Goal: Transaction & Acquisition: Purchase product/service

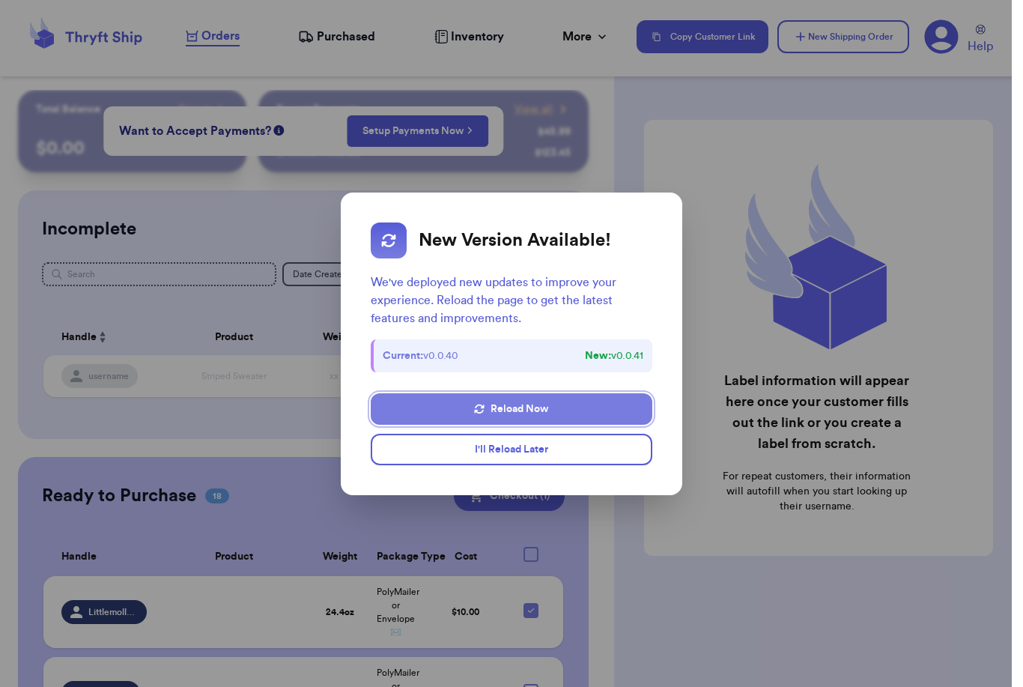
click at [548, 411] on button "Reload Now" at bounding box center [511, 408] width 281 height 31
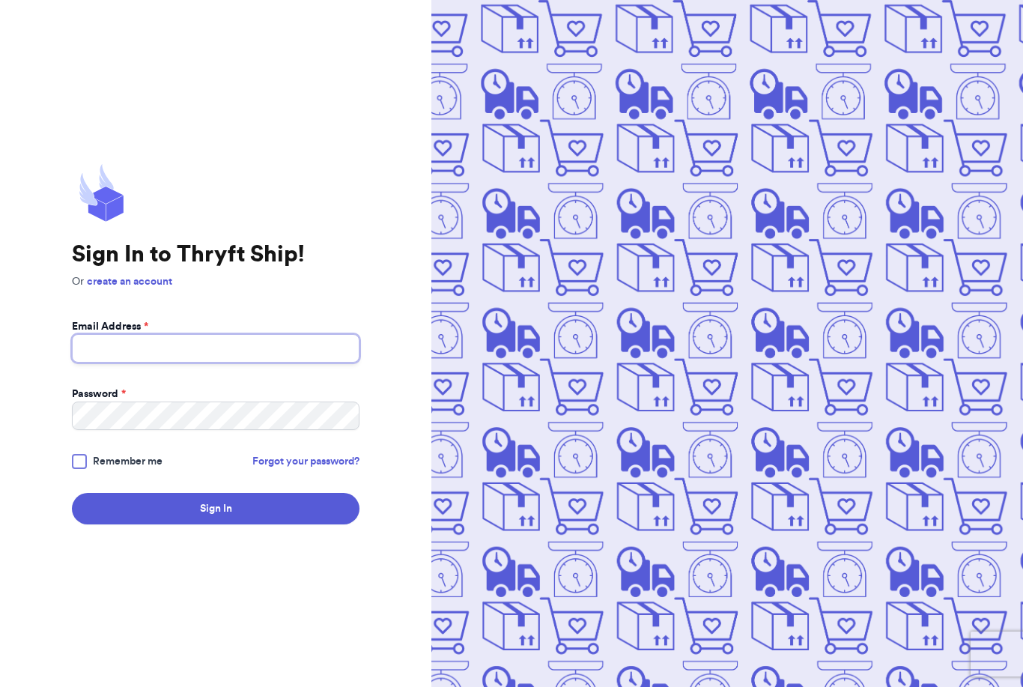
type input "[EMAIL_ADDRESS][DOMAIN_NAME]"
click at [216, 524] on button "Sign In" at bounding box center [216, 508] width 288 height 31
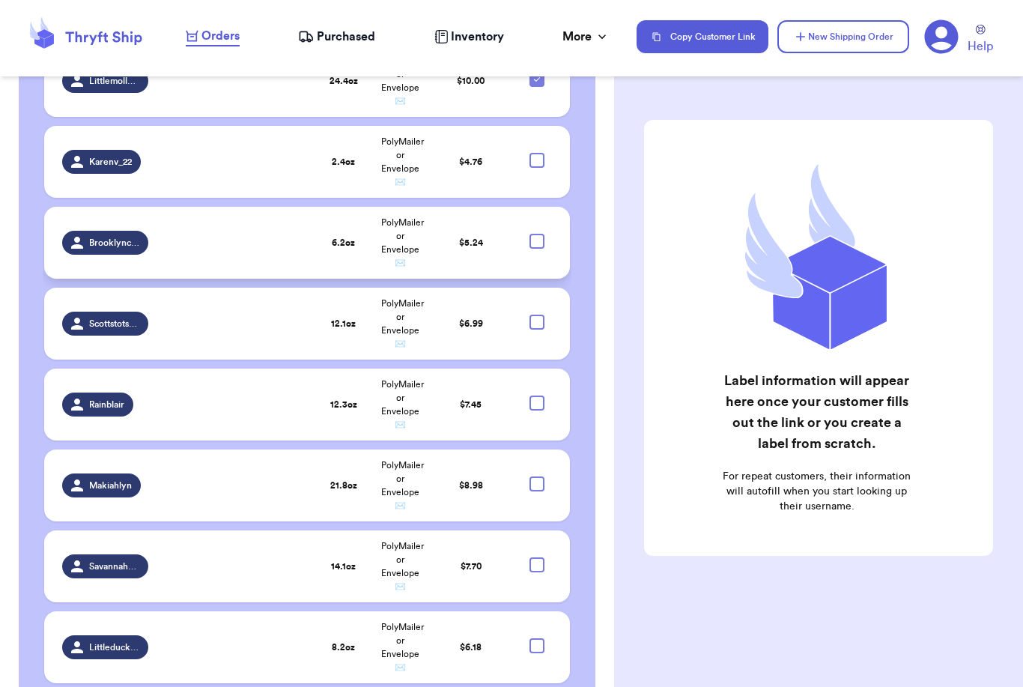
scroll to position [533, 0]
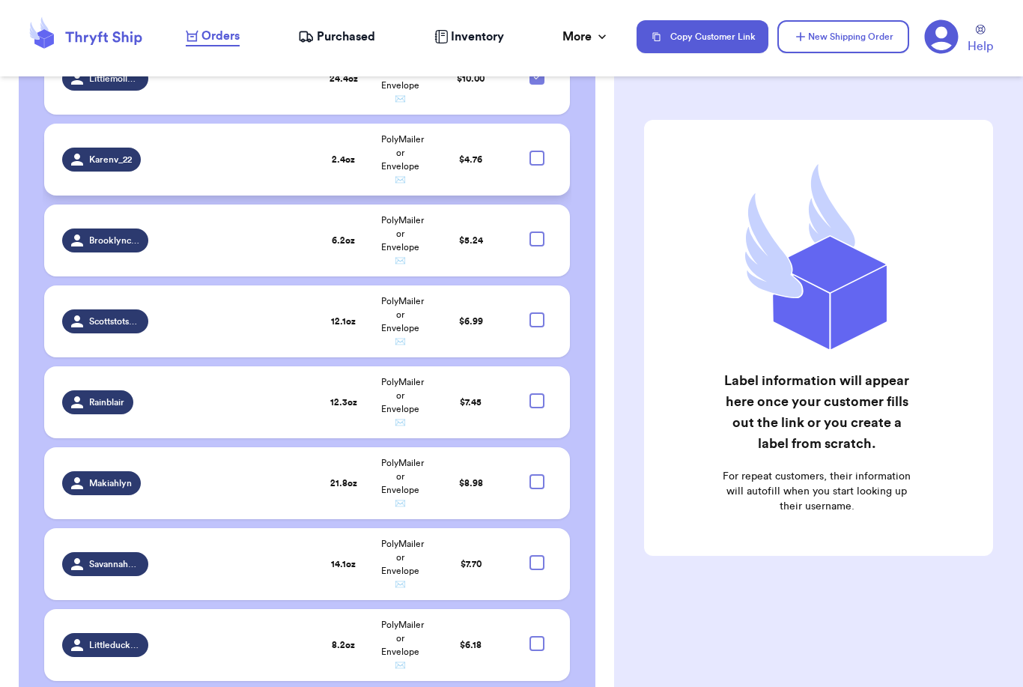
click at [535, 166] on div at bounding box center [537, 158] width 15 height 15
click at [536, 151] on input "checkbox" at bounding box center [536, 150] width 1 height 1
checkbox input "true"
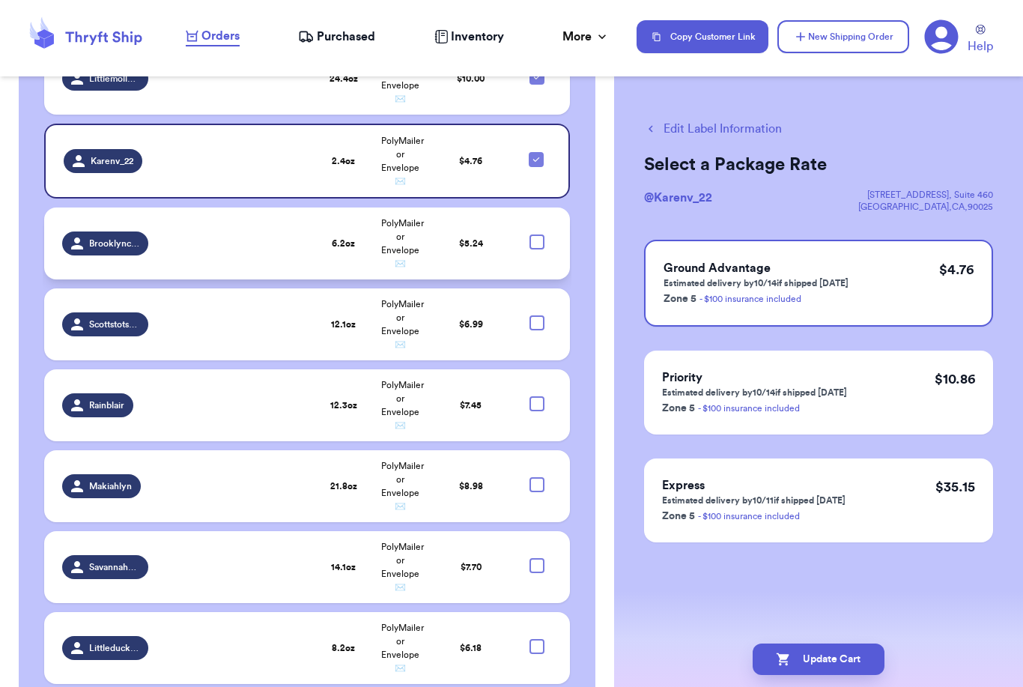
click at [541, 250] on div at bounding box center [537, 242] width 15 height 15
click at [537, 235] on input "checkbox" at bounding box center [536, 234] width 1 height 1
checkbox input "true"
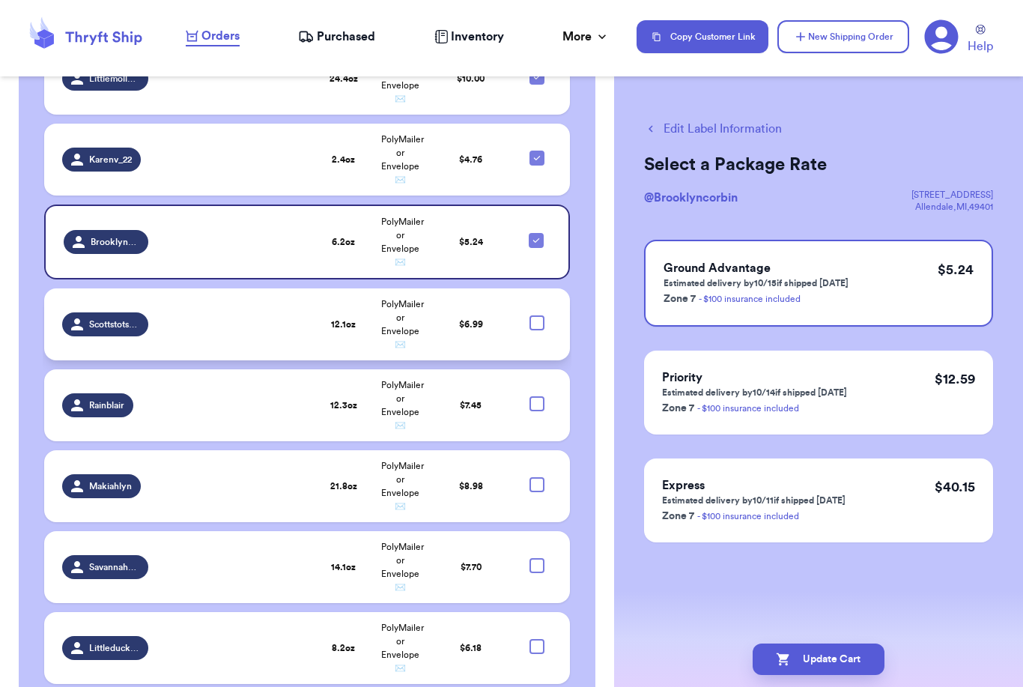
click at [538, 330] on div at bounding box center [537, 322] width 15 height 15
click at [537, 315] on input "checkbox" at bounding box center [536, 315] width 1 height 1
checkbox input "true"
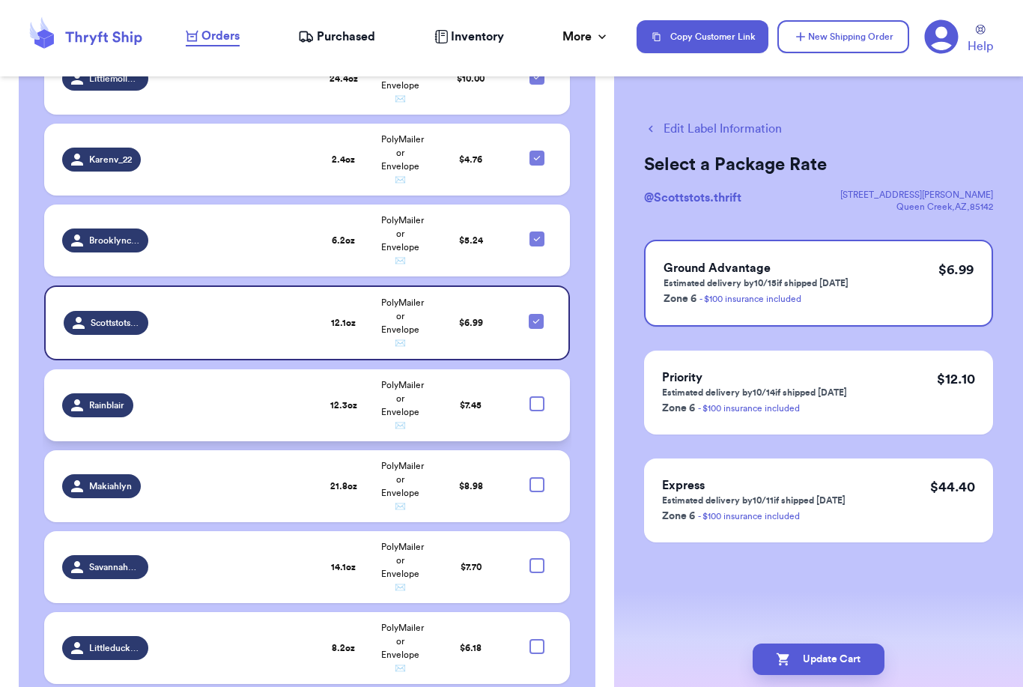
click at [538, 411] on div at bounding box center [537, 403] width 15 height 15
click at [537, 396] on input "checkbox" at bounding box center [536, 396] width 1 height 1
checkbox input "true"
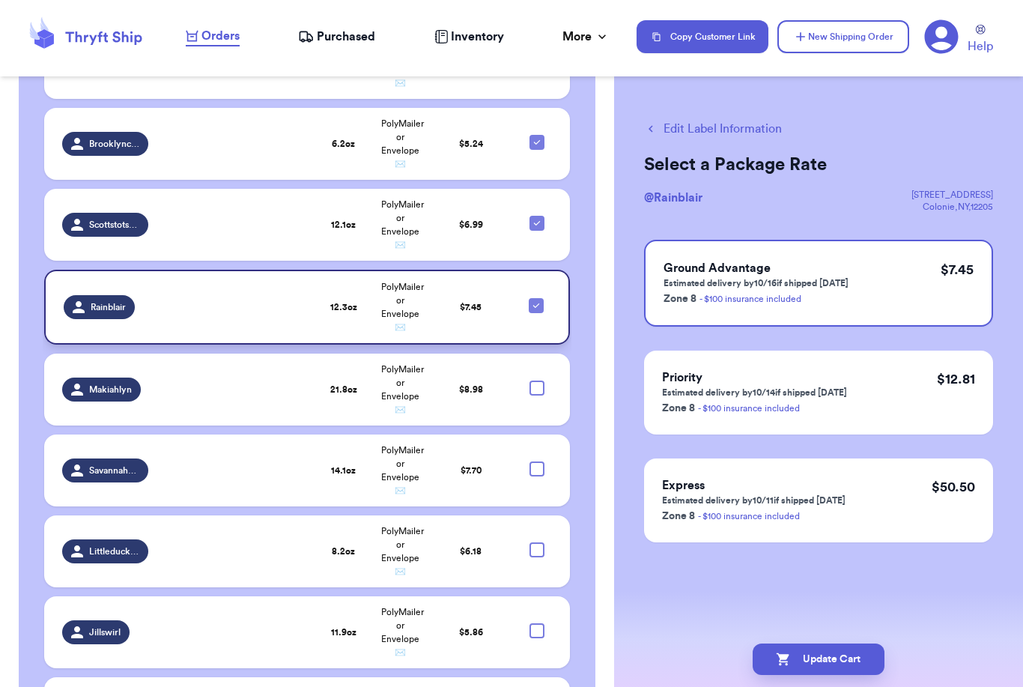
scroll to position [662, 0]
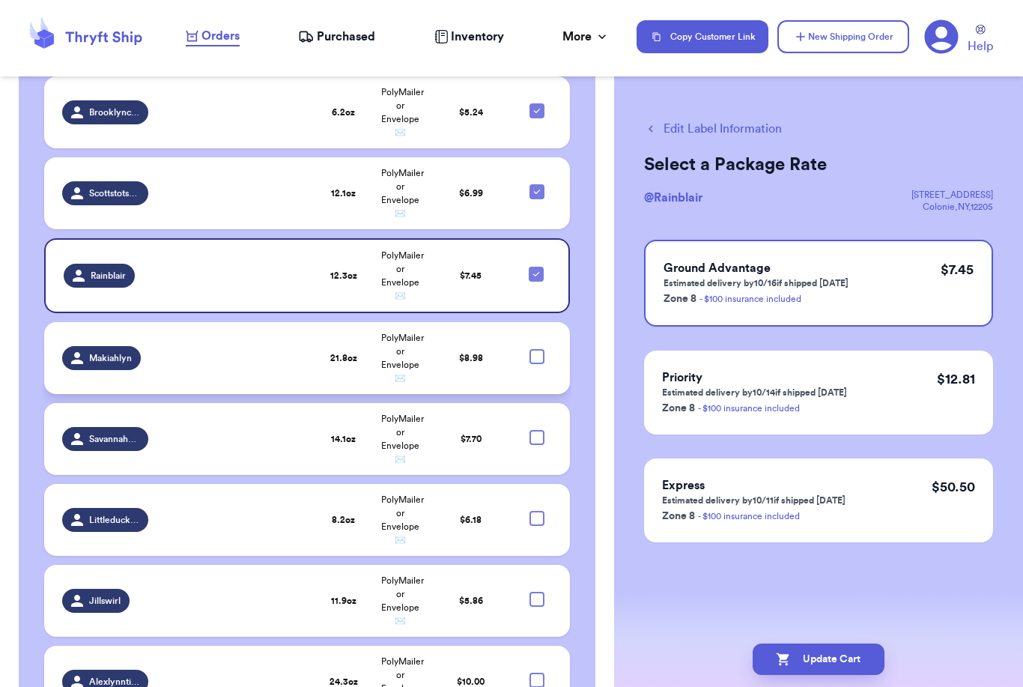
click at [539, 363] on div at bounding box center [537, 356] width 15 height 15
click at [537, 349] on input "checkbox" at bounding box center [536, 348] width 1 height 1
checkbox input "true"
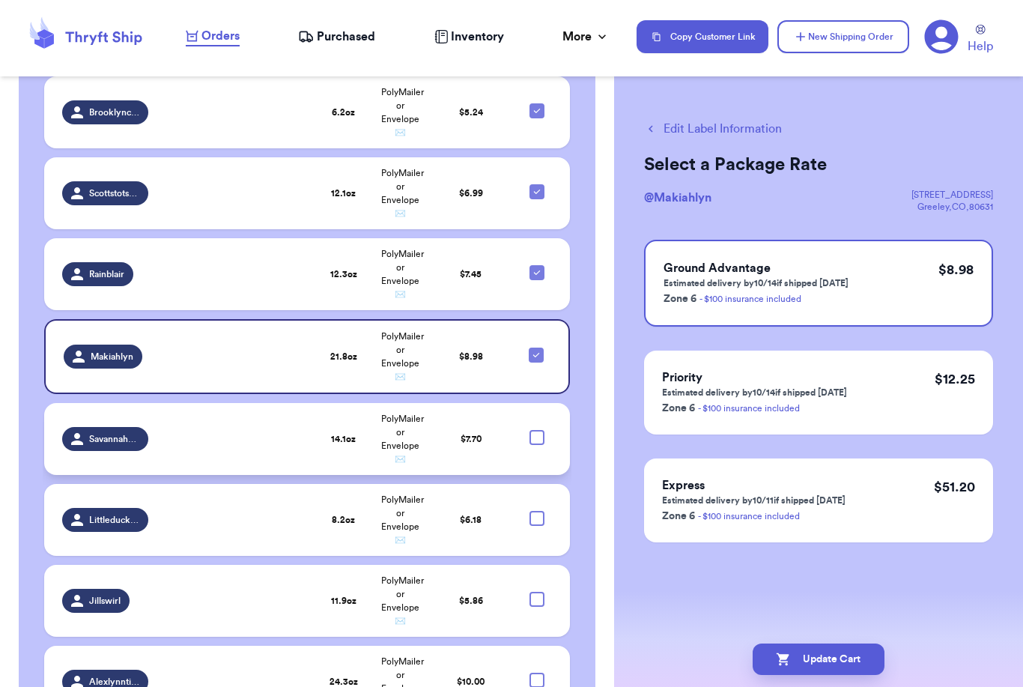
click at [539, 444] on div at bounding box center [537, 437] width 15 height 15
click at [537, 430] on input "checkbox" at bounding box center [536, 429] width 1 height 1
checkbox input "true"
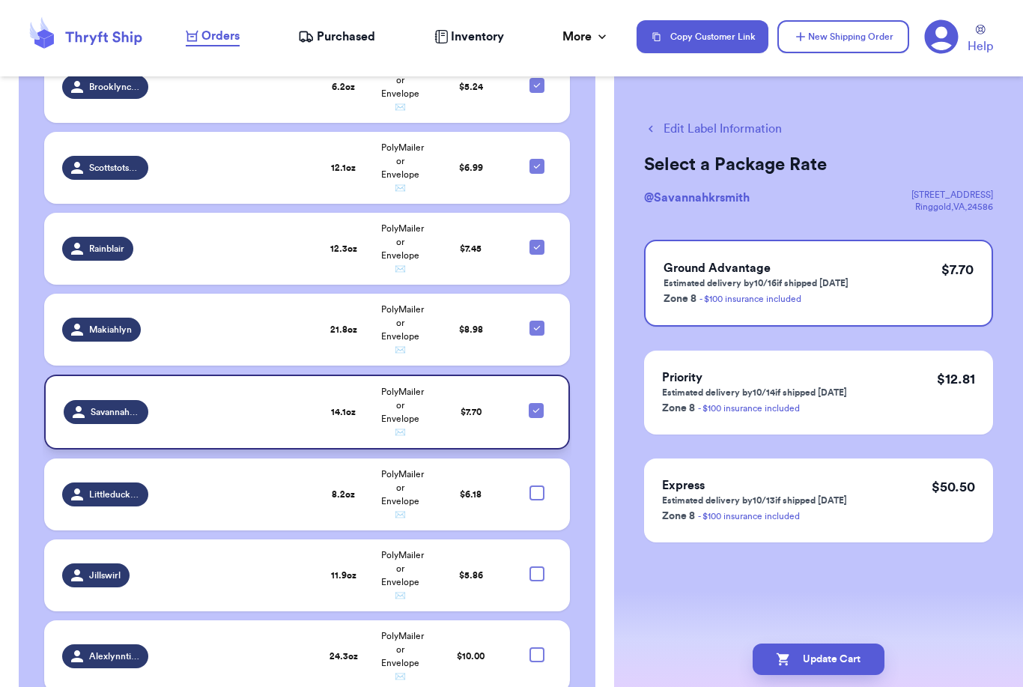
scroll to position [805, 0]
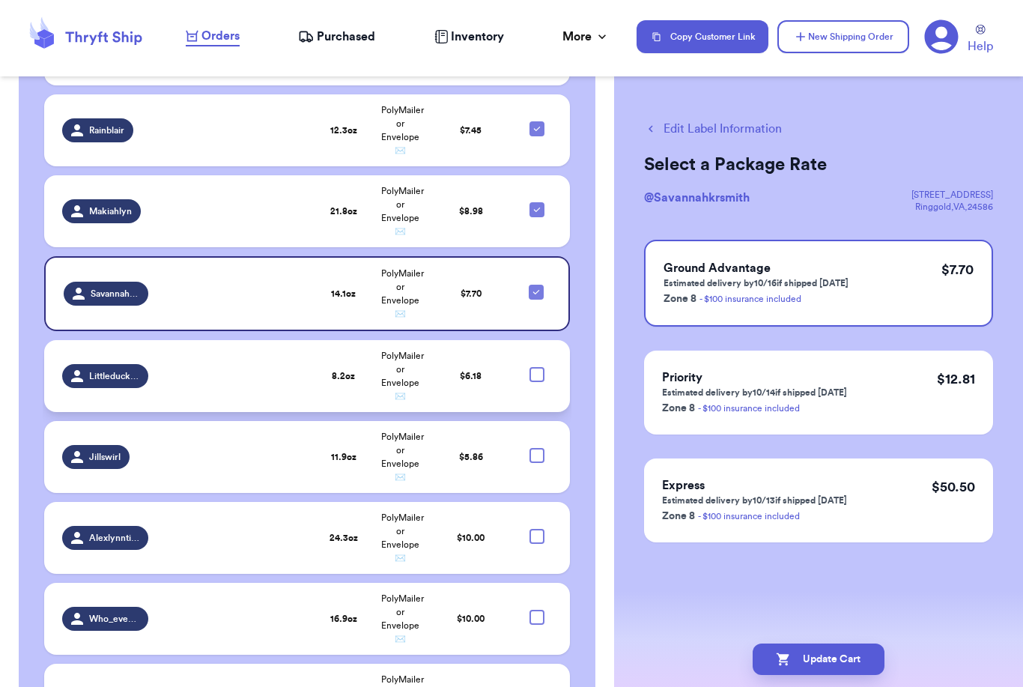
click at [540, 381] on div at bounding box center [537, 374] width 15 height 15
click at [537, 367] on input "checkbox" at bounding box center [536, 366] width 1 height 1
checkbox input "true"
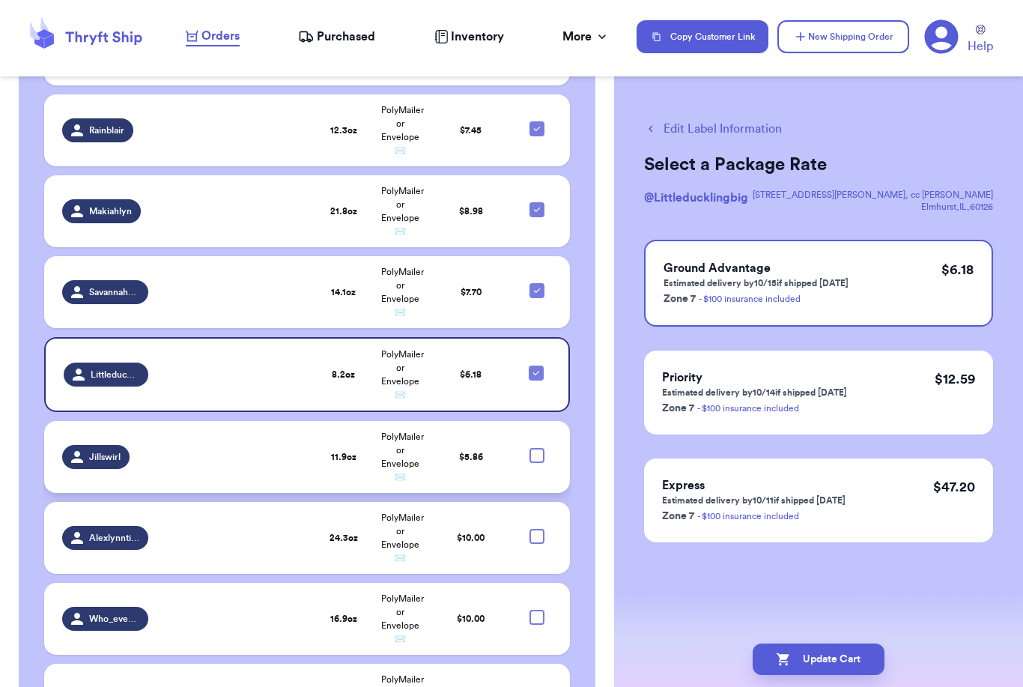
scroll to position [883, 0]
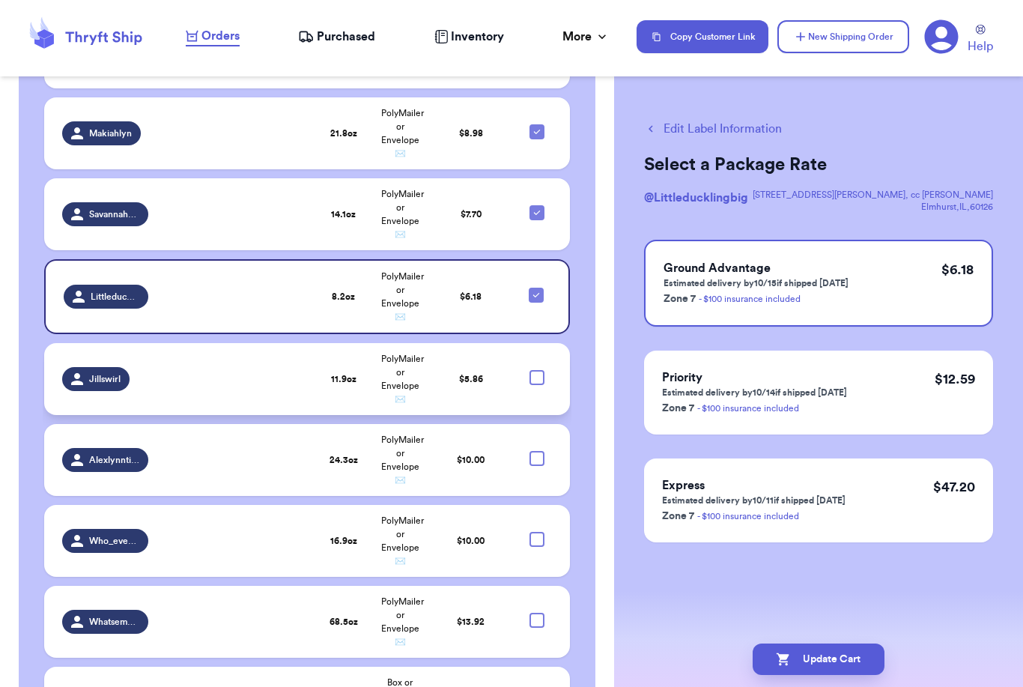
click at [538, 385] on div at bounding box center [537, 377] width 15 height 15
click at [537, 370] on input "checkbox" at bounding box center [536, 369] width 1 height 1
checkbox input "true"
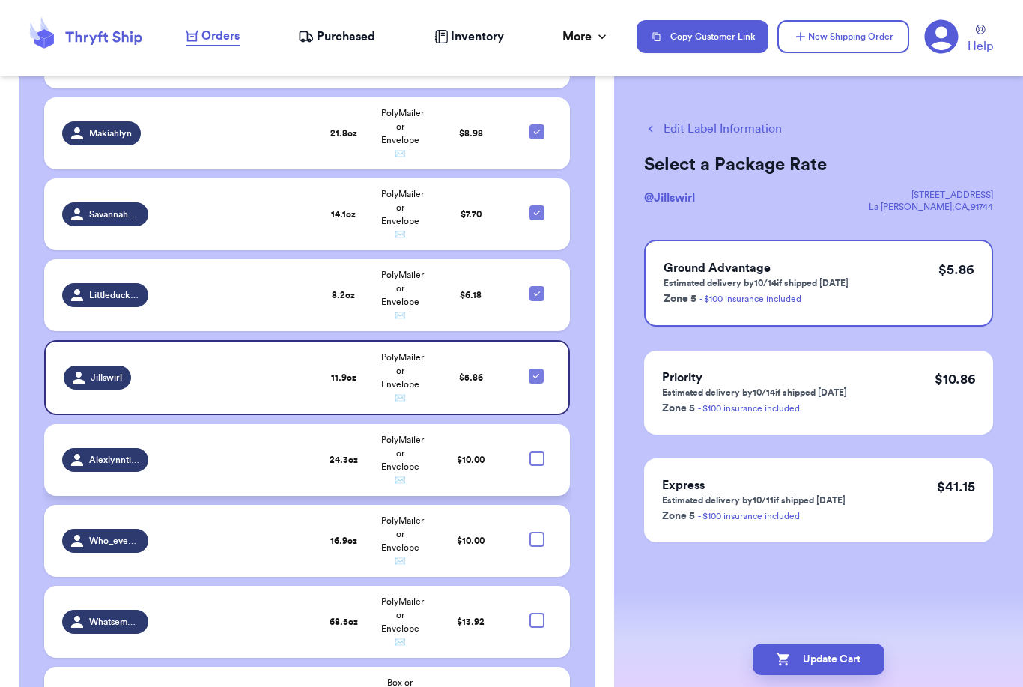
click at [542, 465] on div at bounding box center [537, 458] width 15 height 15
click at [537, 451] on input "checkbox" at bounding box center [536, 450] width 1 height 1
checkbox input "true"
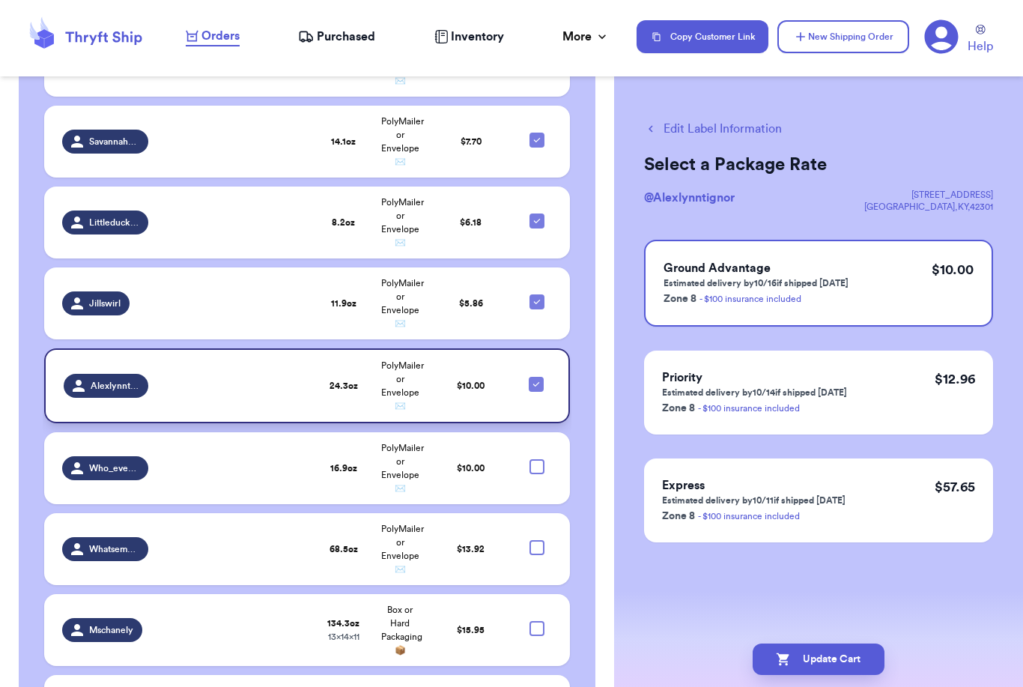
scroll to position [981, 0]
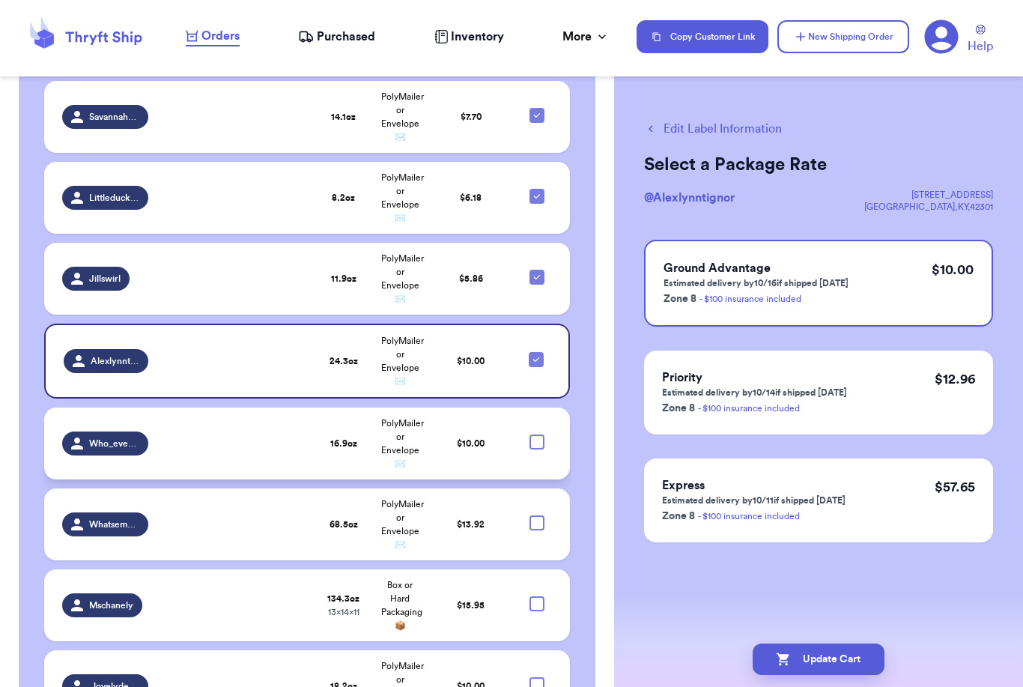
click at [539, 450] on div at bounding box center [537, 442] width 15 height 15
click at [537, 435] on input "checkbox" at bounding box center [536, 434] width 1 height 1
checkbox input "true"
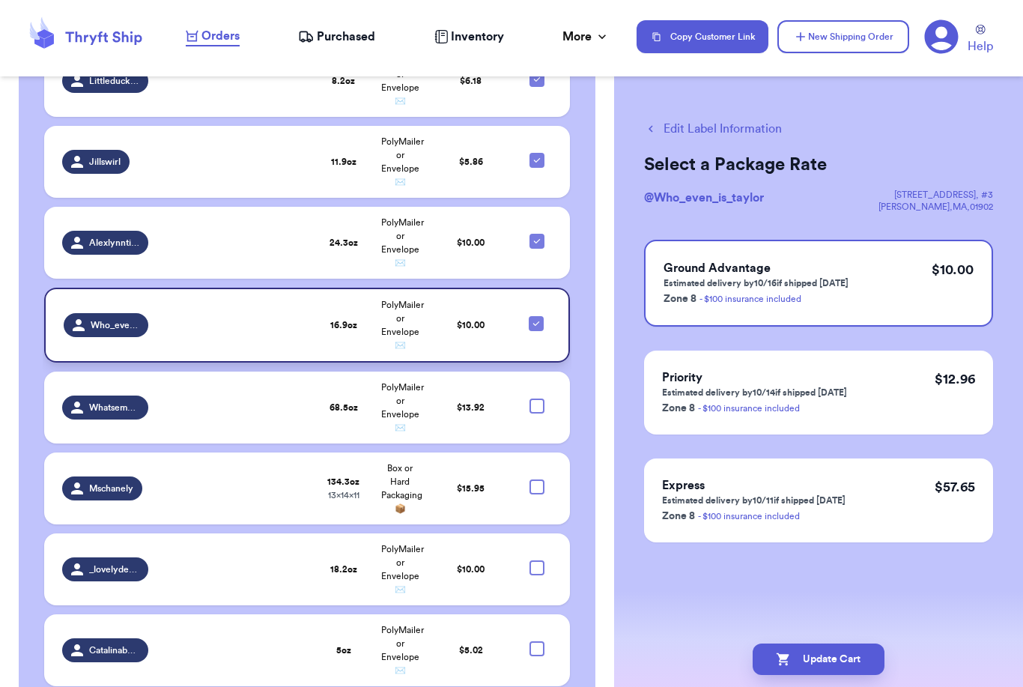
scroll to position [1104, 0]
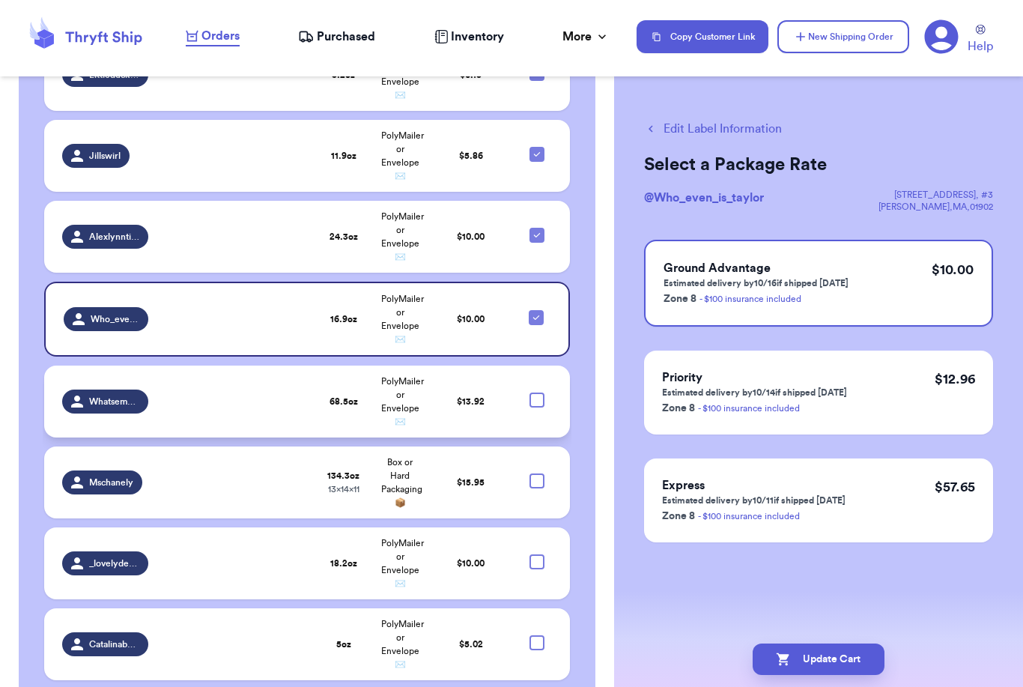
click at [538, 408] on div at bounding box center [537, 400] width 15 height 15
click at [537, 393] on input "checkbox" at bounding box center [536, 392] width 1 height 1
checkbox input "true"
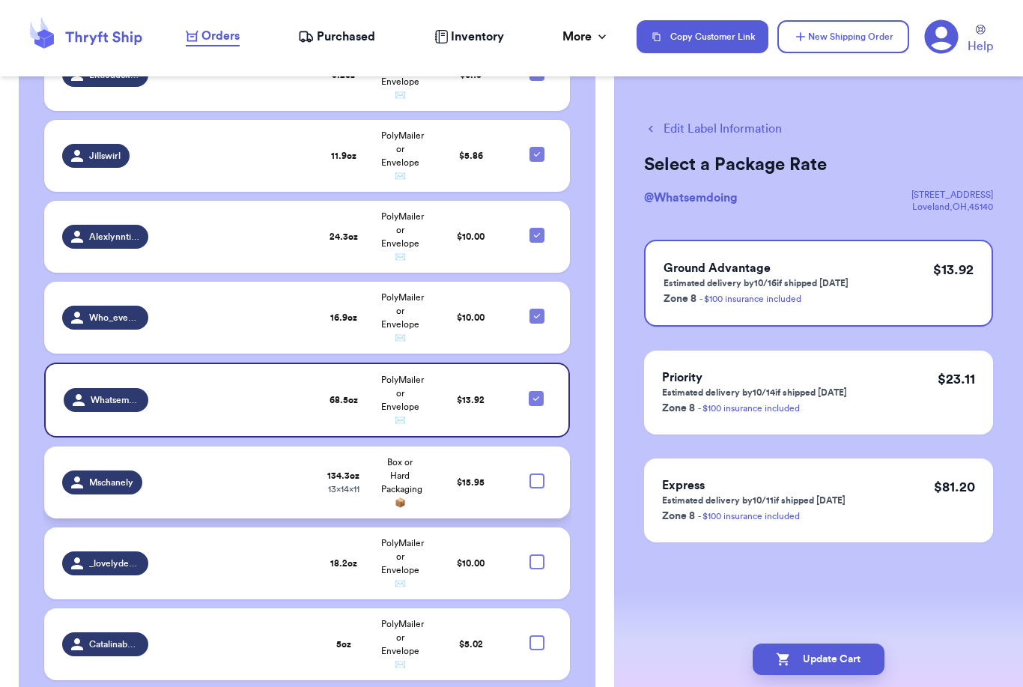
click at [538, 489] on div at bounding box center [537, 481] width 15 height 15
click at [537, 474] on input "checkbox" at bounding box center [536, 473] width 1 height 1
checkbox input "true"
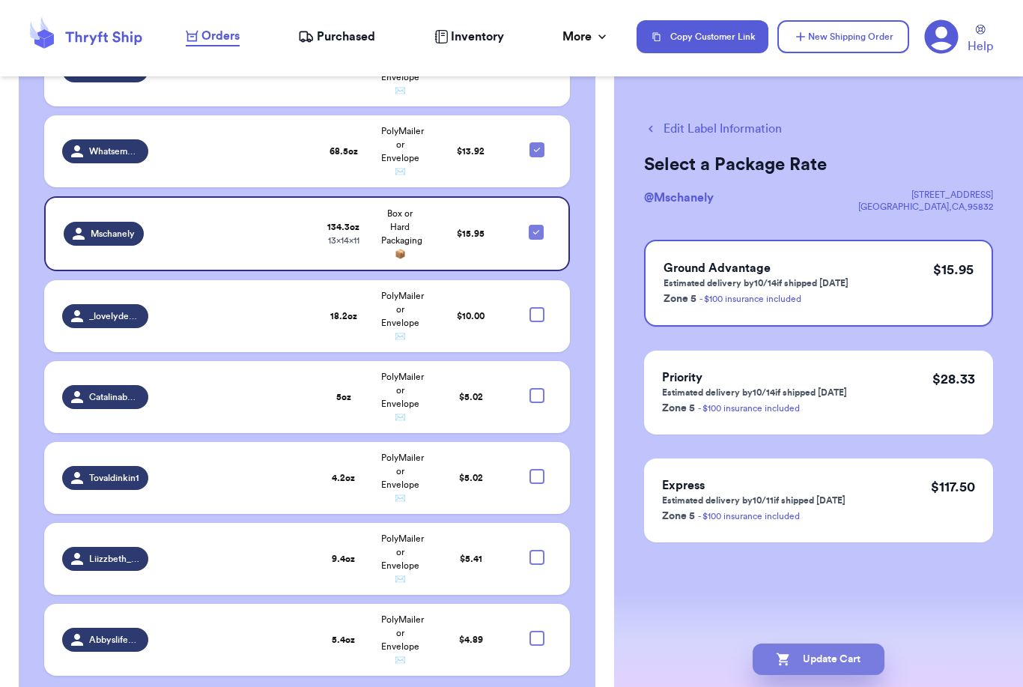
scroll to position [48, 0]
click at [817, 644] on button "Update Cart" at bounding box center [819, 659] width 132 height 31
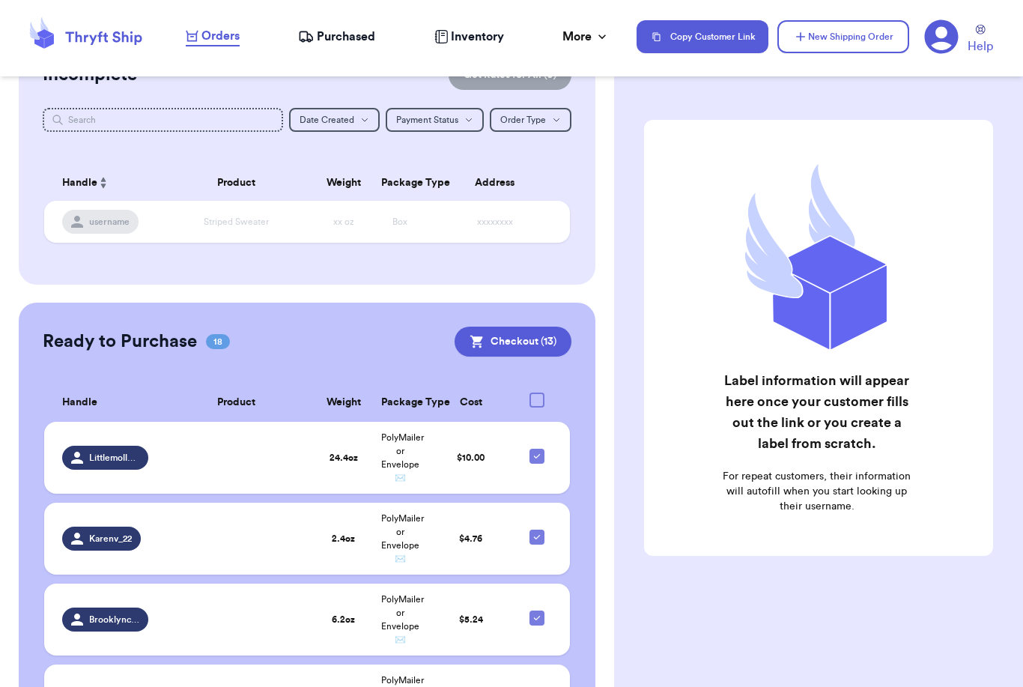
scroll to position [150, 0]
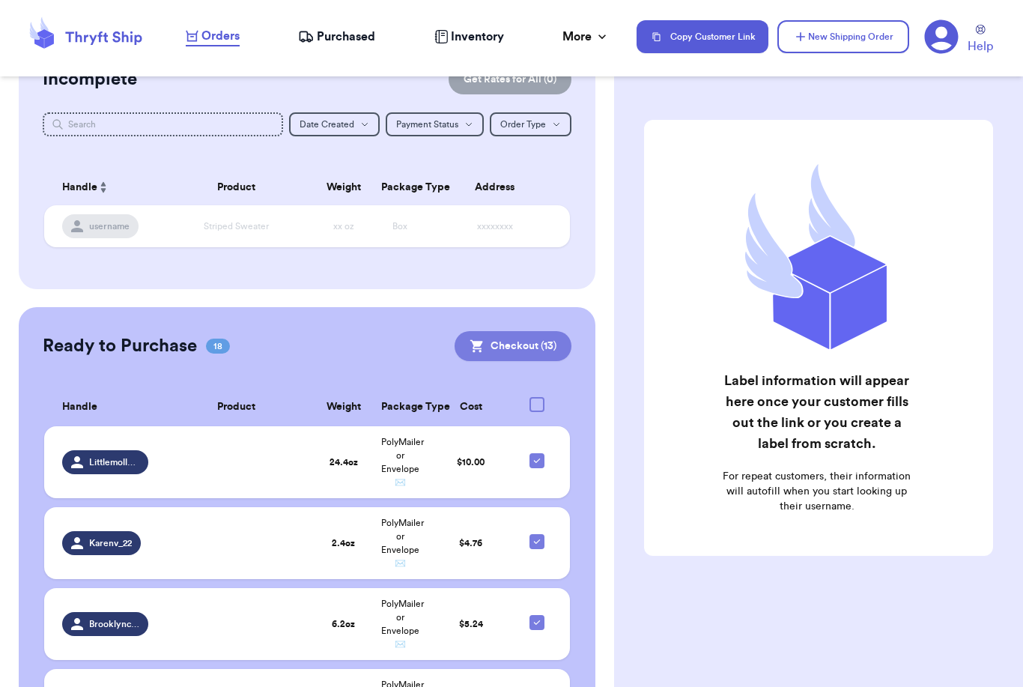
click at [524, 336] on button "Checkout ( 13 )" at bounding box center [513, 346] width 117 height 30
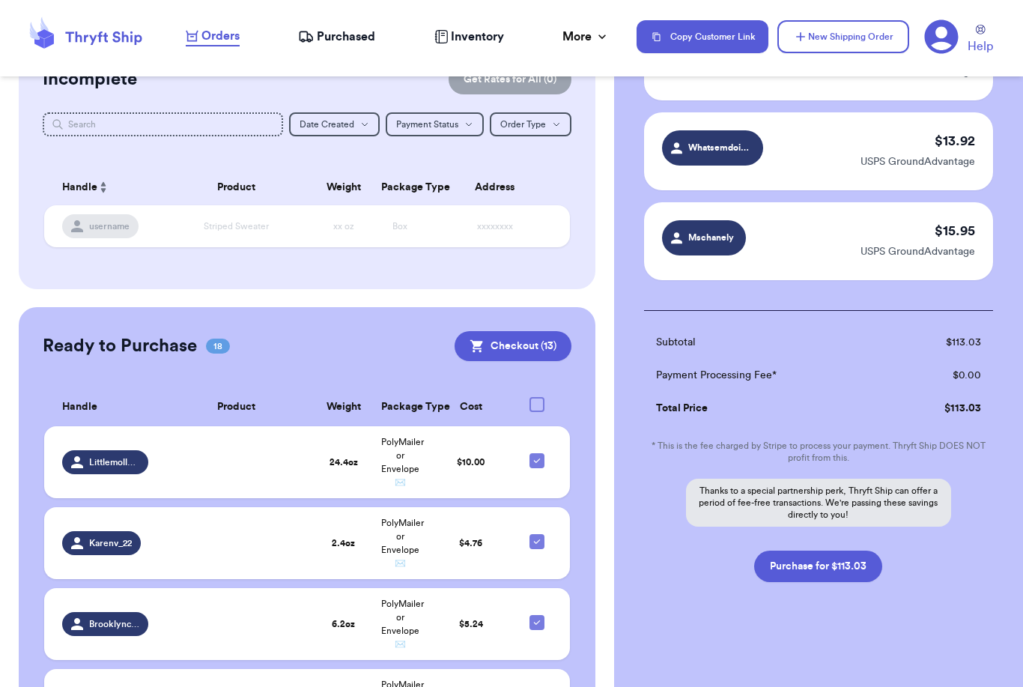
scroll to position [1062, 0]
click at [811, 569] on button "Purchase for $113.03" at bounding box center [818, 566] width 128 height 31
checkbox input "false"
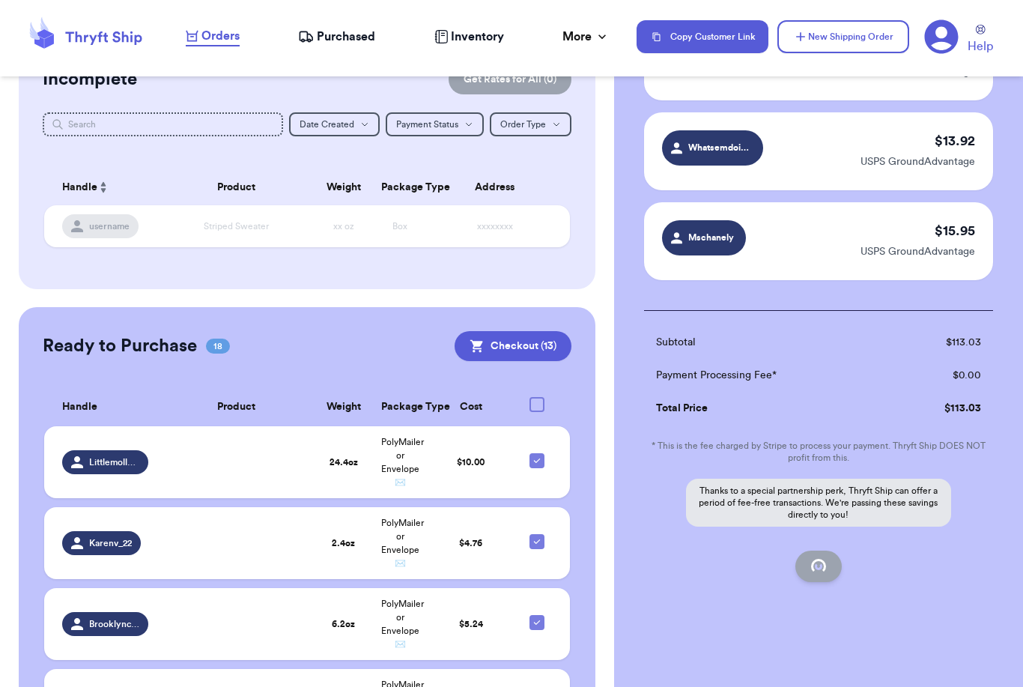
checkbox input "false"
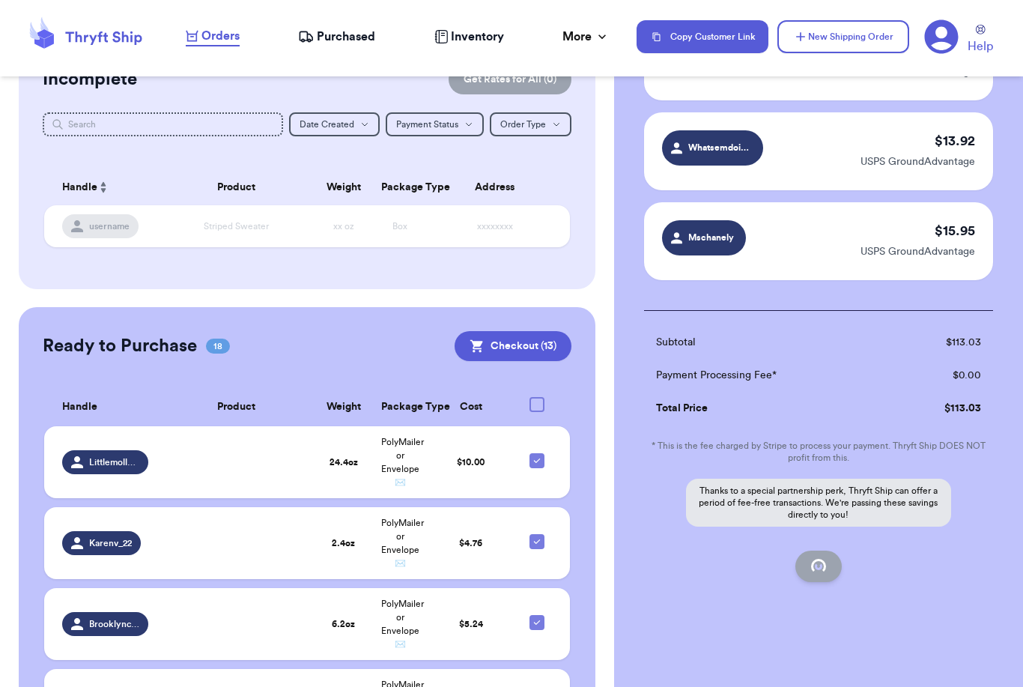
checkbox input "false"
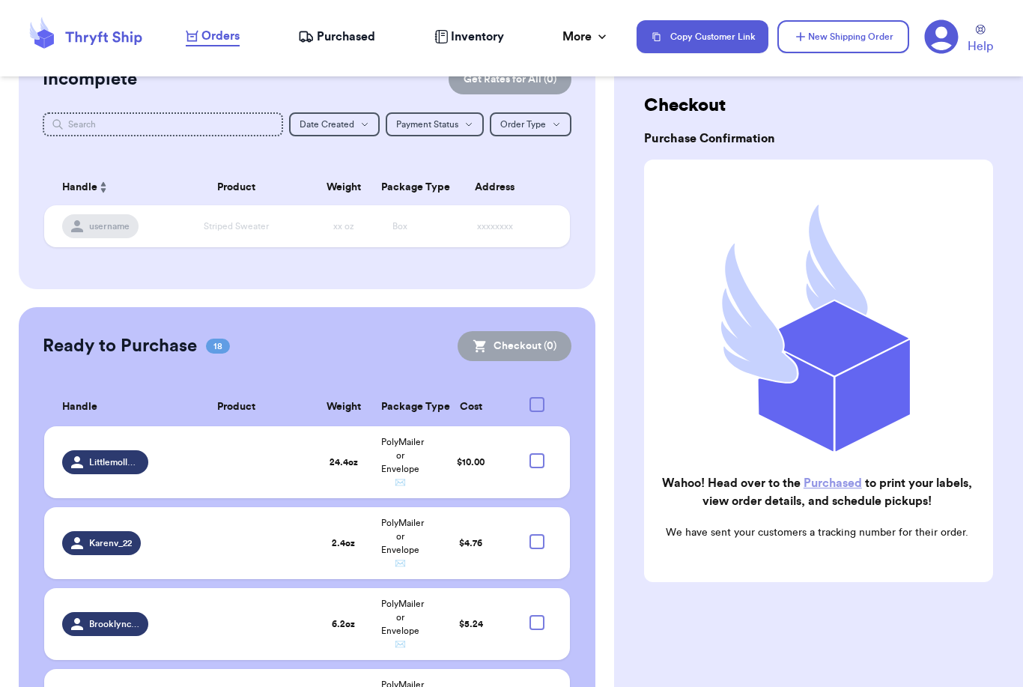
scroll to position [26, 0]
click at [354, 39] on span "Purchased" at bounding box center [346, 37] width 58 height 18
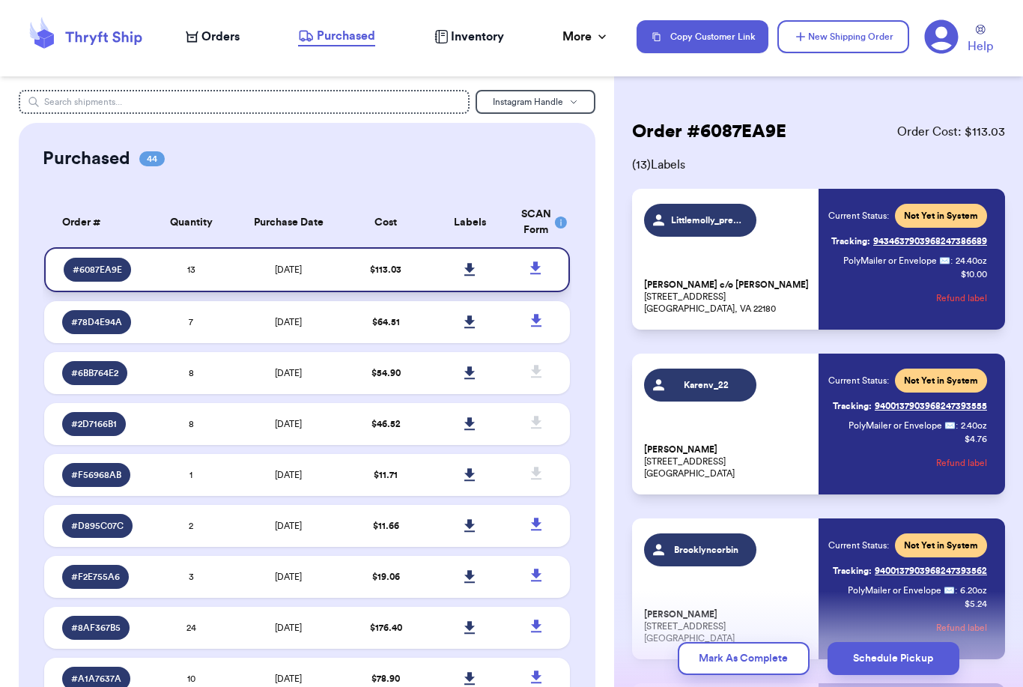
click at [468, 276] on icon at bounding box center [470, 269] width 10 height 13
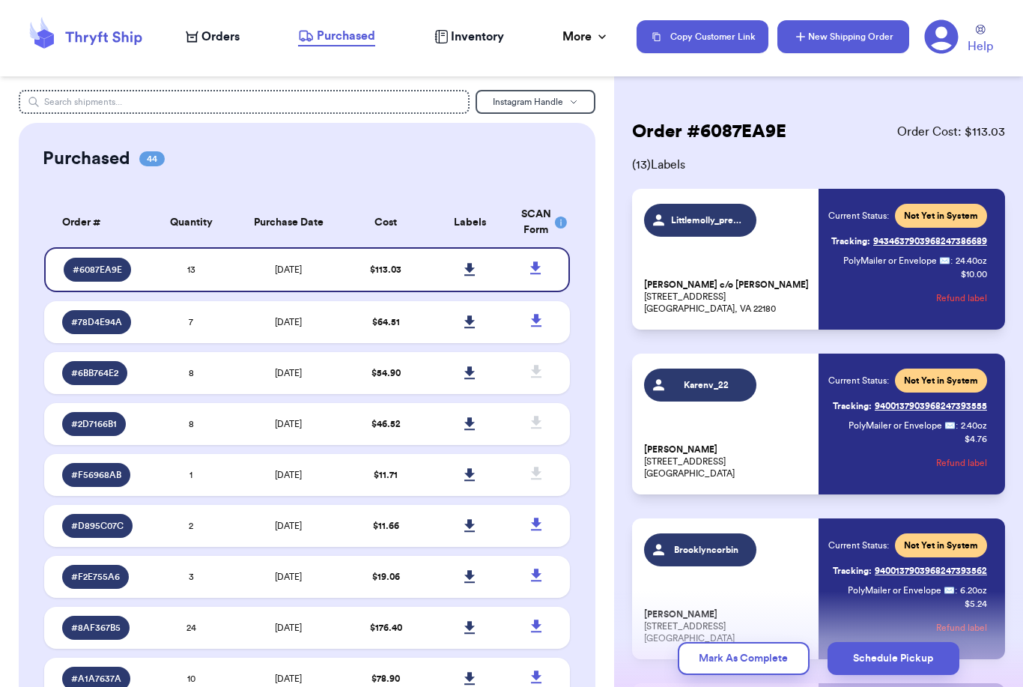
click at [851, 34] on button "New Shipping Order" at bounding box center [844, 36] width 132 height 33
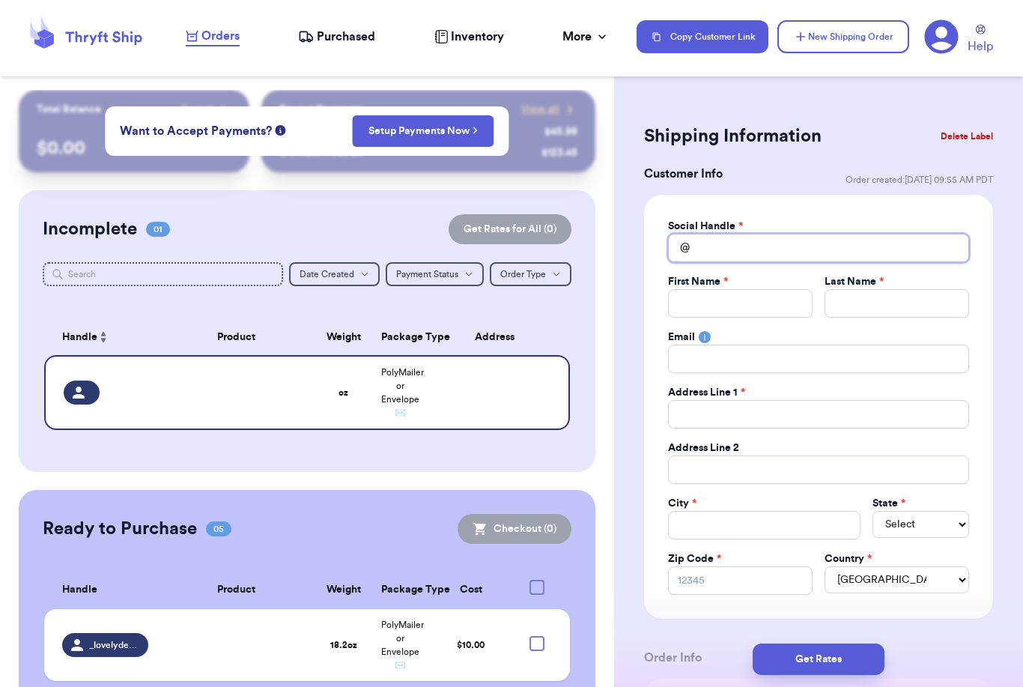
click at [722, 252] on input "Total Amount Paid" at bounding box center [818, 248] width 301 height 28
type input "S"
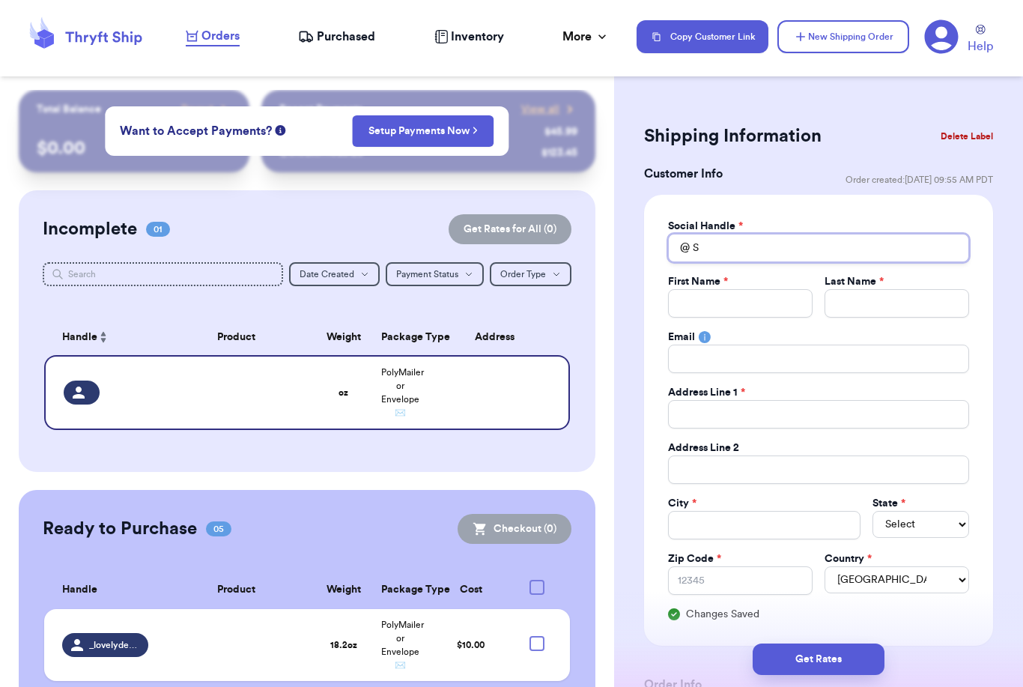
type input "Sh"
type input "Sho"
type input "Shop"
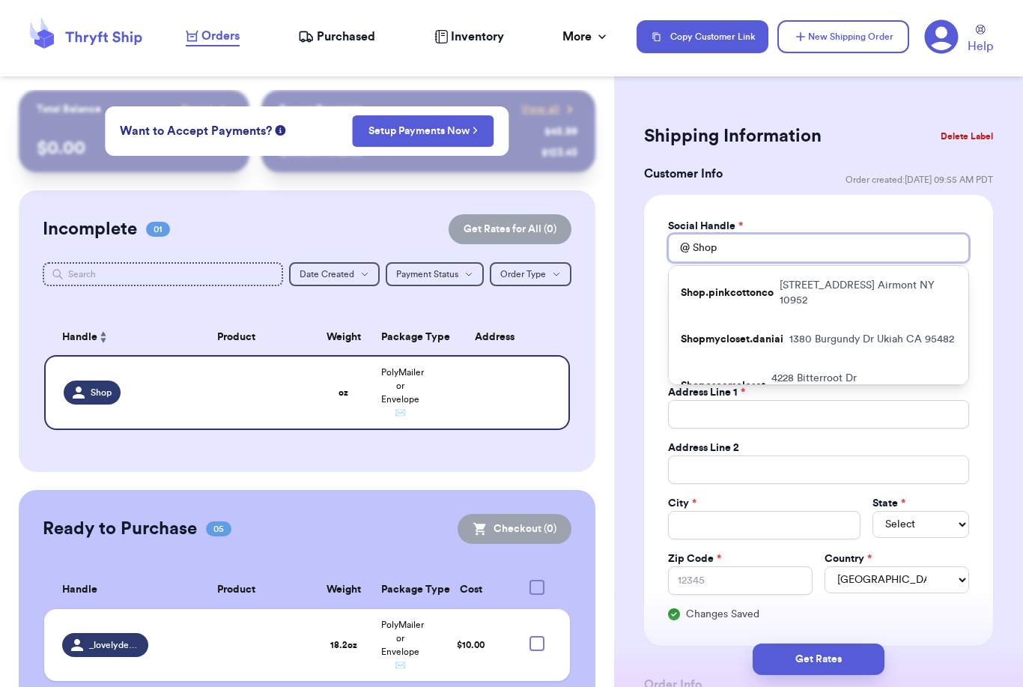
type input "Shopo"
type input "Shopos"
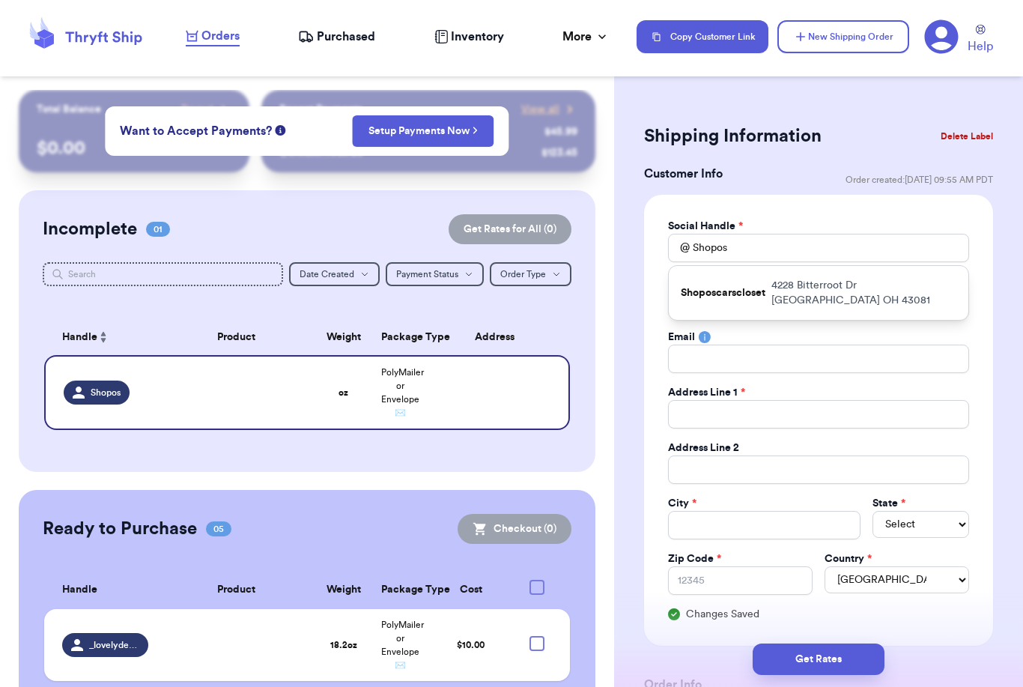
click at [737, 296] on p "Shoposcarscloset" at bounding box center [723, 292] width 85 height 15
type input "Shoposcarscloset"
type input "[PERSON_NAME]"
type input "4228 Bitterroot Dr"
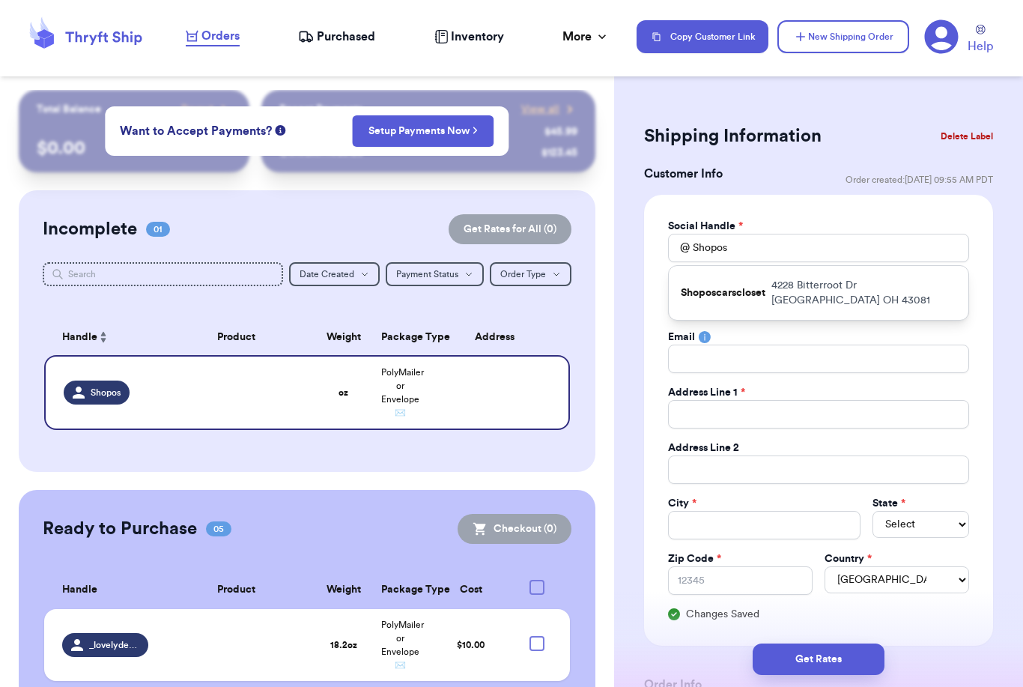
type input "[GEOGRAPHIC_DATA]"
select select "OH"
type input "43081"
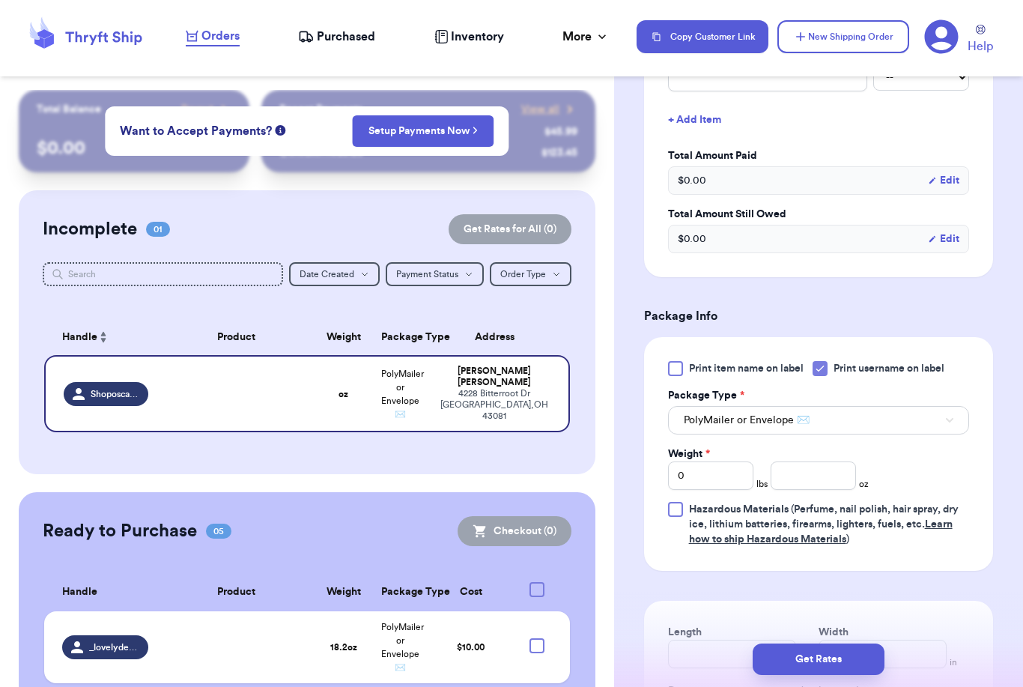
scroll to position [686, 0]
click at [722, 476] on input "0" at bounding box center [710, 475] width 85 height 28
type input "1"
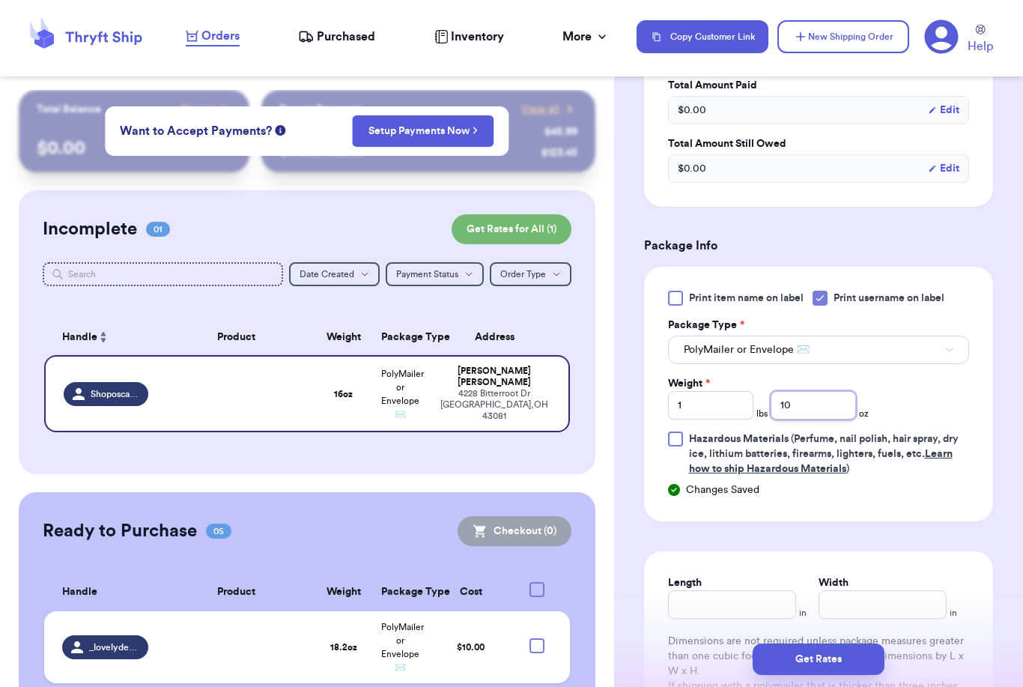
scroll to position [767, 0]
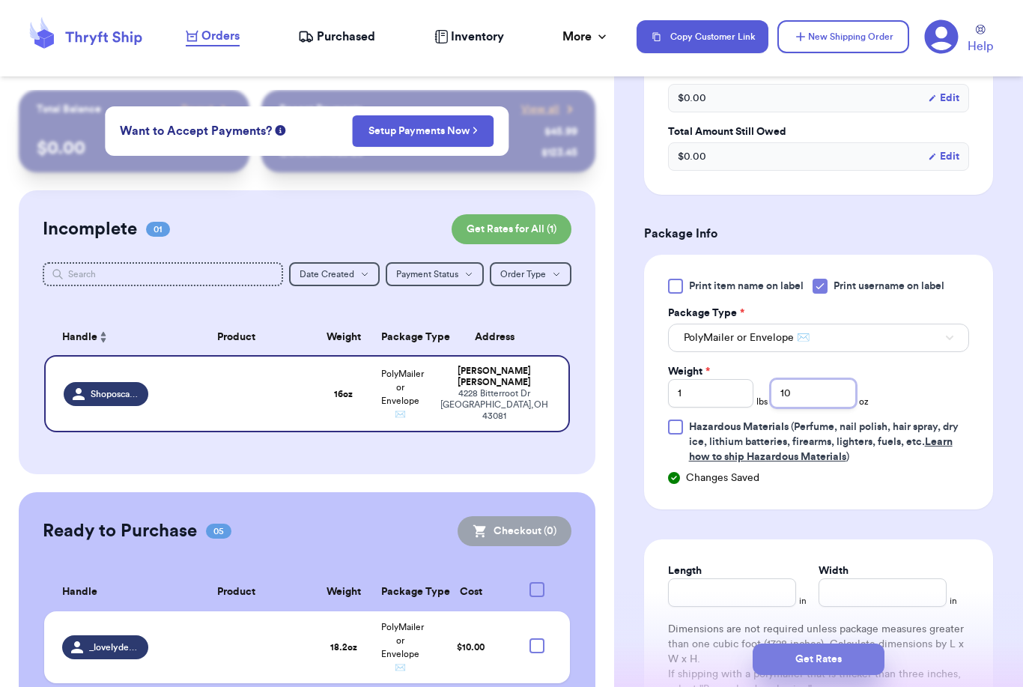
type input "10"
click at [865, 644] on button "Get Rates" at bounding box center [819, 659] width 132 height 31
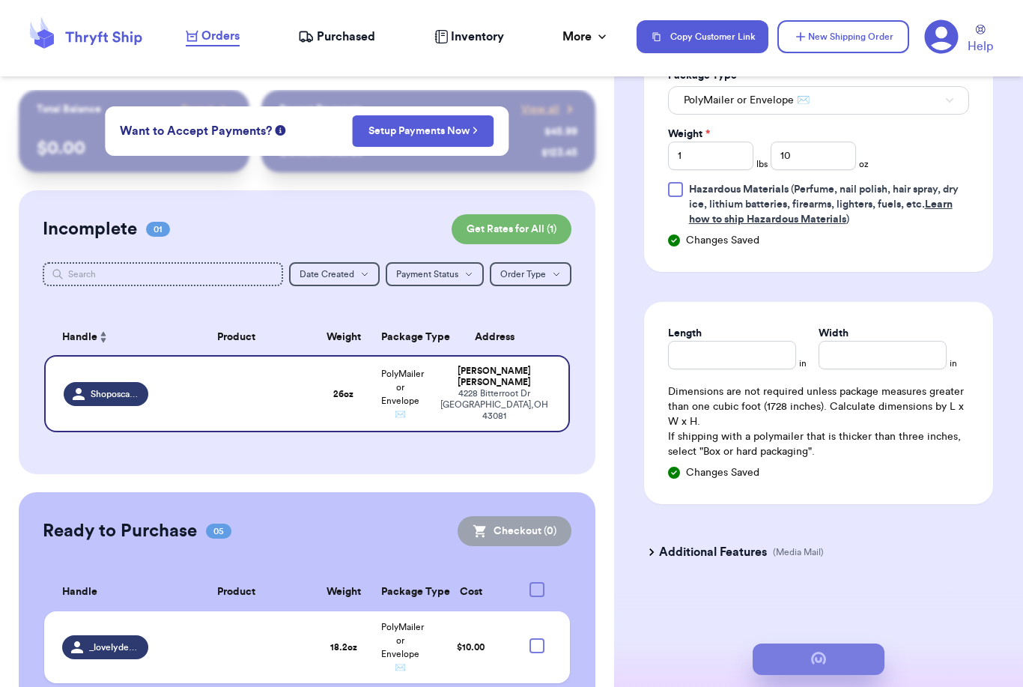
scroll to position [0, 0]
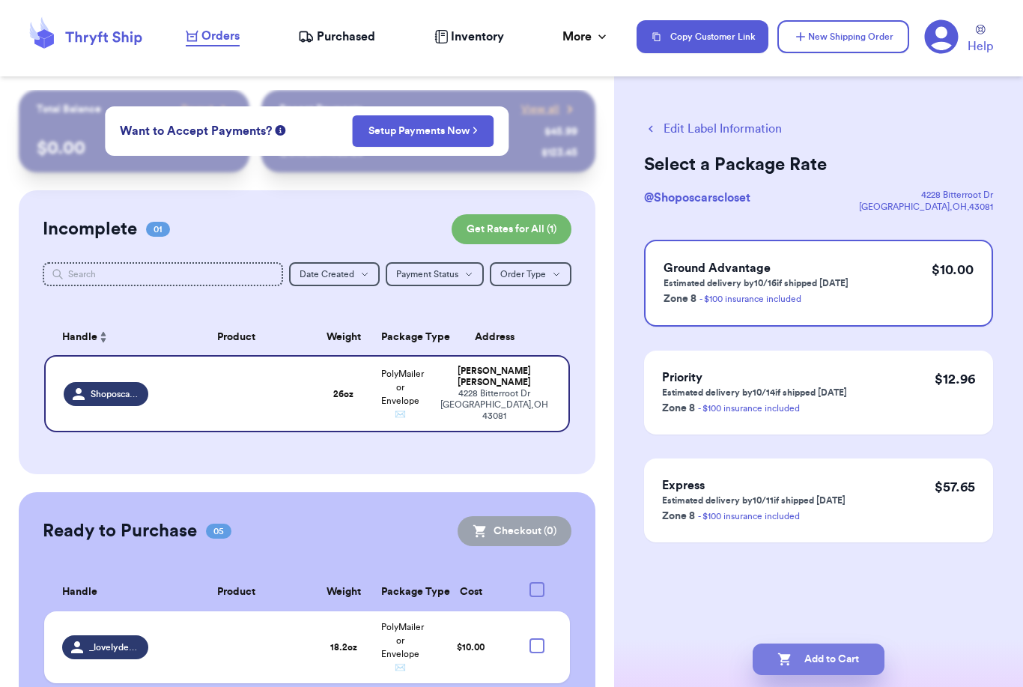
click at [816, 644] on button "Add to Cart" at bounding box center [819, 659] width 132 height 31
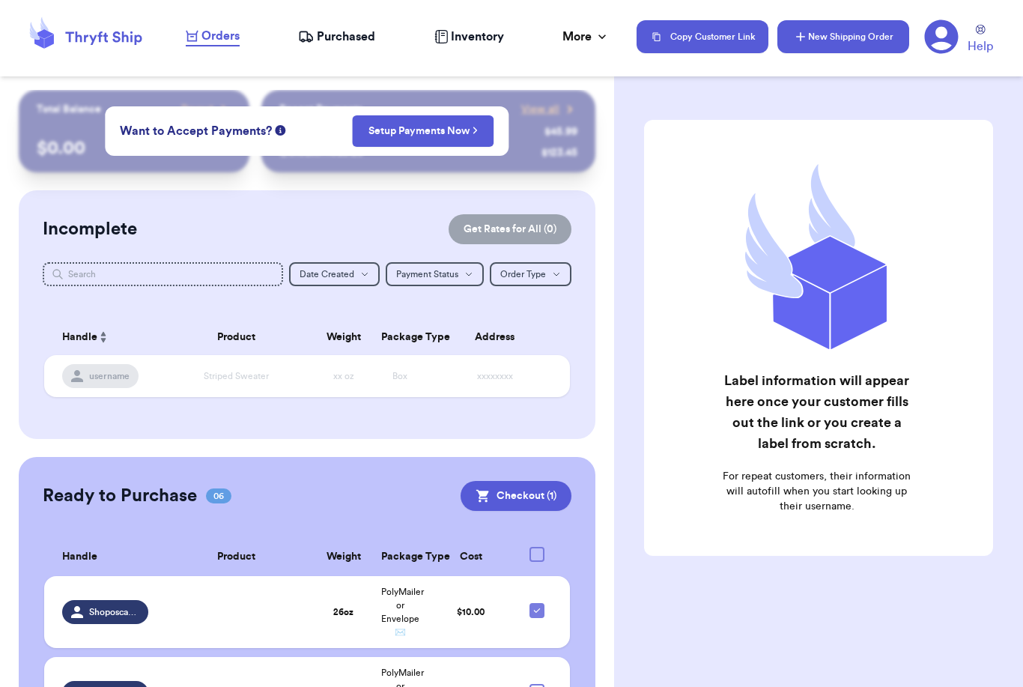
click at [874, 52] on button "New Shipping Order" at bounding box center [844, 36] width 132 height 33
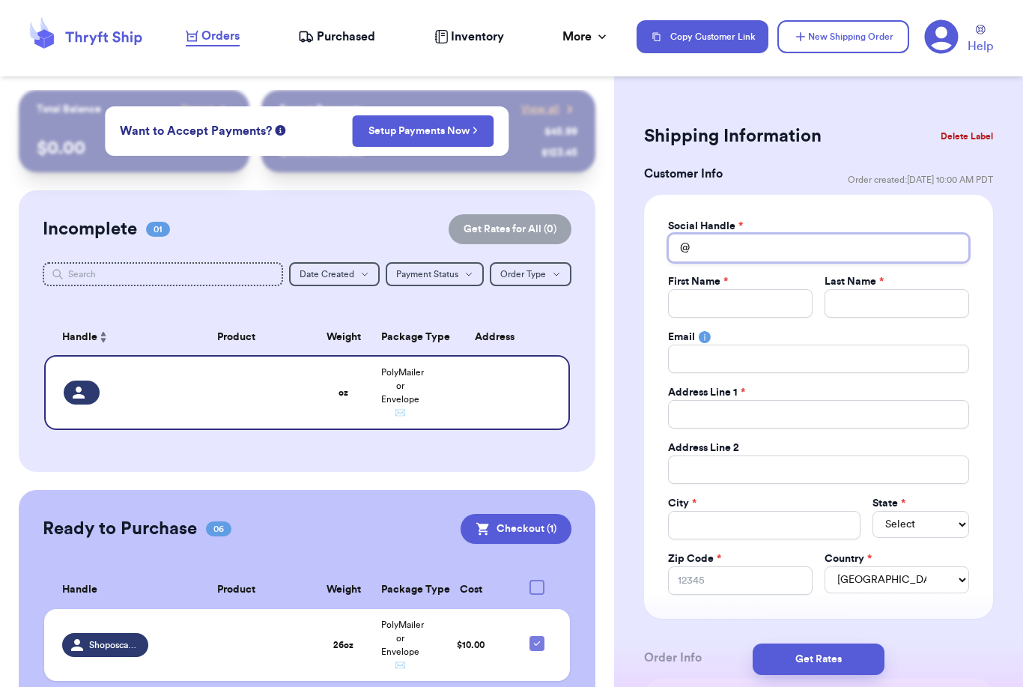
click at [807, 244] on input "Total Amount Paid" at bounding box center [818, 248] width 301 height 28
type input "N"
type input "Na"
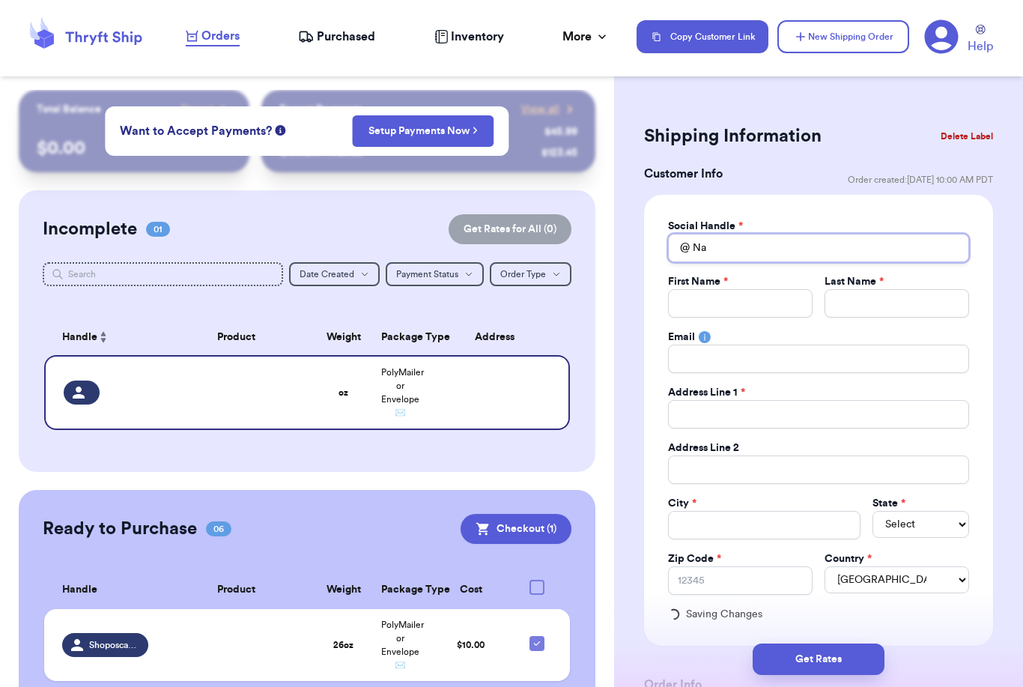
type input "Nav"
type input "[PERSON_NAME]"
type input "Naver"
type input "Navery"
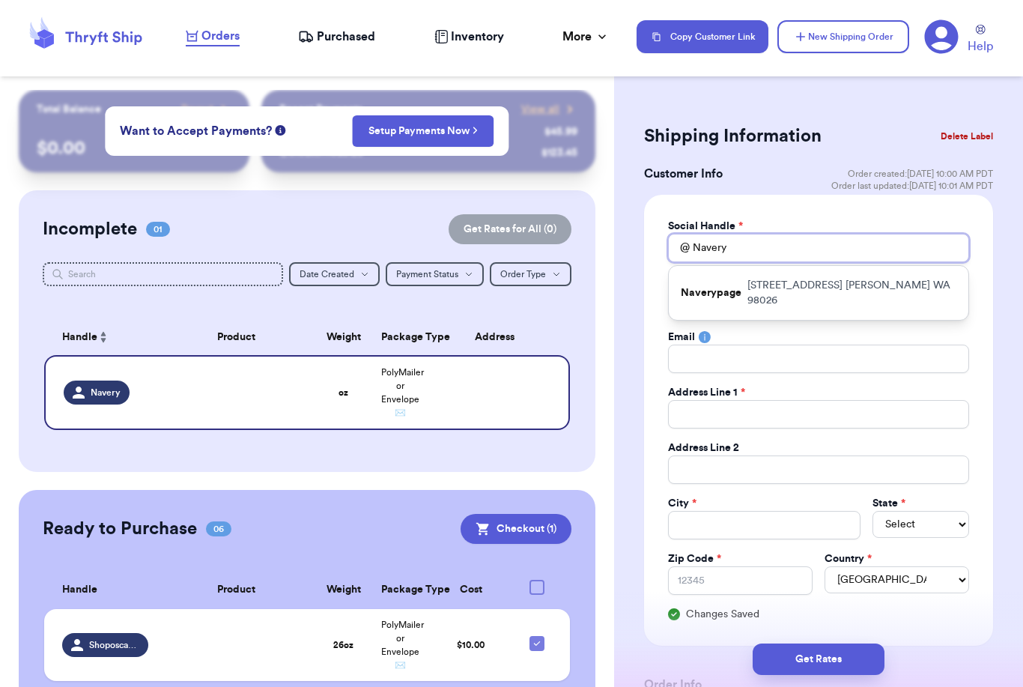
type input "Navery"
drag, startPoint x: 807, startPoint y: 248, endPoint x: 811, endPoint y: 285, distance: 36.9
click at [0, 0] on html "Orders Purchased Inventory More Stats Completed Orders Payments Payouts Copy Cu…" at bounding box center [511, 343] width 1023 height 687
click at [811, 285] on div "First Name *" at bounding box center [740, 281] width 145 height 15
click at [797, 247] on input "Navery" at bounding box center [818, 248] width 301 height 28
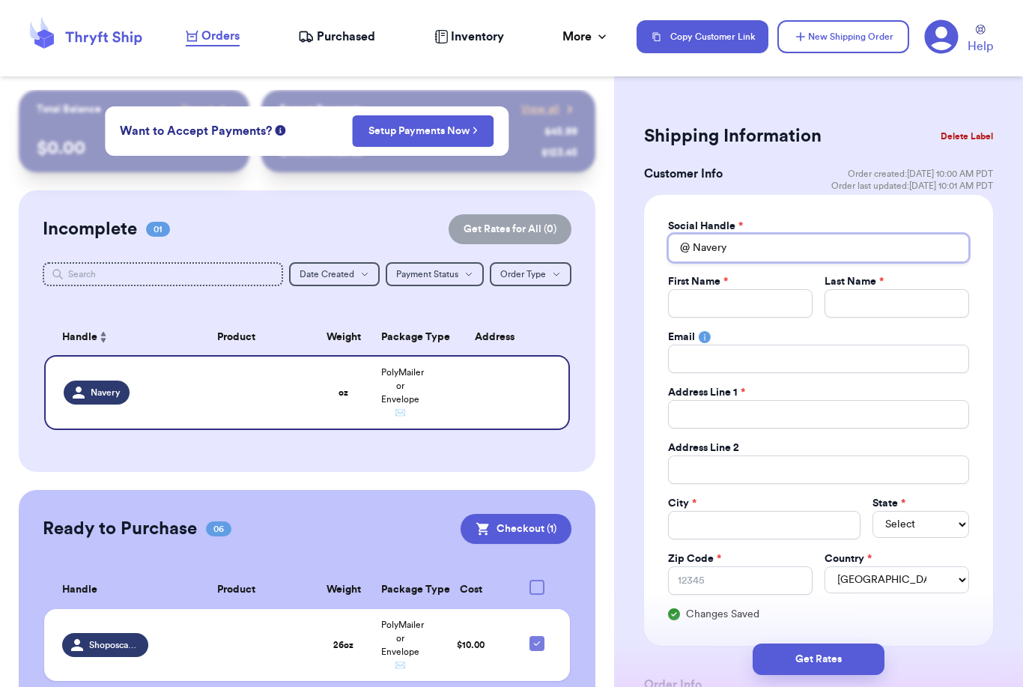
type input "Naveryp"
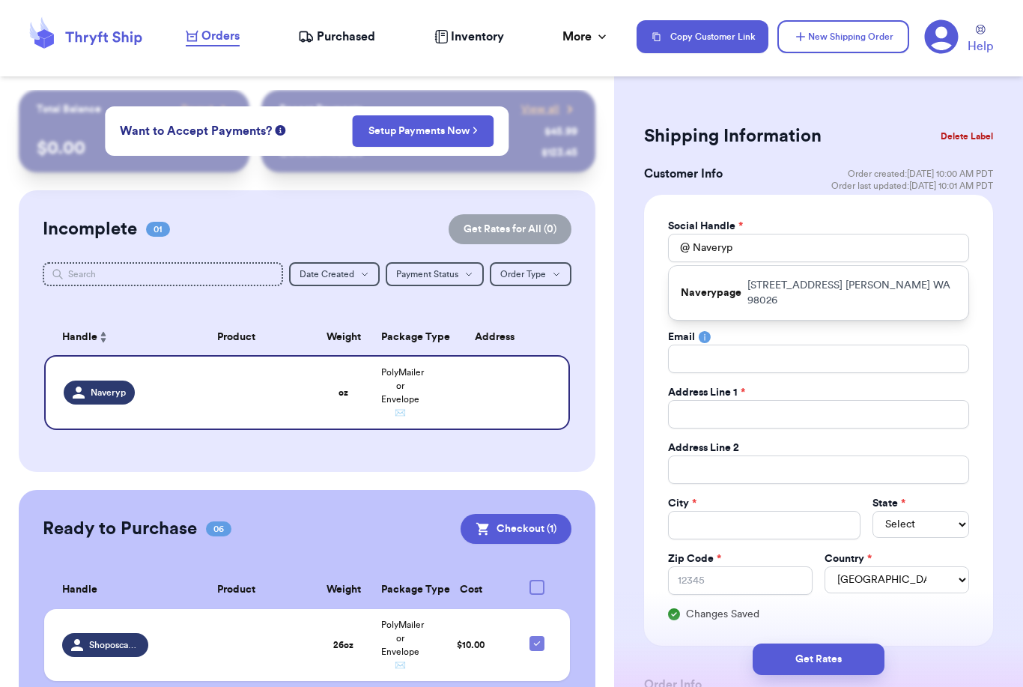
click at [776, 291] on p "[STREET_ADDRESS]" at bounding box center [852, 293] width 209 height 30
type input "Naverypage"
type input "[PERSON_NAME]"
type input "[PERSON_NAME]-Page"
type input "[STREET_ADDRESS]"
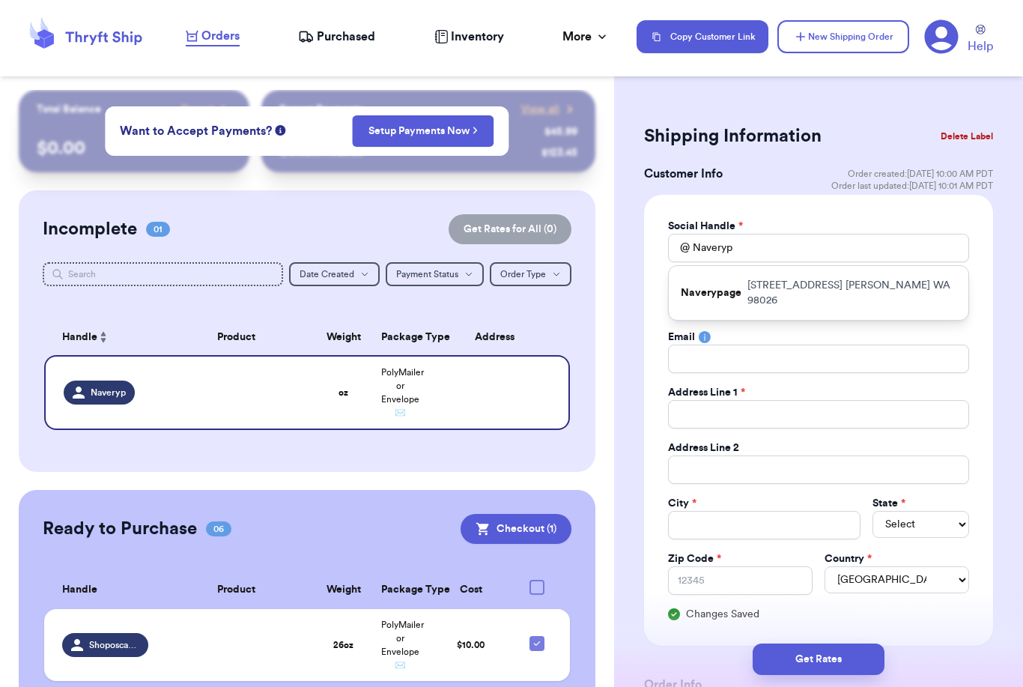
type input "[PERSON_NAME]"
select select "WA"
type input "98026"
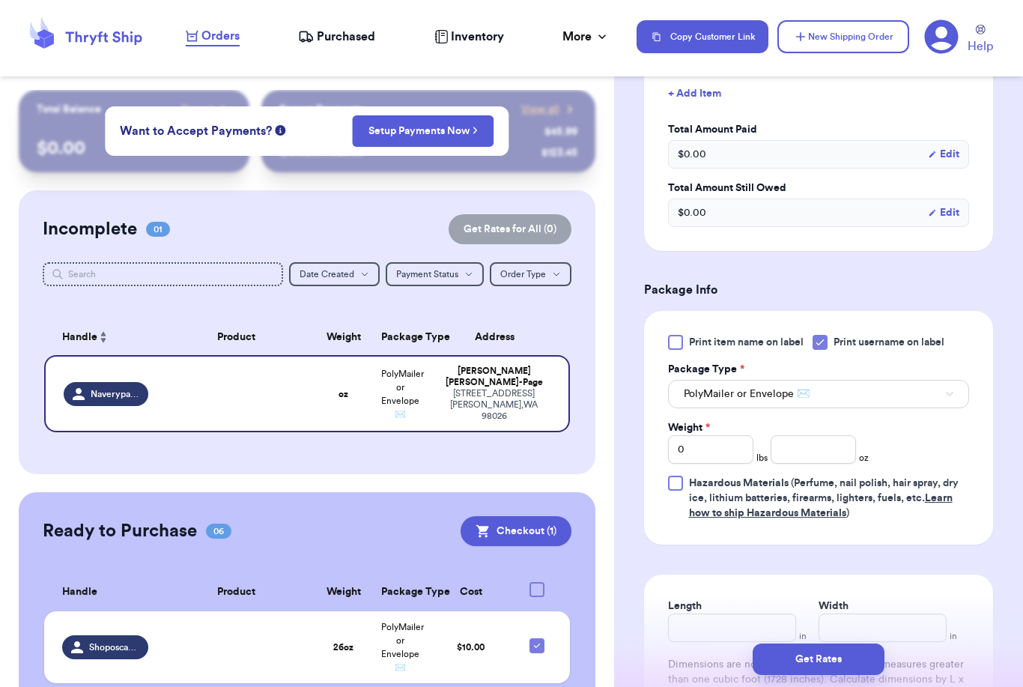
scroll to position [712, 0]
click at [817, 455] on input "number" at bounding box center [813, 449] width 85 height 28
type input "9.3"
click at [866, 644] on button "Get Rates" at bounding box center [819, 659] width 132 height 31
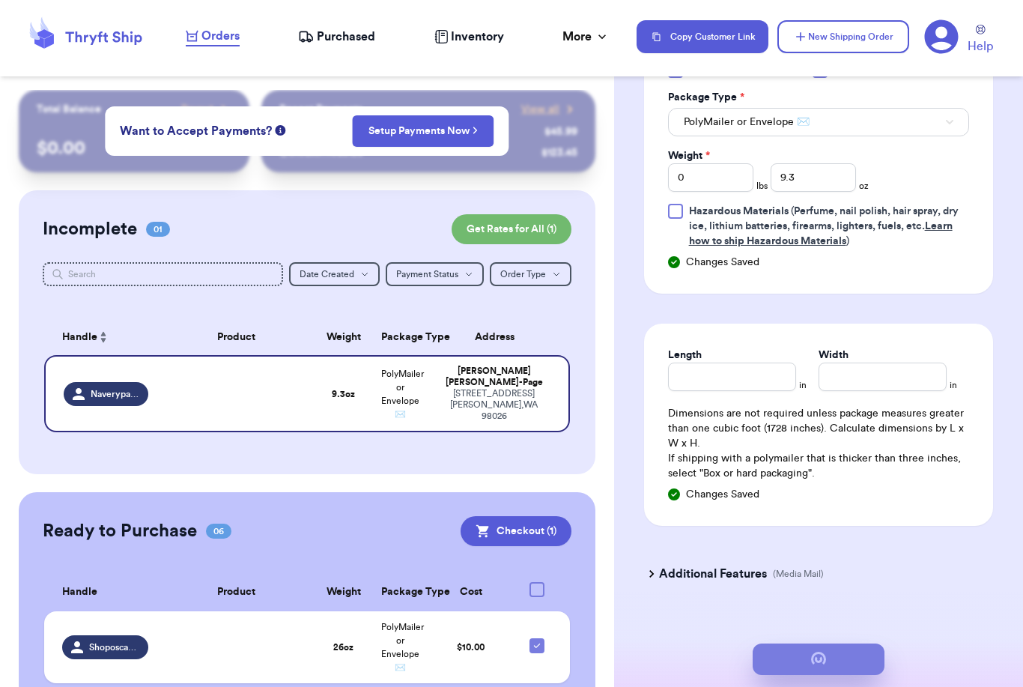
scroll to position [0, 0]
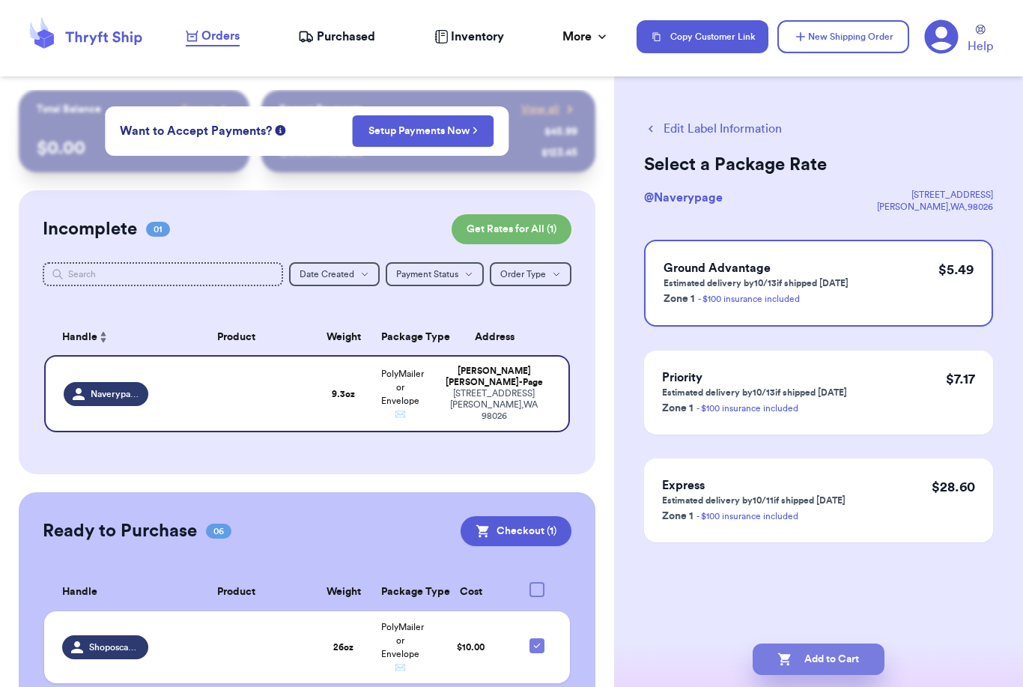
click at [868, 644] on button "Add to Cart" at bounding box center [819, 659] width 132 height 31
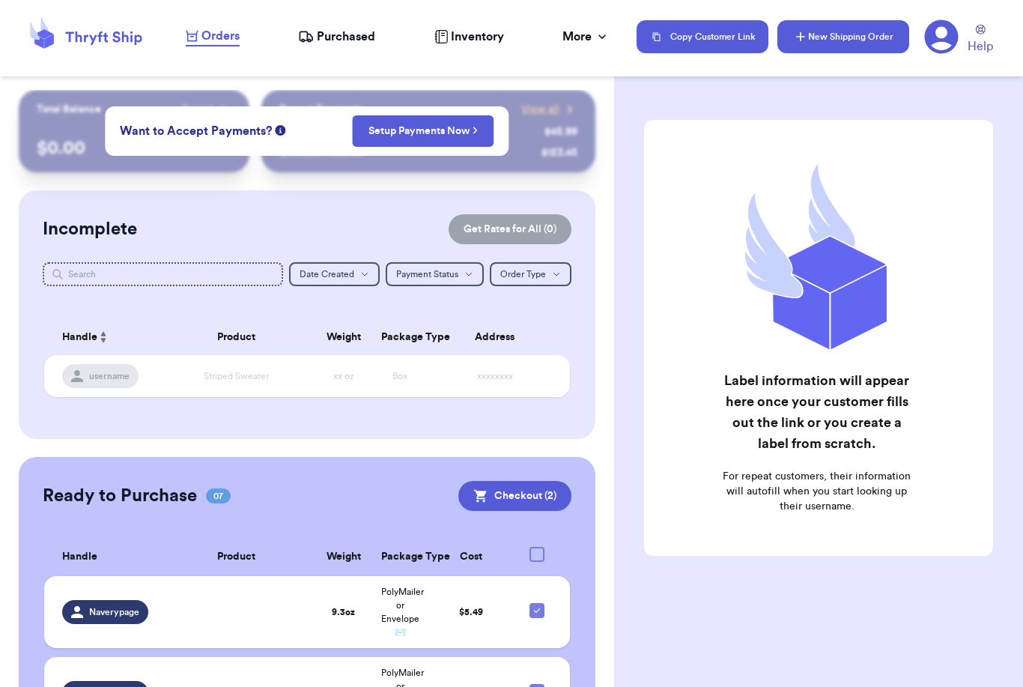
click at [863, 40] on button "New Shipping Order" at bounding box center [844, 36] width 132 height 33
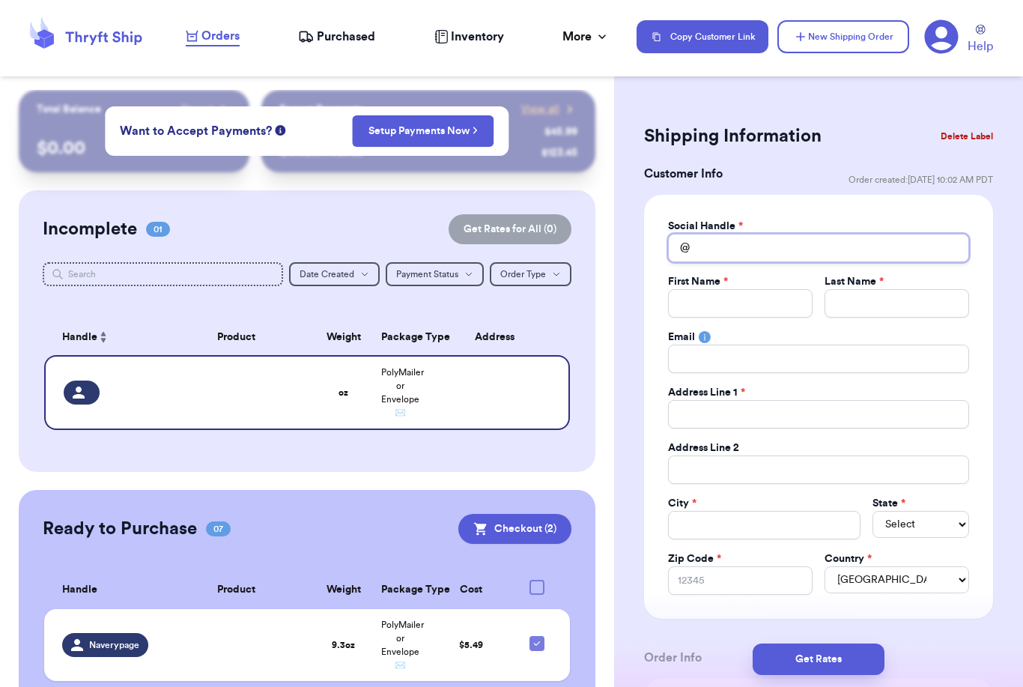
click at [741, 247] on input "Total Amount Paid" at bounding box center [818, 248] width 301 height 28
type input "C"
type input "Cl"
type input "Clu"
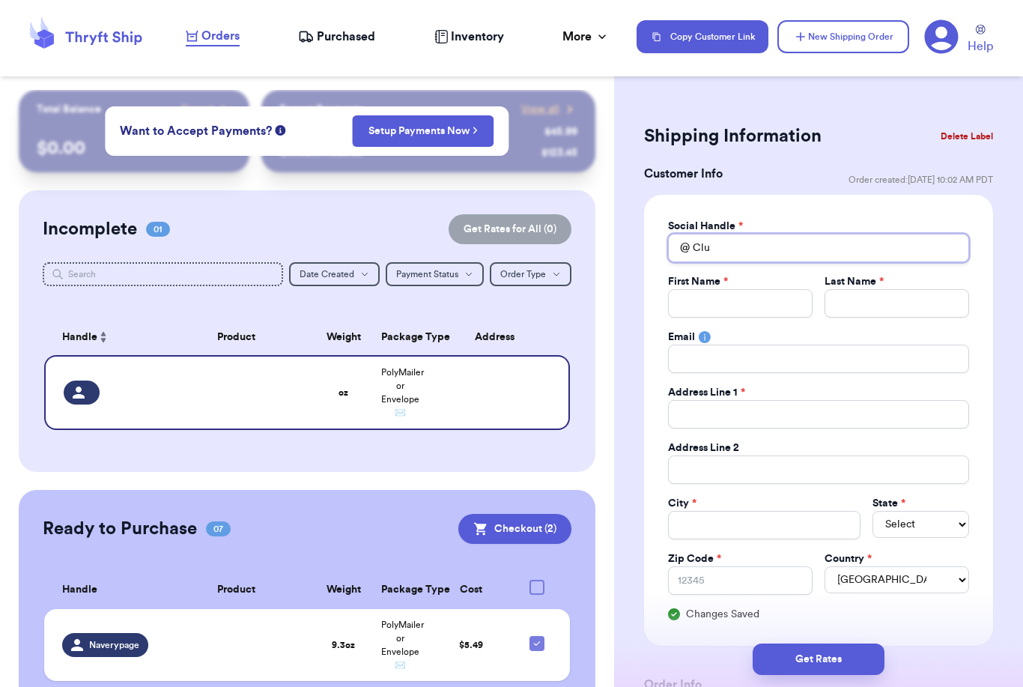
type input "Clur"
type input "Clurw"
type input "Clurwi"
type input "Clurwig"
type input "Clurwigg"
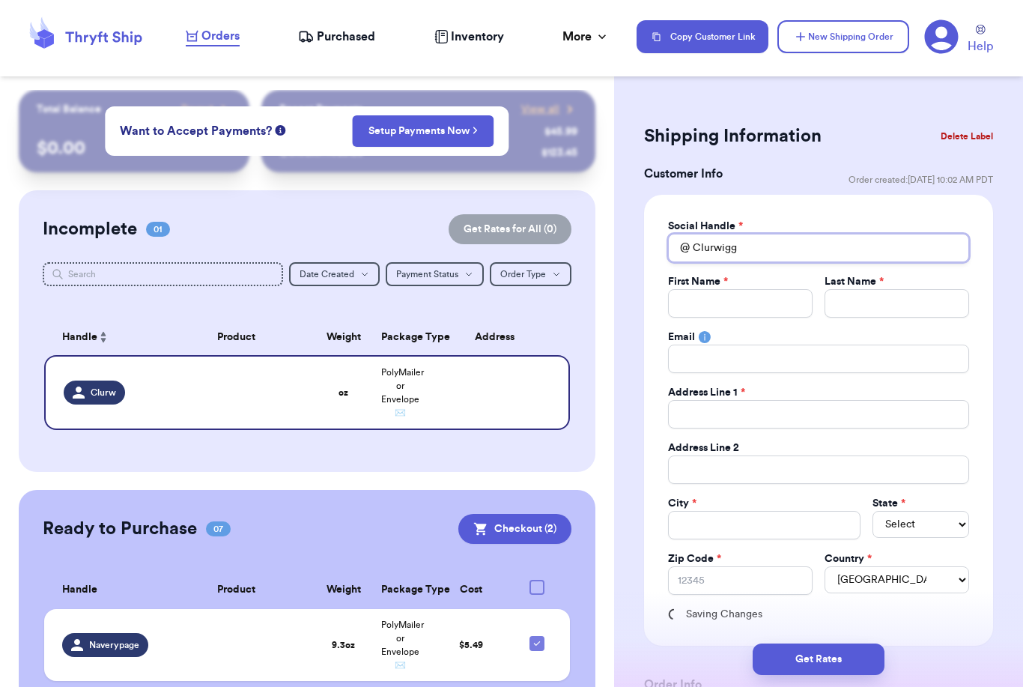
type input "Clurwiggs"
click at [0, 0] on html "Orders Purchased Inventory More Stats Completed Orders Payments Payouts Copy Cu…" at bounding box center [511, 343] width 1023 height 687
click at [746, 304] on input "Total Amount Paid" at bounding box center [740, 303] width 145 height 28
type input "C"
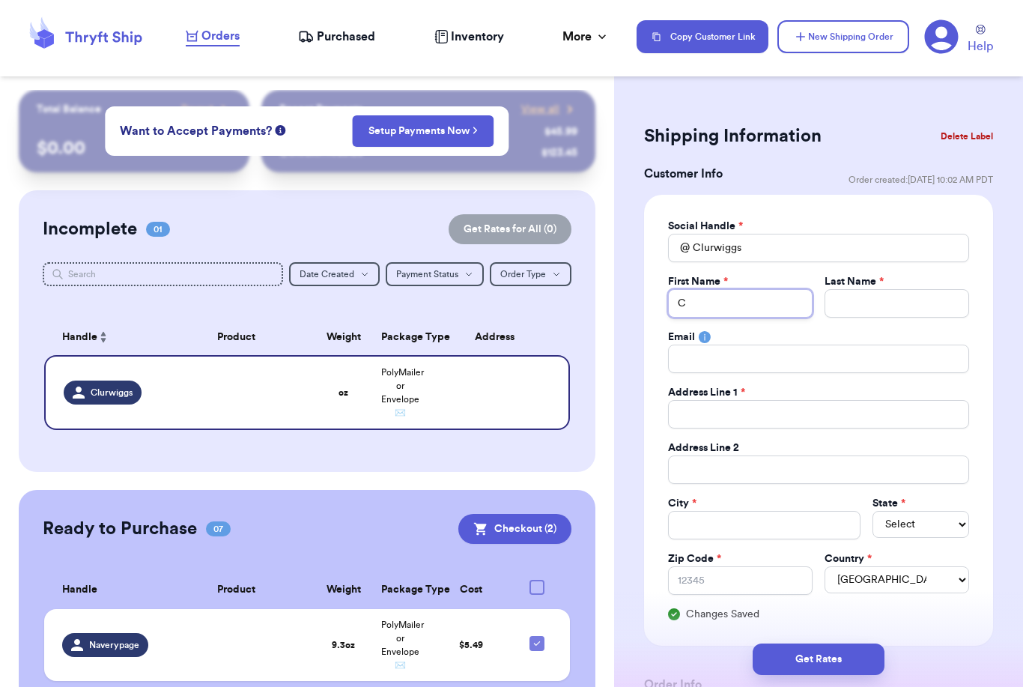
type input "Cl"
type input "Cla"
type input "Clai"
type input "Clair"
type input "[PERSON_NAME]"
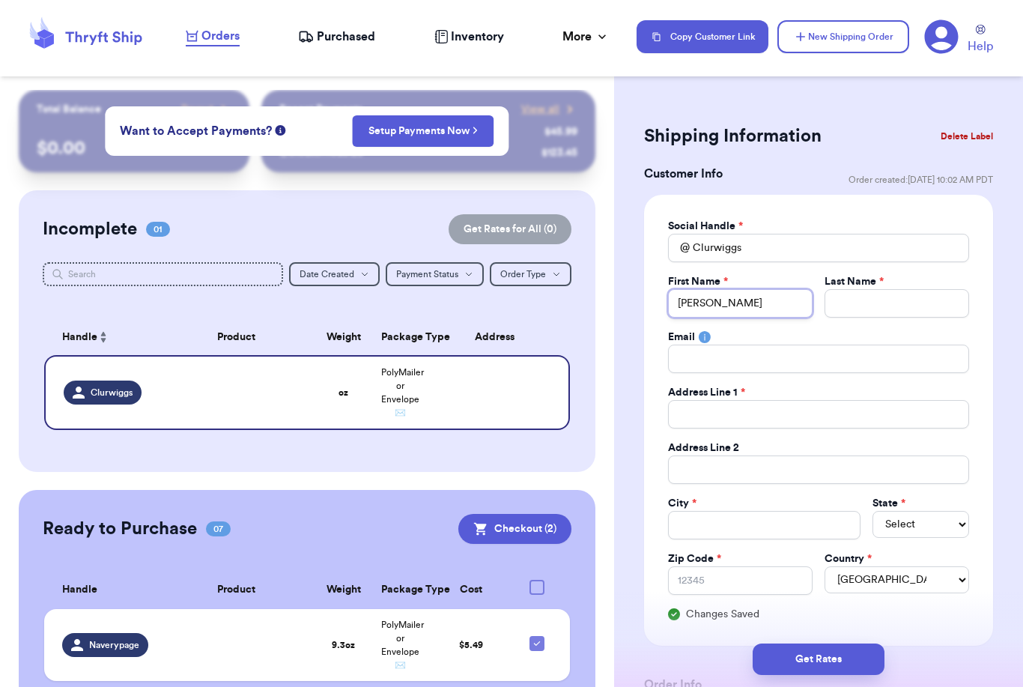
type input "[PERSON_NAME]"
type input "N"
type input "Ne"
type input "Nel"
type input "[PERSON_NAME]"
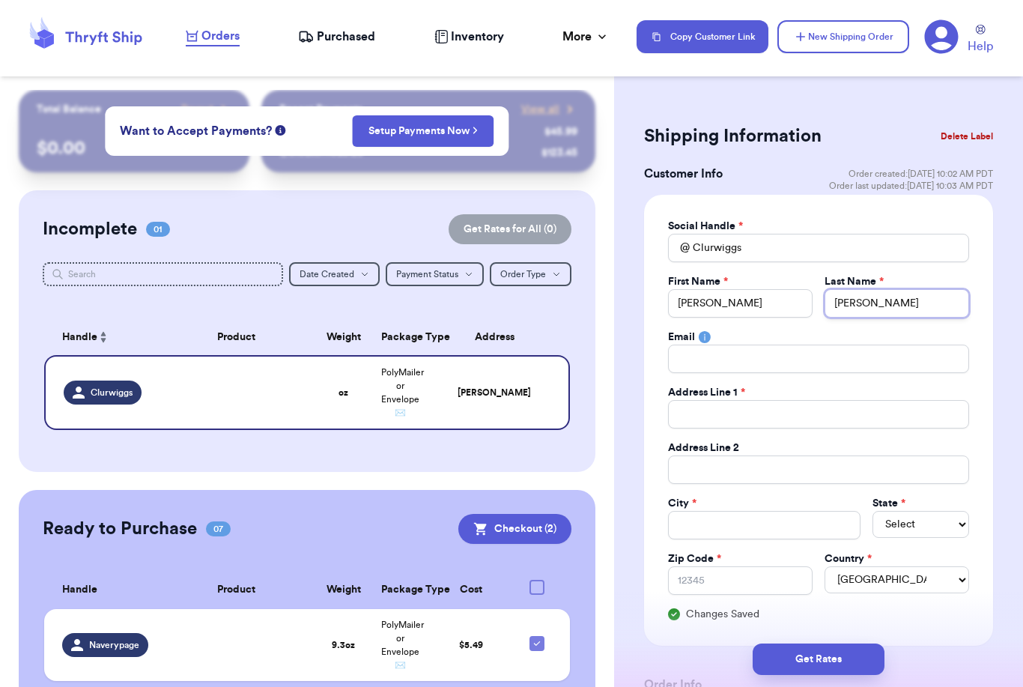
type input "Nelso"
type input "[PERSON_NAME]"
type input "1"
type input "16"
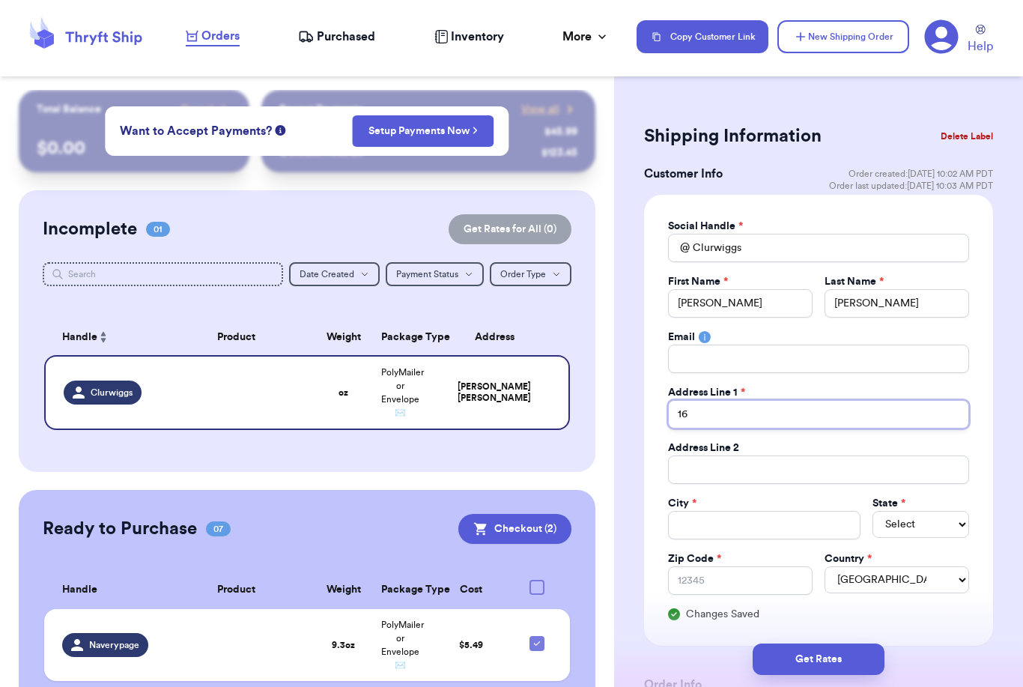
type input "165"
type input "1651"
type input "16515"
type input "16515 R"
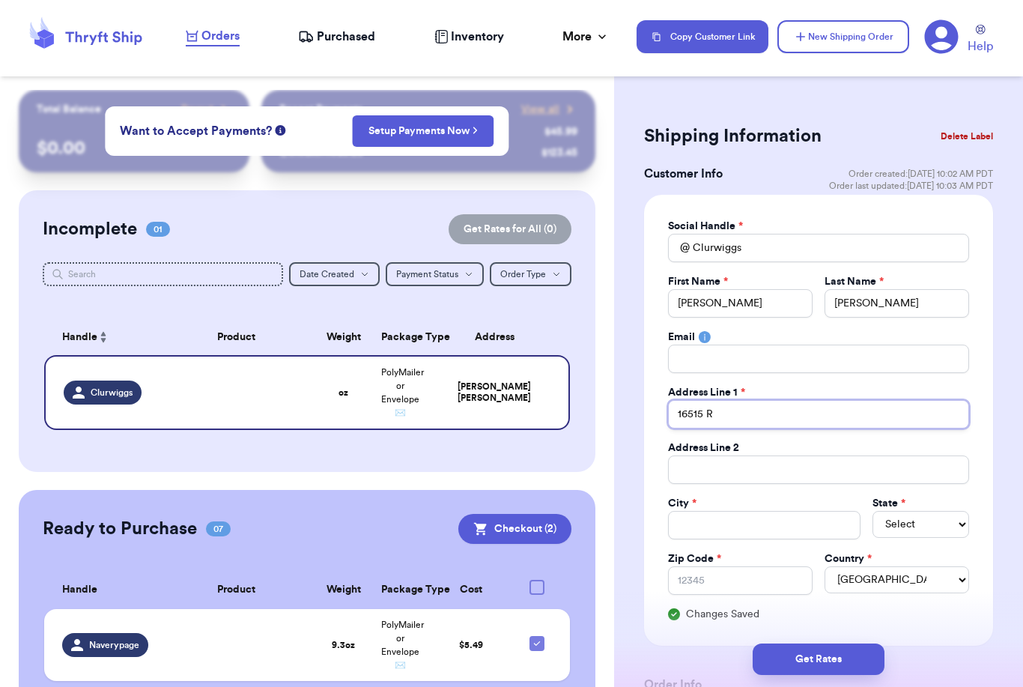
type input "16515 Ro"
type input "16515 Rol"
type input "16515 Roll"
type input "16515 [PERSON_NAME]"
type input "16515 Rollin"
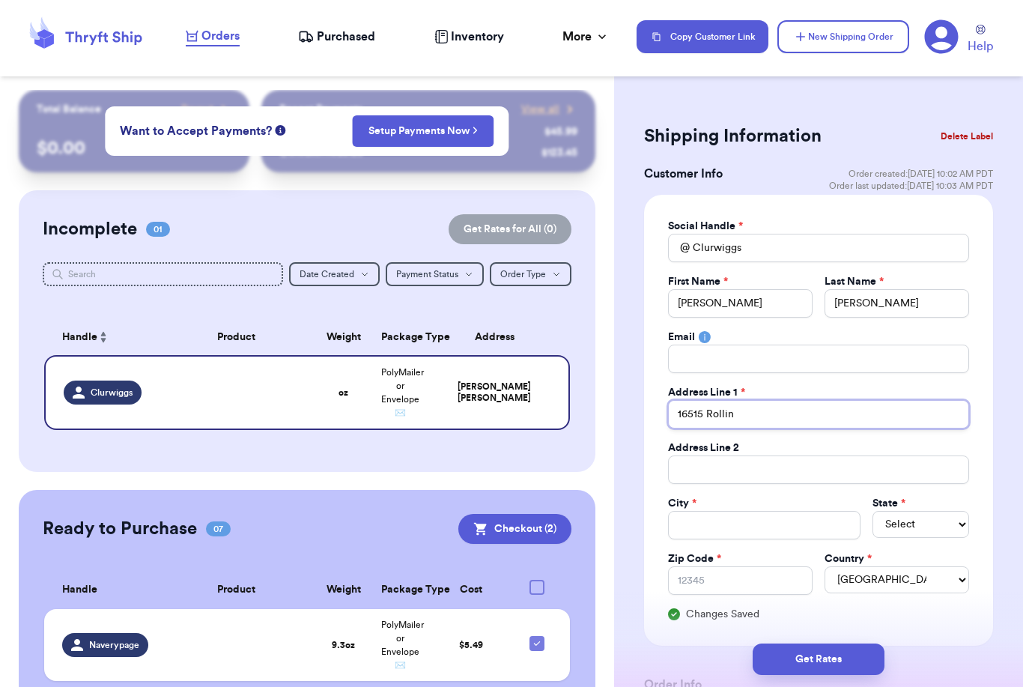
type input "16515 Rolling"
type input "16515 Rolling R"
type input "16515 Rolling Ri"
type input "16515 Rolling Rid"
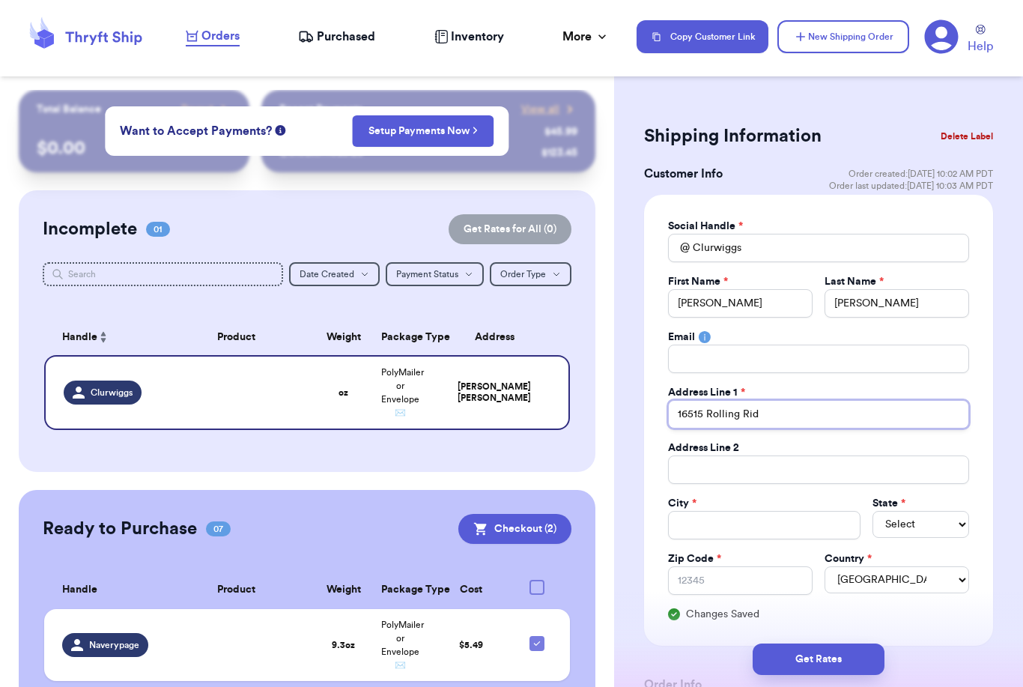
type input "16515 Rolling Ridg"
type input "16515 [GEOGRAPHIC_DATA]"
type input "[STREET_ADDRESS]"
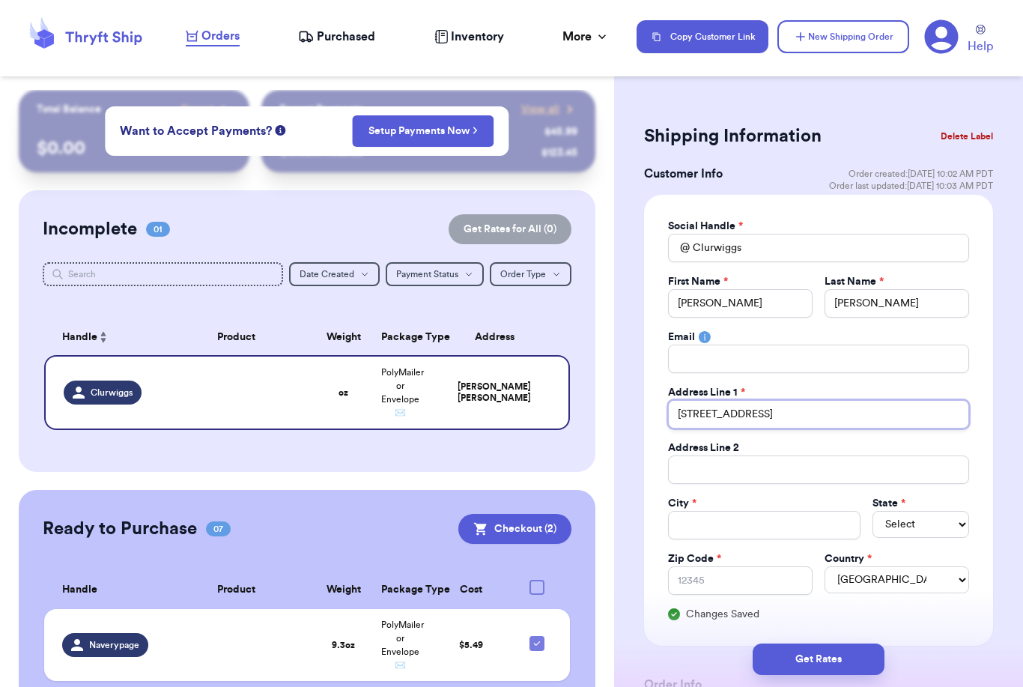
type input "[STREET_ADDRESS]"
type input "O"
type input "Om"
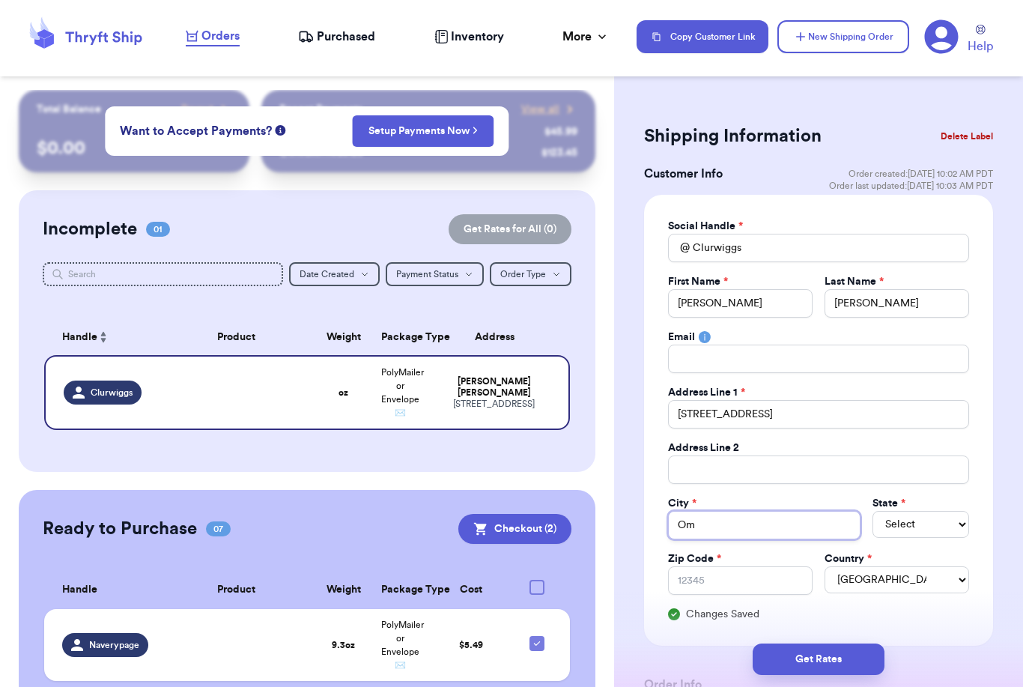
type input "Oma"
type input "Omah"
type input "[GEOGRAPHIC_DATA]"
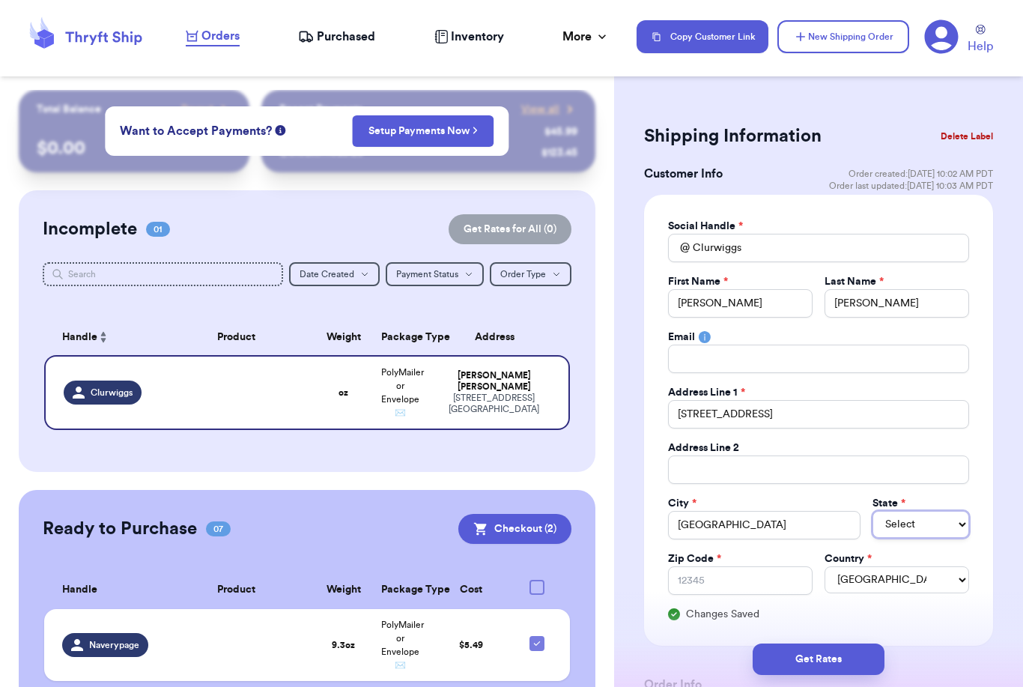
select select "NE"
click at [766, 578] on input "Zip Code *" at bounding box center [740, 580] width 145 height 28
type input "6"
type input "68"
type input "681"
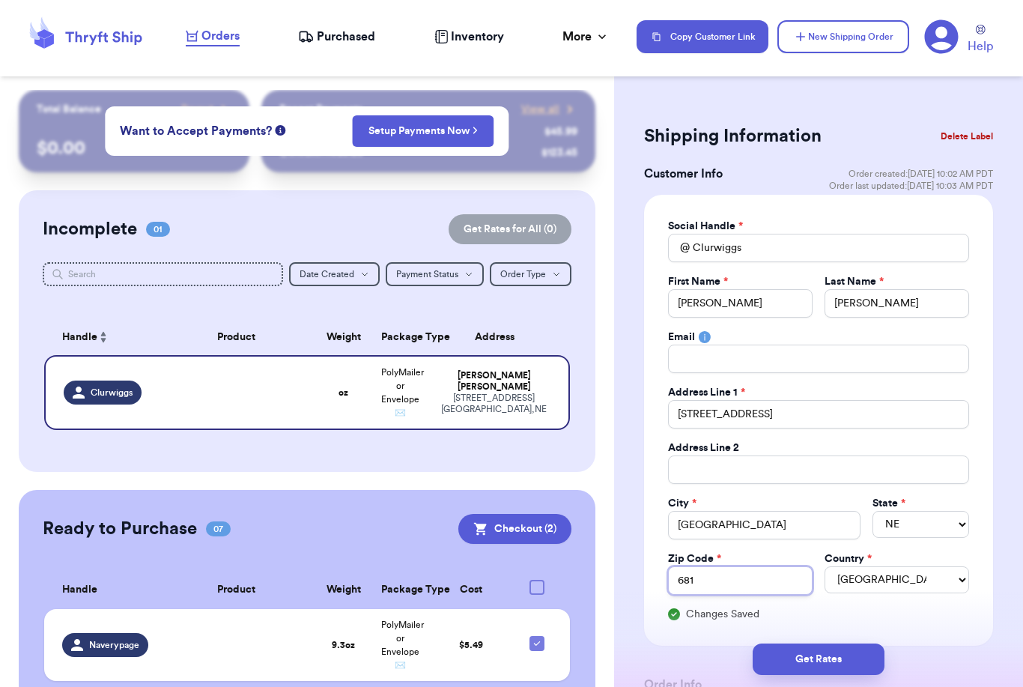
type input "6813"
type input "68135"
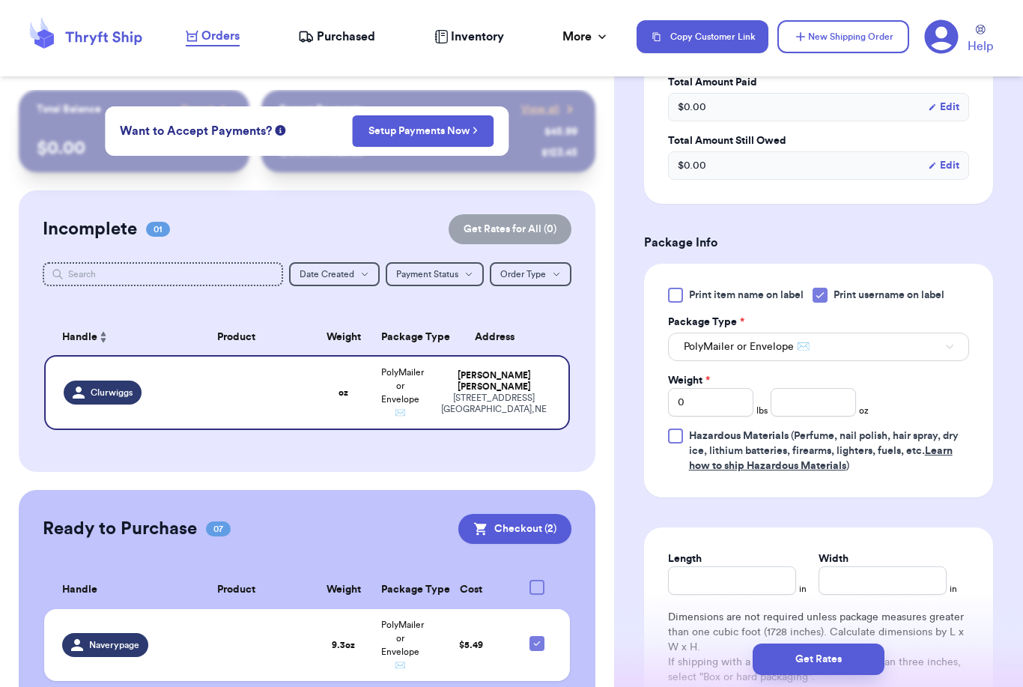
scroll to position [759, 0]
click at [740, 405] on input "0" at bounding box center [710, 401] width 85 height 28
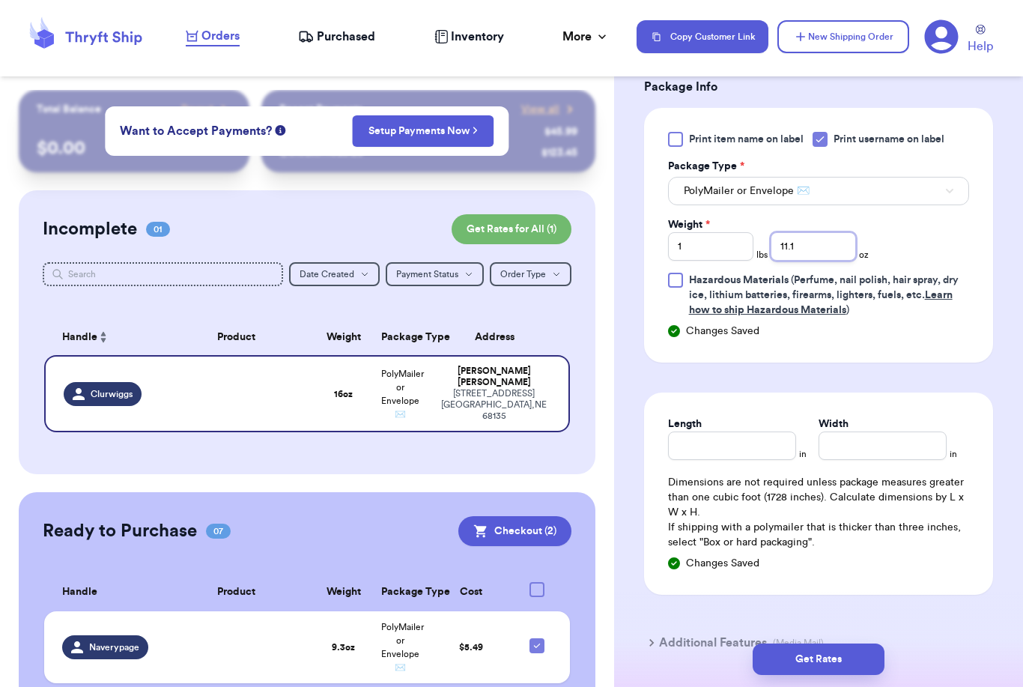
scroll to position [950, 0]
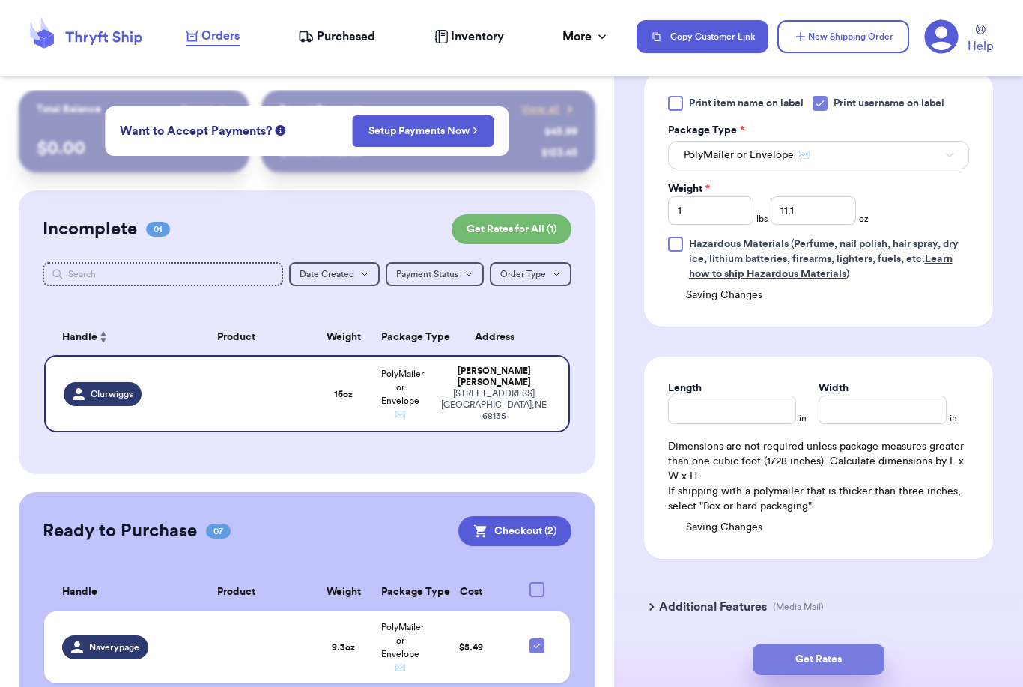
click at [856, 644] on button "Get Rates" at bounding box center [819, 659] width 132 height 31
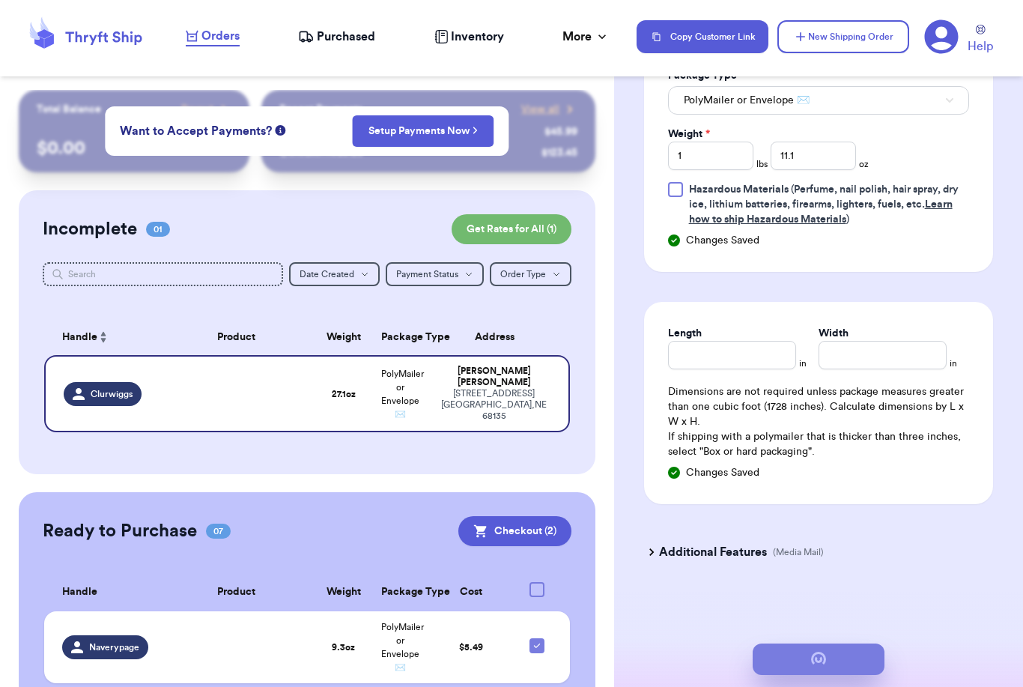
scroll to position [0, 0]
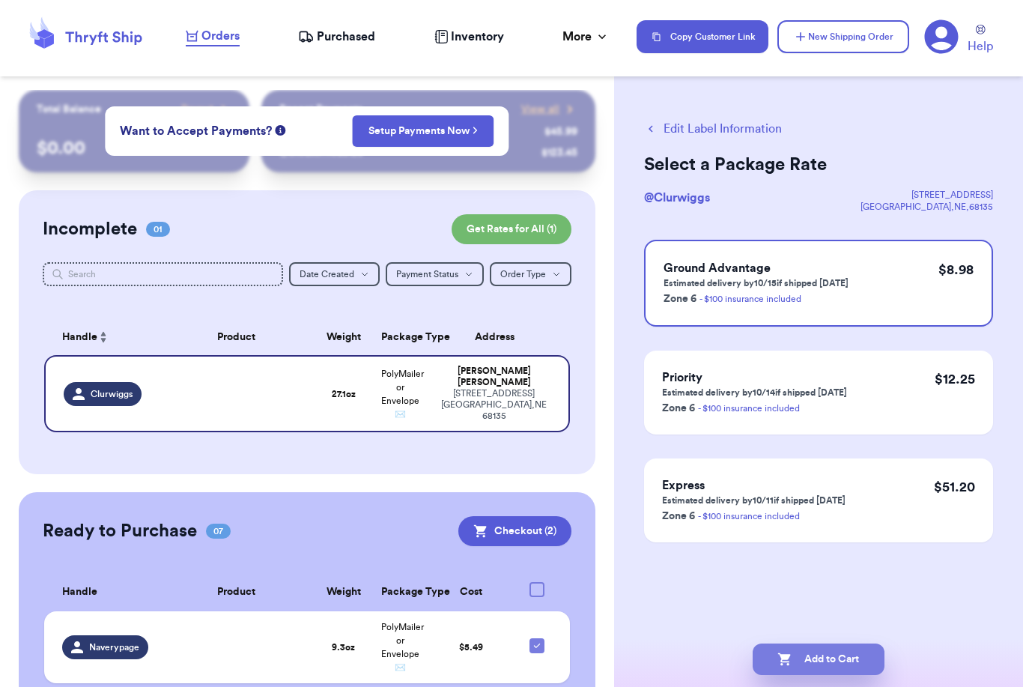
click at [826, 644] on button "Add to Cart" at bounding box center [819, 659] width 132 height 31
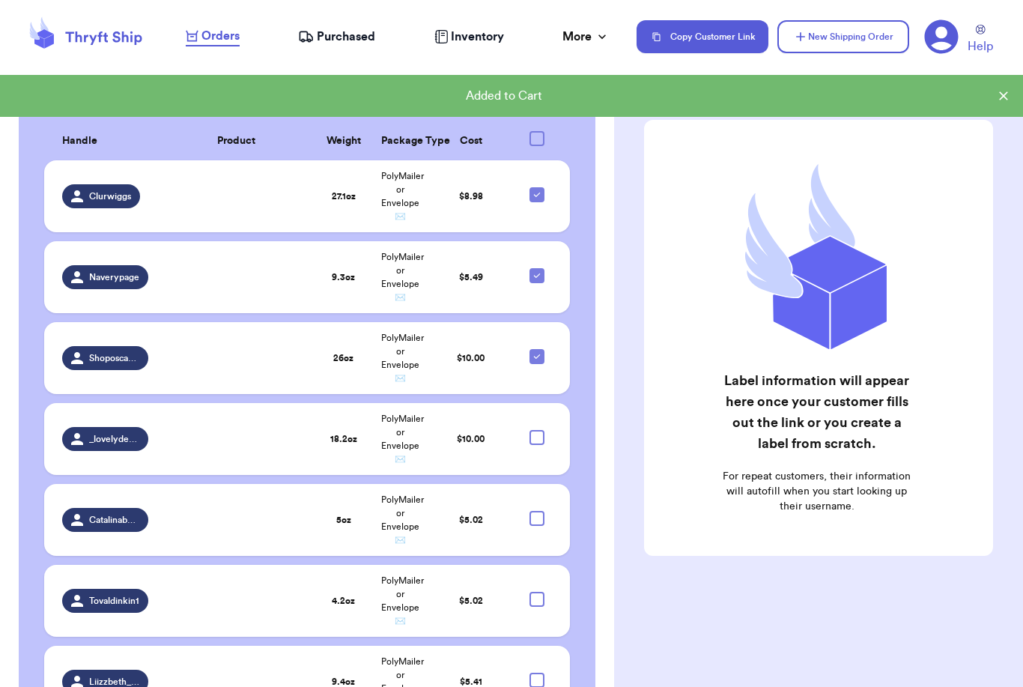
scroll to position [418, 0]
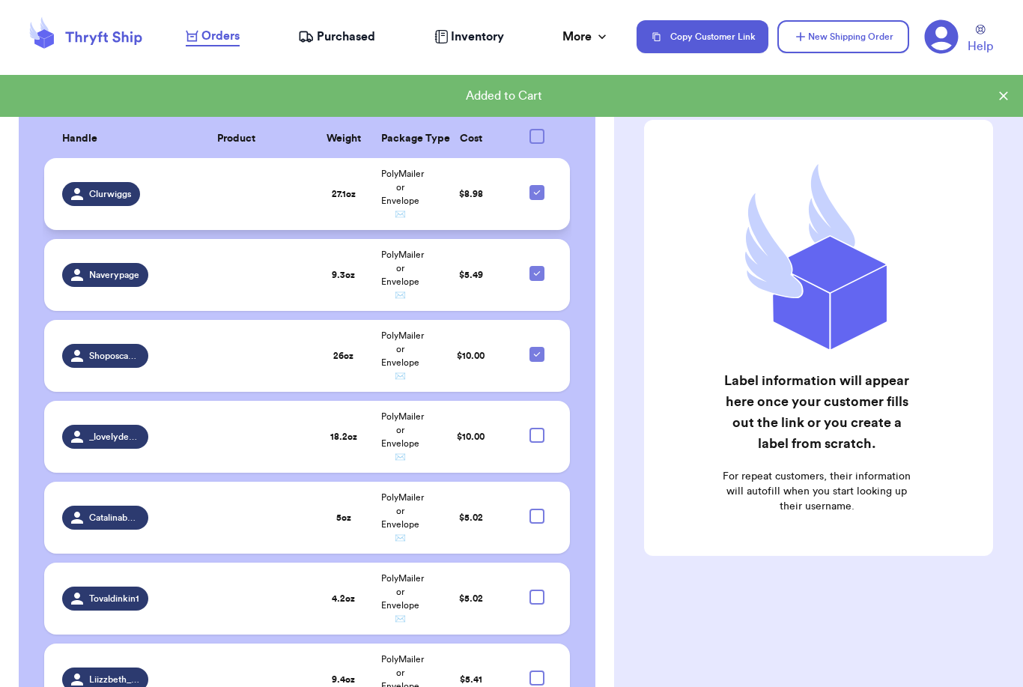
click at [539, 199] on icon at bounding box center [537, 193] width 12 height 12
click at [537, 185] on input "checkbox" at bounding box center [536, 184] width 1 height 1
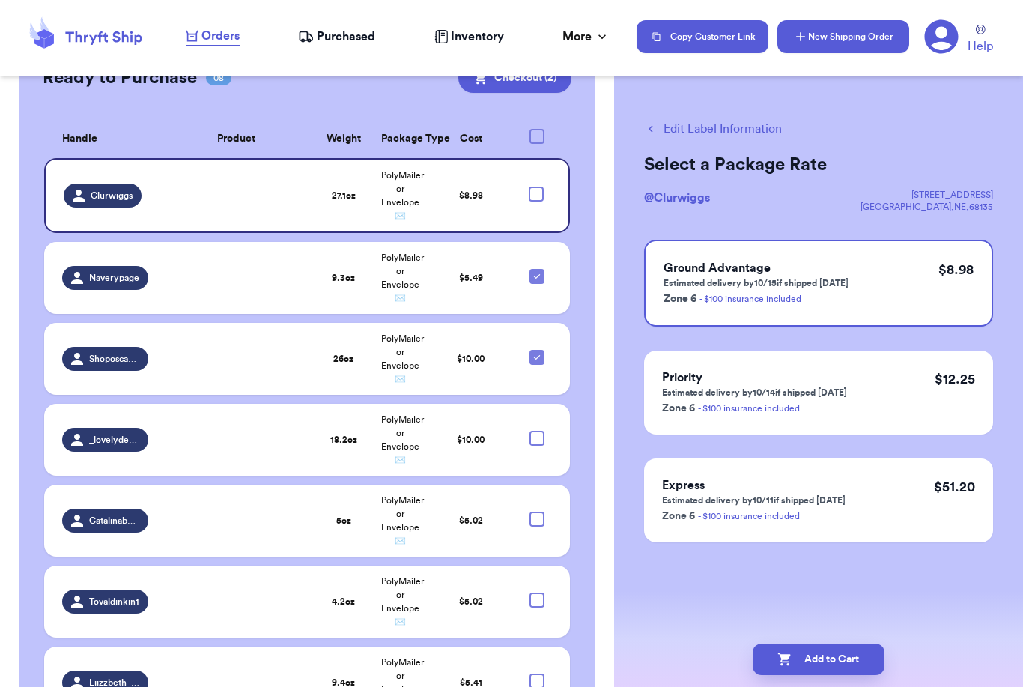
click at [855, 40] on button "New Shipping Order" at bounding box center [844, 36] width 132 height 33
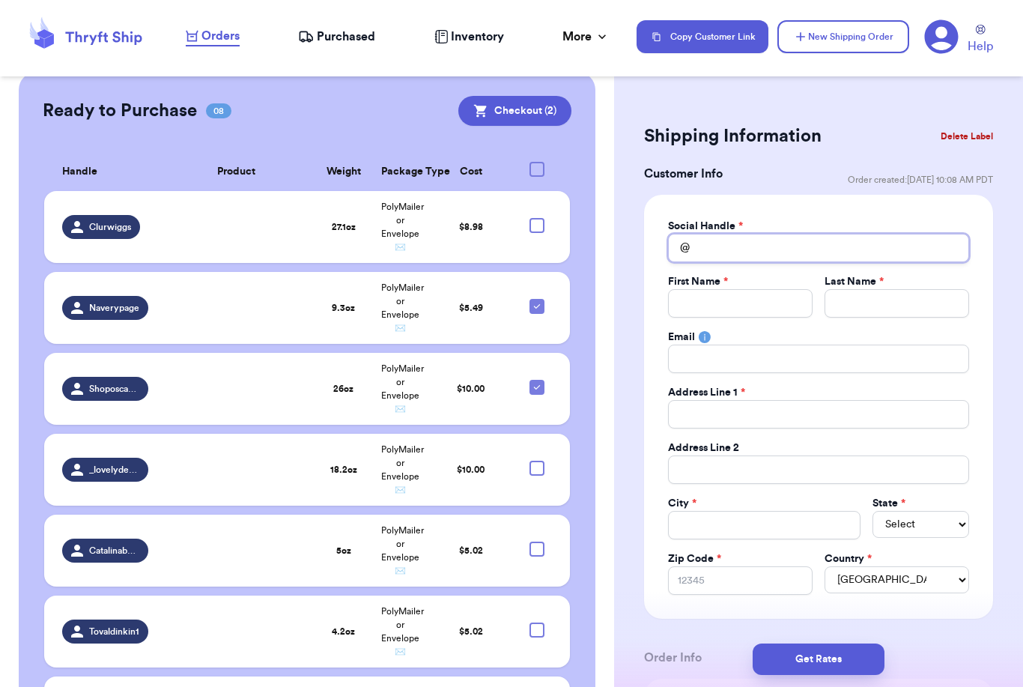
click at [773, 247] on input "Total Amount Paid" at bounding box center [818, 248] width 301 height 28
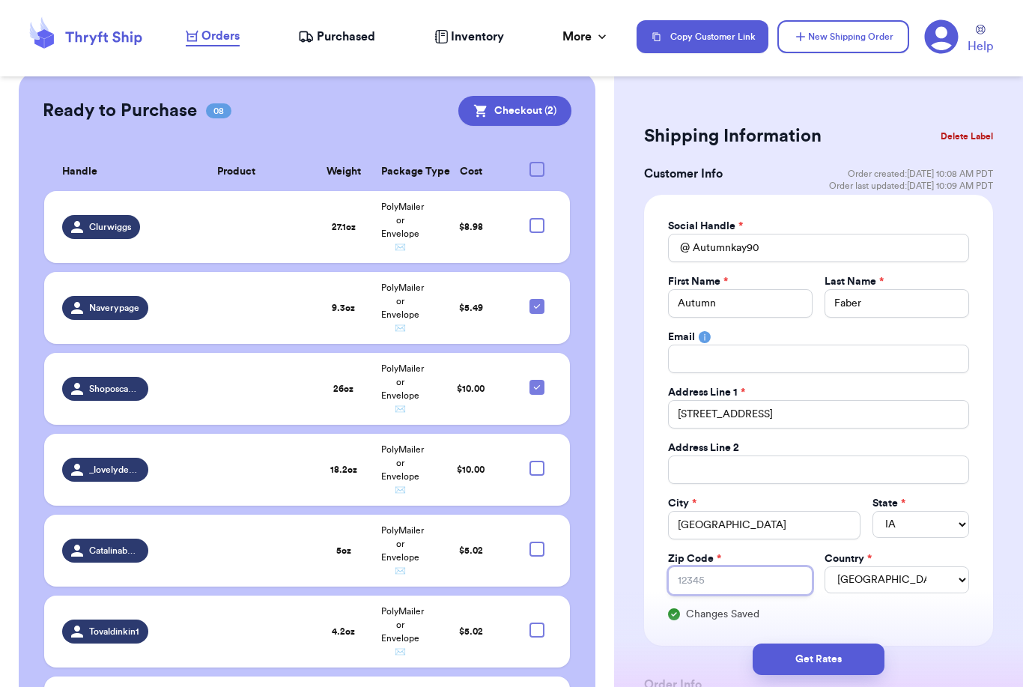
click at [778, 584] on input "Zip Code *" at bounding box center [740, 580] width 145 height 28
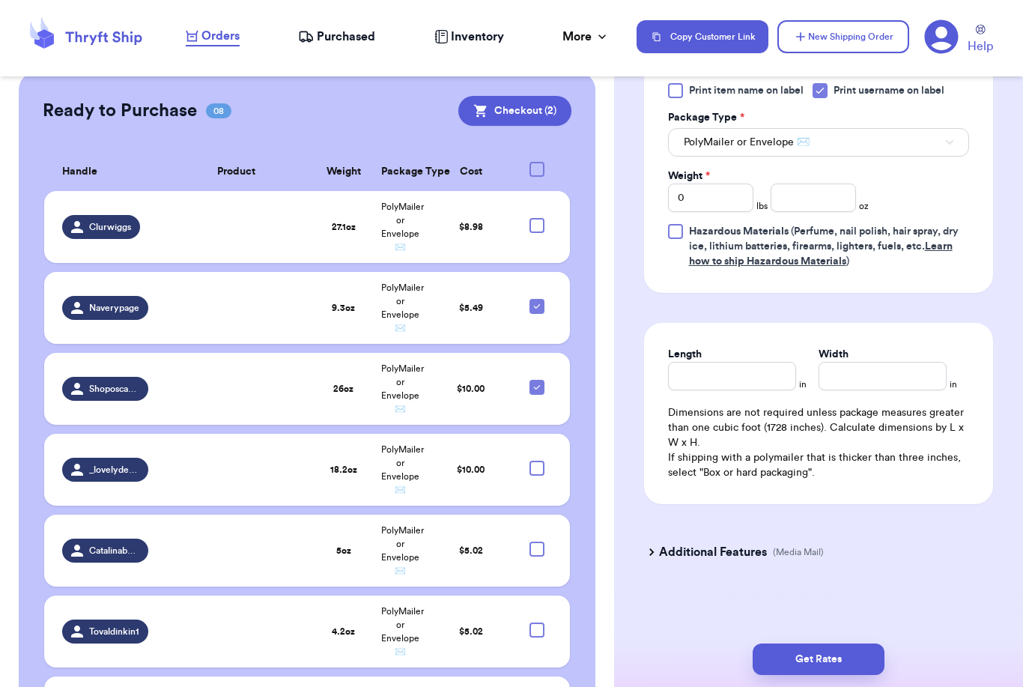
scroll to position [963, 0]
click at [704, 182] on label "Weight *" at bounding box center [689, 176] width 42 height 15
click at [704, 184] on input "0" at bounding box center [710, 198] width 85 height 28
click at [681, 208] on input "0" at bounding box center [710, 198] width 85 height 28
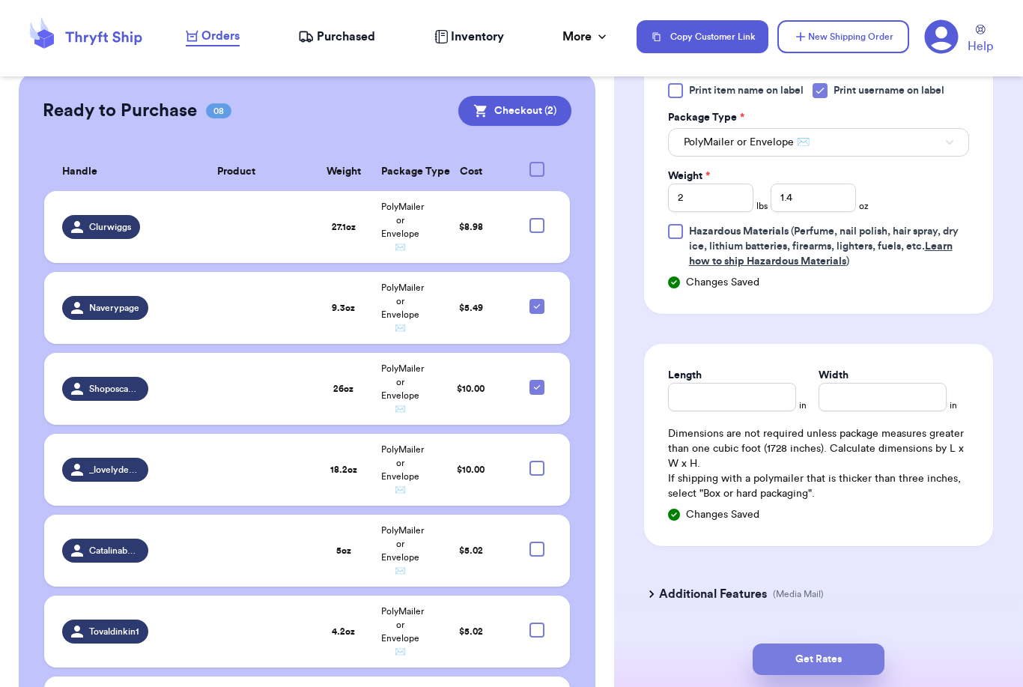
click at [856, 645] on button "Get Rates" at bounding box center [819, 659] width 132 height 31
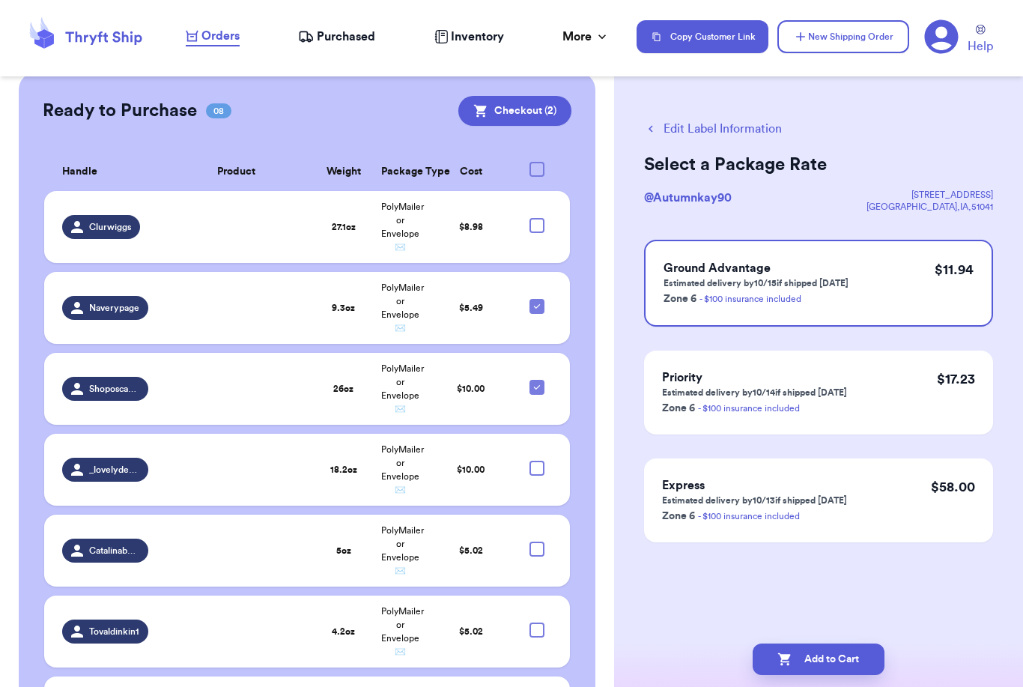
scroll to position [0, 0]
click at [810, 644] on button "Add to Cart" at bounding box center [819, 659] width 132 height 31
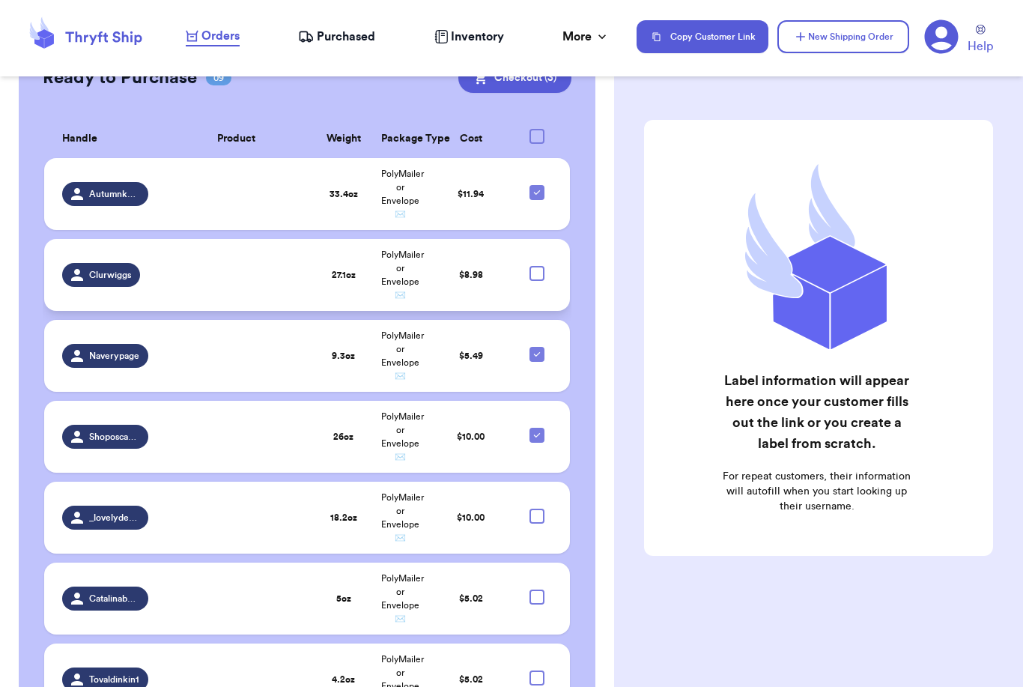
click at [541, 281] on div at bounding box center [537, 273] width 15 height 15
click at [537, 266] on input "checkbox" at bounding box center [536, 265] width 1 height 1
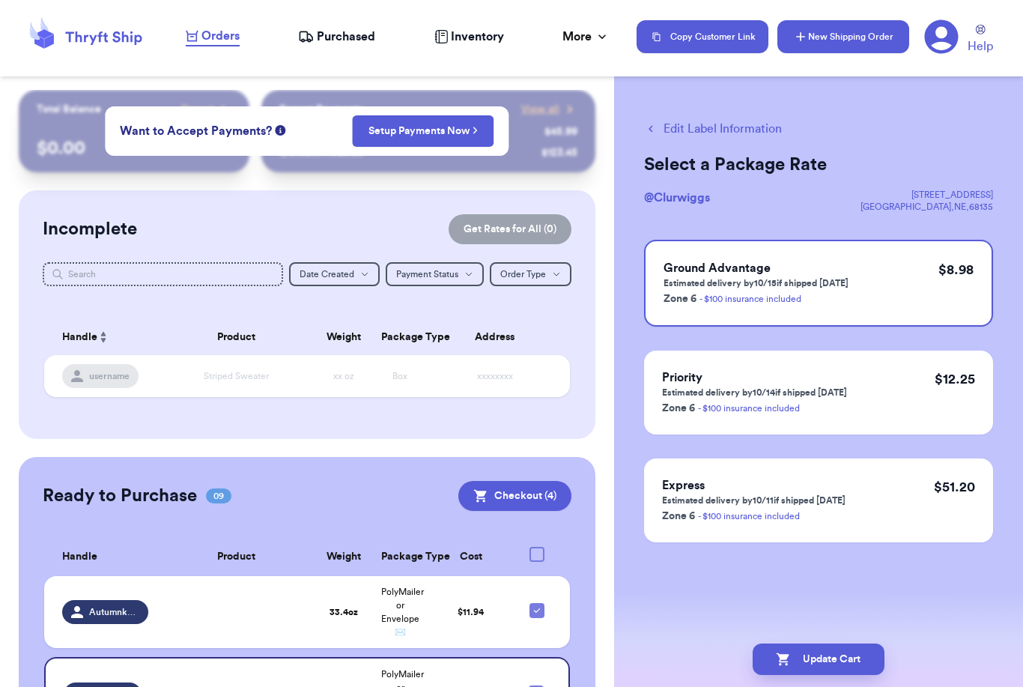
click at [828, 44] on button "New Shipping Order" at bounding box center [844, 36] width 132 height 33
click at [830, 40] on button "New Shipping Order" at bounding box center [844, 36] width 132 height 33
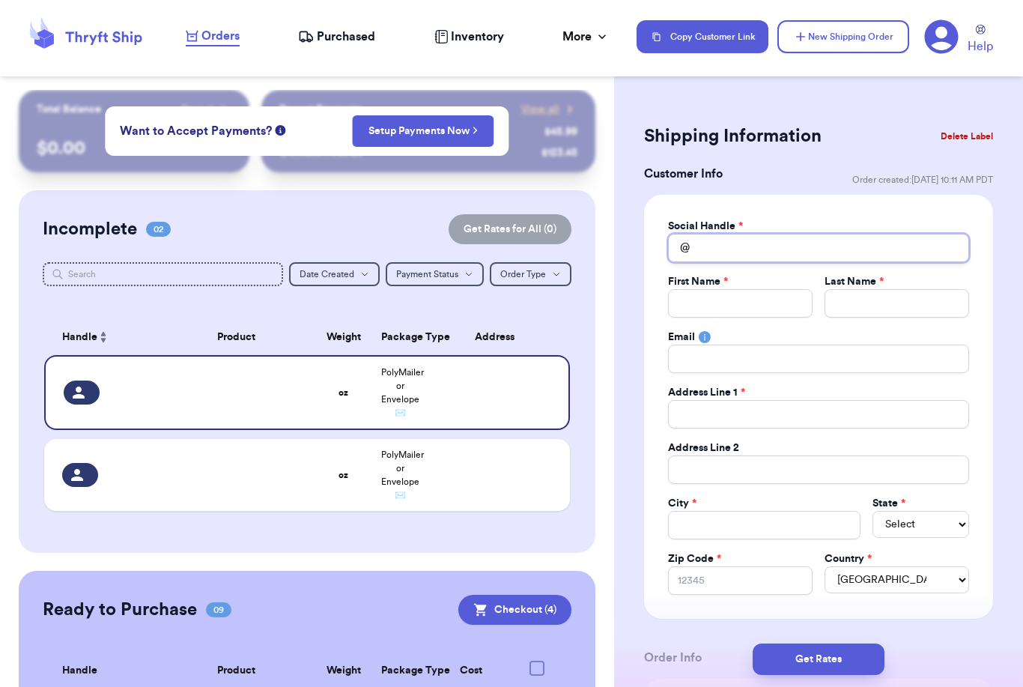
click at [751, 250] on input "Total Amount Paid" at bounding box center [818, 248] width 301 height 28
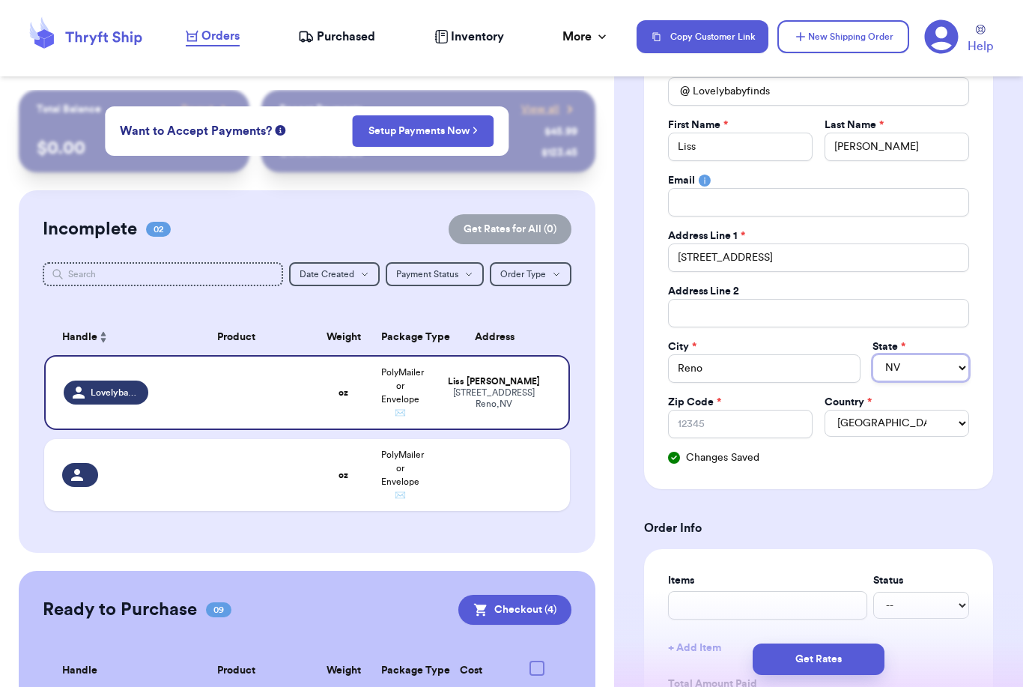
scroll to position [171, 0]
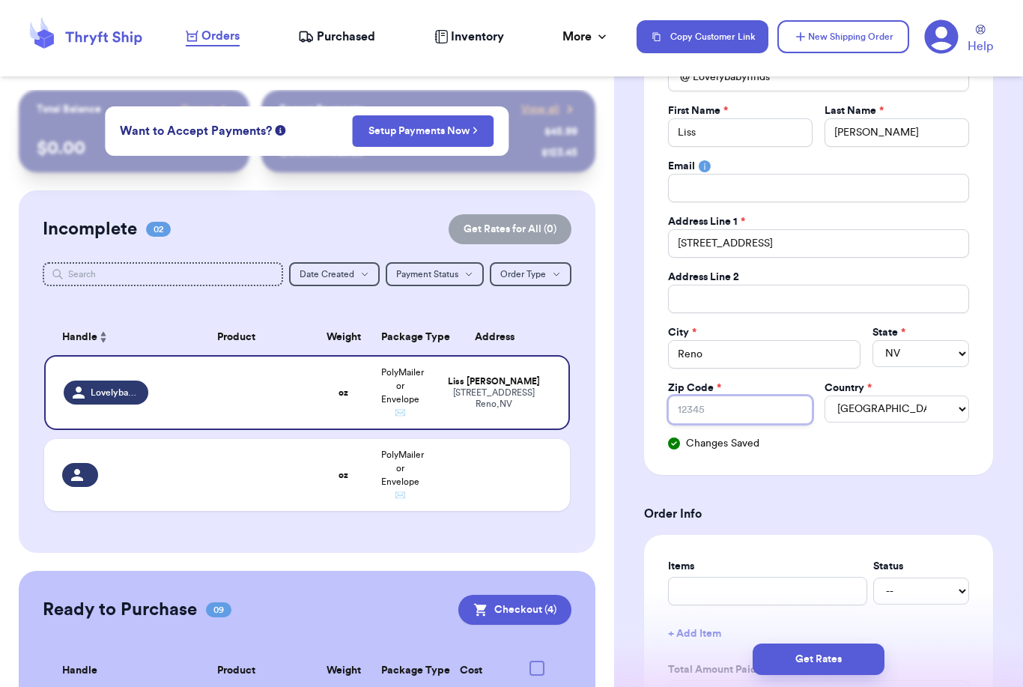
click at [767, 405] on input "Zip Code *" at bounding box center [740, 410] width 145 height 28
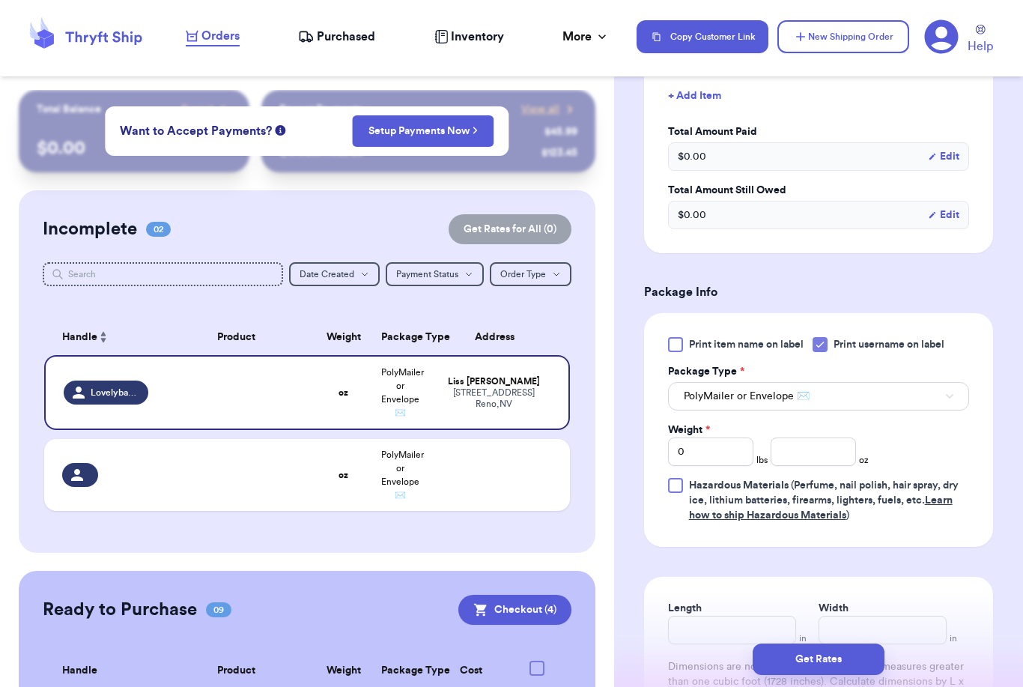
scroll to position [858, 0]
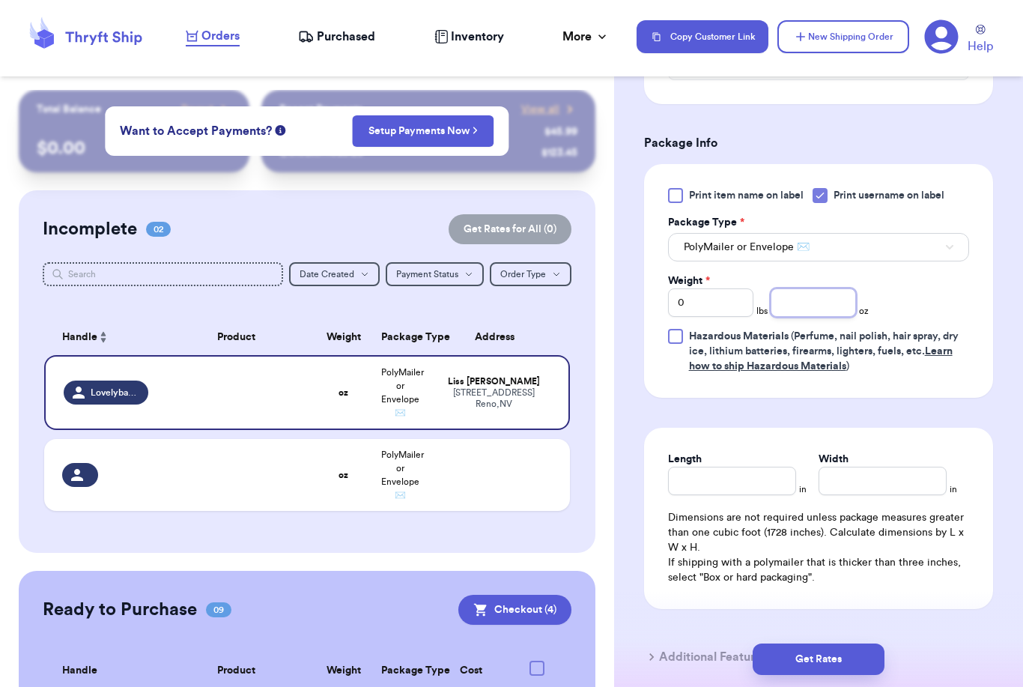
click at [802, 305] on input "number" at bounding box center [813, 302] width 85 height 28
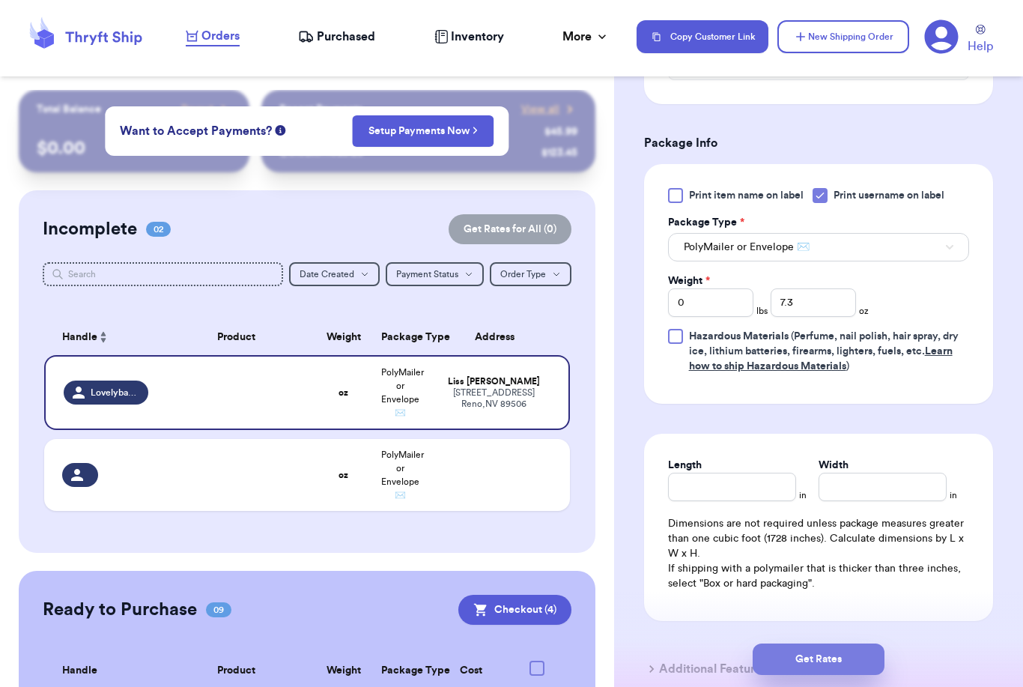
click at [865, 645] on button "Get Rates" at bounding box center [819, 659] width 132 height 31
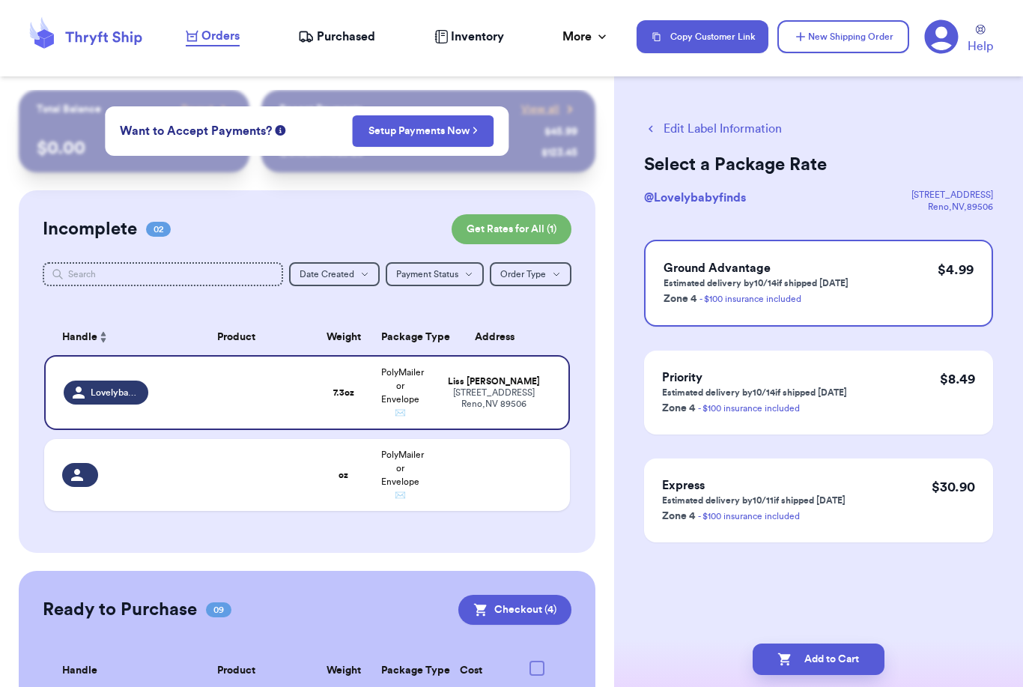
scroll to position [0, 0]
click at [828, 644] on button "Add to Cart" at bounding box center [819, 659] width 132 height 31
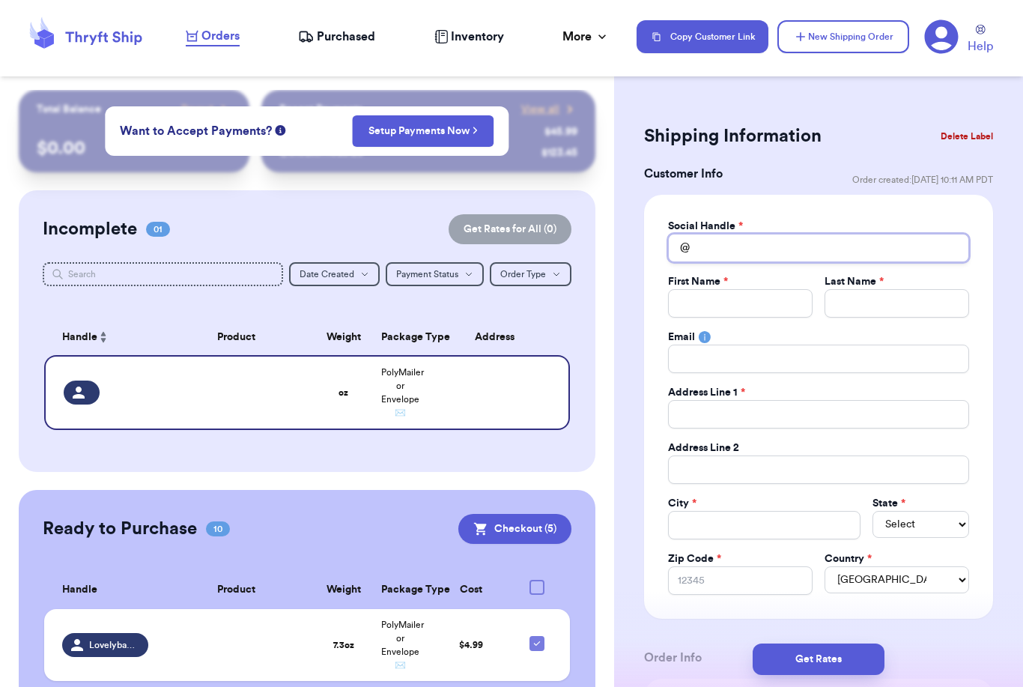
click at [734, 248] on input "Total Amount Paid" at bounding box center [818, 248] width 301 height 28
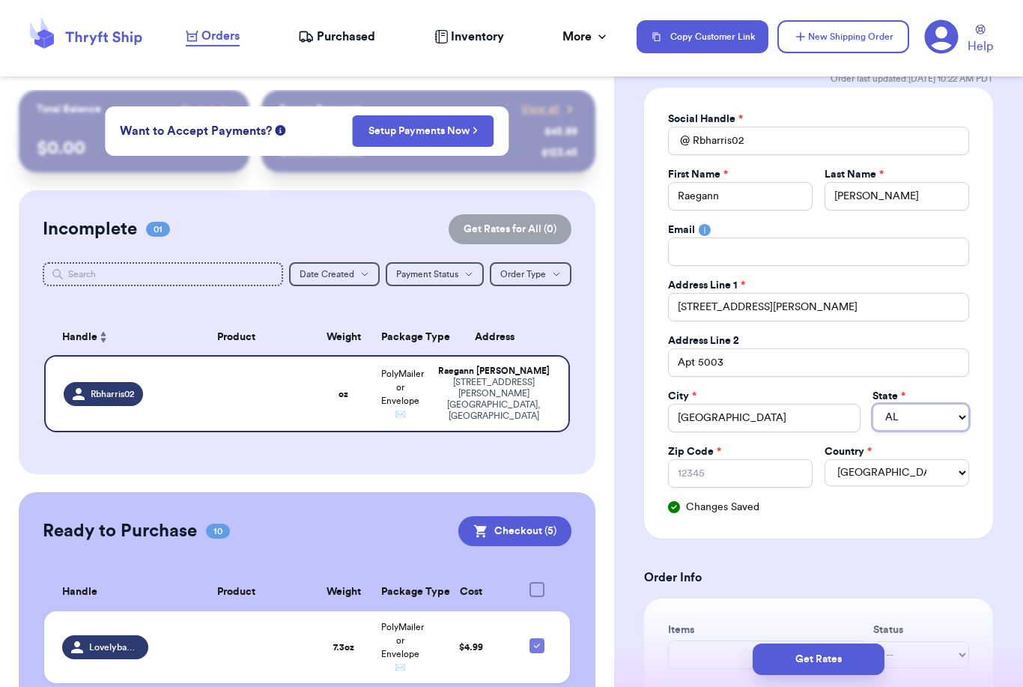
scroll to position [115, 0]
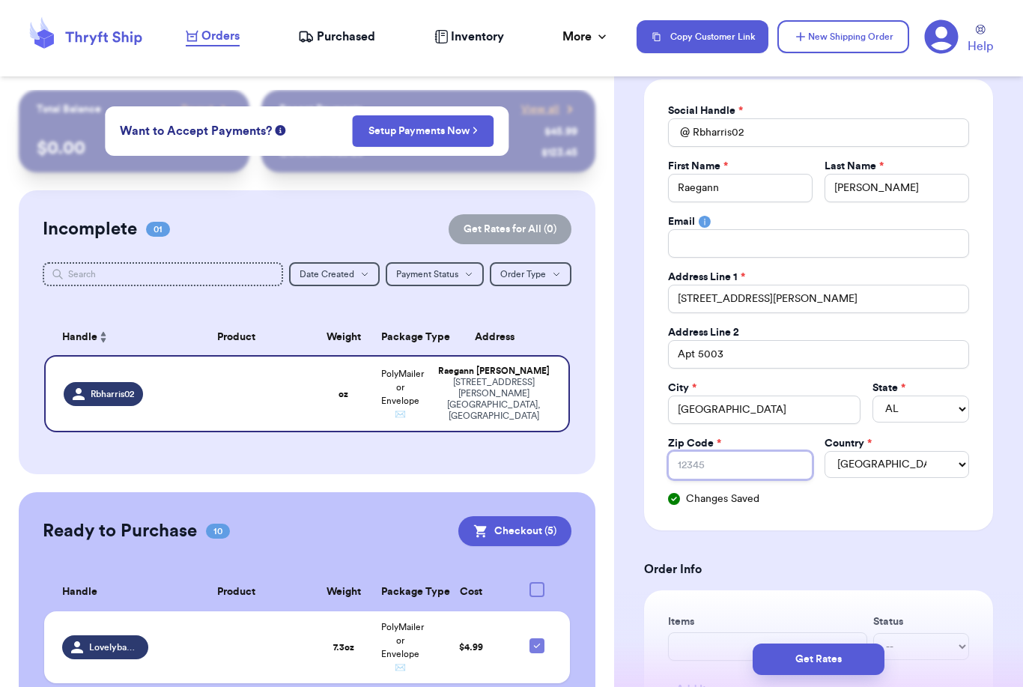
click at [747, 465] on input "Zip Code *" at bounding box center [740, 465] width 145 height 28
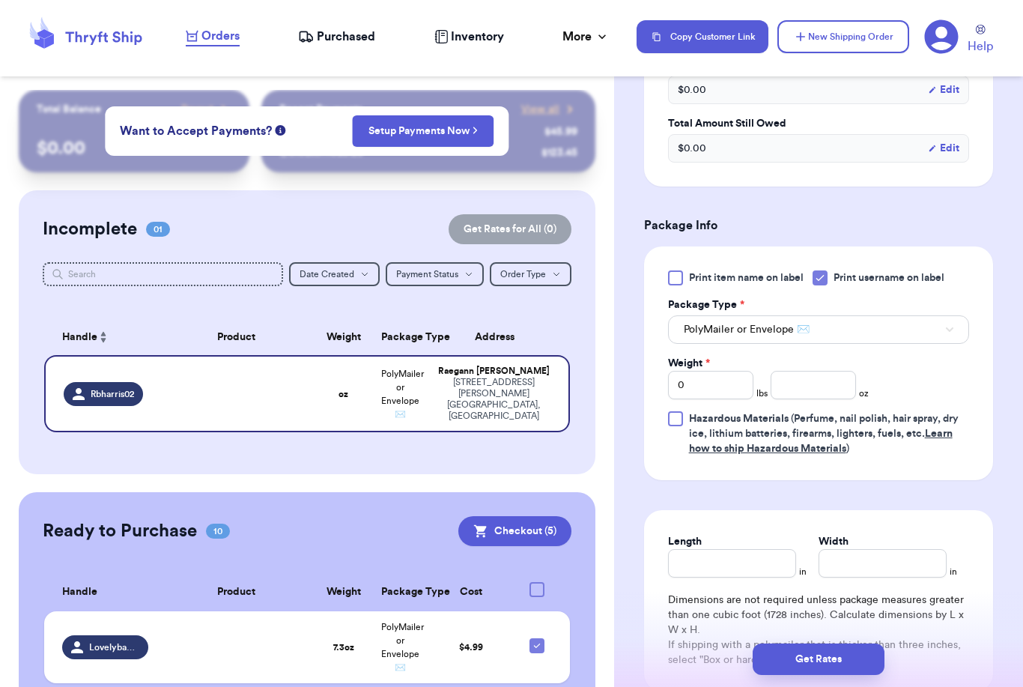
scroll to position [786, 0]
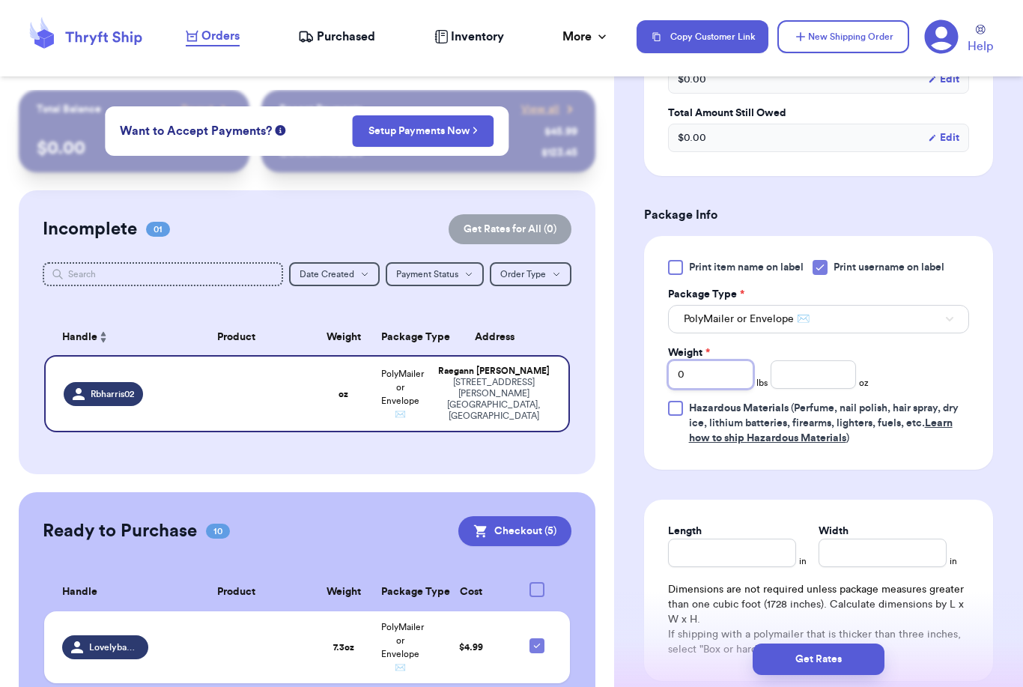
click at [707, 372] on input "0" at bounding box center [710, 374] width 85 height 28
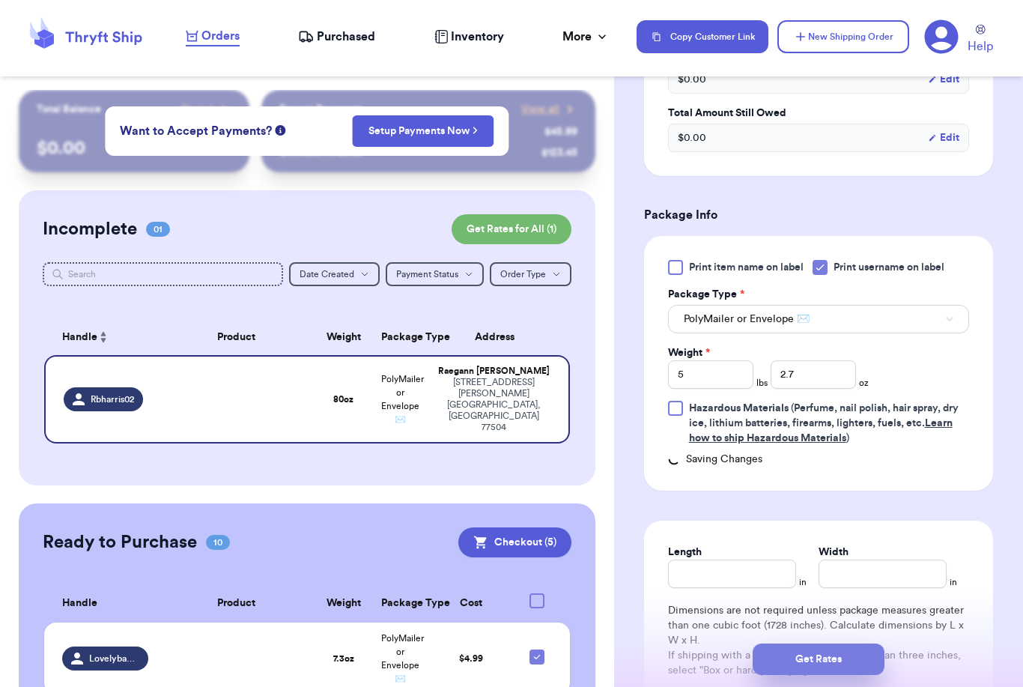
click at [870, 644] on button "Get Rates" at bounding box center [819, 659] width 132 height 31
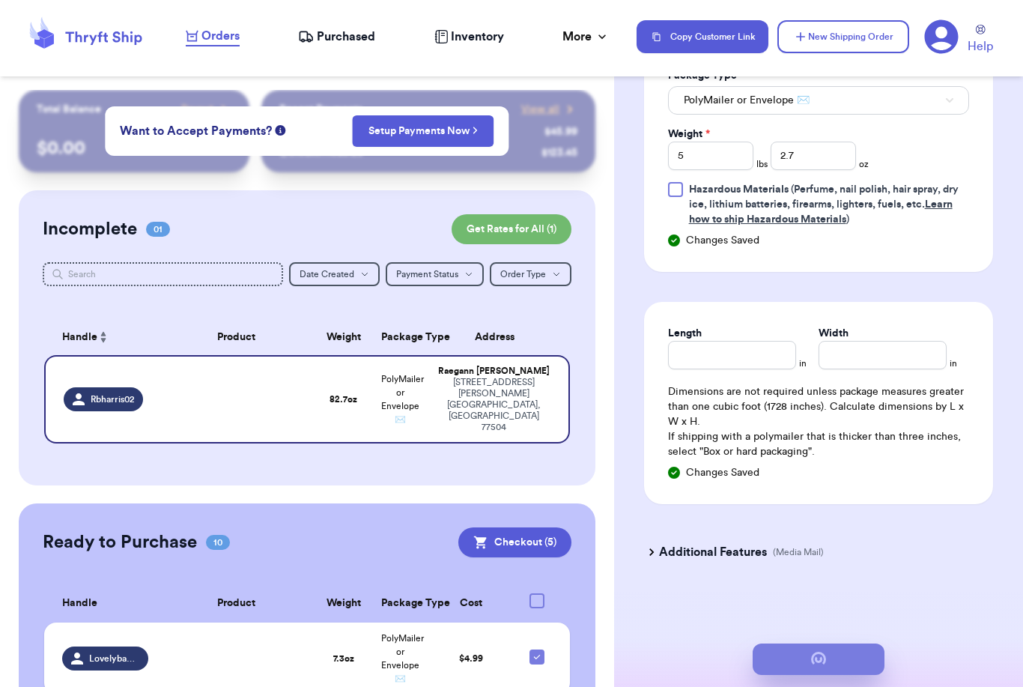
scroll to position [0, 0]
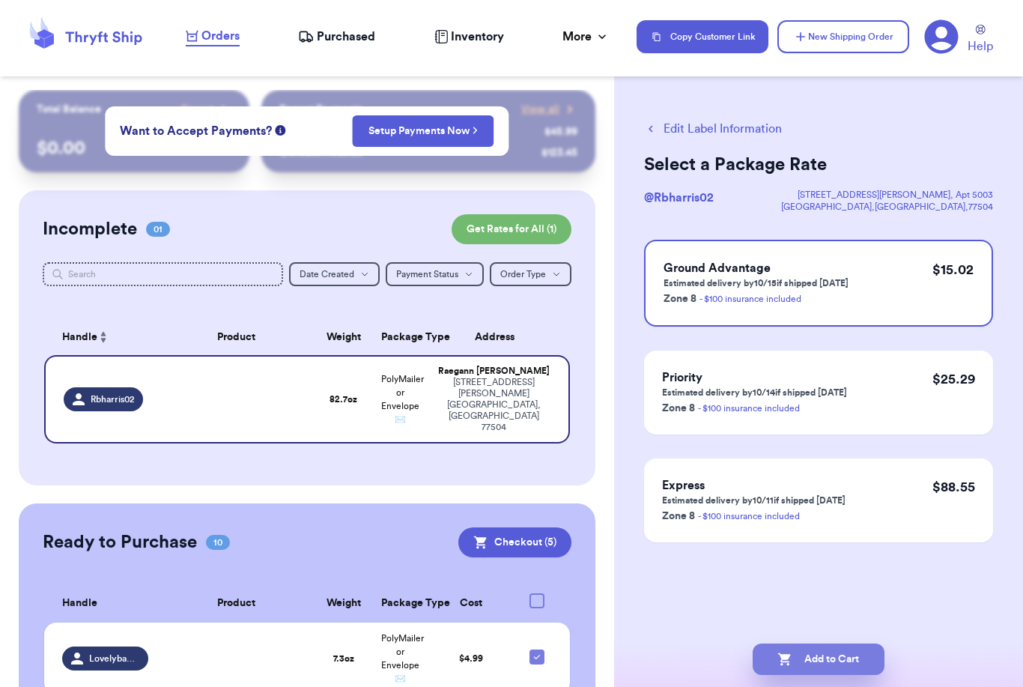
click at [826, 644] on button "Add to Cart" at bounding box center [819, 659] width 132 height 31
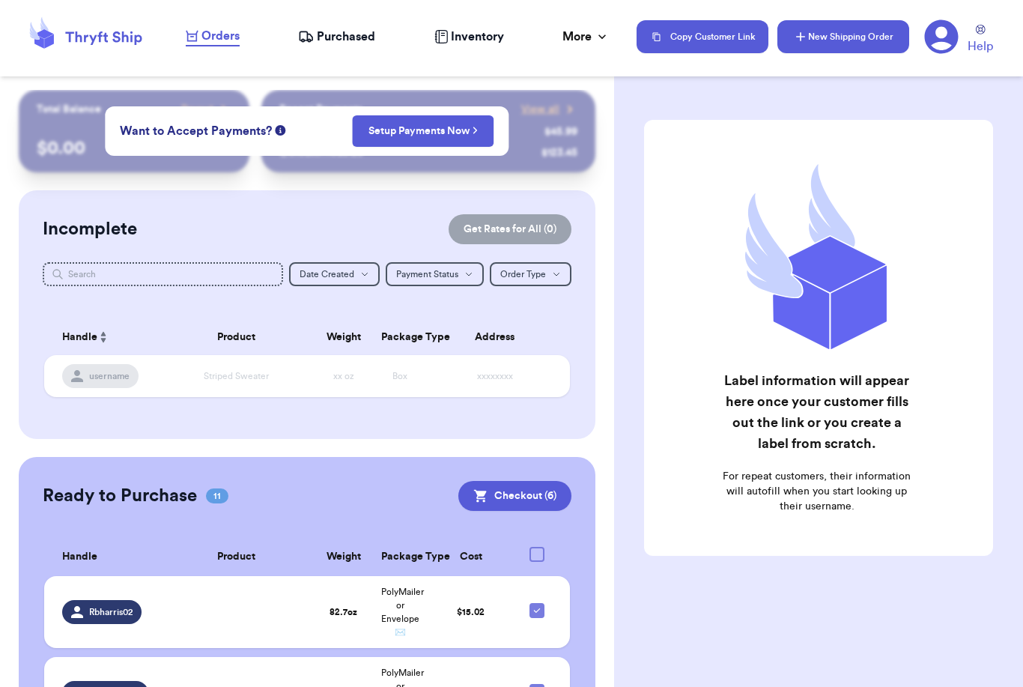
click at [814, 38] on button "New Shipping Order" at bounding box center [844, 36] width 132 height 33
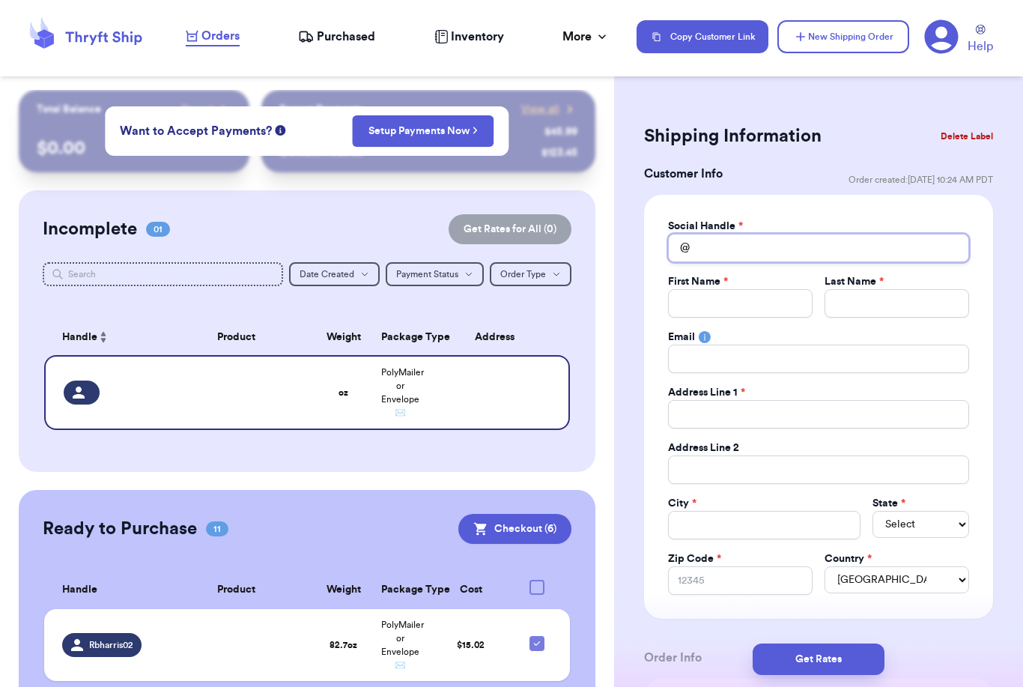
click at [767, 255] on input "Total Amount Paid" at bounding box center [818, 248] width 301 height 28
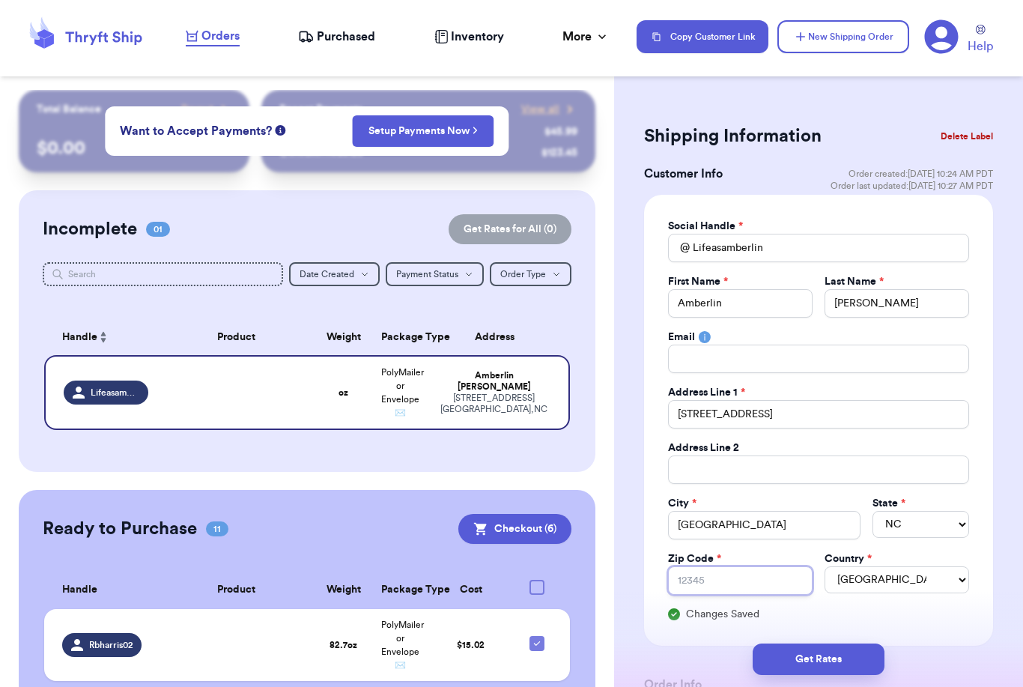
click at [776, 585] on input "Zip Code *" at bounding box center [740, 580] width 145 height 28
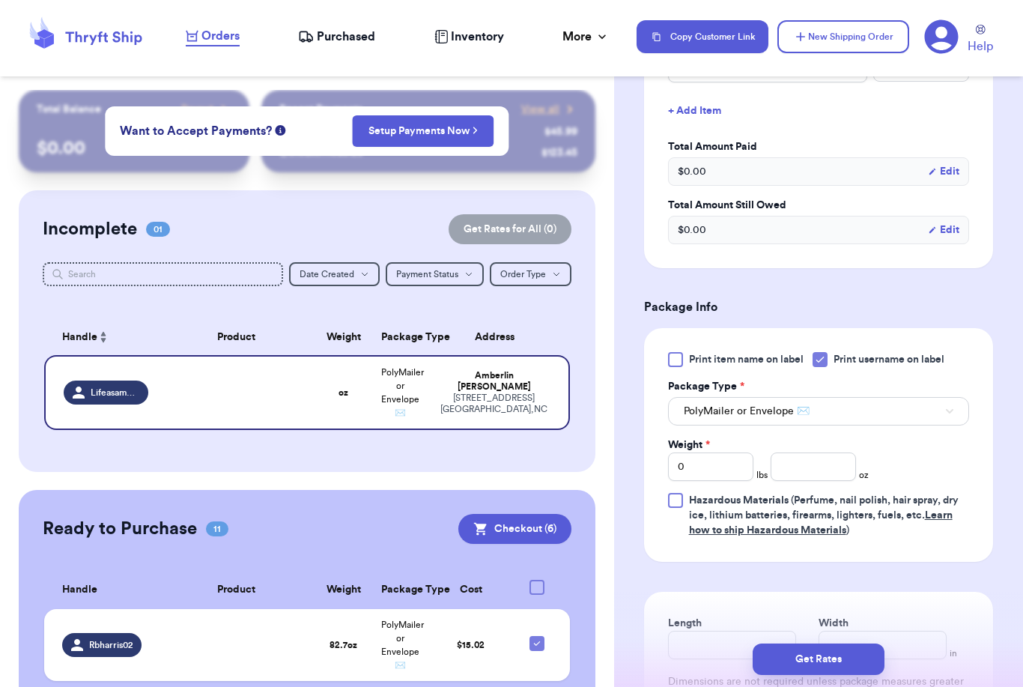
scroll to position [721, 0]
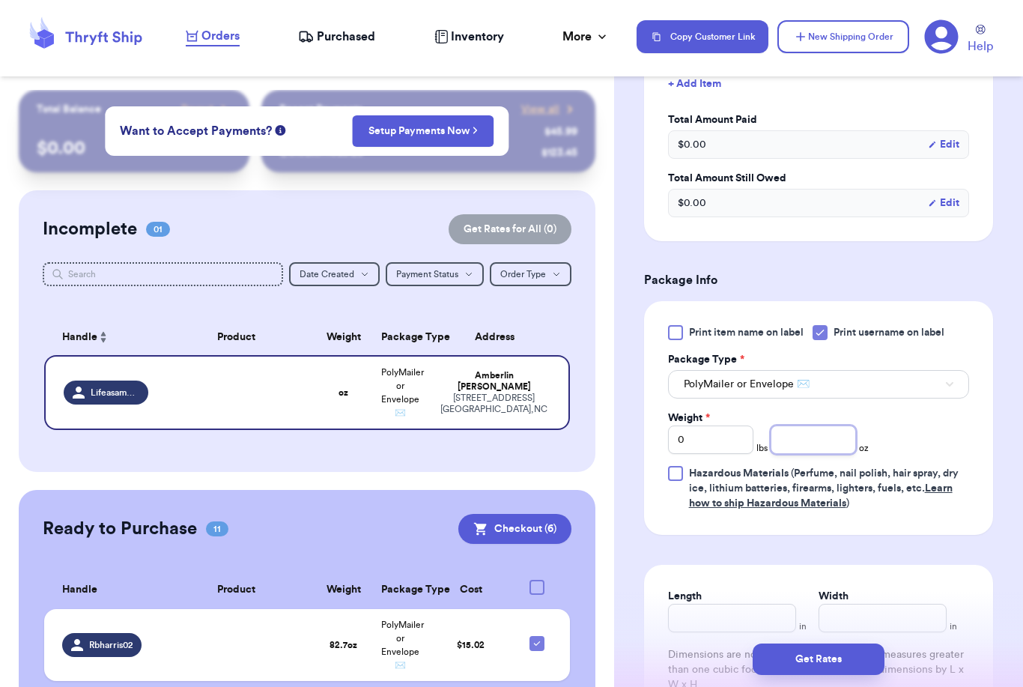
click at [829, 447] on input "number" at bounding box center [813, 440] width 85 height 28
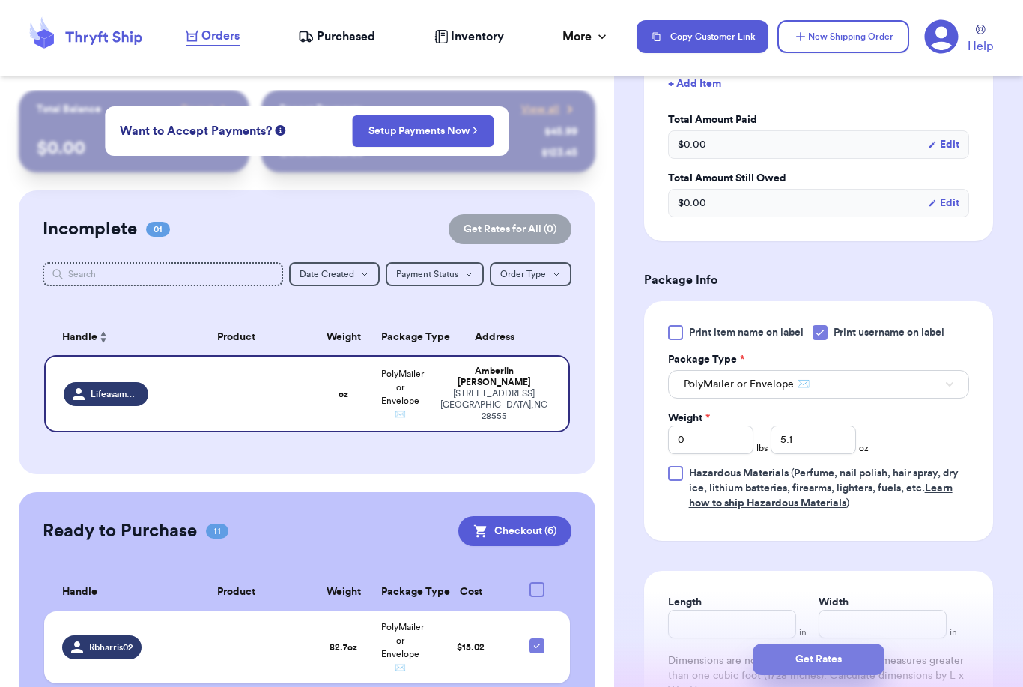
click at [872, 644] on button "Get Rates" at bounding box center [819, 659] width 132 height 31
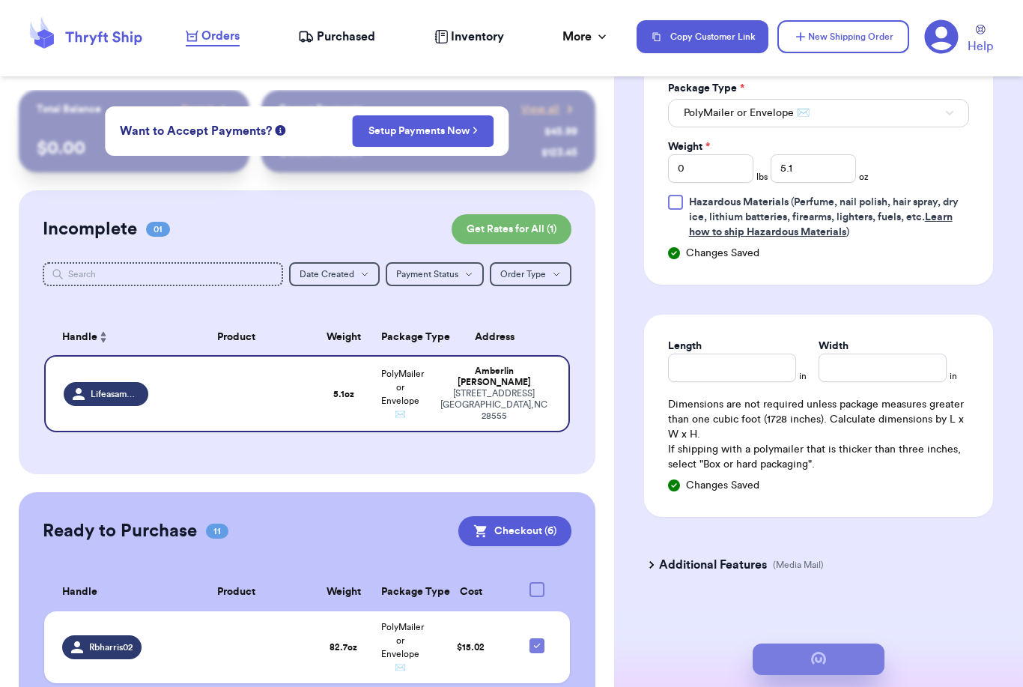
scroll to position [0, 0]
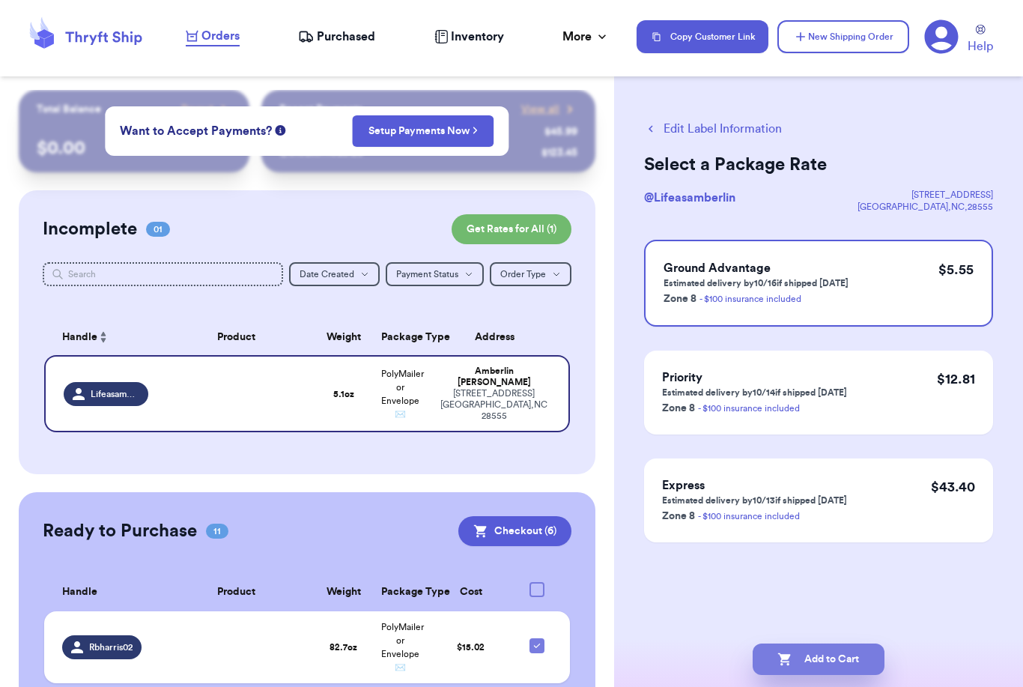
click at [808, 644] on button "Add to Cart" at bounding box center [819, 659] width 132 height 31
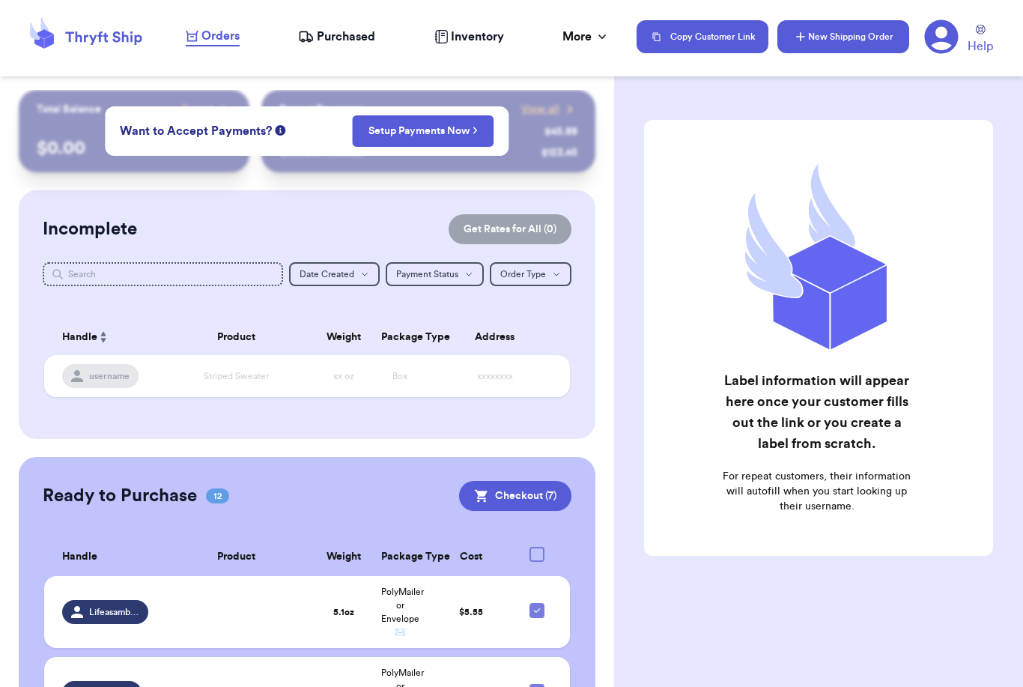
click at [844, 43] on button "New Shipping Order" at bounding box center [844, 36] width 132 height 33
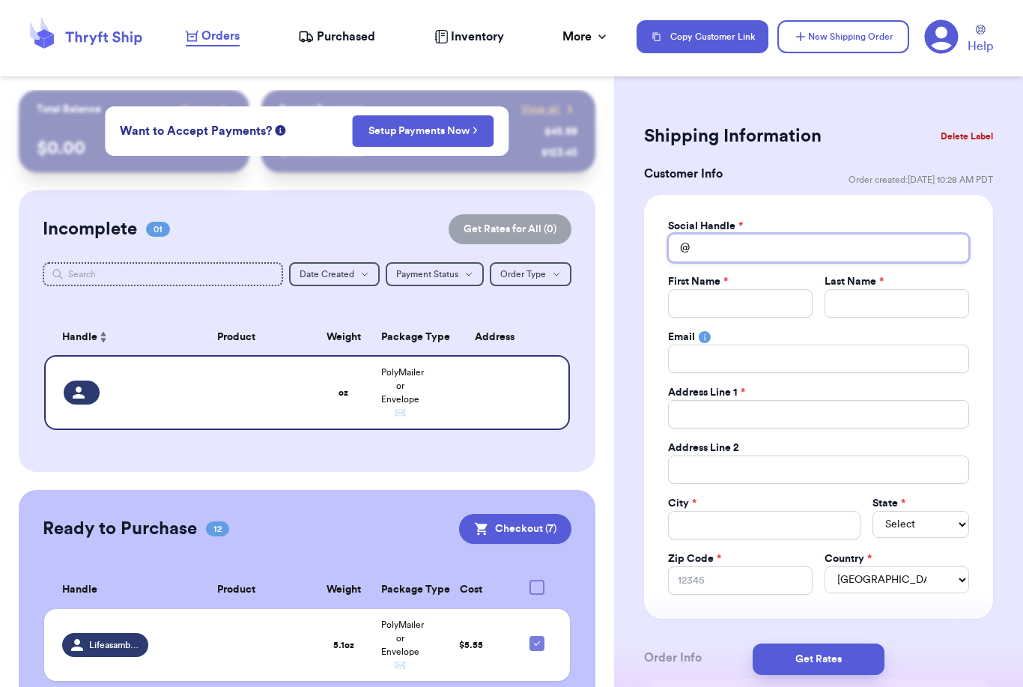
click at [713, 253] on input "Total Amount Paid" at bounding box center [818, 248] width 301 height 28
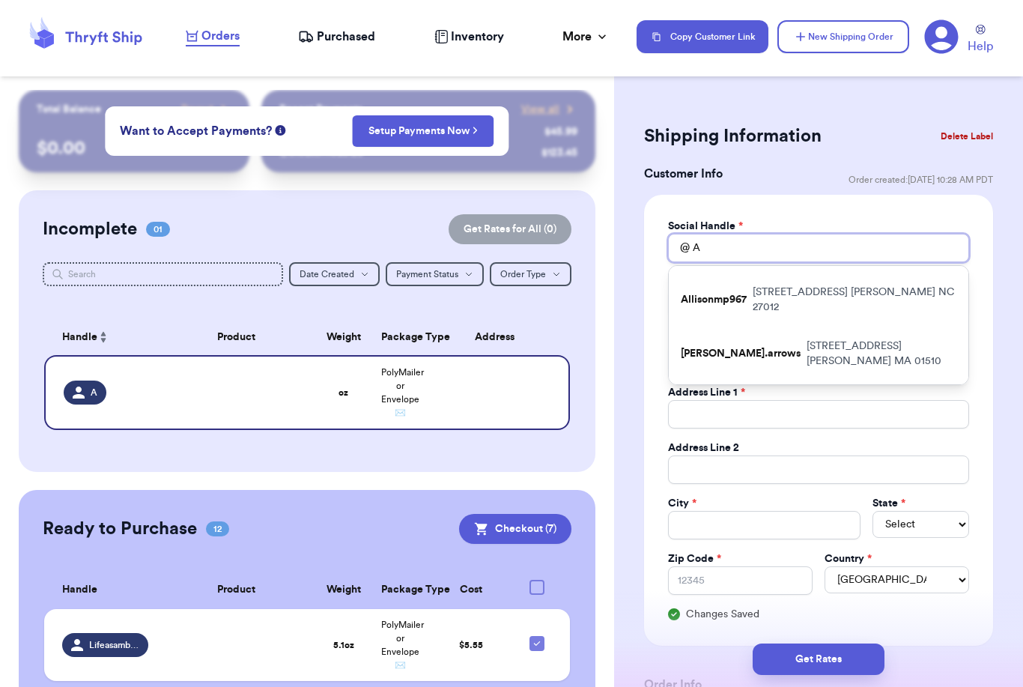
scroll to position [316, 0]
click at [867, 247] on input "A" at bounding box center [818, 248] width 301 height 28
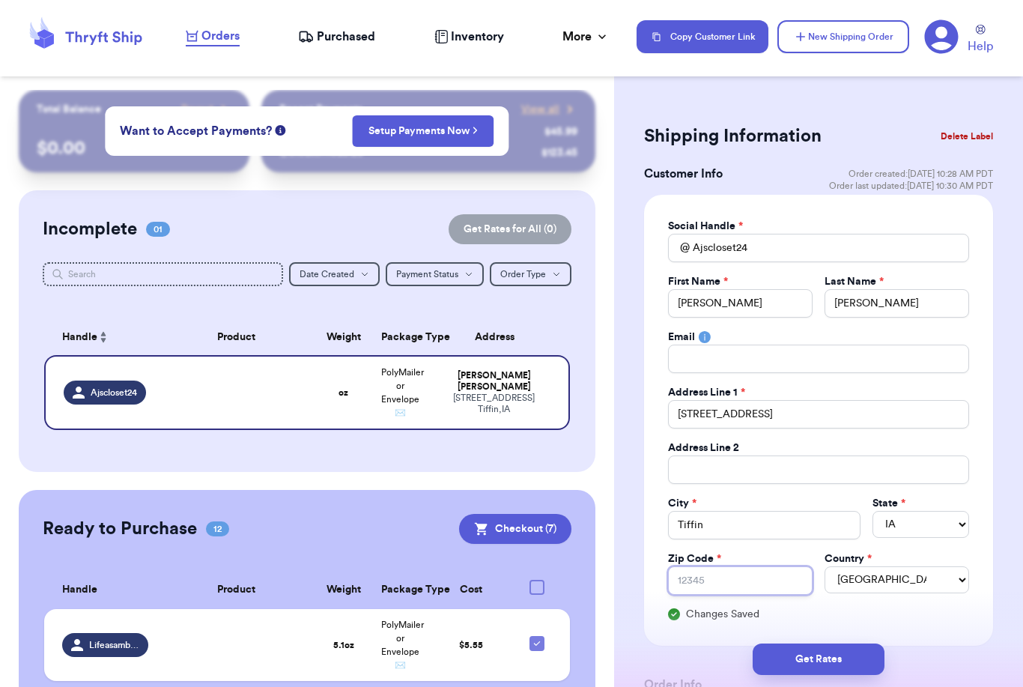
click at [781, 581] on input "Zip Code *" at bounding box center [740, 580] width 145 height 28
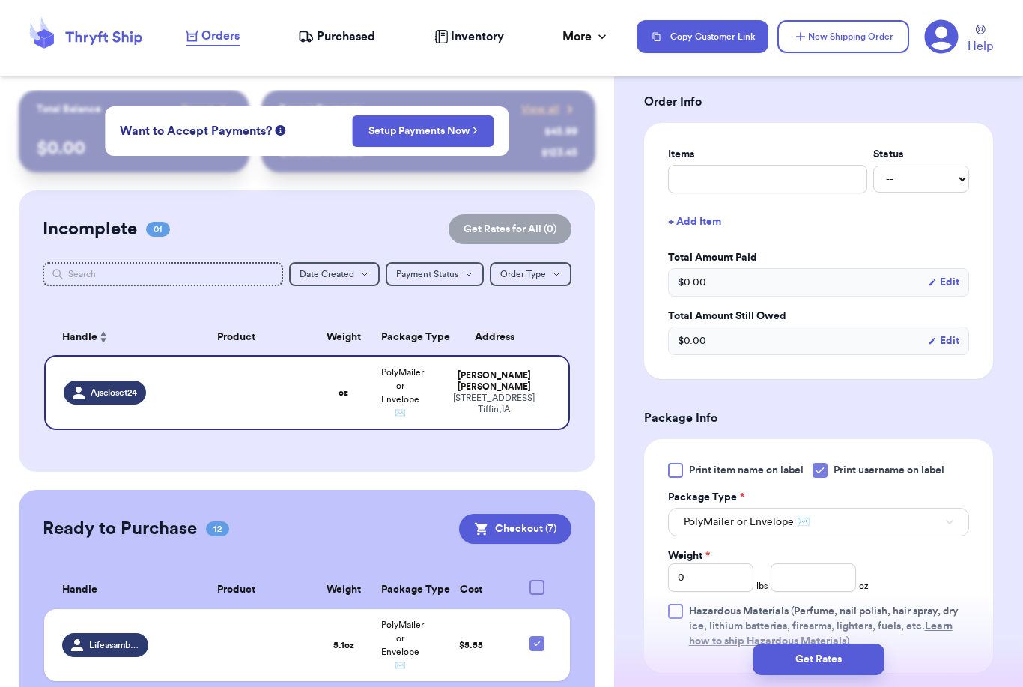
scroll to position [791, 0]
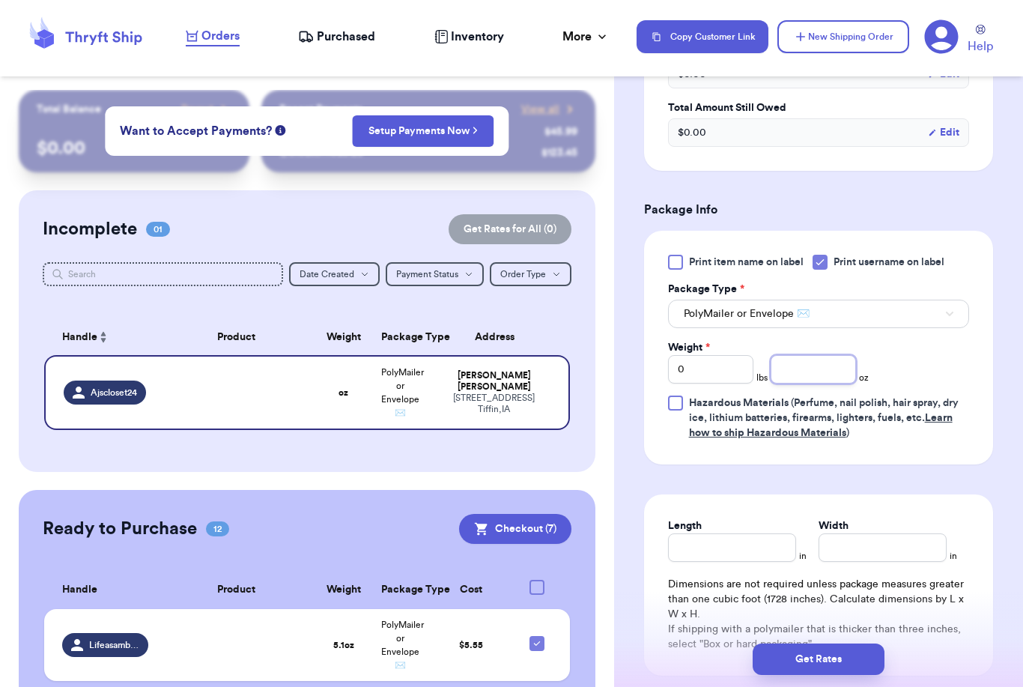
click at [806, 367] on input "number" at bounding box center [813, 369] width 85 height 28
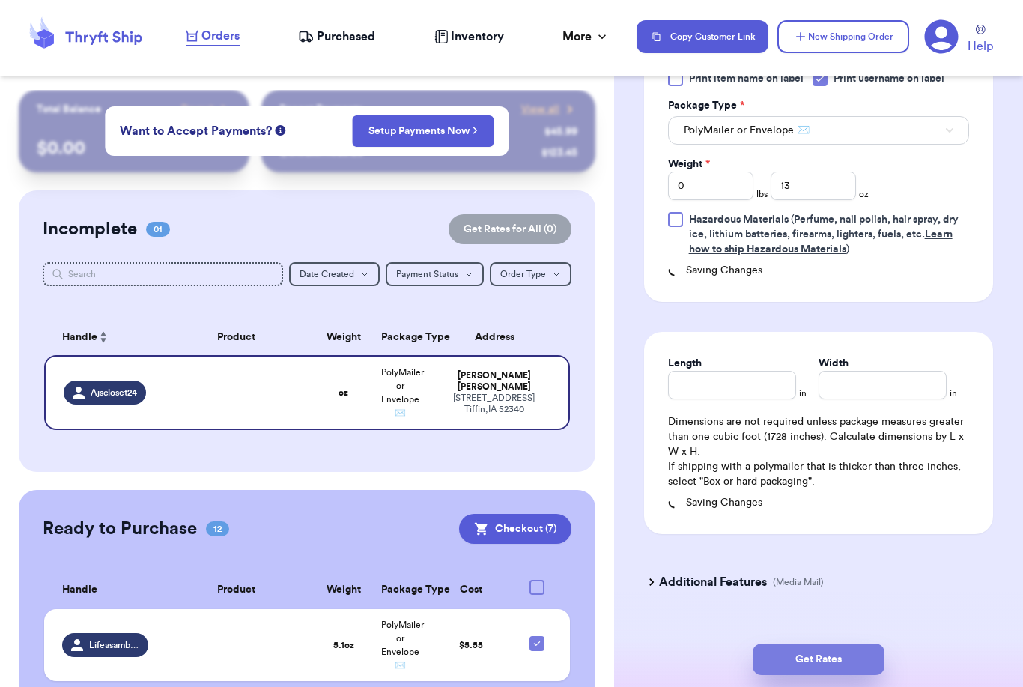
click at [870, 644] on button "Get Rates" at bounding box center [819, 659] width 132 height 31
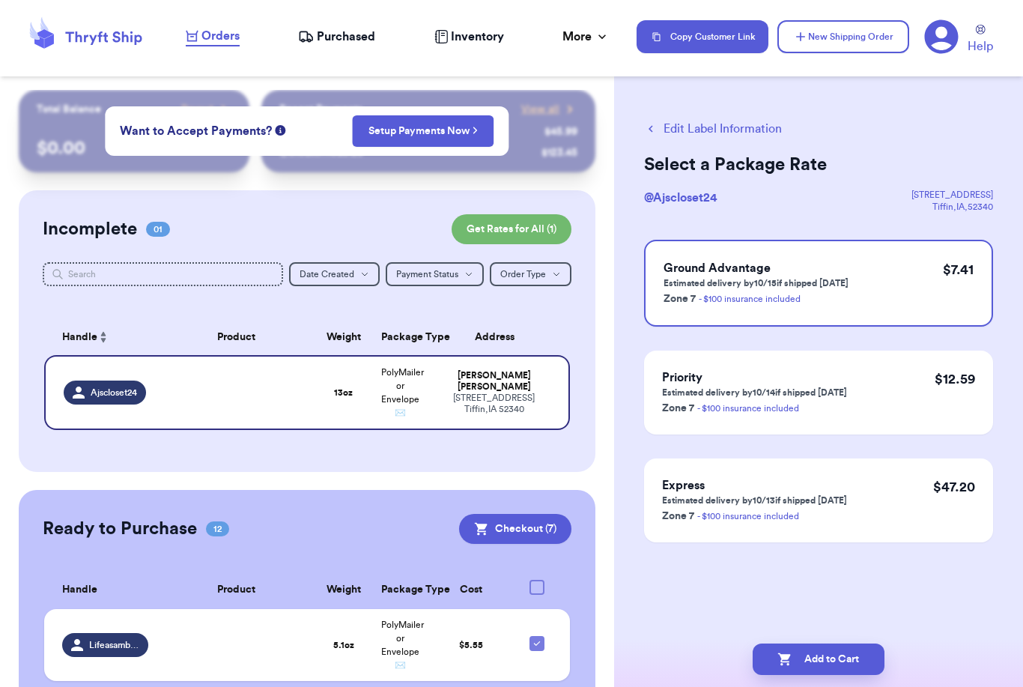
scroll to position [0, 0]
click at [818, 645] on button "Add to Cart" at bounding box center [819, 659] width 132 height 31
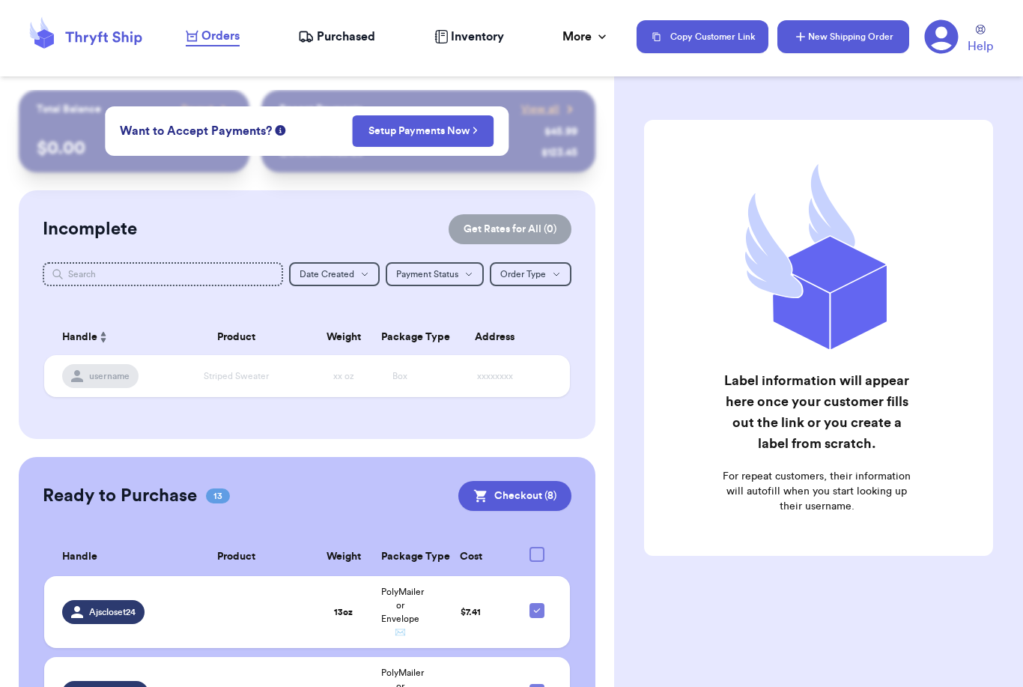
click at [851, 37] on button "New Shipping Order" at bounding box center [844, 36] width 132 height 33
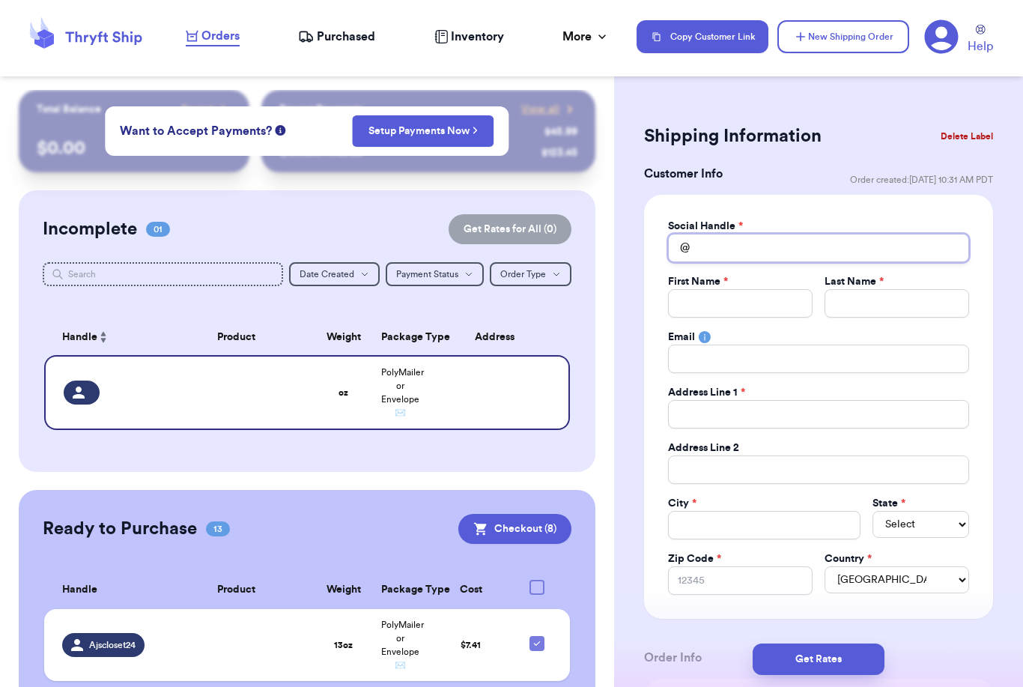
click at [743, 238] on input "Total Amount Paid" at bounding box center [818, 248] width 301 height 28
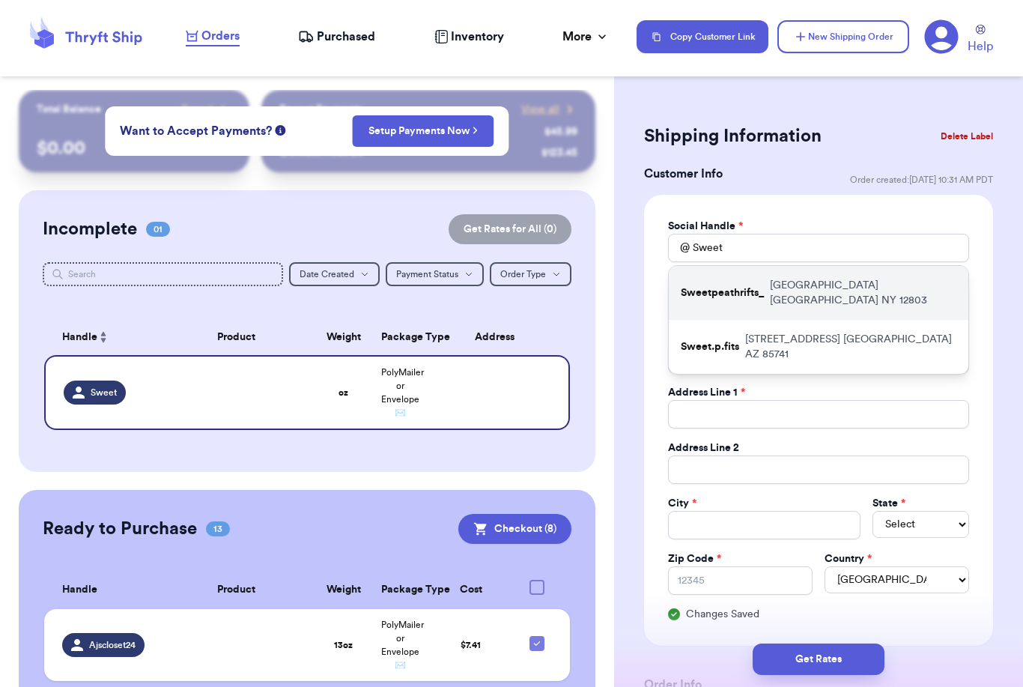
click at [757, 288] on p "Sweetpeathrifts_" at bounding box center [722, 292] width 83 height 15
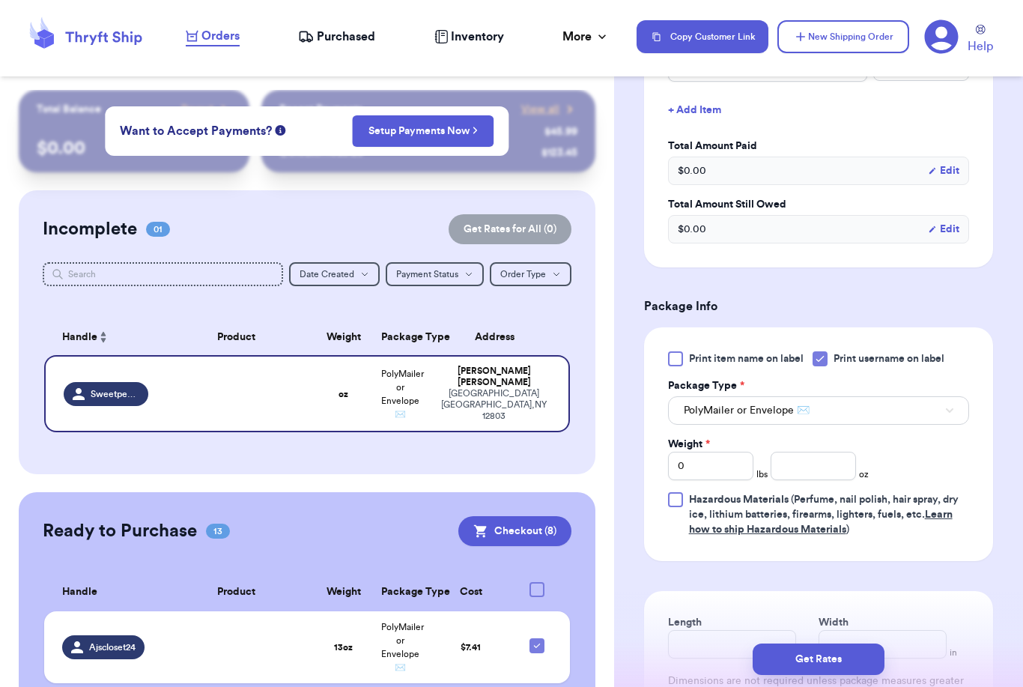
scroll to position [704, 0]
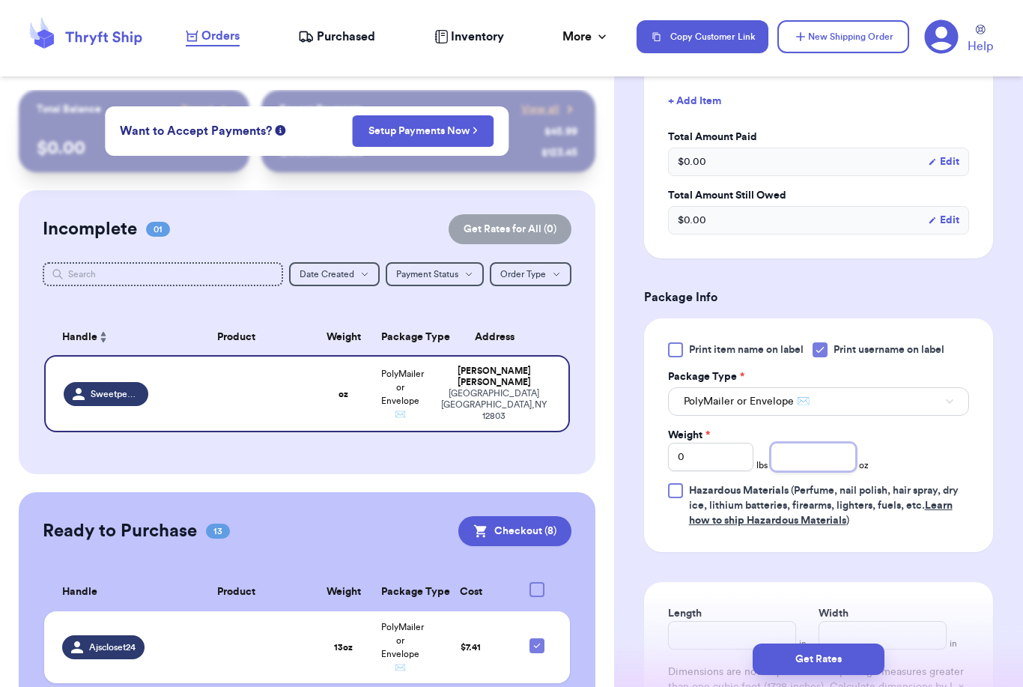
click at [817, 465] on input "number" at bounding box center [813, 457] width 85 height 28
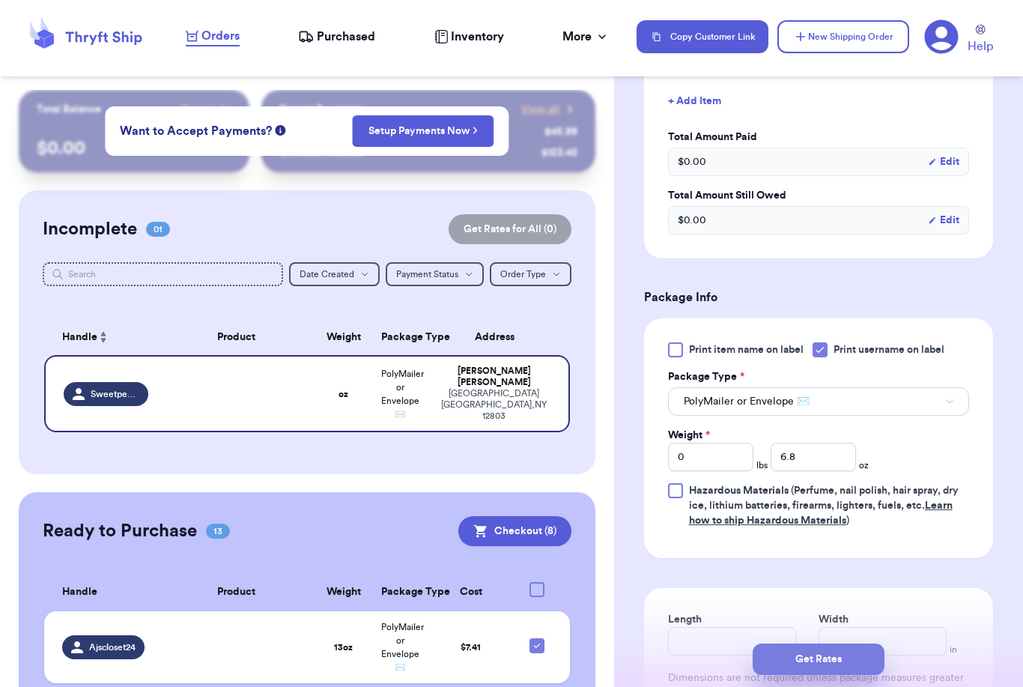
click at [869, 644] on button "Get Rates" at bounding box center [819, 659] width 132 height 31
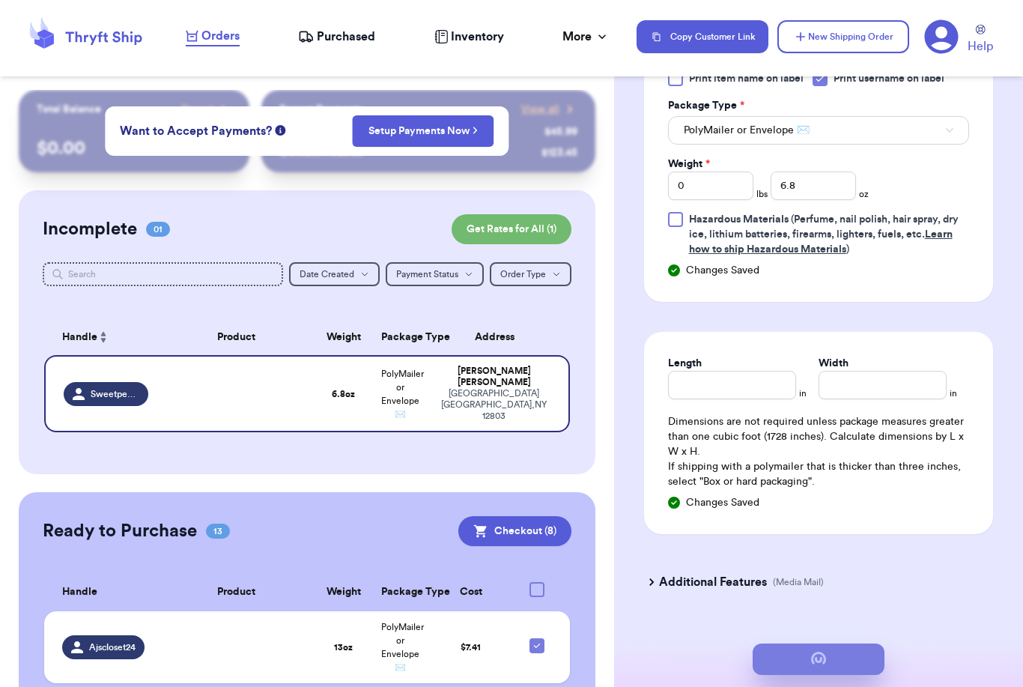
scroll to position [0, 0]
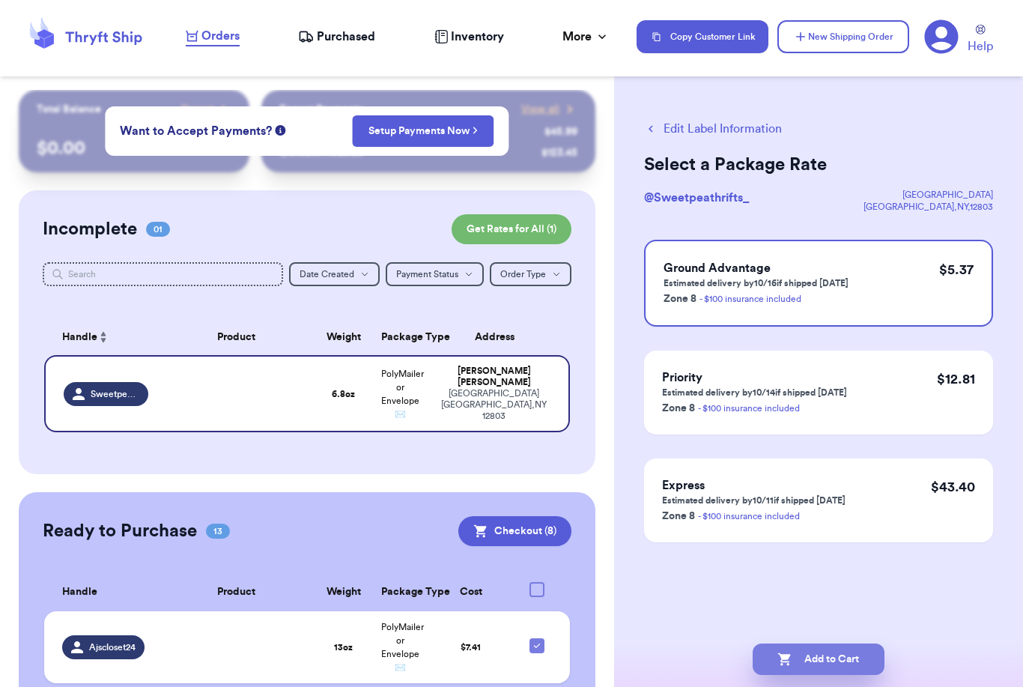
click at [810, 644] on button "Add to Cart" at bounding box center [819, 659] width 132 height 31
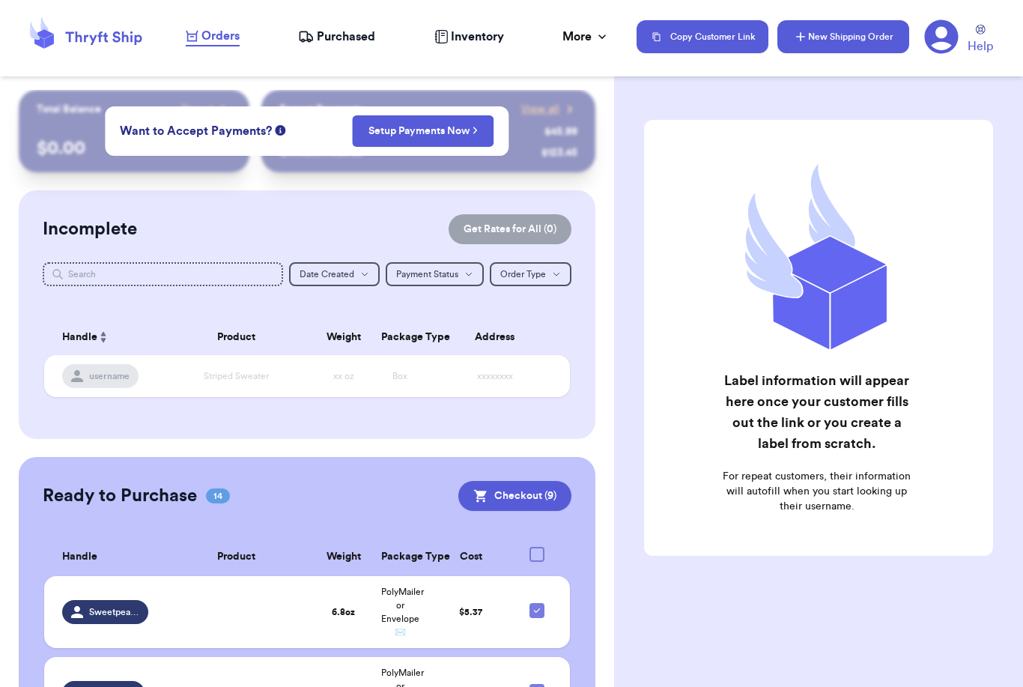
click at [871, 46] on button "New Shipping Order" at bounding box center [844, 36] width 132 height 33
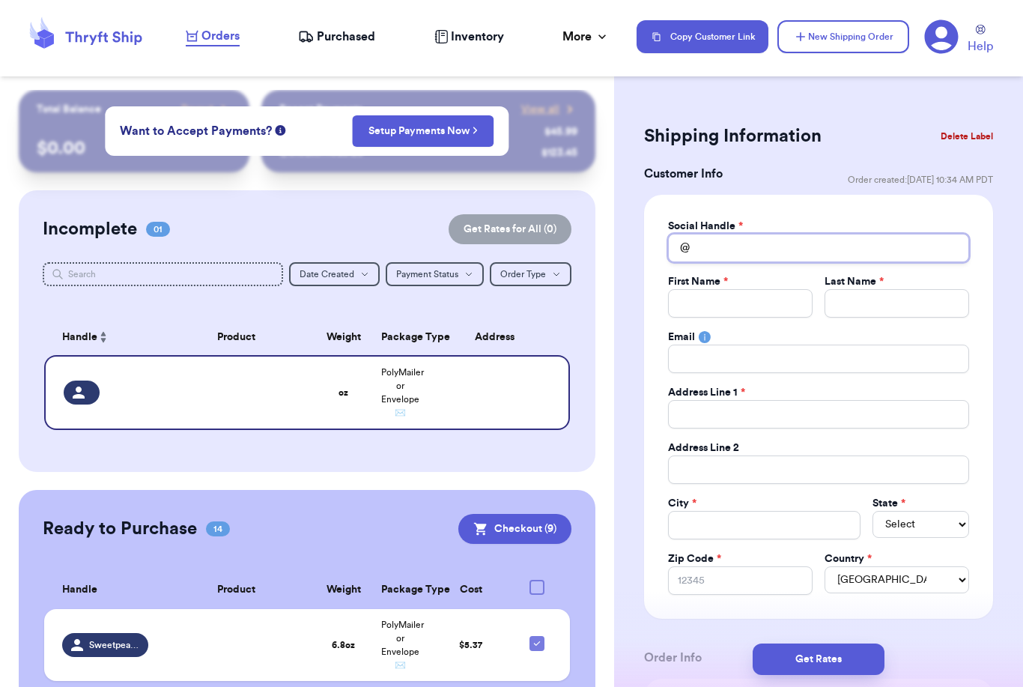
click at [789, 249] on input "Total Amount Paid" at bounding box center [818, 248] width 301 height 28
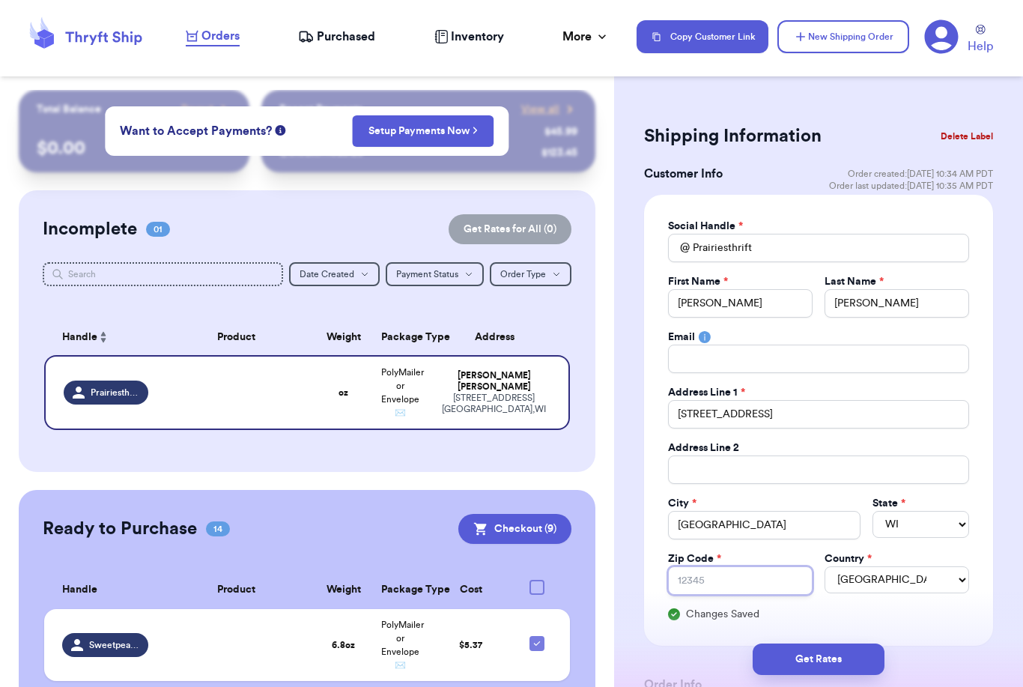
click at [766, 582] on input "Zip Code *" at bounding box center [740, 580] width 145 height 28
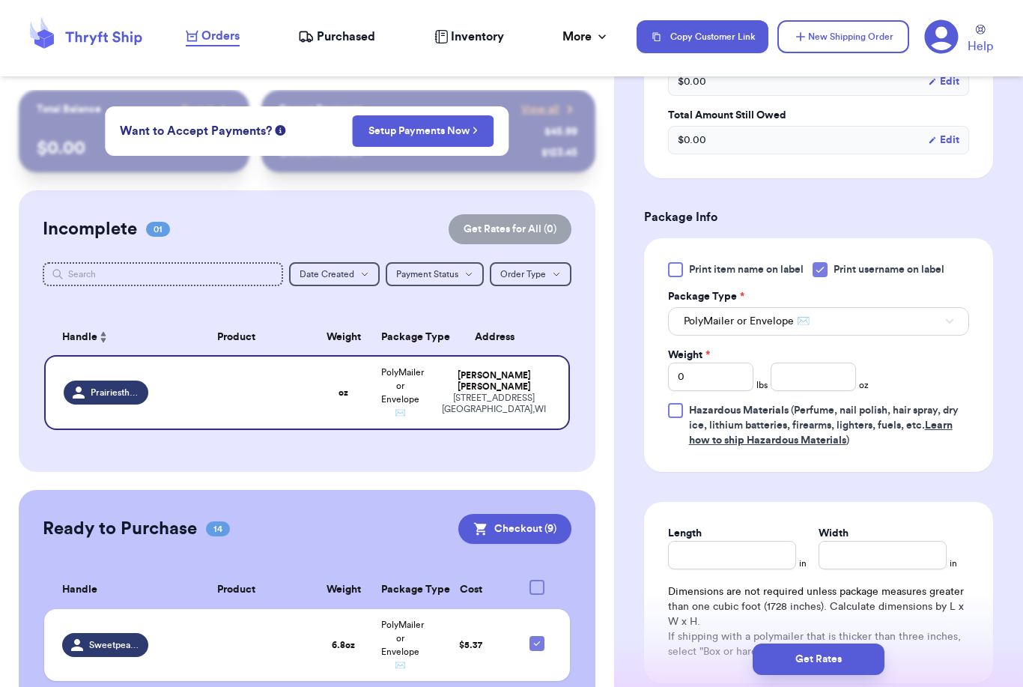
scroll to position [786, 0]
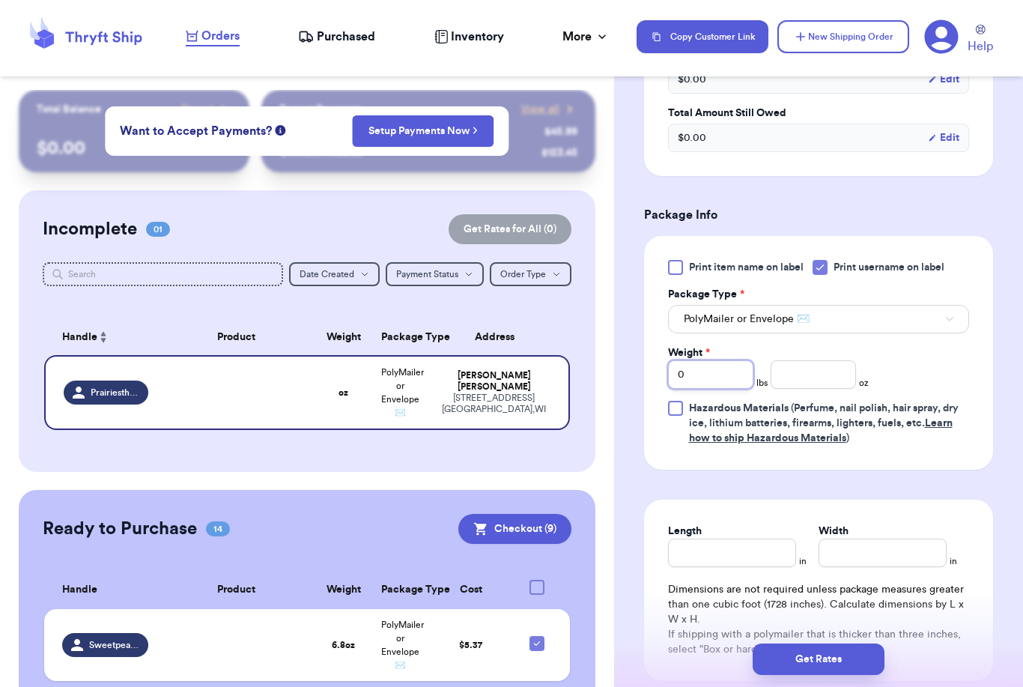
click at [716, 387] on input "0" at bounding box center [710, 374] width 85 height 28
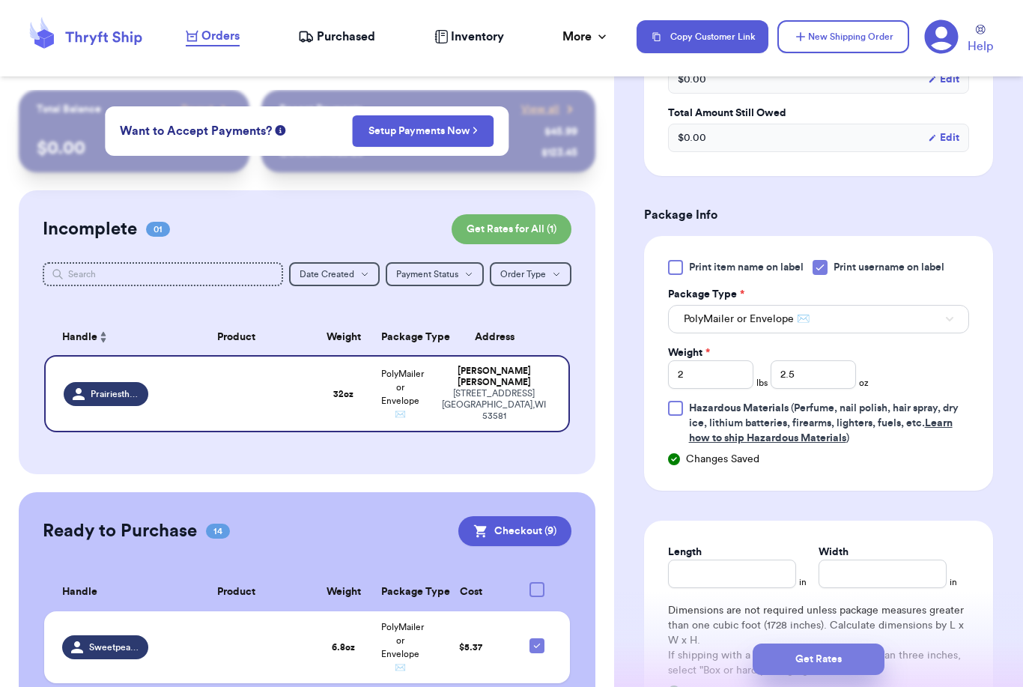
click at [858, 644] on button "Get Rates" at bounding box center [819, 659] width 132 height 31
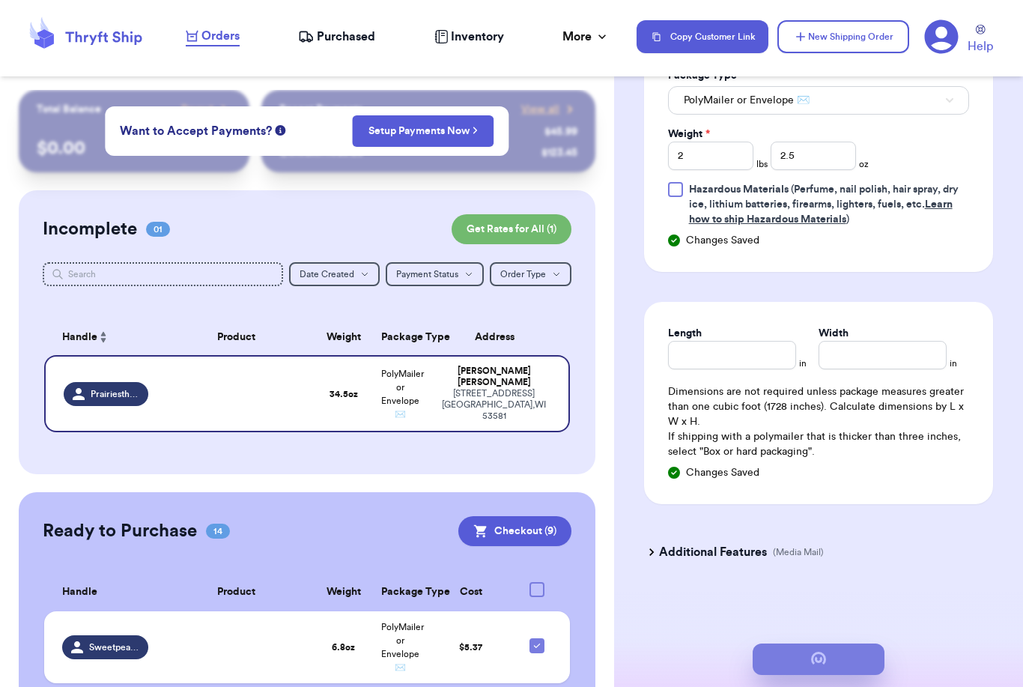
scroll to position [0, 0]
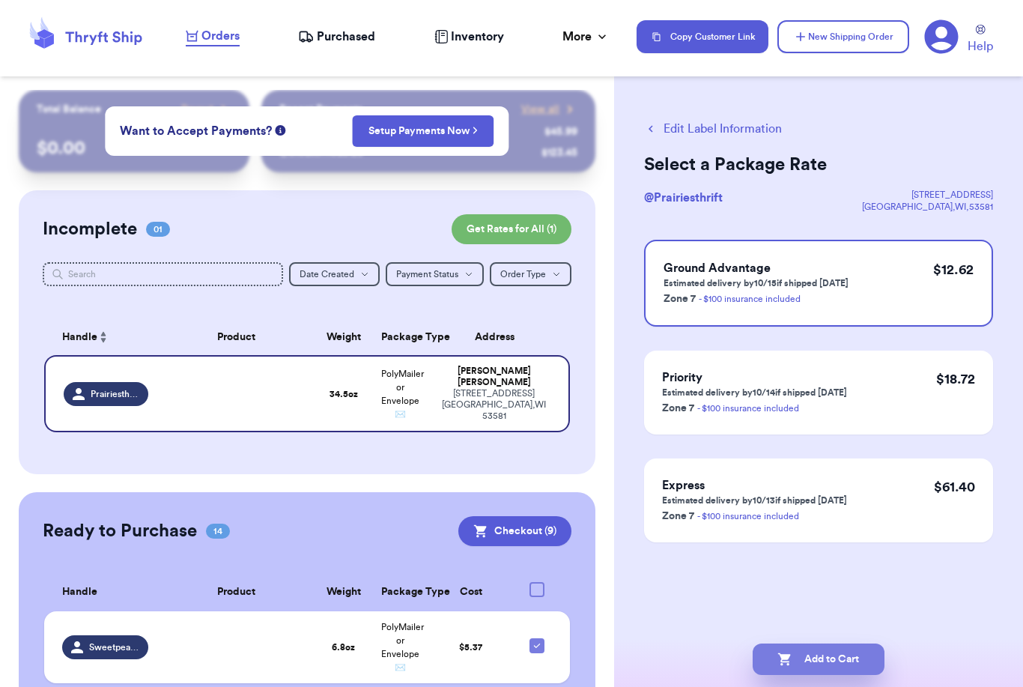
click at [853, 646] on button "Add to Cart" at bounding box center [819, 659] width 132 height 31
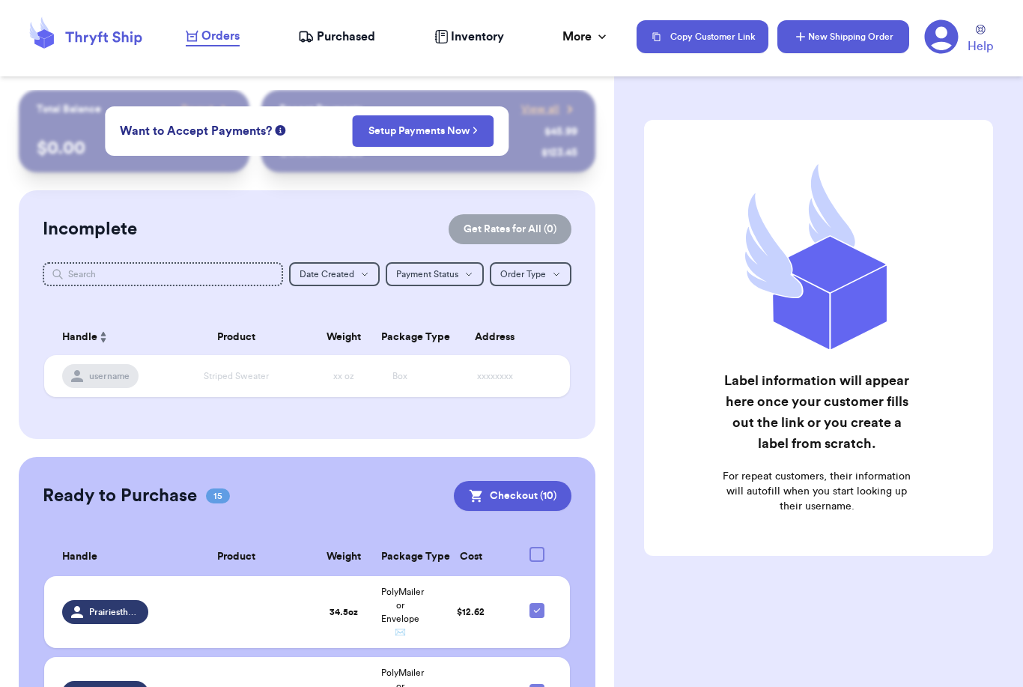
click at [856, 41] on button "New Shipping Order" at bounding box center [844, 36] width 132 height 33
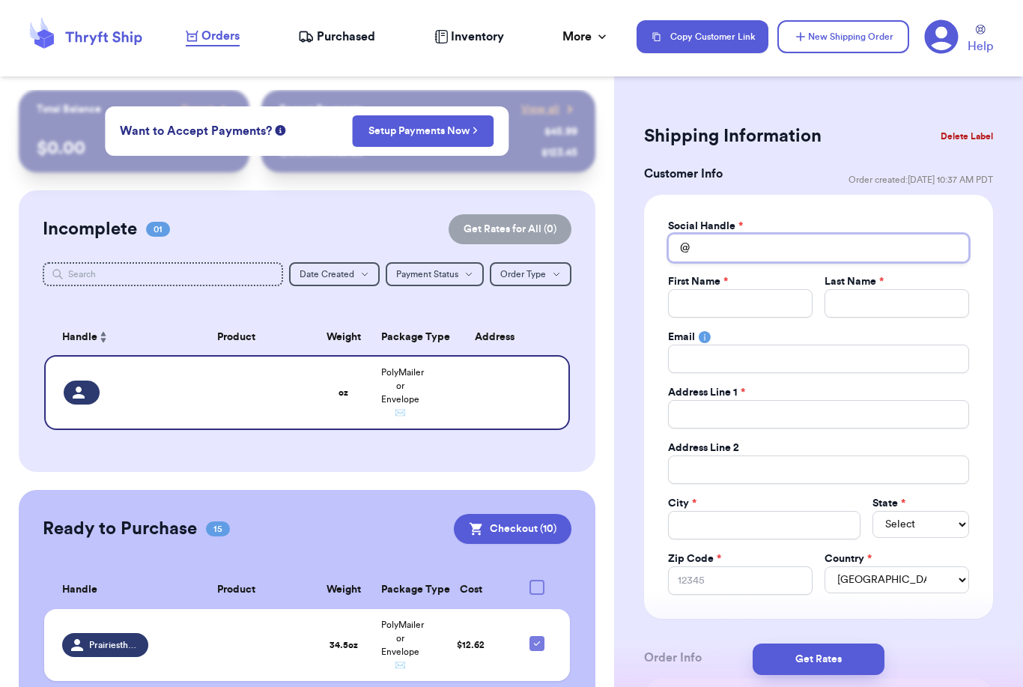
click at [727, 242] on input "Total Amount Paid" at bounding box center [818, 248] width 301 height 28
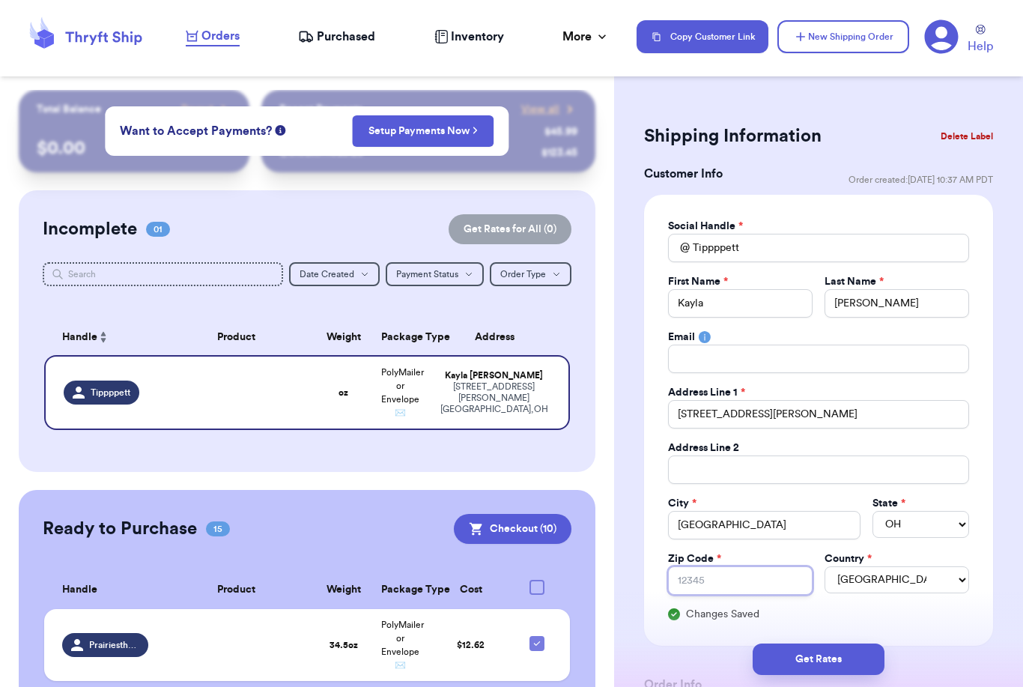
click at [778, 584] on input "Zip Code *" at bounding box center [740, 580] width 145 height 28
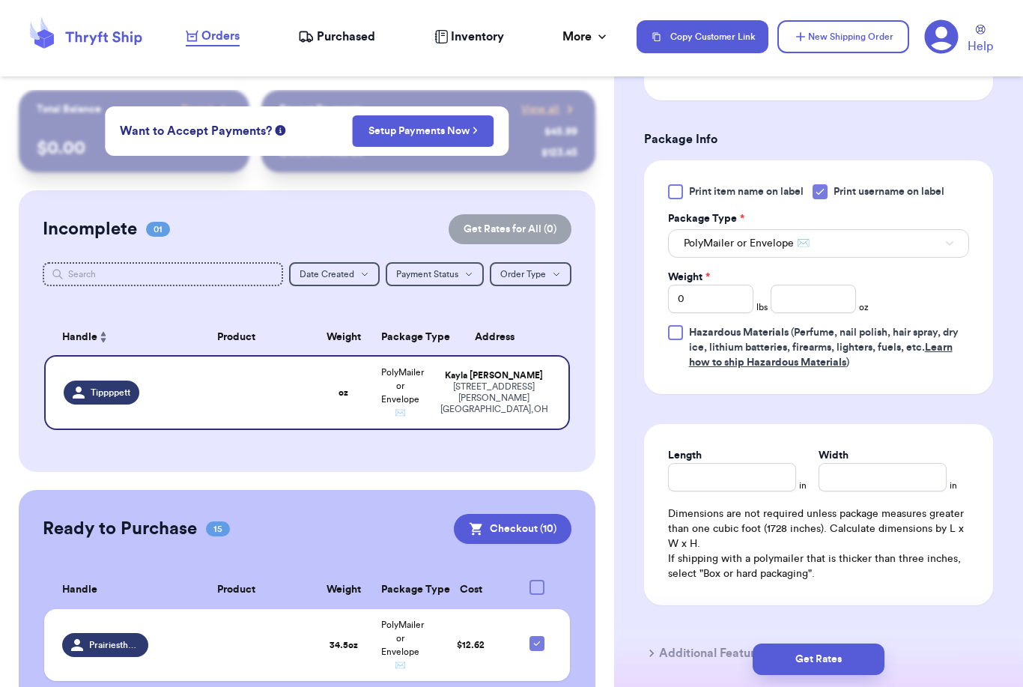
scroll to position [868, 0]
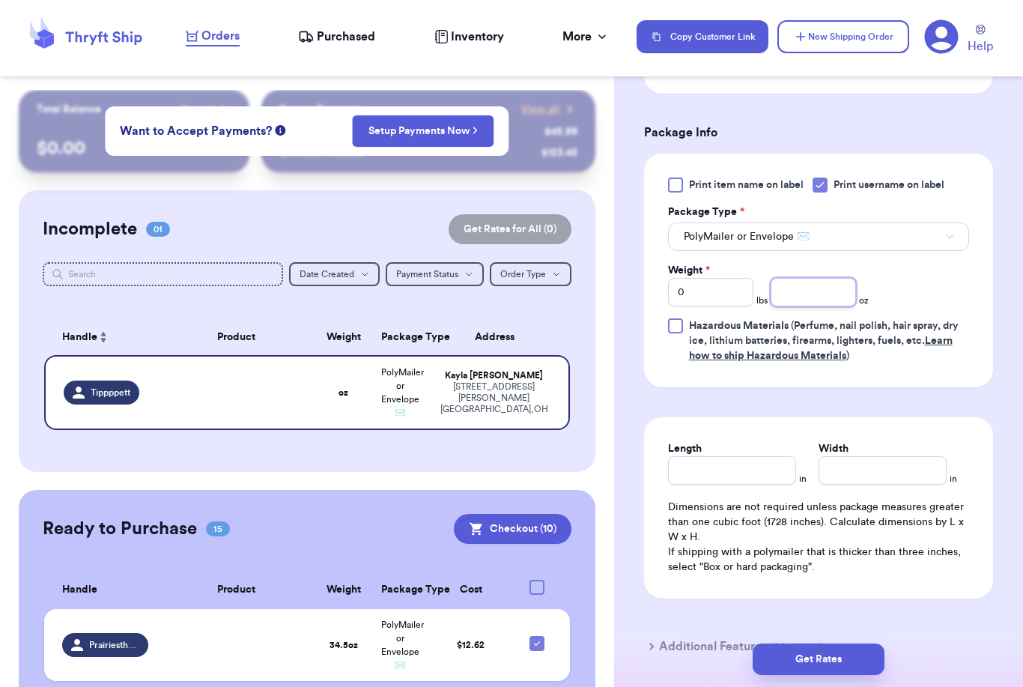
click at [821, 293] on input "number" at bounding box center [813, 292] width 85 height 28
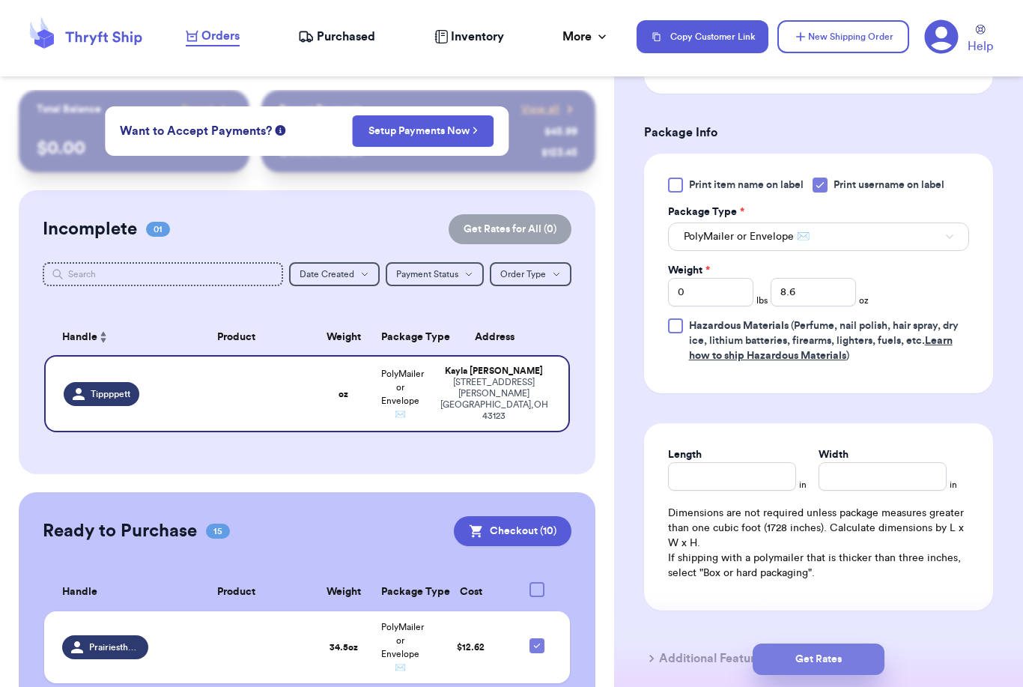
click at [871, 644] on button "Get Rates" at bounding box center [819, 659] width 132 height 31
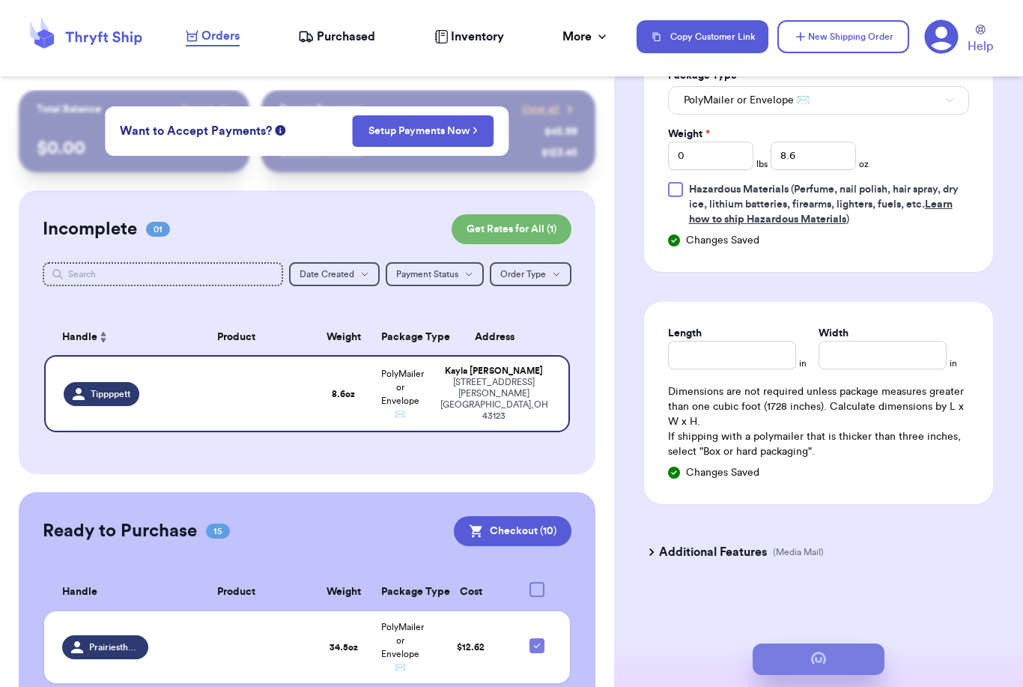
scroll to position [0, 0]
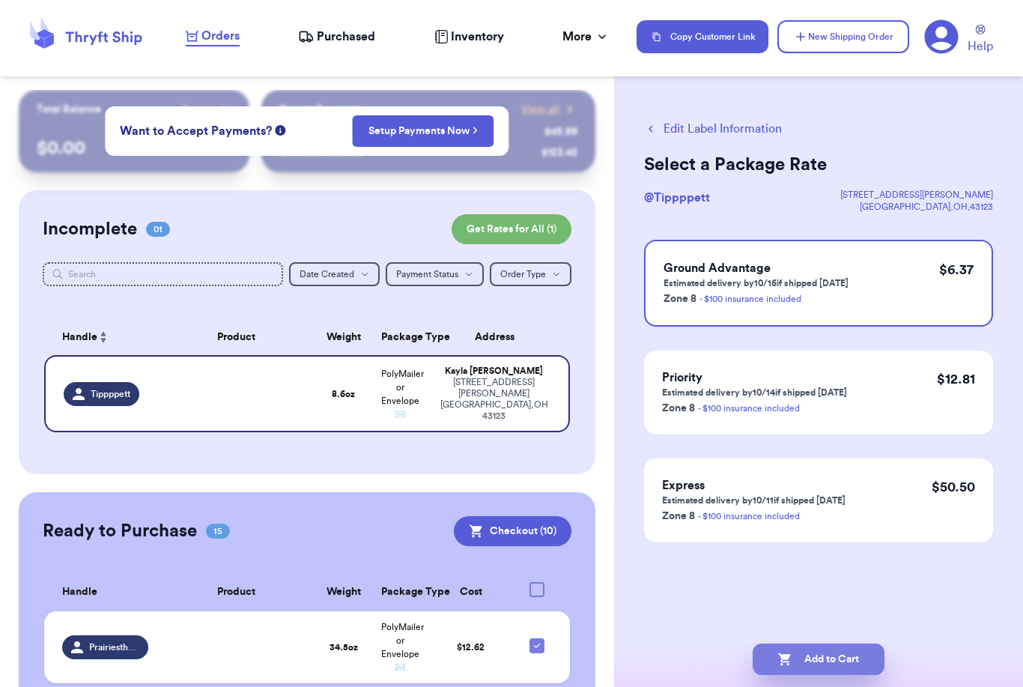
click at [858, 644] on button "Add to Cart" at bounding box center [819, 659] width 132 height 31
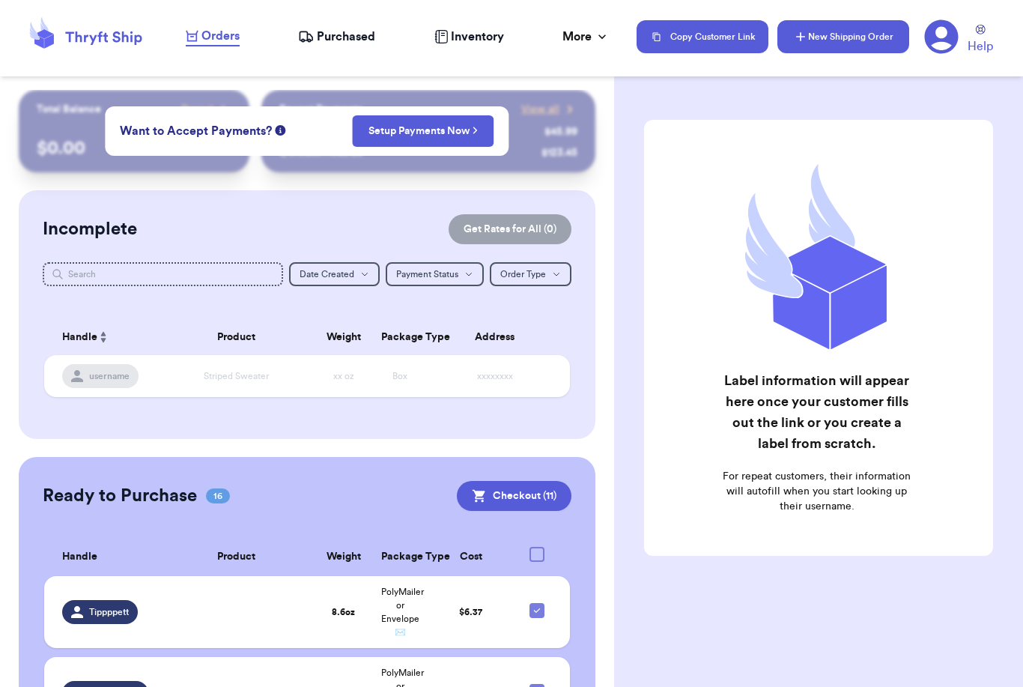
click at [808, 32] on button "New Shipping Order" at bounding box center [844, 36] width 132 height 33
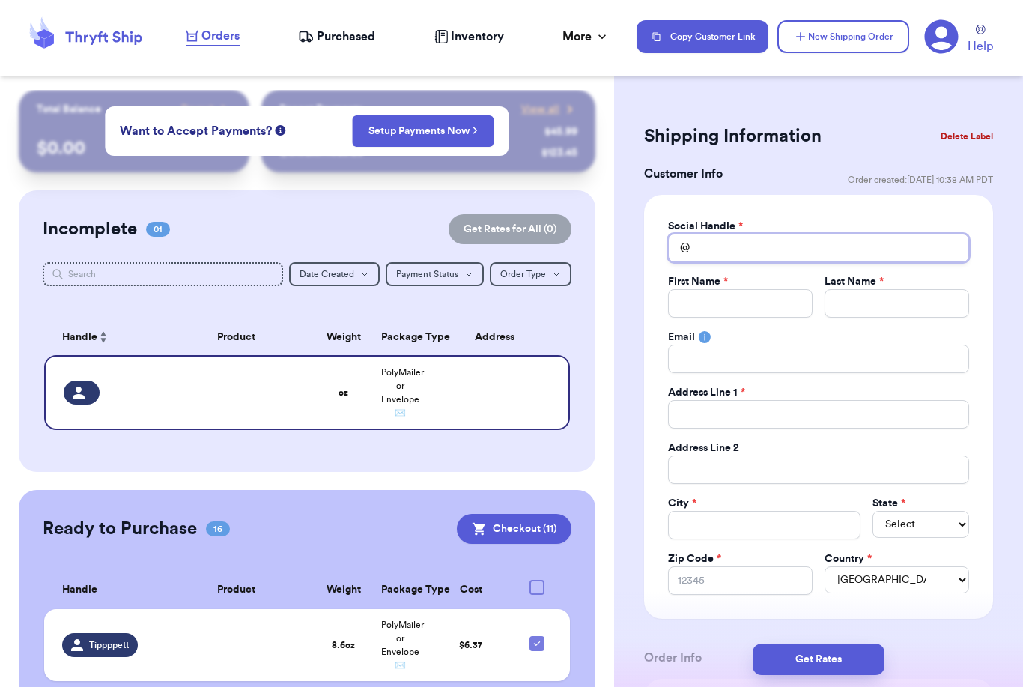
click at [814, 255] on input "Total Amount Paid" at bounding box center [818, 248] width 301 height 28
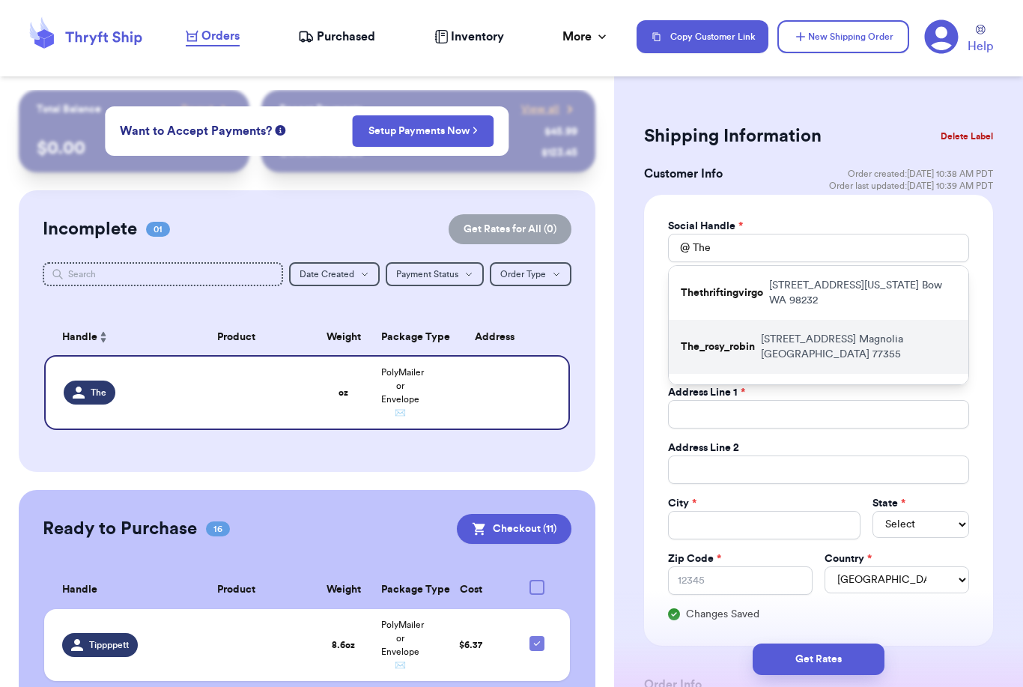
click at [831, 332] on p "[STREET_ADDRESS]" at bounding box center [859, 347] width 196 height 30
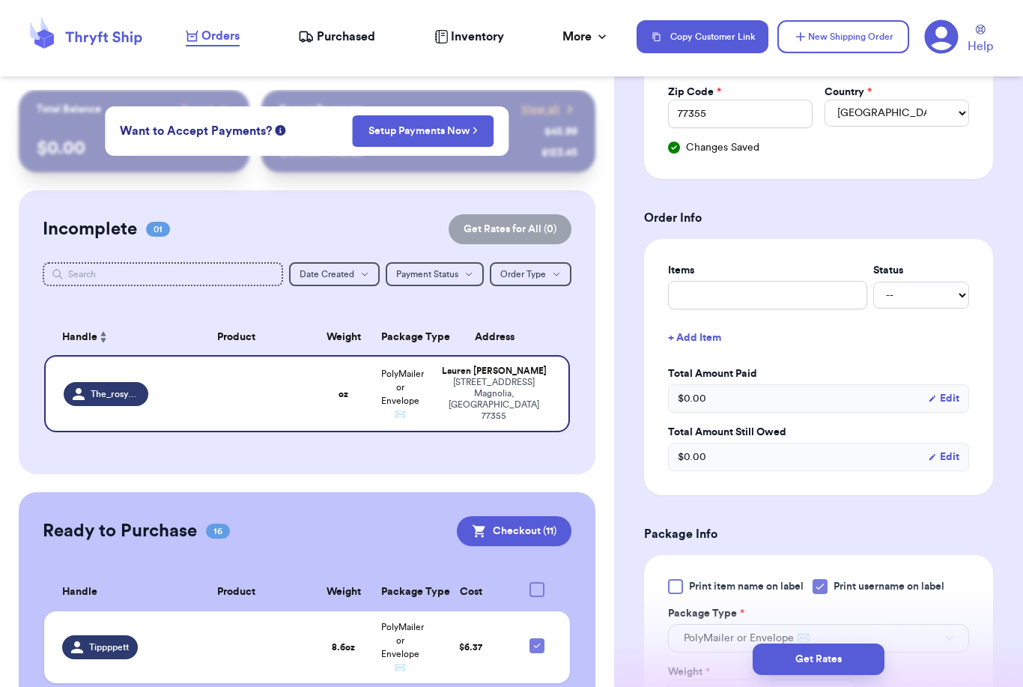
scroll to position [687, 0]
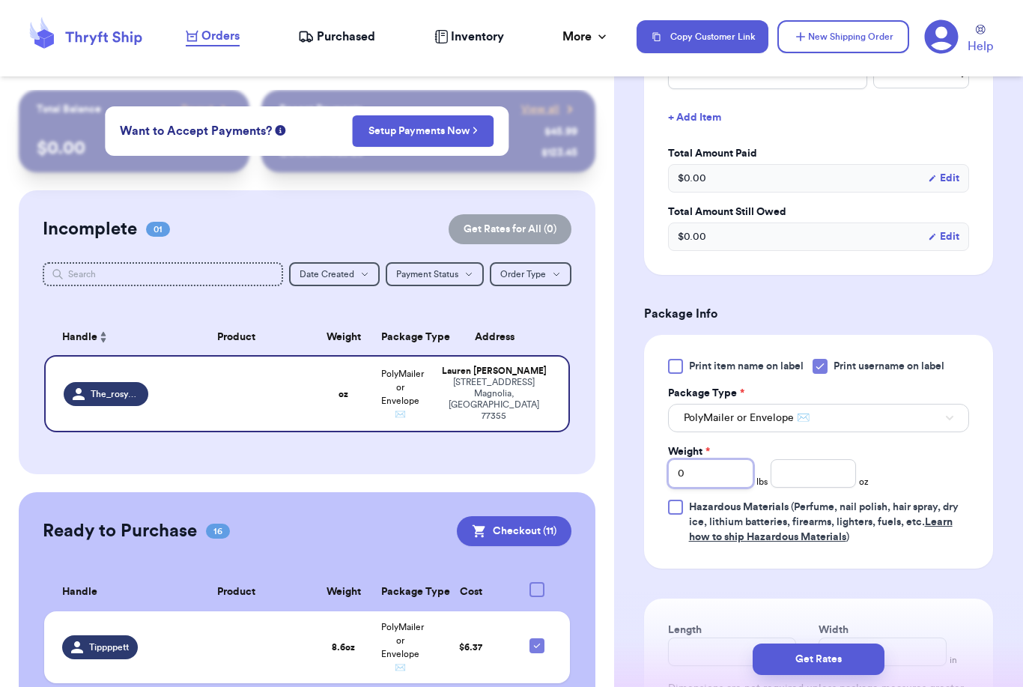
click at [728, 480] on input "0" at bounding box center [710, 473] width 85 height 28
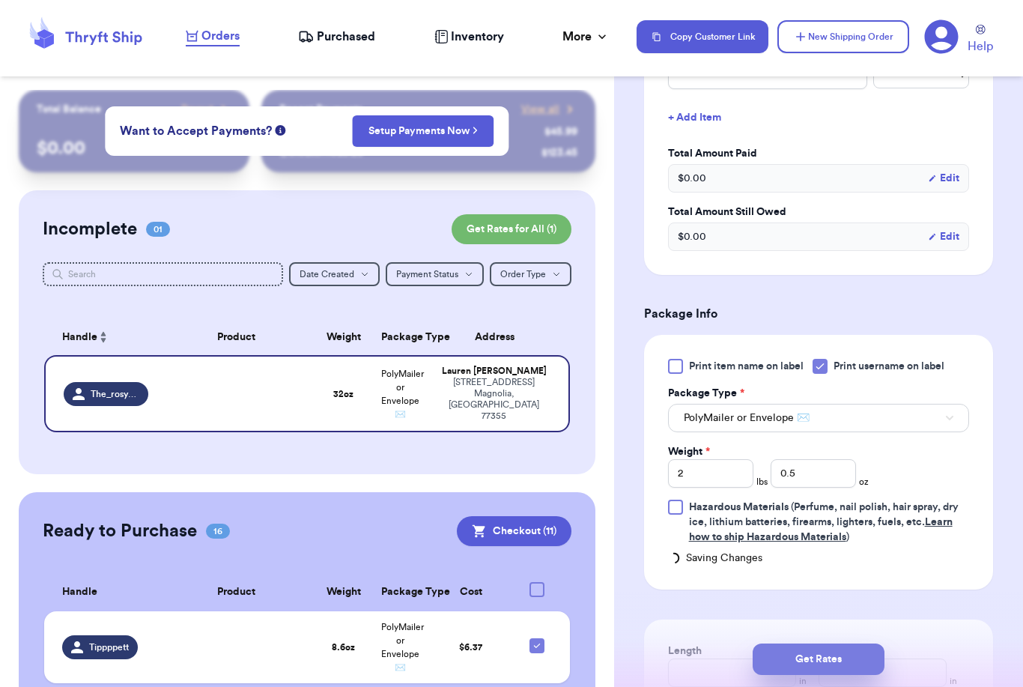
click at [872, 644] on button "Get Rates" at bounding box center [819, 659] width 132 height 31
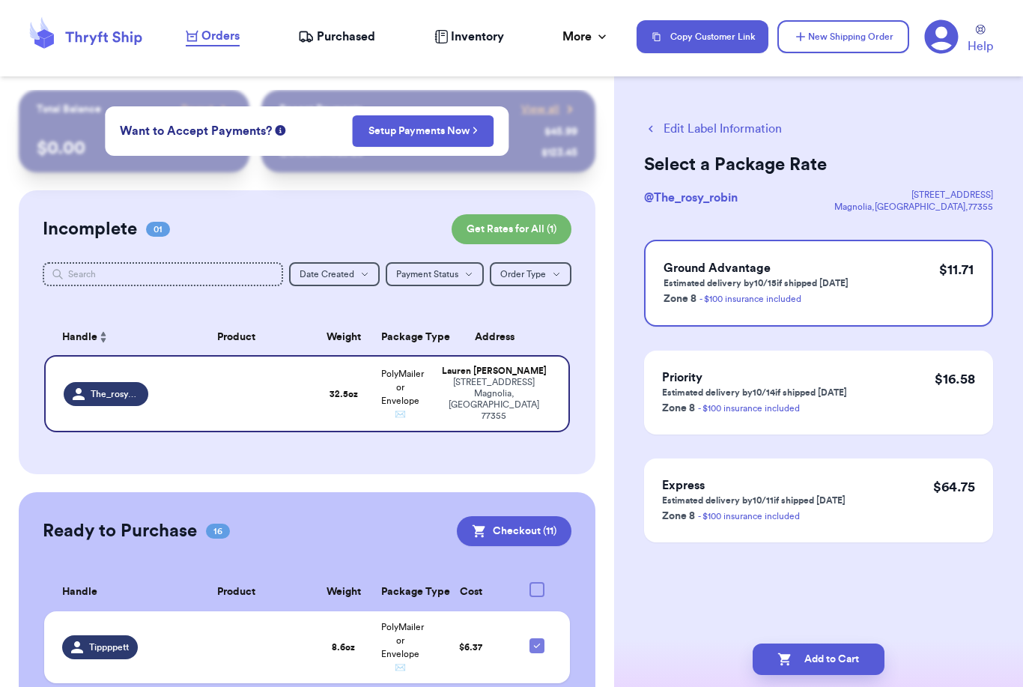
scroll to position [0, 0]
click at [826, 644] on button "Add to Cart" at bounding box center [819, 659] width 132 height 31
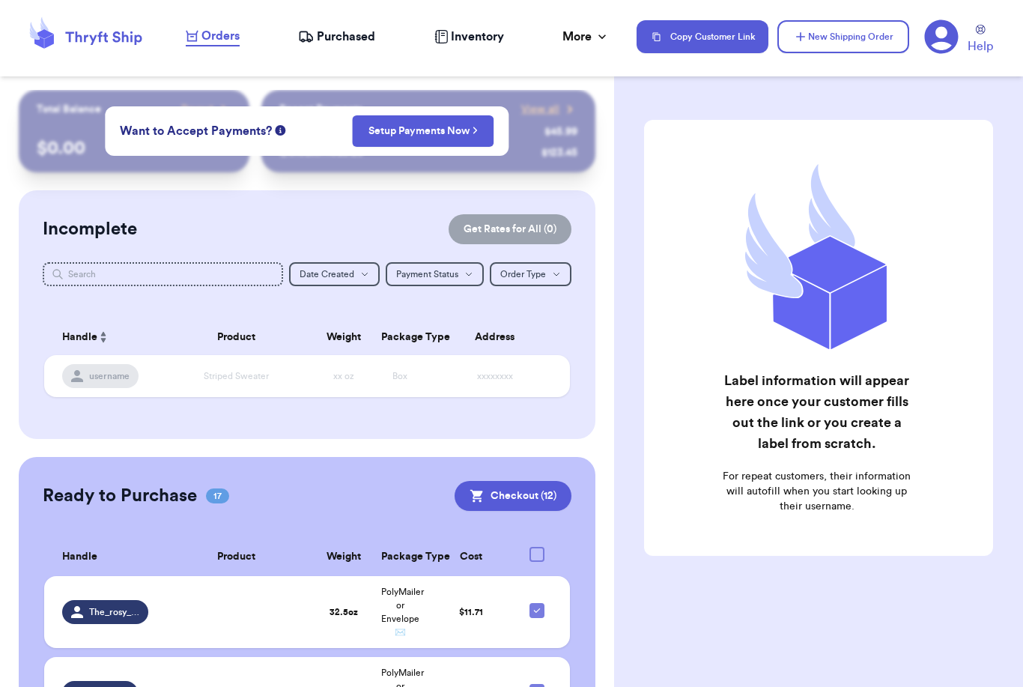
scroll to position [48, 0]
click at [891, 30] on button "New Shipping Order" at bounding box center [844, 36] width 132 height 33
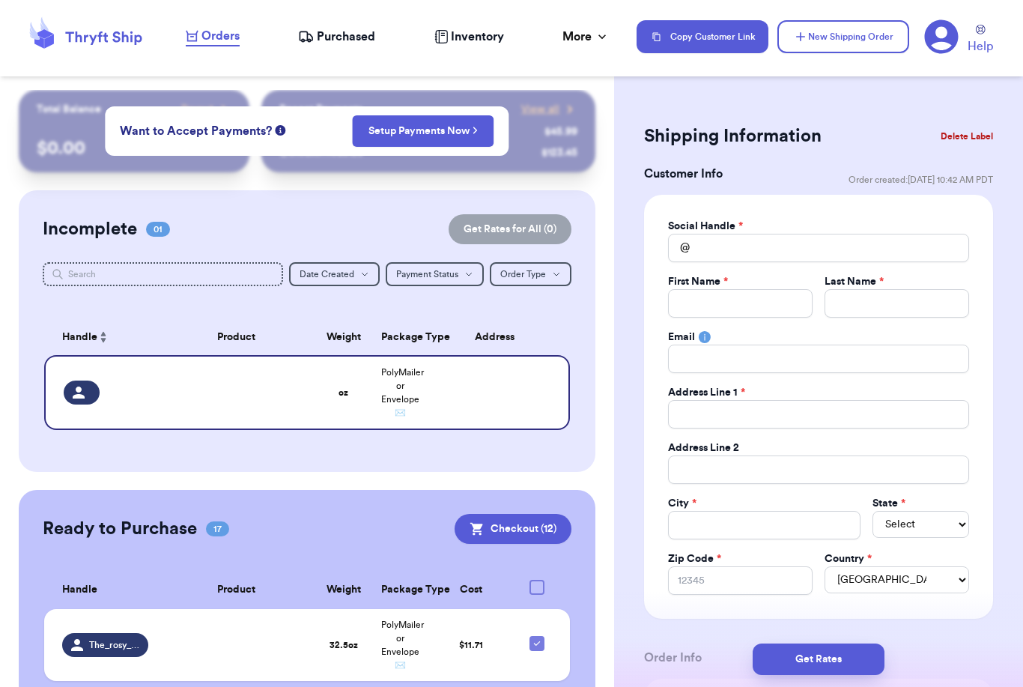
scroll to position [0, 0]
drag, startPoint x: 735, startPoint y: 298, endPoint x: 735, endPoint y: 255, distance: 43.5
click at [735, 250] on div "Social Handle * @ First Name * Last Name * Email Address Line 1 * Address Line …" at bounding box center [818, 407] width 301 height 376
click at [735, 255] on input "Total Amount Paid" at bounding box center [818, 248] width 301 height 28
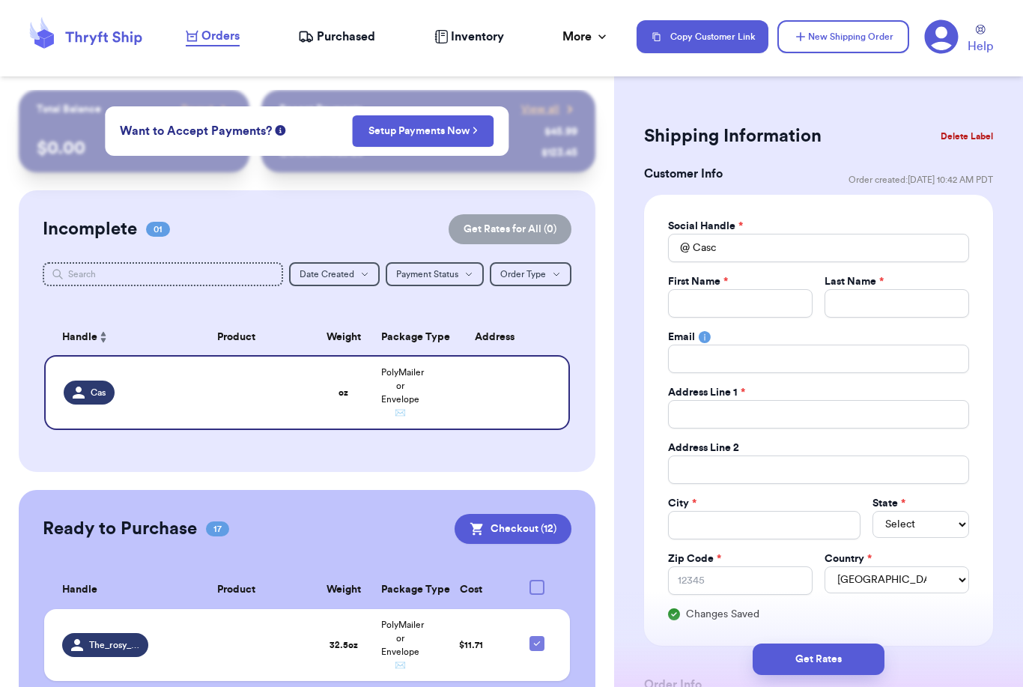
click at [0, 0] on html "Orders Purchased Inventory More Stats Completed Orders Payments Payouts Copy Cu…" at bounding box center [511, 343] width 1023 height 687
click at [738, 299] on input "Total Amount Paid" at bounding box center [740, 303] width 145 height 28
click at [741, 236] on input "Casc" at bounding box center [818, 248] width 301 height 28
click at [740, 241] on input "Casc" at bounding box center [818, 248] width 301 height 28
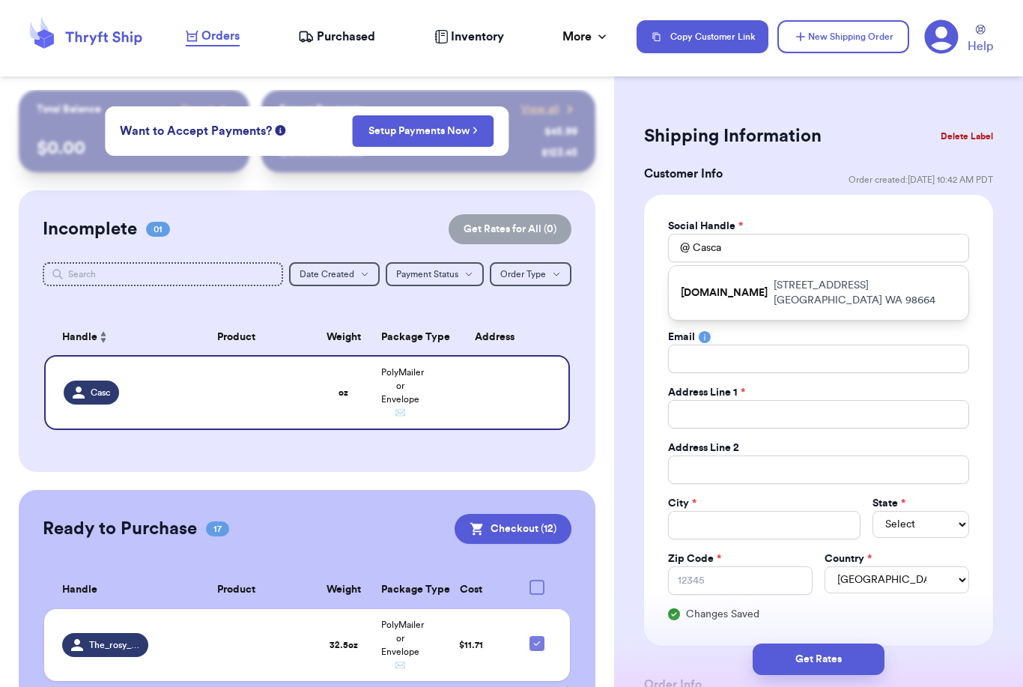
click at [737, 287] on p "[DOMAIN_NAME]" at bounding box center [724, 292] width 87 height 15
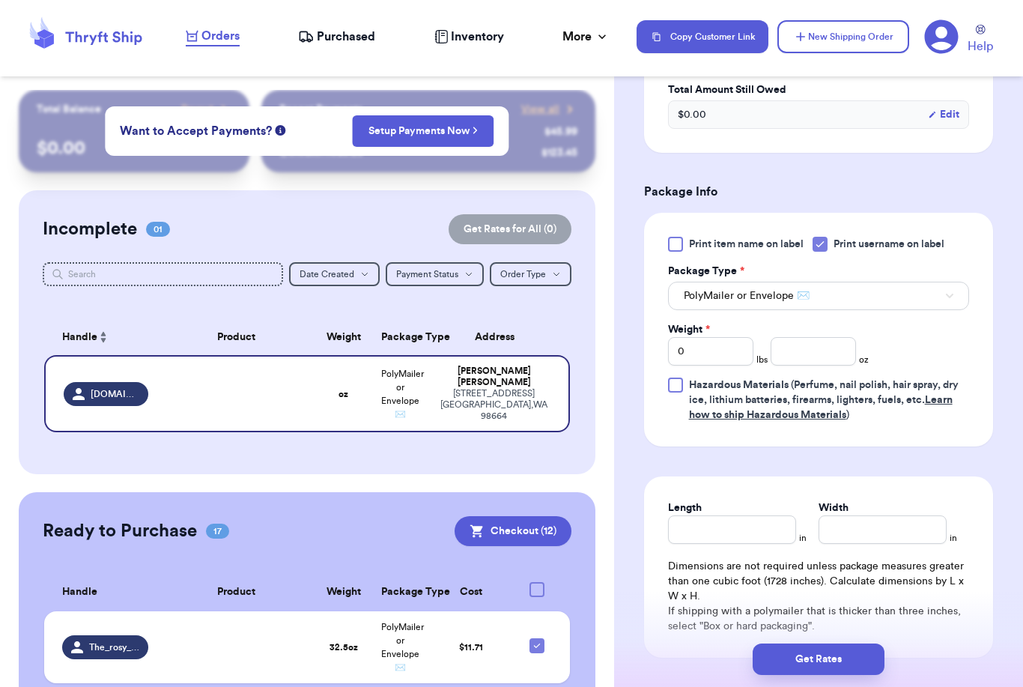
scroll to position [890, 0]
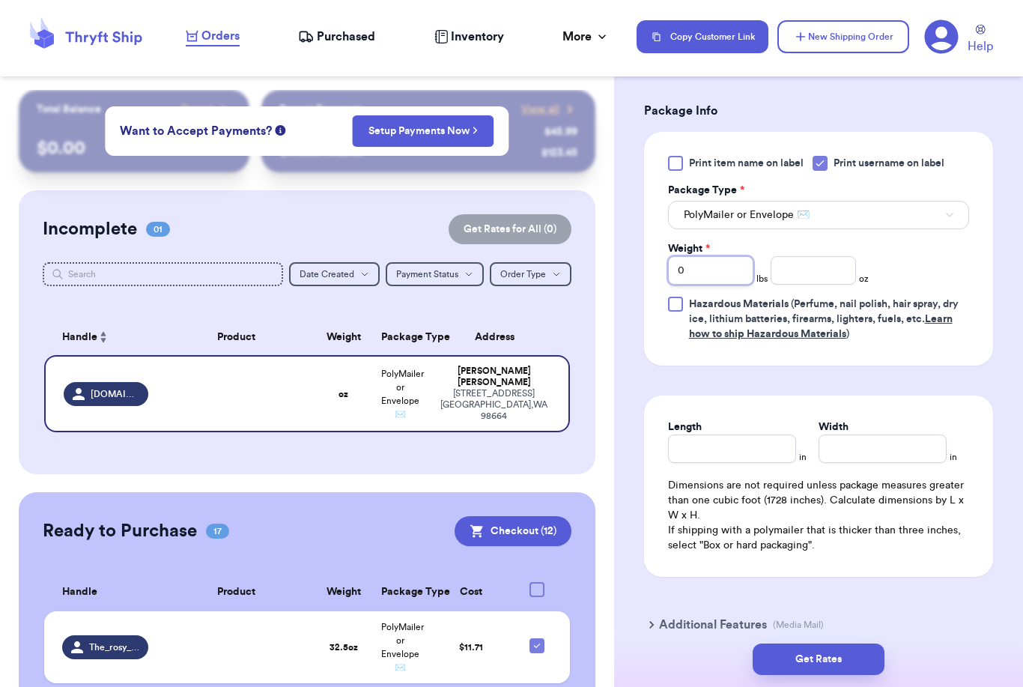
click at [734, 279] on input "0" at bounding box center [710, 270] width 85 height 28
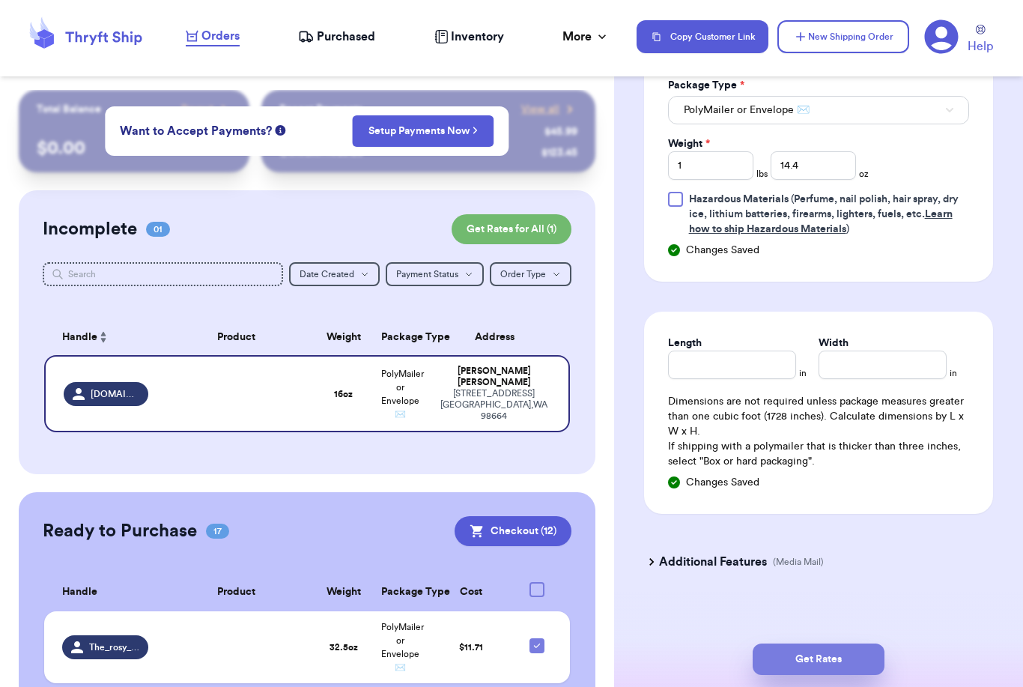
click at [867, 644] on button "Get Rates" at bounding box center [819, 659] width 132 height 31
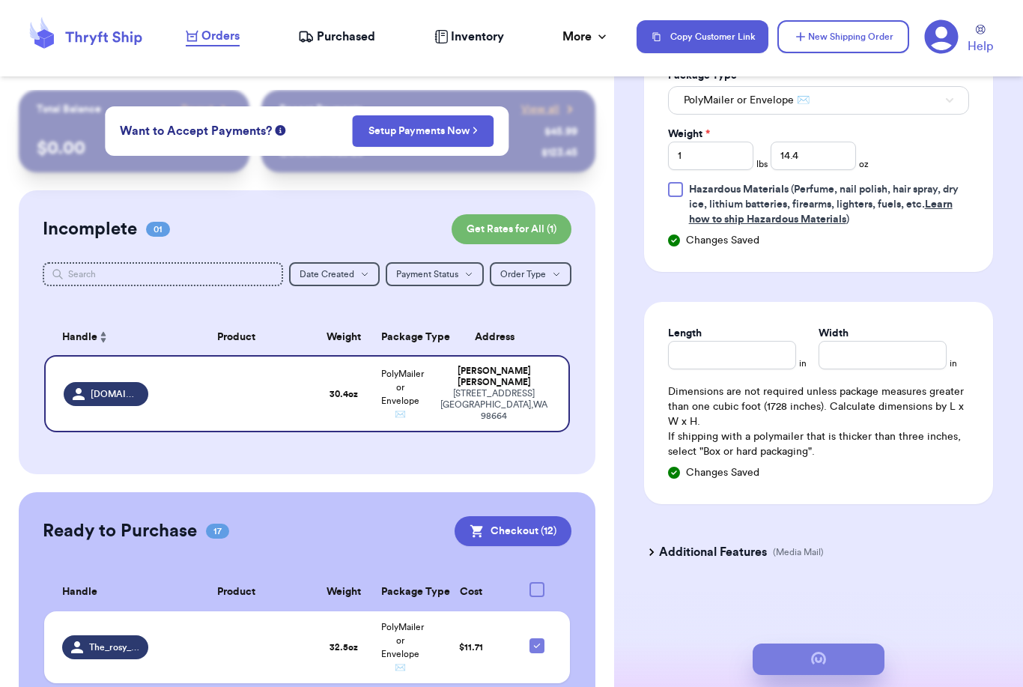
scroll to position [0, 0]
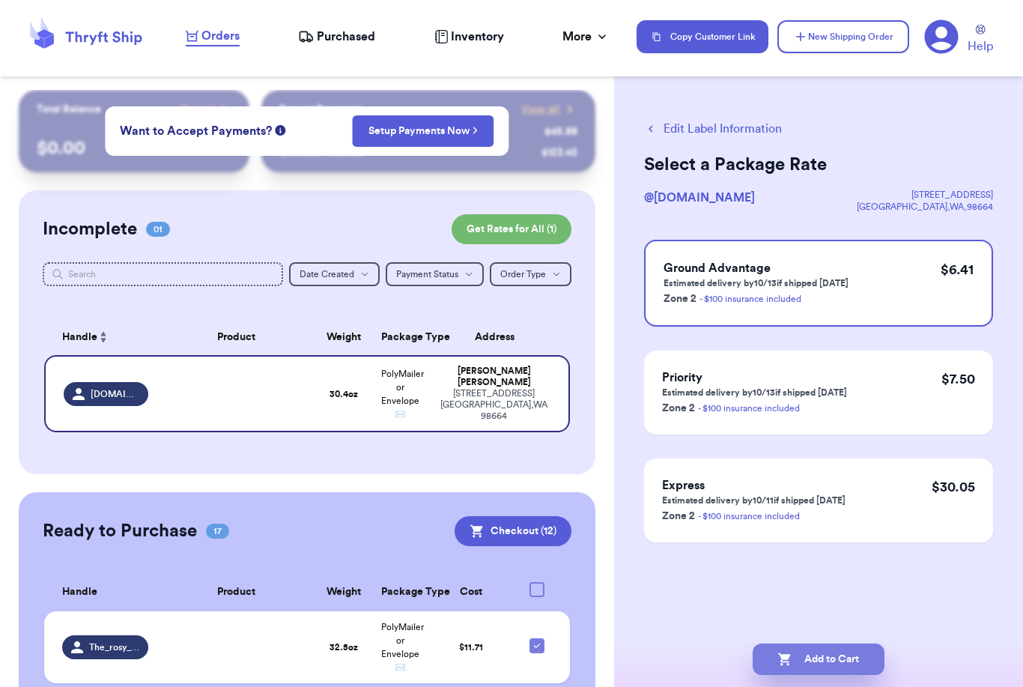
click at [843, 647] on button "Add to Cart" at bounding box center [819, 659] width 132 height 31
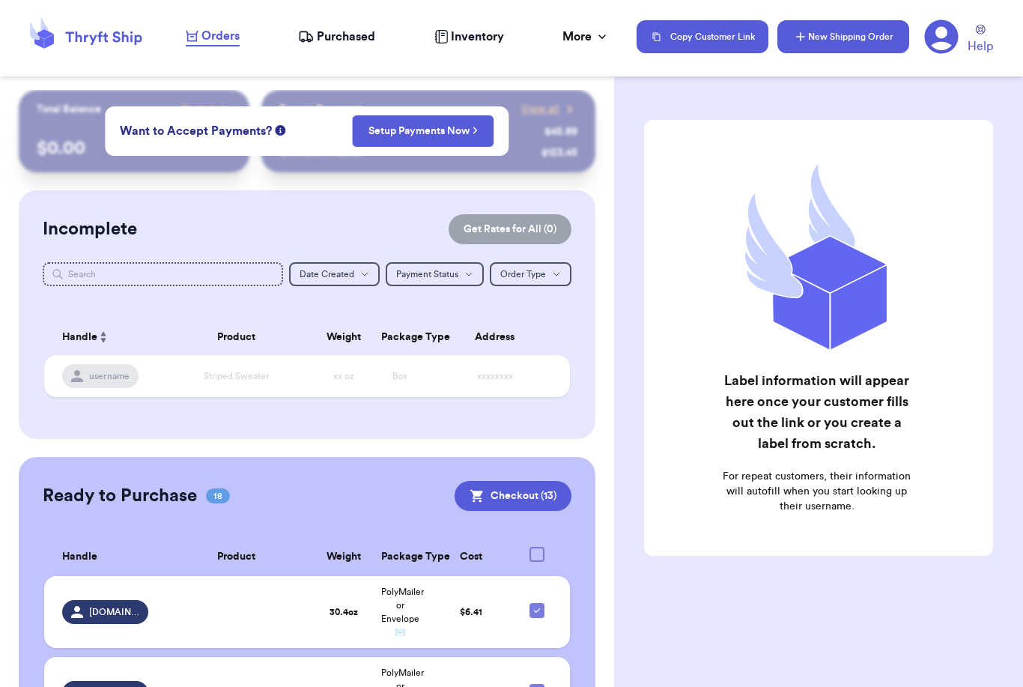
click at [863, 21] on button "New Shipping Order" at bounding box center [844, 36] width 132 height 33
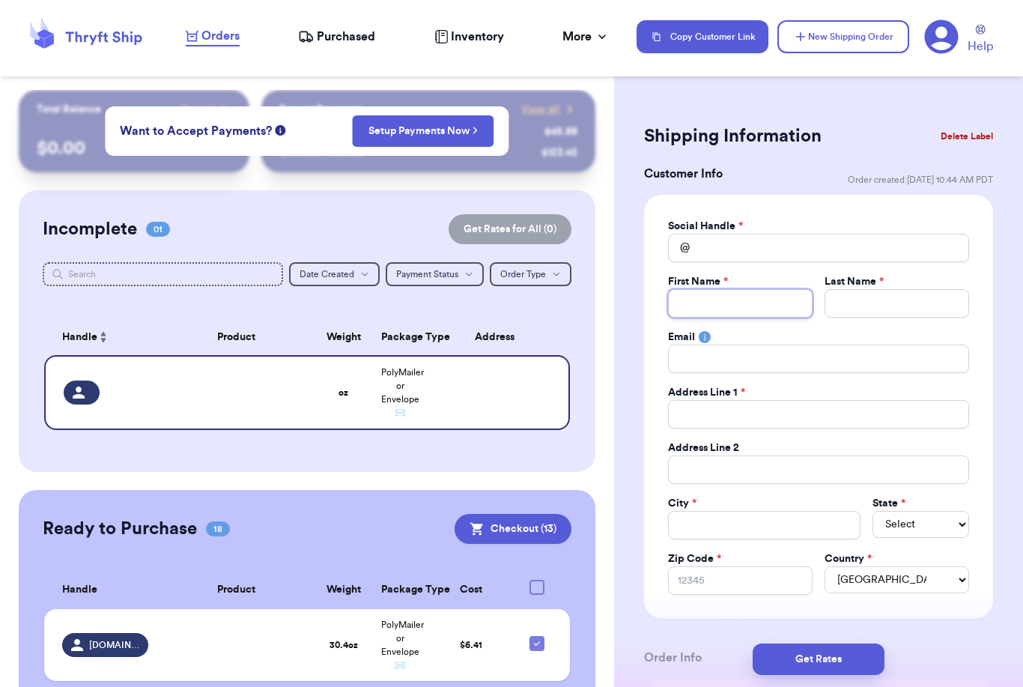
drag, startPoint x: 783, startPoint y: 293, endPoint x: 783, endPoint y: 246, distance: 47.2
click at [783, 245] on div "Social Handle * @ First Name * Last Name * Email Address Line 1 * Address Line …" at bounding box center [818, 407] width 301 height 376
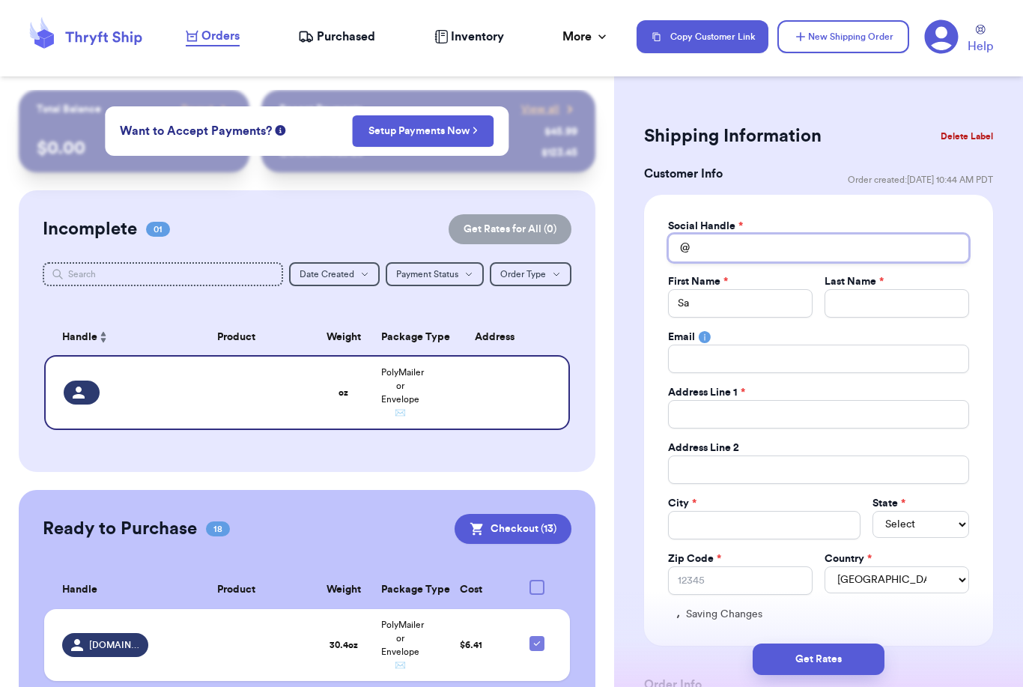
click at [783, 246] on input "Total Amount Paid" at bounding box center [818, 248] width 301 height 28
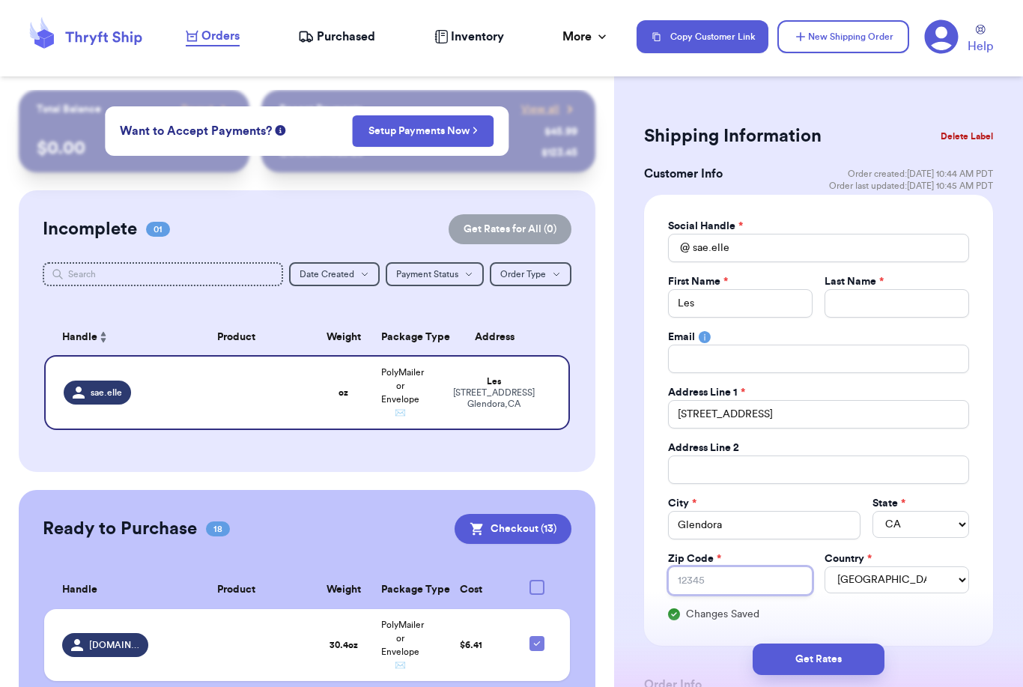
click at [745, 579] on input "Zip Code *" at bounding box center [740, 580] width 145 height 28
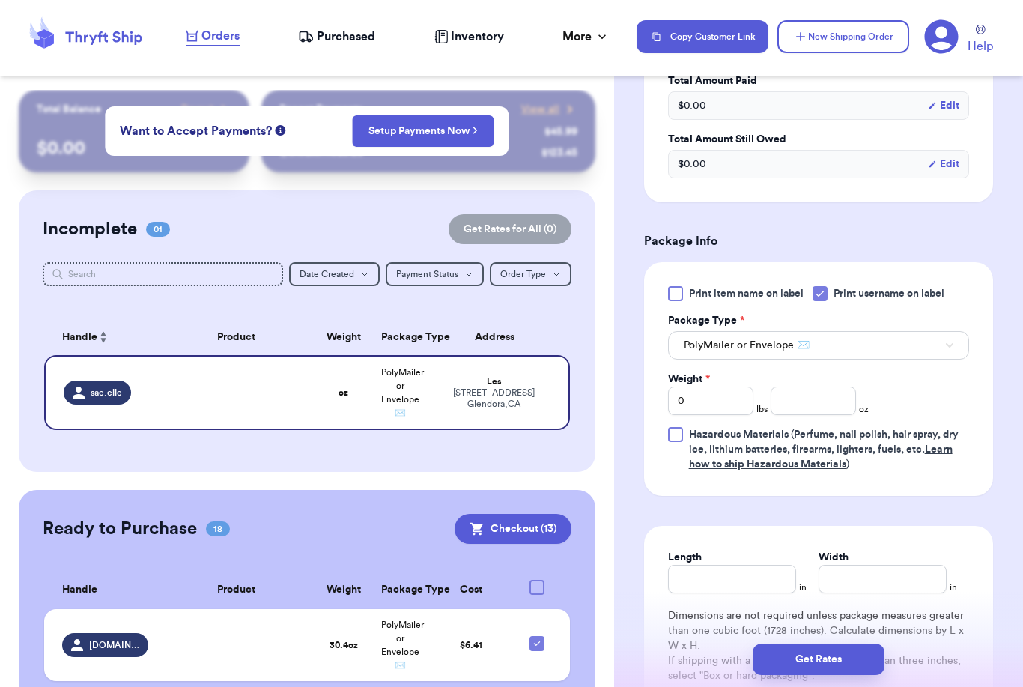
scroll to position [778, 0]
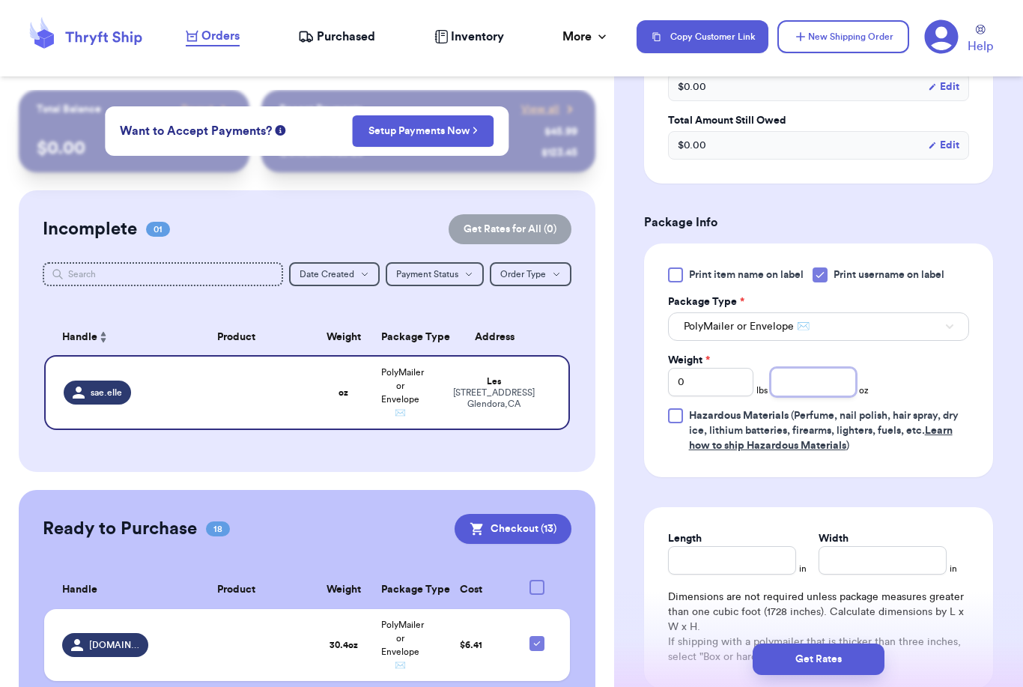
click at [835, 382] on input "number" at bounding box center [813, 382] width 85 height 28
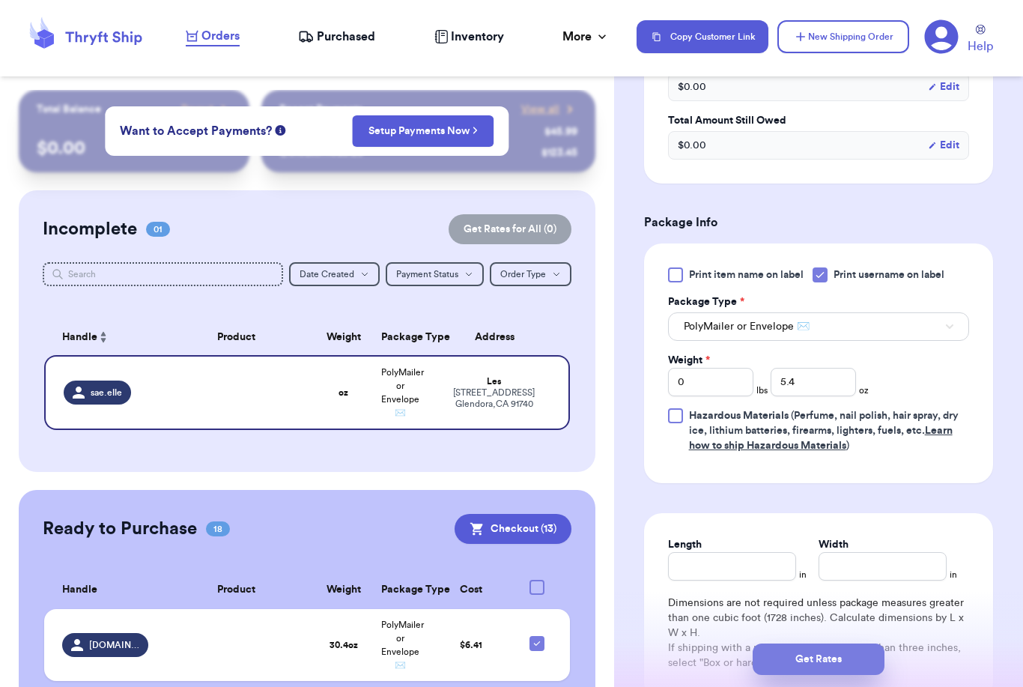
click at [870, 644] on button "Get Rates" at bounding box center [819, 659] width 132 height 31
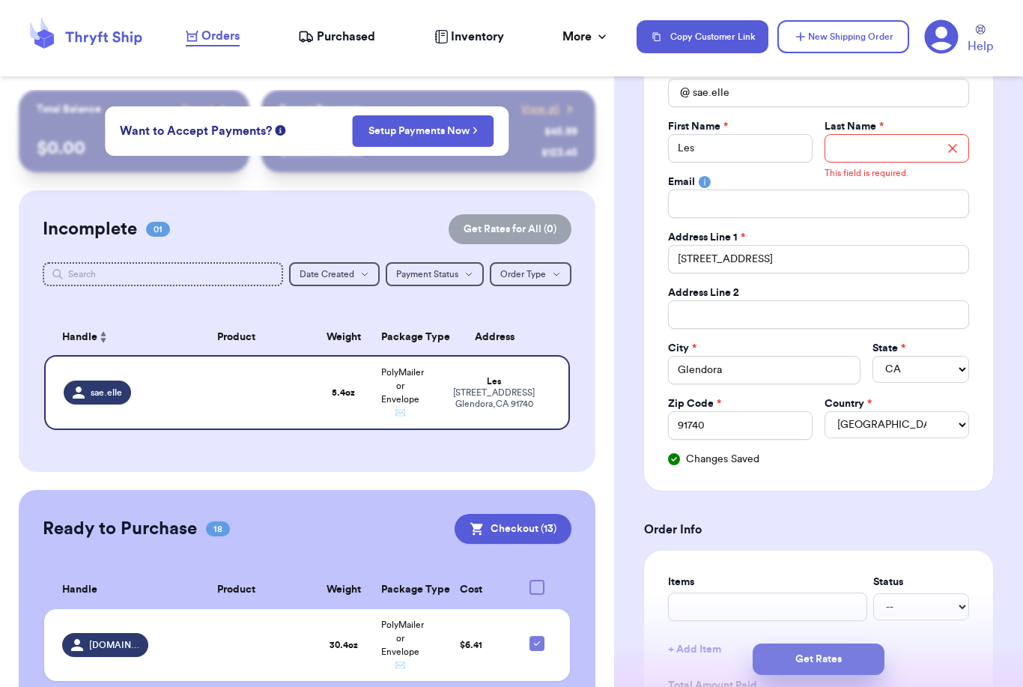
scroll to position [0, 0]
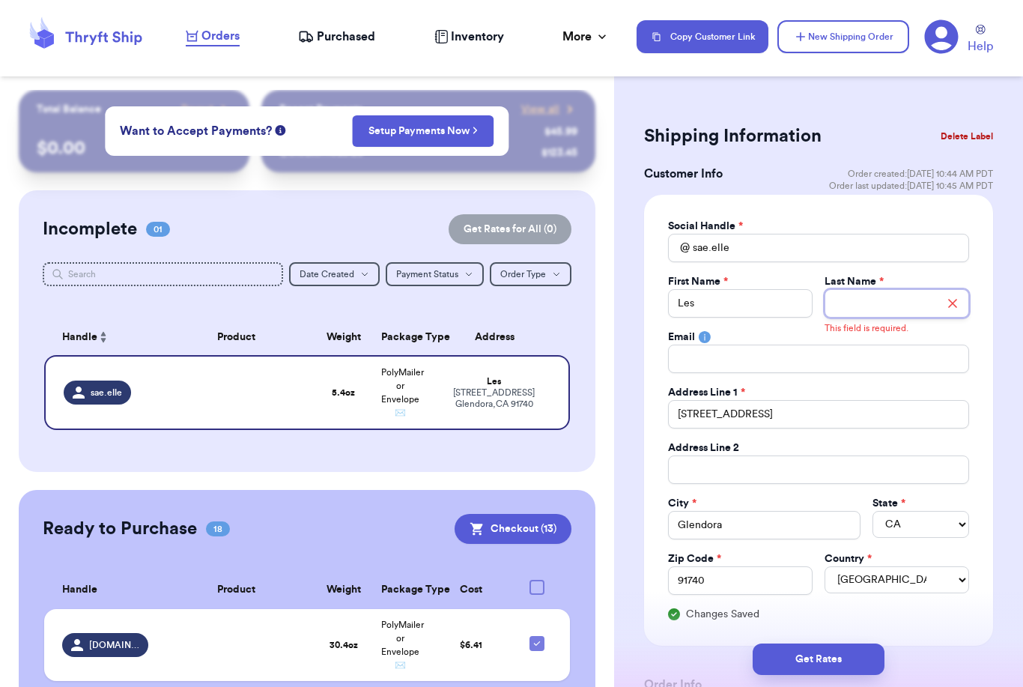
click at [879, 297] on input "Total Amount Paid" at bounding box center [897, 303] width 145 height 28
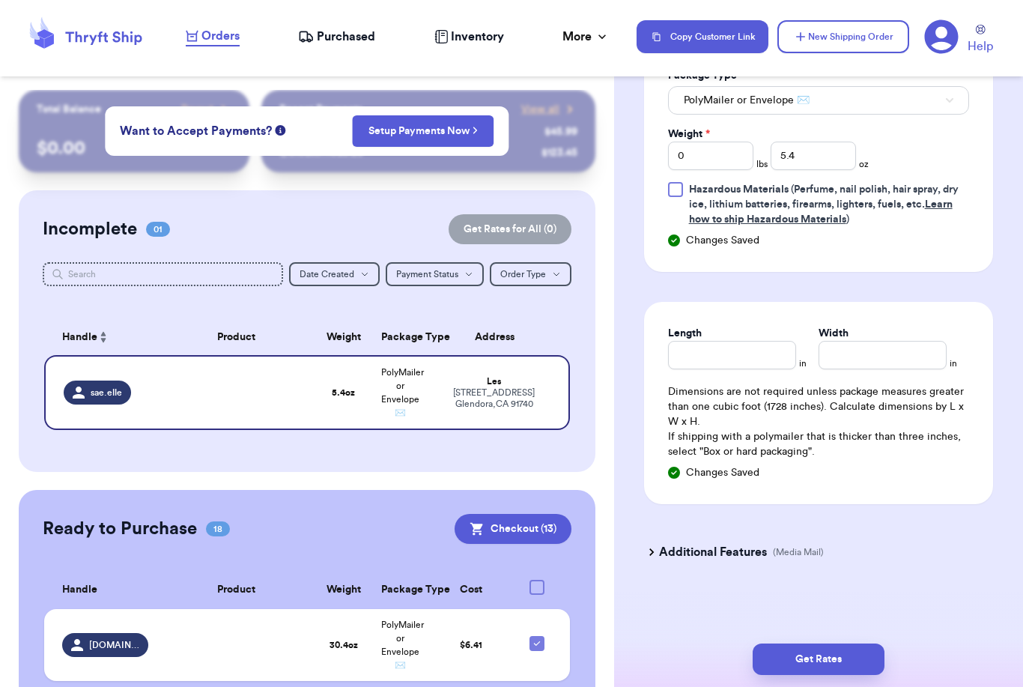
scroll to position [1005, 0]
click at [865, 644] on button "Get Rates" at bounding box center [819, 659] width 132 height 31
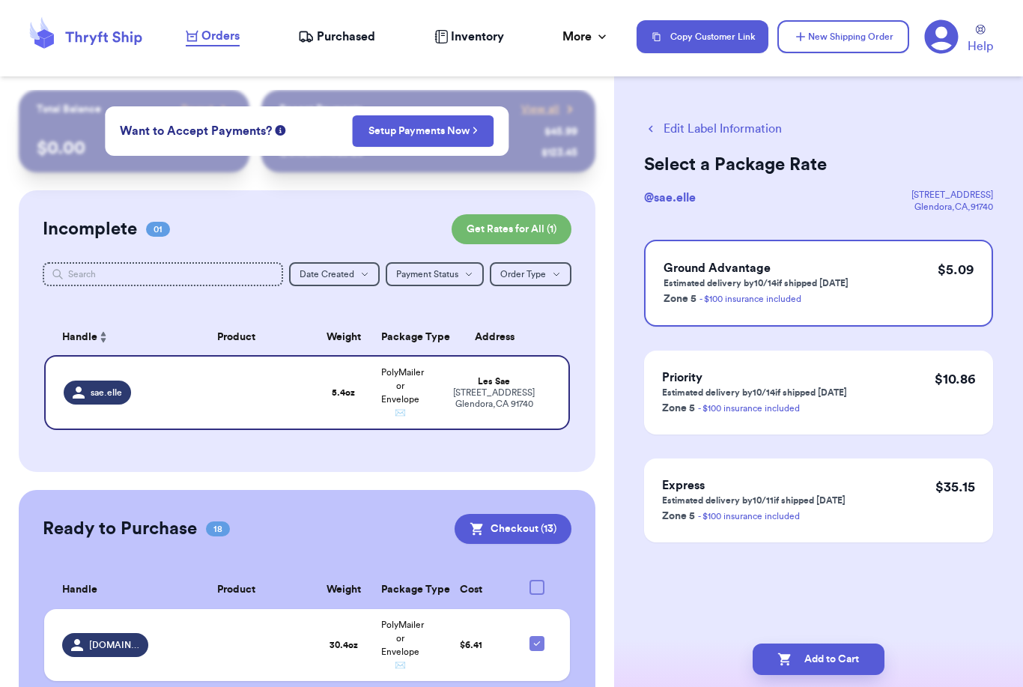
scroll to position [0, 0]
click at [823, 644] on button "Add to Cart" at bounding box center [819, 659] width 132 height 31
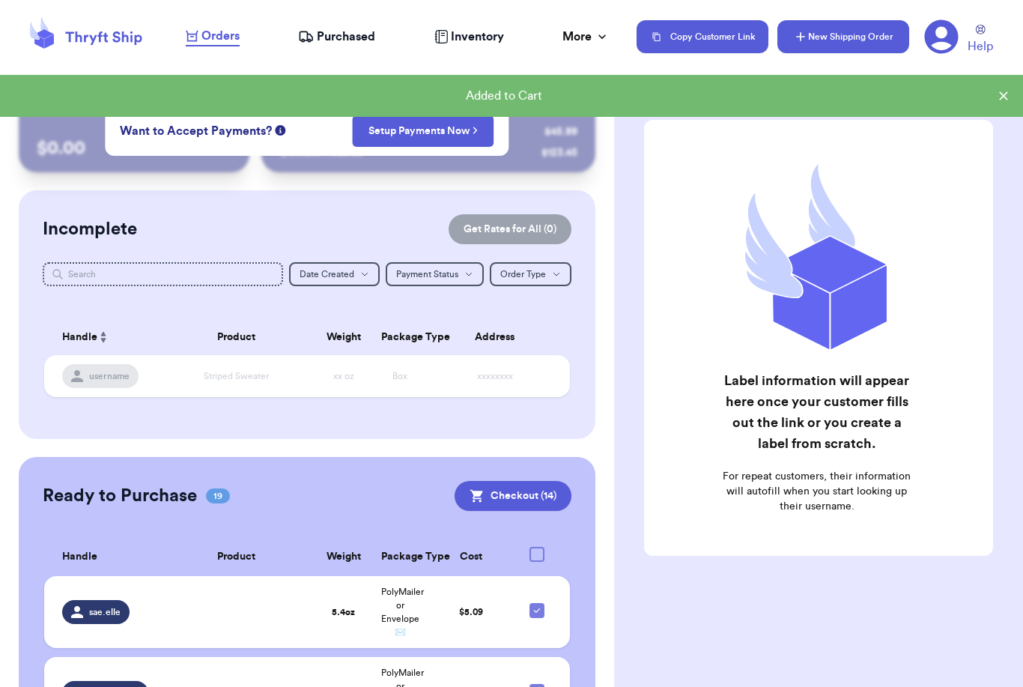
click at [841, 40] on button "New Shipping Order" at bounding box center [844, 36] width 132 height 33
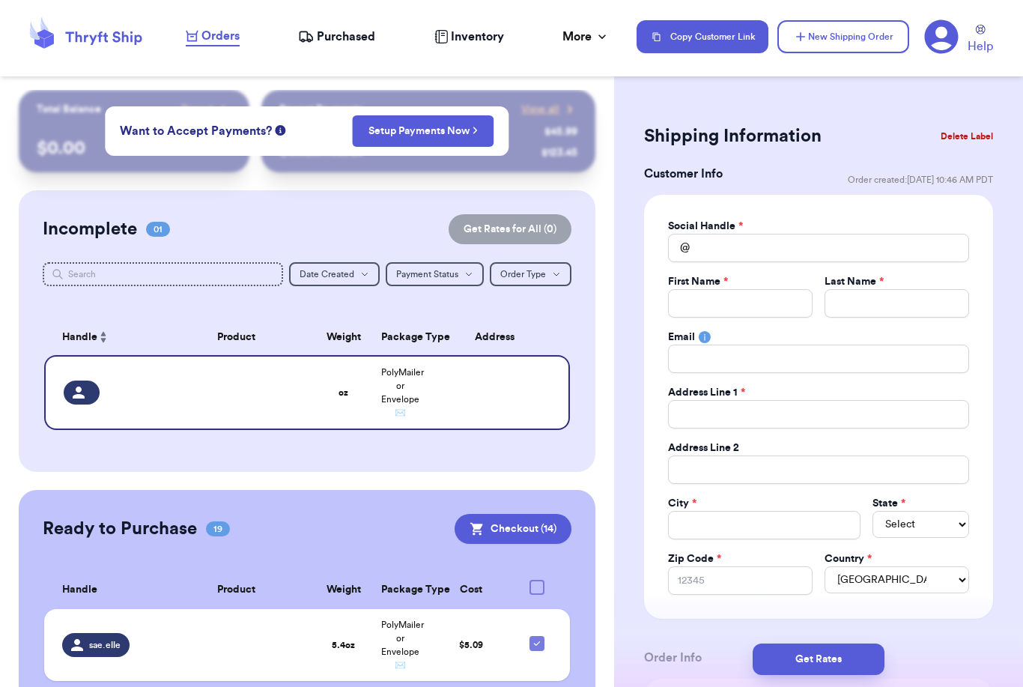
click at [728, 287] on span "*" at bounding box center [726, 281] width 4 height 10
drag, startPoint x: 723, startPoint y: 294, endPoint x: 723, endPoint y: 246, distance: 48.0
click at [723, 246] on div "Social Handle * @ First Name * Last Name * Email Address Line 1 * Address Line …" at bounding box center [818, 407] width 301 height 376
click at [723, 246] on input "Total Amount Paid" at bounding box center [818, 248] width 301 height 28
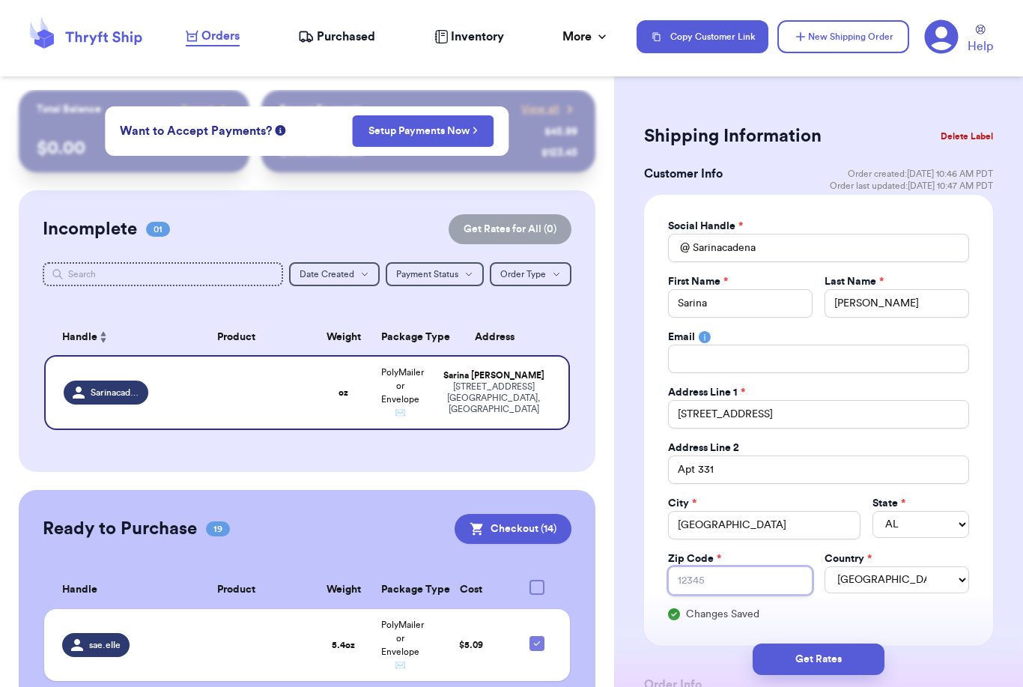
click at [776, 578] on input "Zip Code *" at bounding box center [740, 580] width 145 height 28
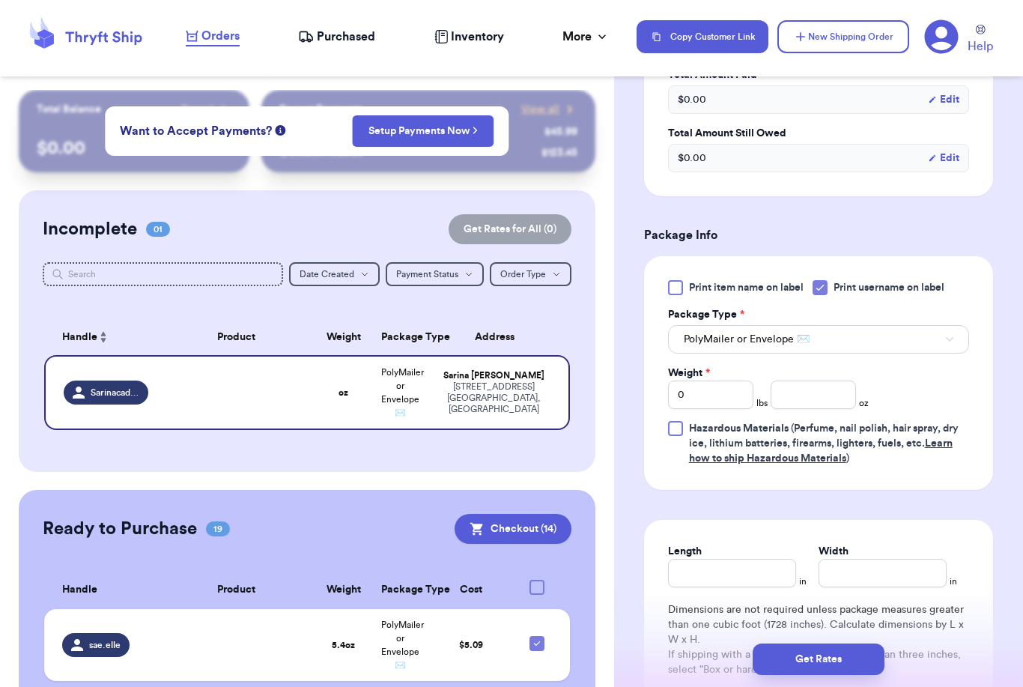
scroll to position [766, 0]
click at [831, 399] on input "number" at bounding box center [813, 395] width 85 height 28
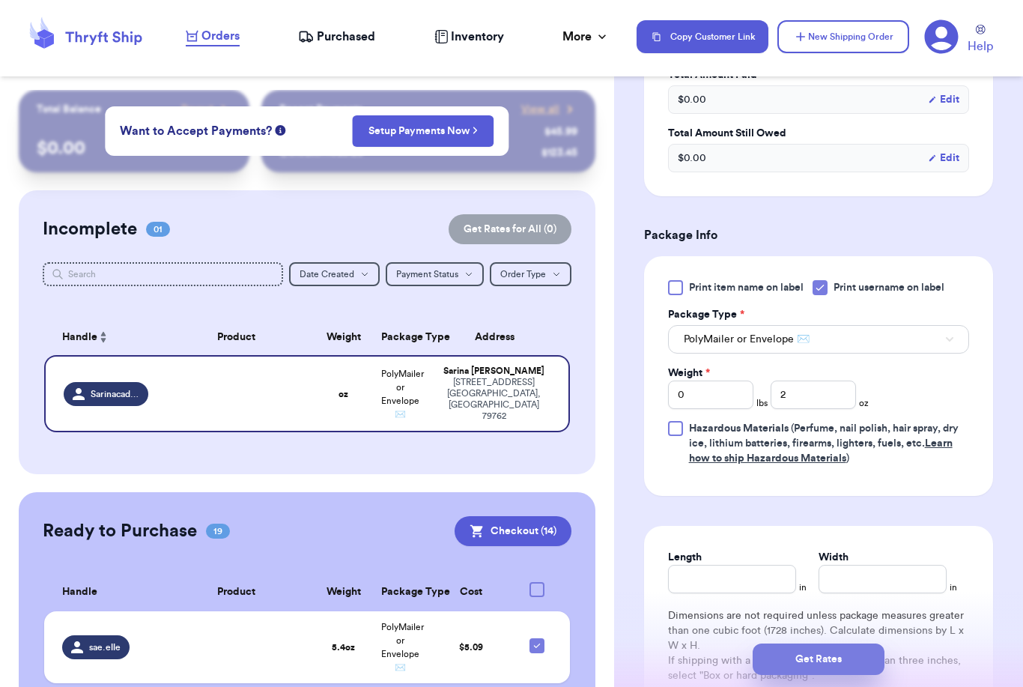
click at [867, 644] on button "Get Rates" at bounding box center [819, 659] width 132 height 31
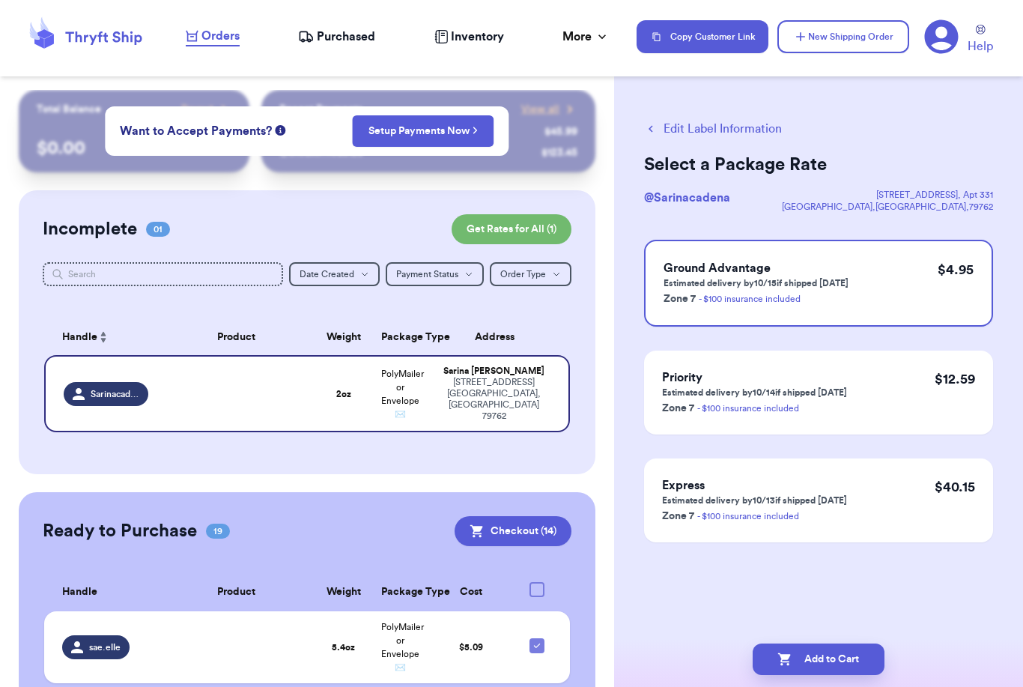
scroll to position [0, 0]
click at [850, 644] on button "Add to Cart" at bounding box center [819, 659] width 132 height 31
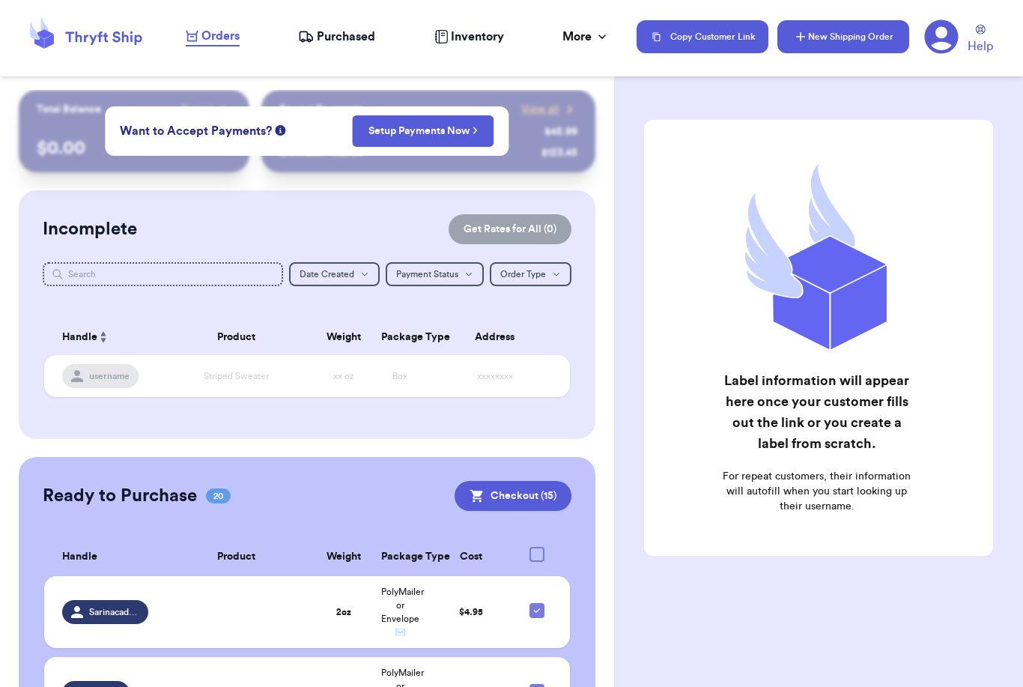
click at [874, 37] on button "New Shipping Order" at bounding box center [844, 36] width 132 height 33
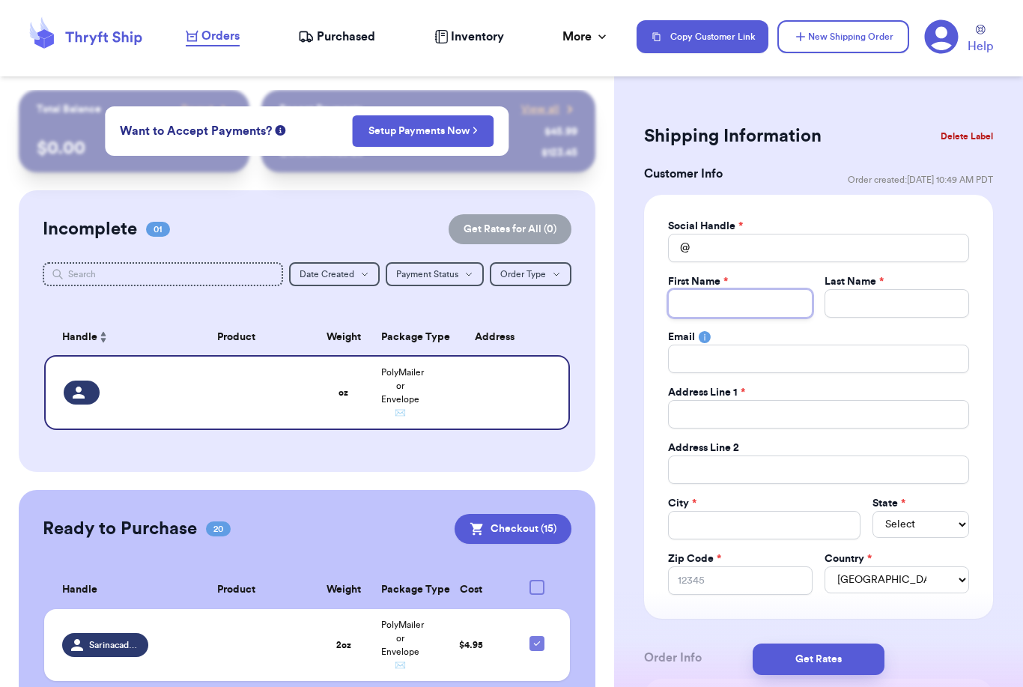
click at [755, 299] on input "Total Amount Paid" at bounding box center [740, 303] width 145 height 28
click at [773, 251] on input "Total Amount Paid" at bounding box center [818, 248] width 301 height 28
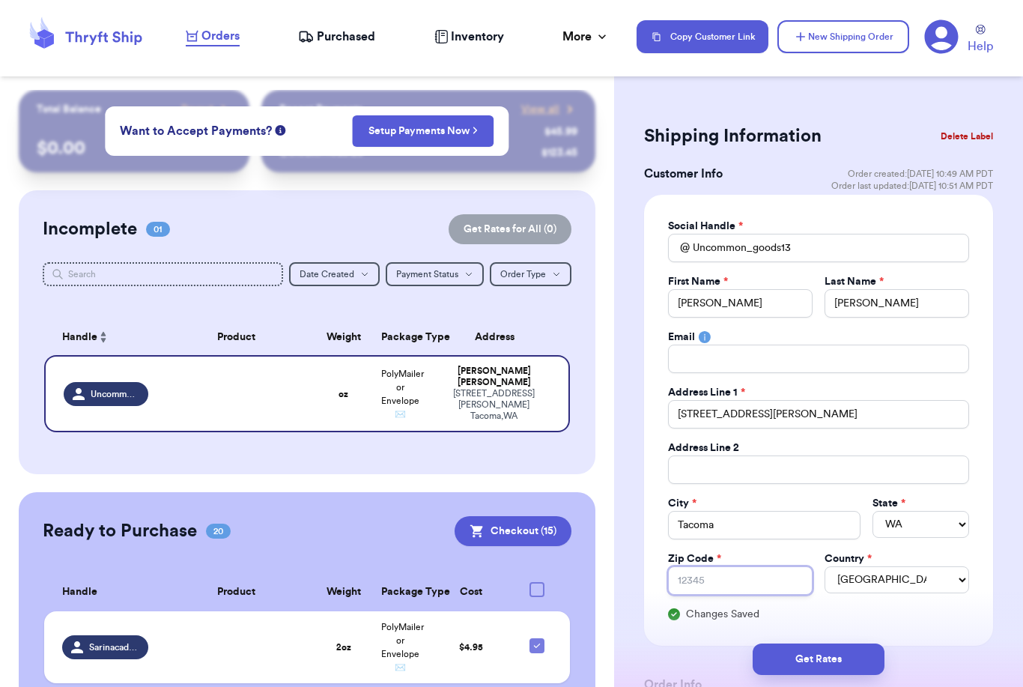
click at [760, 577] on input "Zip Code *" at bounding box center [740, 580] width 145 height 28
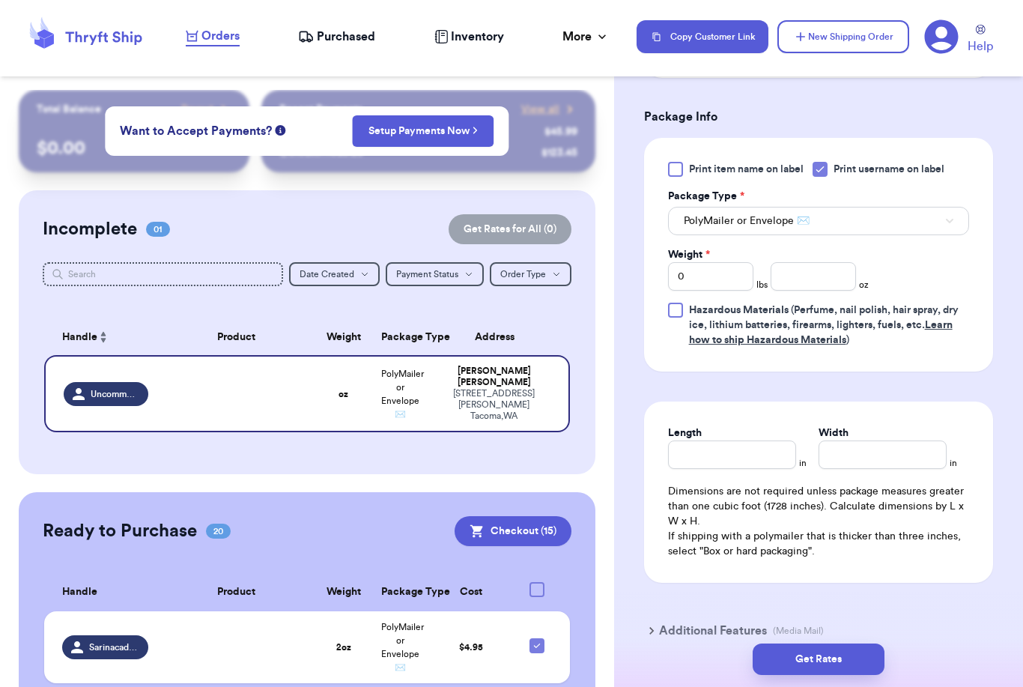
scroll to position [884, 0]
click at [829, 282] on input "number" at bounding box center [813, 276] width 85 height 28
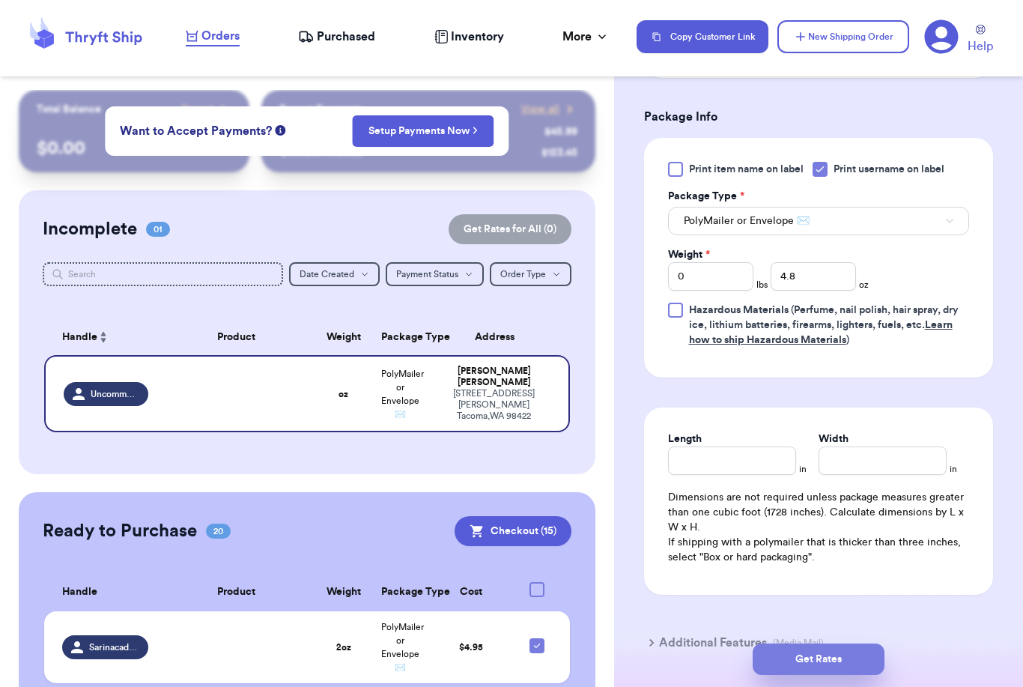
click at [867, 644] on button "Get Rates" at bounding box center [819, 659] width 132 height 31
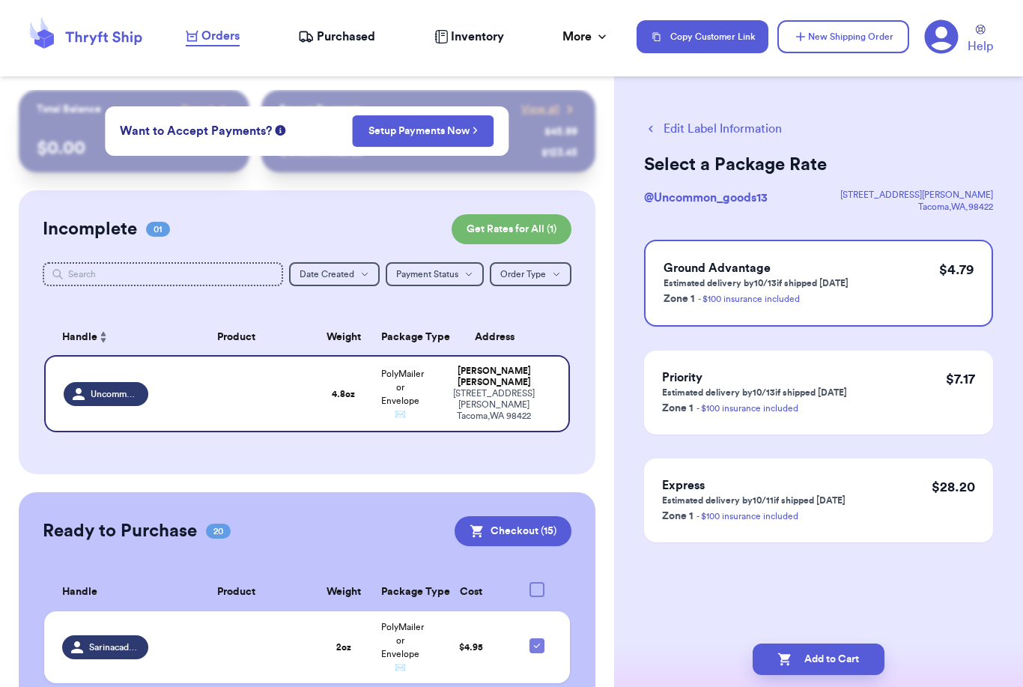
scroll to position [0, 0]
click at [853, 651] on button "Add to Cart" at bounding box center [819, 659] width 132 height 31
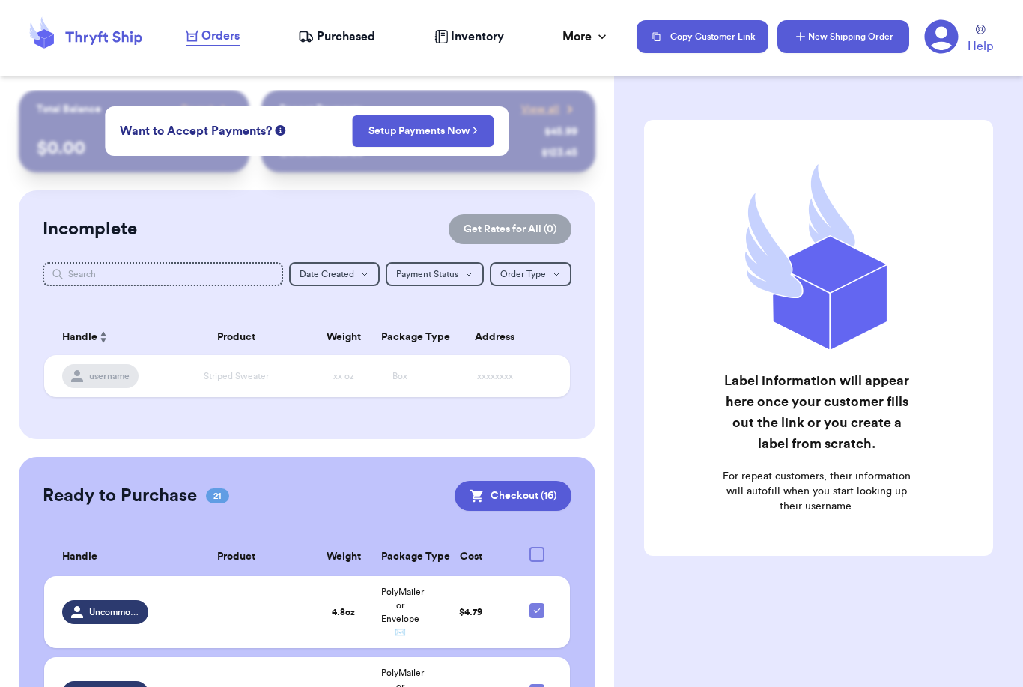
click at [857, 43] on button "New Shipping Order" at bounding box center [844, 36] width 132 height 33
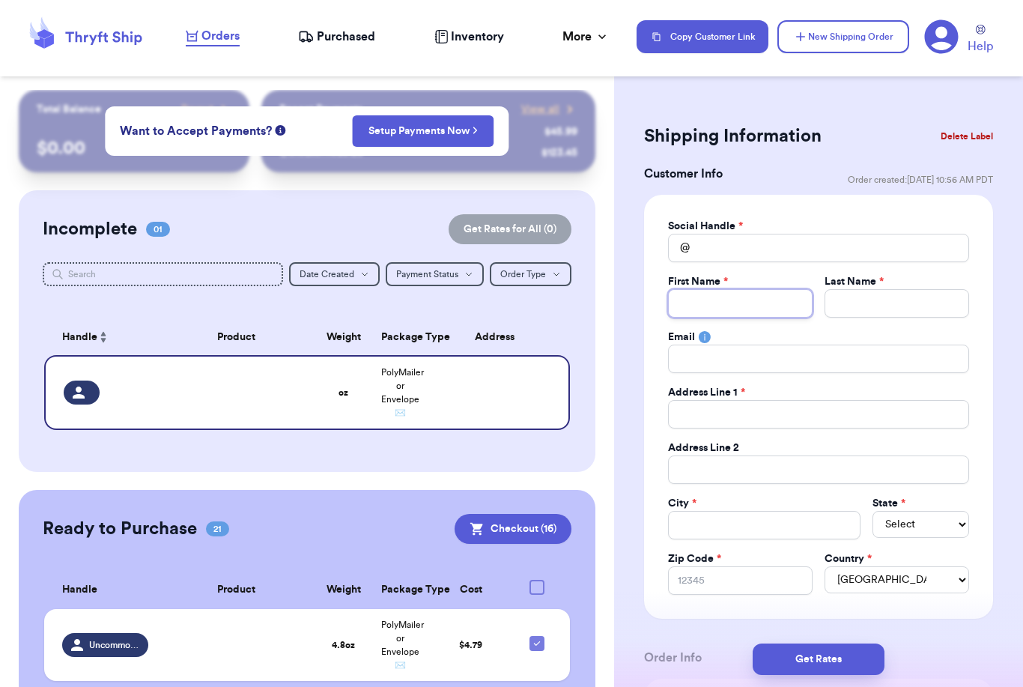
drag, startPoint x: 743, startPoint y: 291, endPoint x: 743, endPoint y: 243, distance: 48.0
click at [743, 243] on div "Social Handle * @ First Name * Last Name * Email Address Line 1 * Address Line …" at bounding box center [818, 407] width 301 height 376
click at [741, 252] on input "Total Amount Paid" at bounding box center [818, 248] width 301 height 28
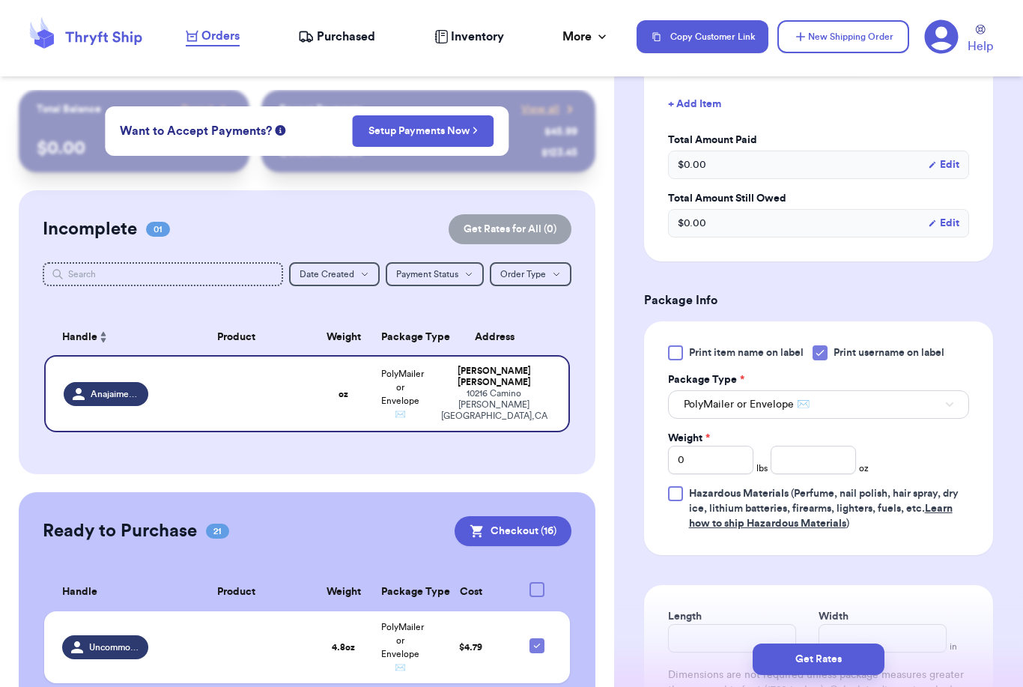
scroll to position [701, 0]
click at [741, 461] on input "0" at bounding box center [710, 460] width 85 height 28
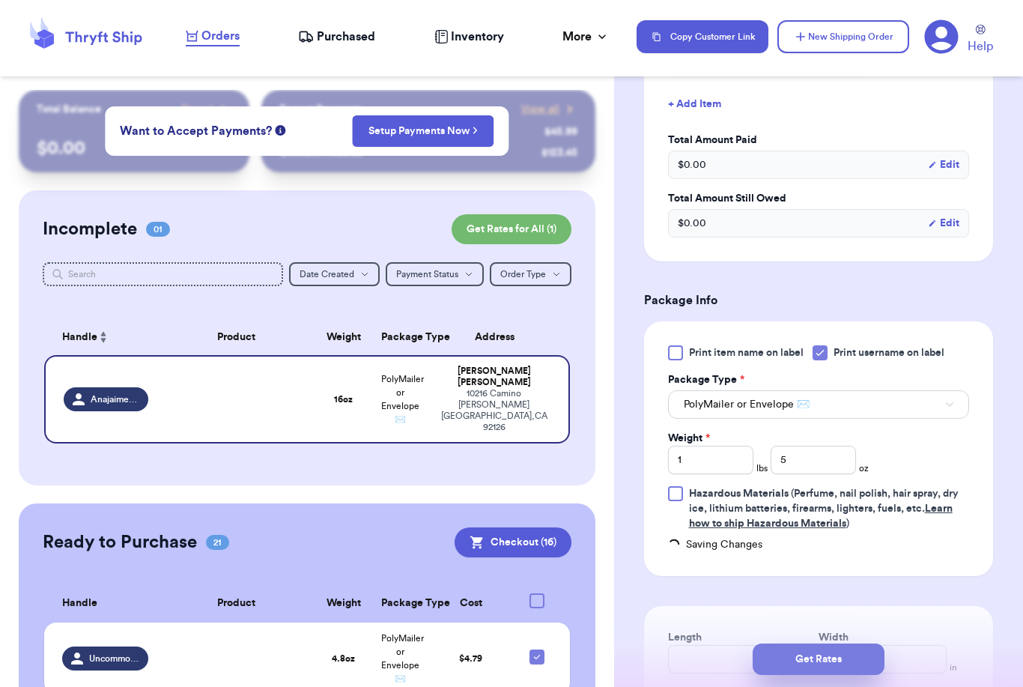
click at [875, 650] on button "Get Rates" at bounding box center [819, 659] width 132 height 31
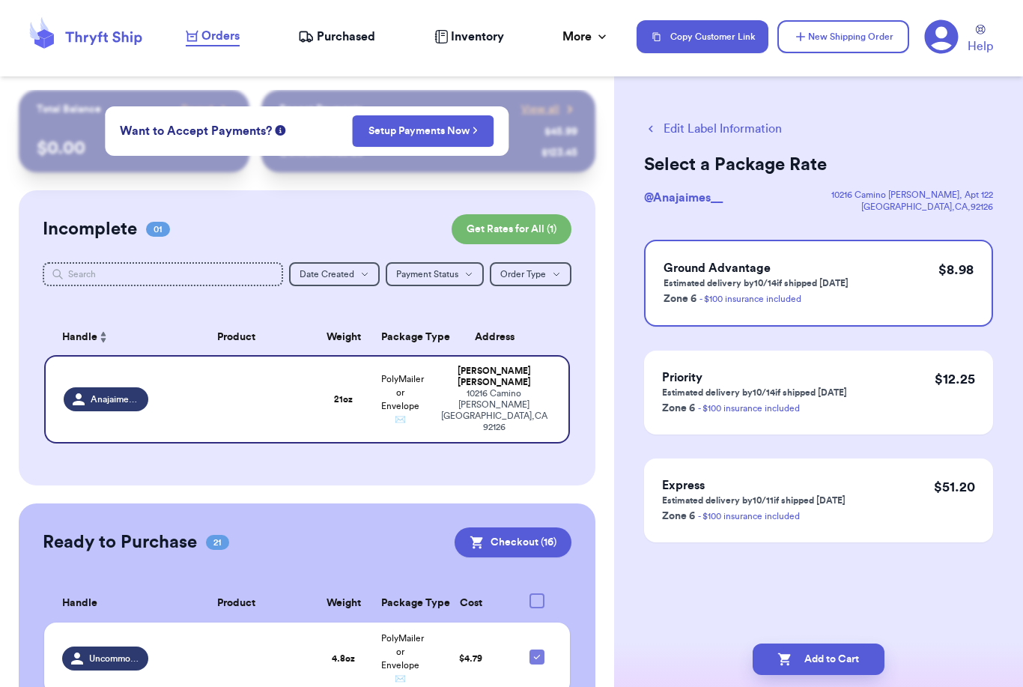
scroll to position [0, 0]
click at [871, 644] on button "Add to Cart" at bounding box center [819, 659] width 132 height 31
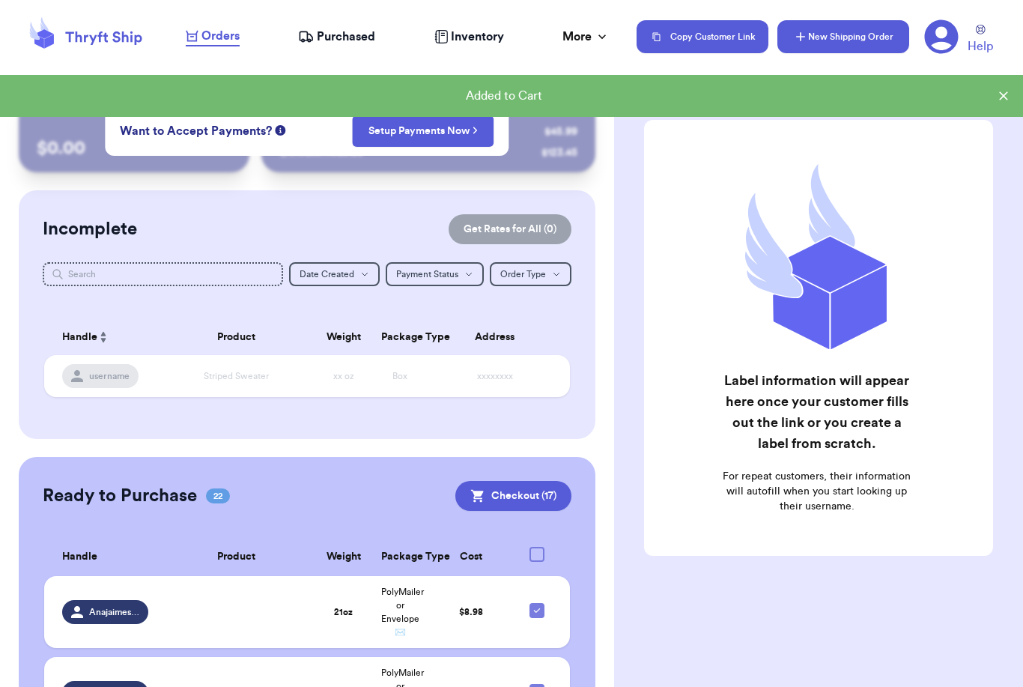
click at [844, 27] on button "New Shipping Order" at bounding box center [844, 36] width 132 height 33
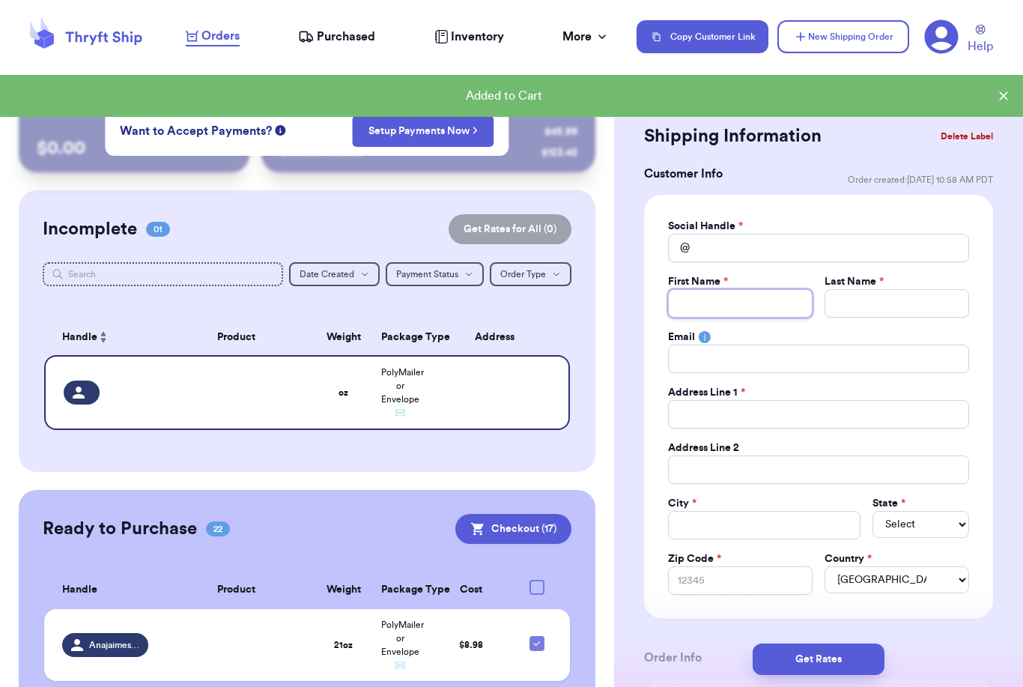
drag, startPoint x: 720, startPoint y: 294, endPoint x: 720, endPoint y: 246, distance: 48.0
click at [720, 246] on div "Social Handle * @ First Name * Last Name * Email Address Line 1 * Address Line …" at bounding box center [818, 407] width 301 height 376
click at [720, 246] on input "Total Amount Paid" at bounding box center [818, 248] width 301 height 28
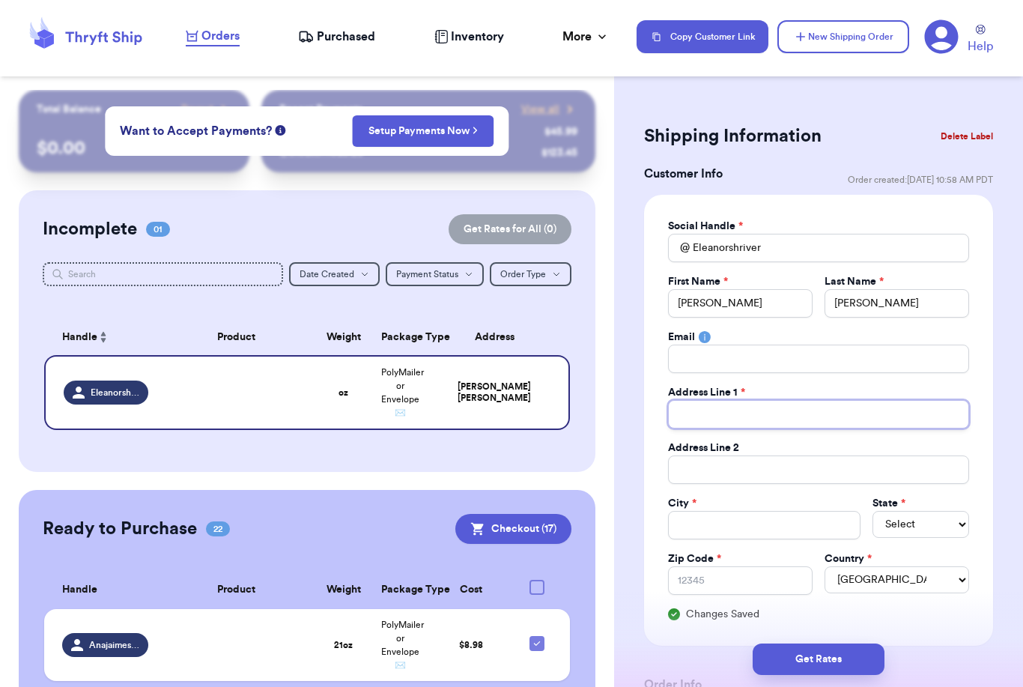
paste input "[STREET_ADDRESS]"
click at [756, 529] on input "Total Amount Paid" at bounding box center [764, 525] width 193 height 28
paste input "[GEOGRAPHIC_DATA]"
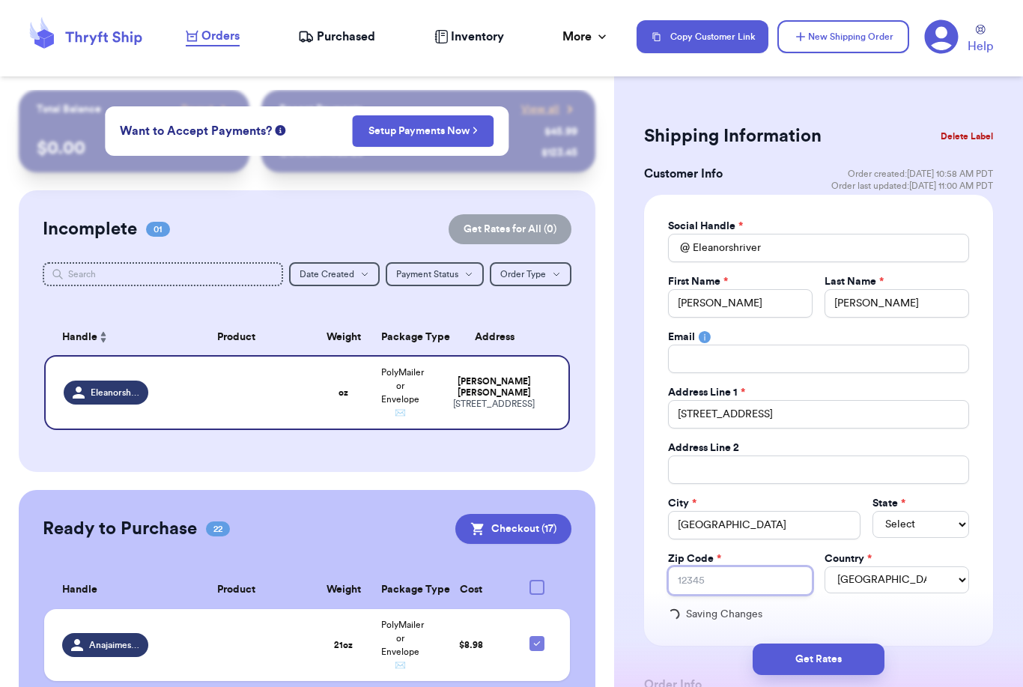
click at [762, 582] on input "Zip Code *" at bounding box center [740, 580] width 145 height 28
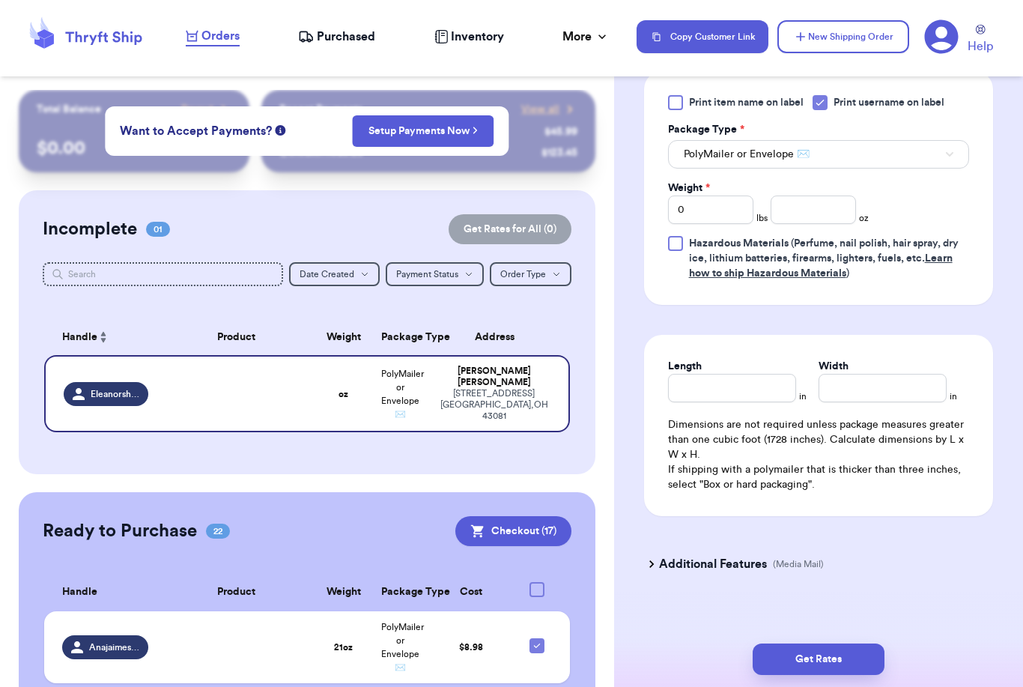
scroll to position [951, 0]
click at [805, 210] on input "number" at bounding box center [813, 210] width 85 height 28
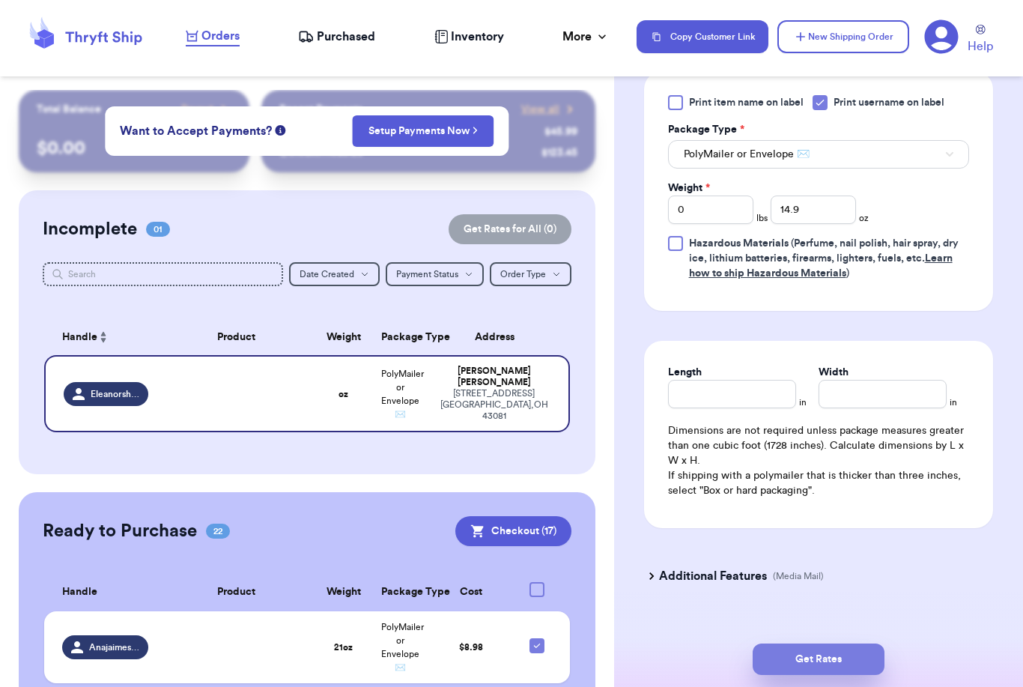
click at [872, 644] on button "Get Rates" at bounding box center [819, 659] width 132 height 31
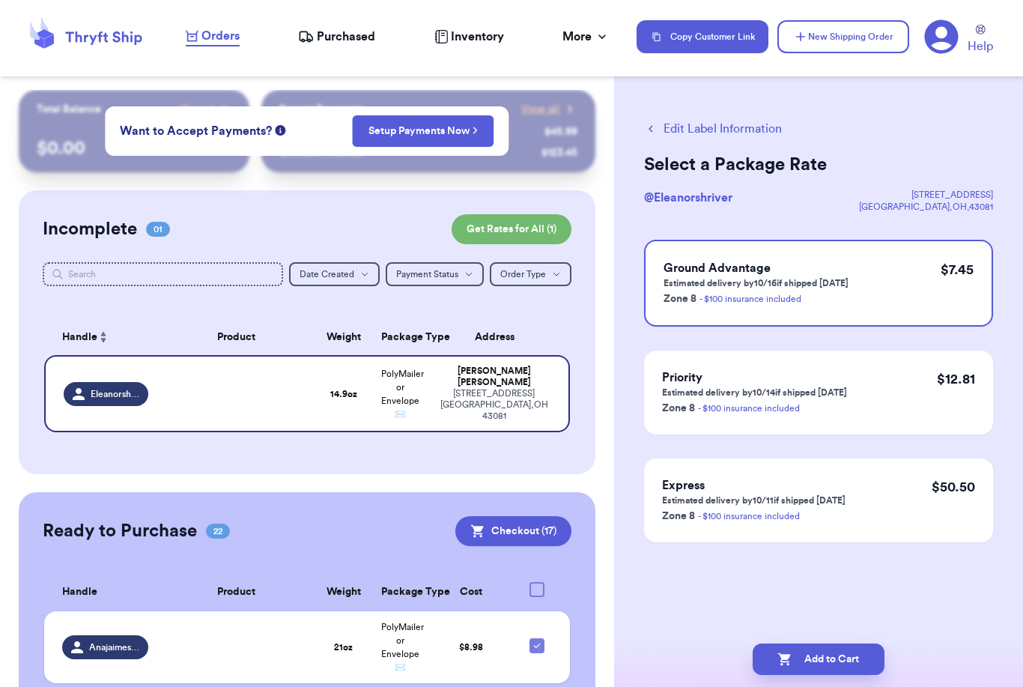
scroll to position [0, 0]
click at [834, 644] on button "Add to Cart" at bounding box center [819, 659] width 132 height 31
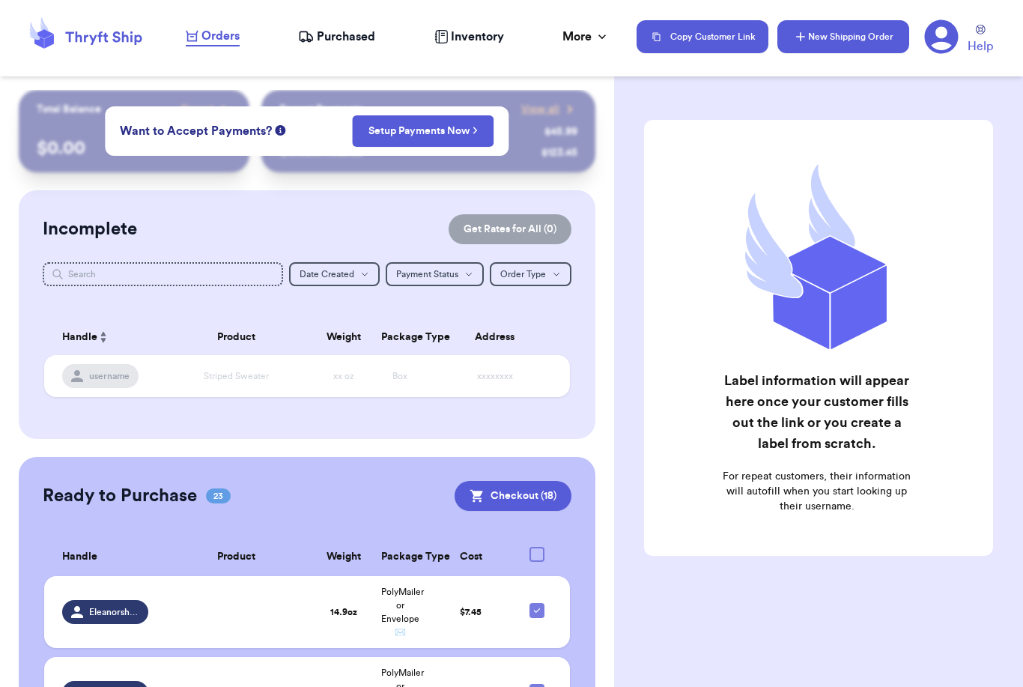
click at [834, 36] on button "New Shipping Order" at bounding box center [844, 36] width 132 height 33
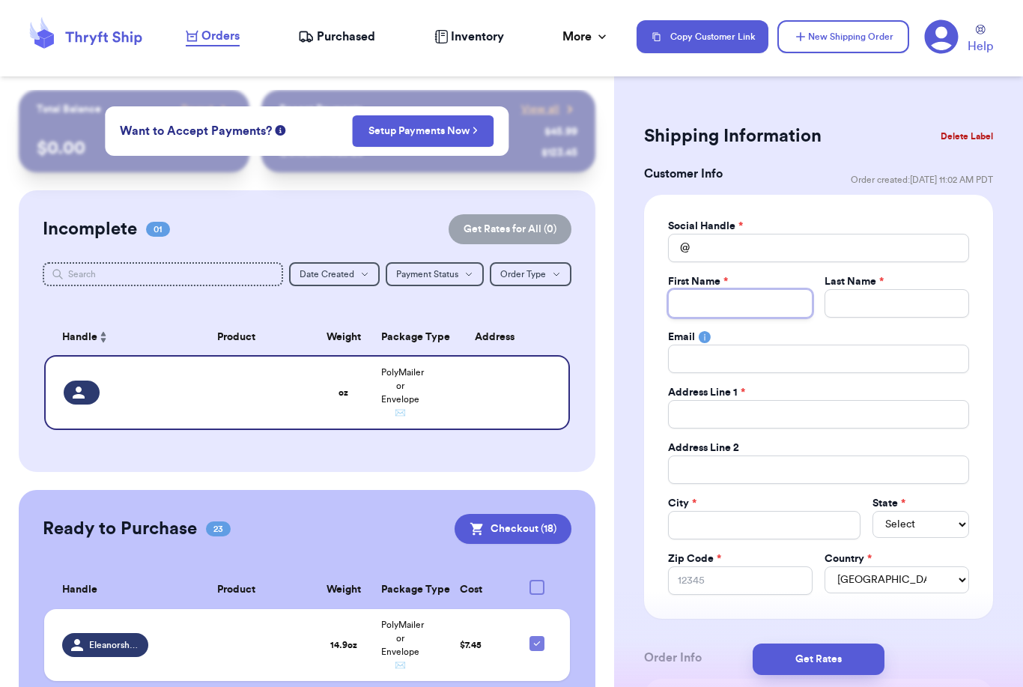
drag, startPoint x: 707, startPoint y: 297, endPoint x: 707, endPoint y: 255, distance: 42.7
click at [707, 250] on div "Social Handle * @ First Name * Last Name * Email Address Line 1 * Address Line …" at bounding box center [818, 407] width 301 height 376
click at [707, 255] on input "Total Amount Paid" at bounding box center [818, 248] width 301 height 28
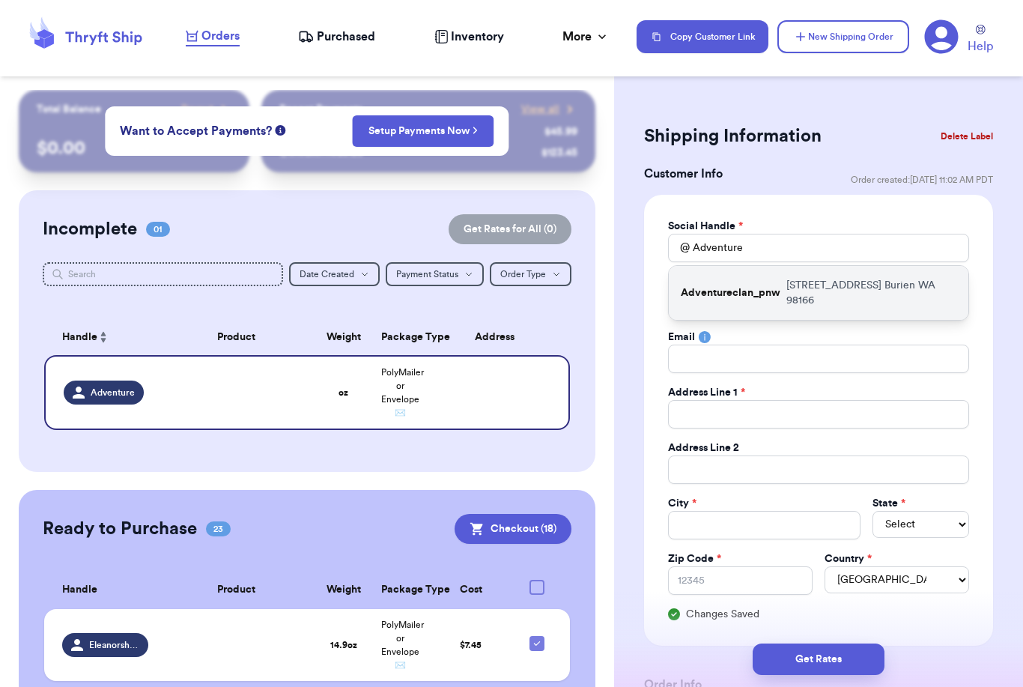
click at [709, 285] on p "Adventureclan_pnw" at bounding box center [731, 292] width 100 height 15
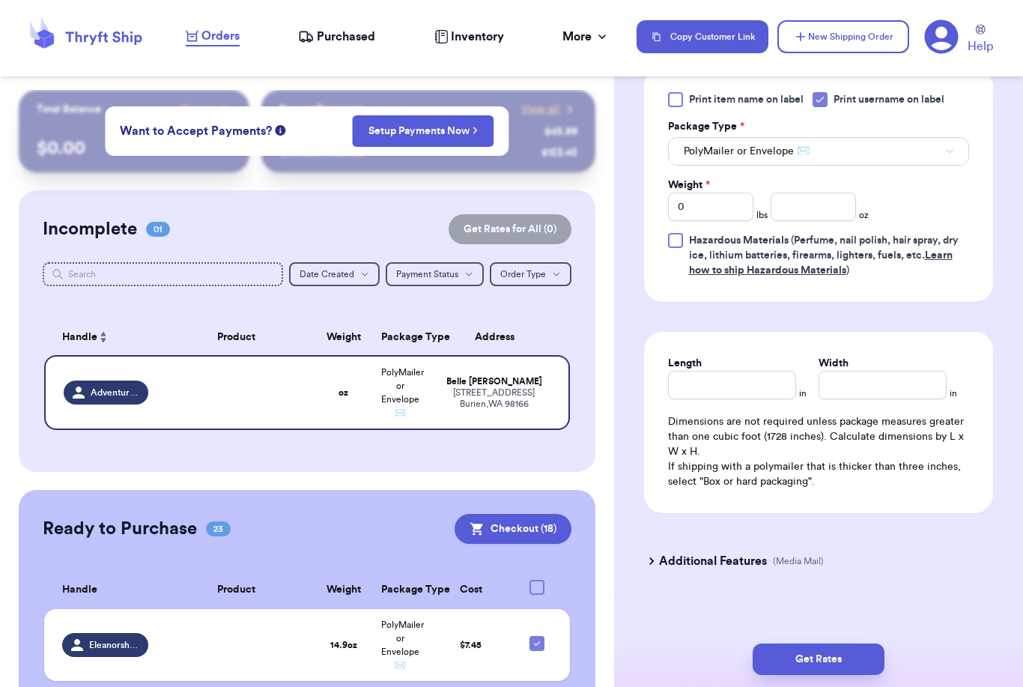
scroll to position [955, 0]
click at [720, 200] on input "0" at bounding box center [710, 205] width 85 height 28
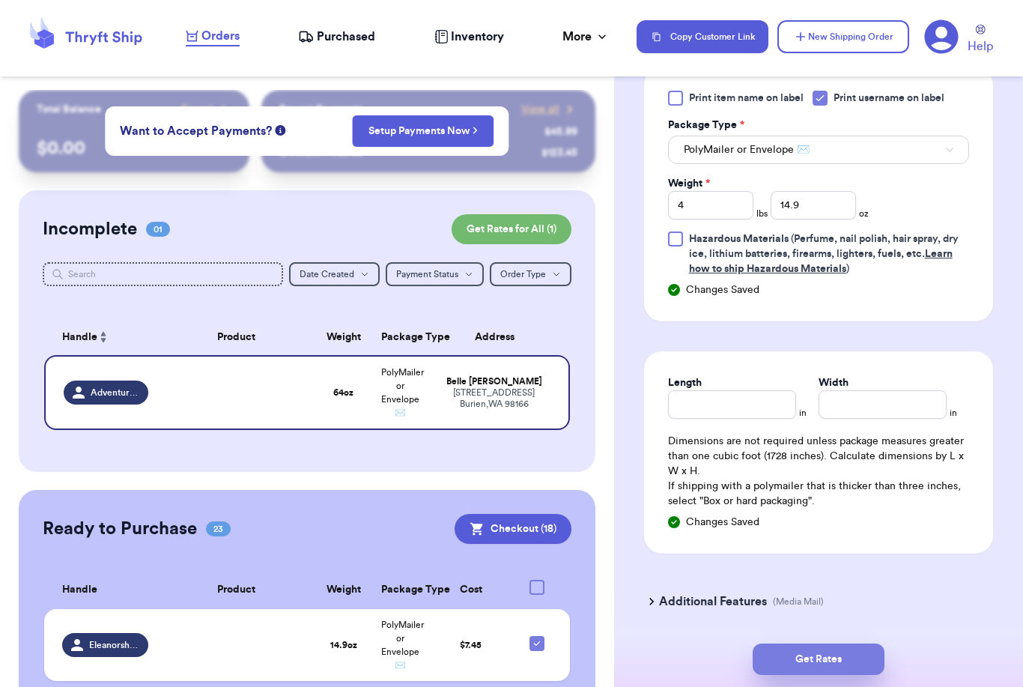
click at [865, 644] on button "Get Rates" at bounding box center [819, 659] width 132 height 31
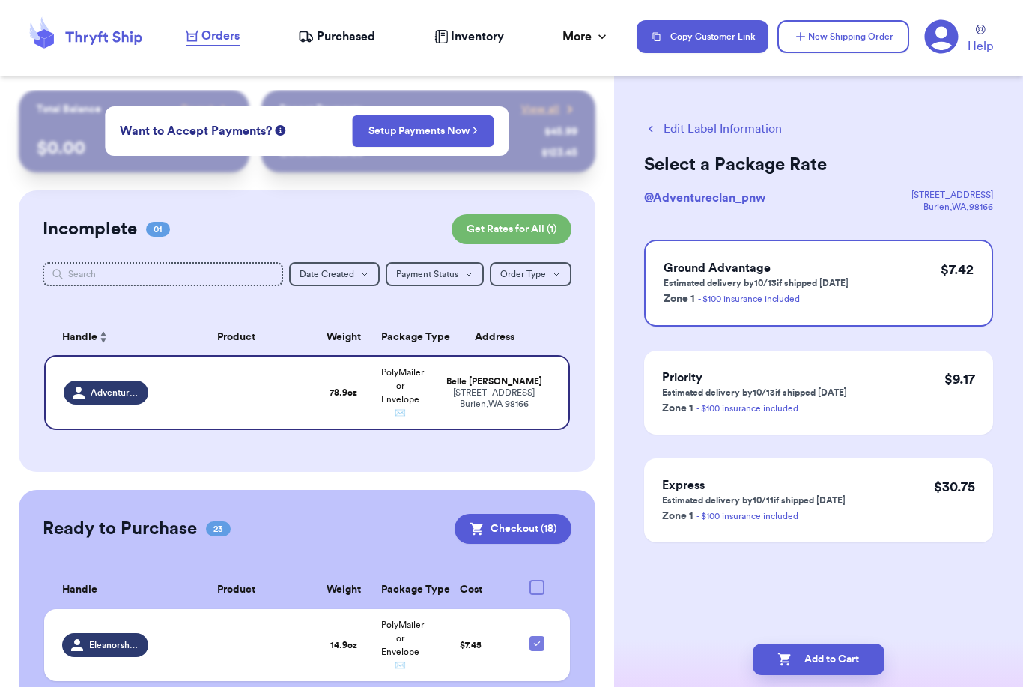
scroll to position [0, 0]
click at [824, 647] on button "Add to Cart" at bounding box center [819, 659] width 132 height 31
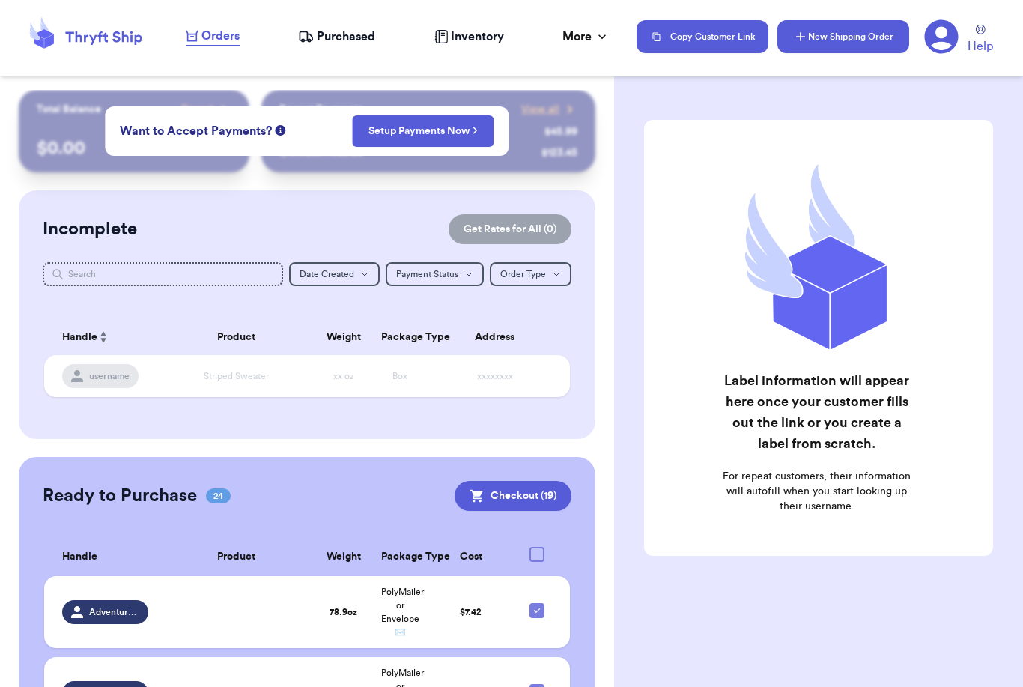
click at [864, 43] on button "New Shipping Order" at bounding box center [844, 36] width 132 height 33
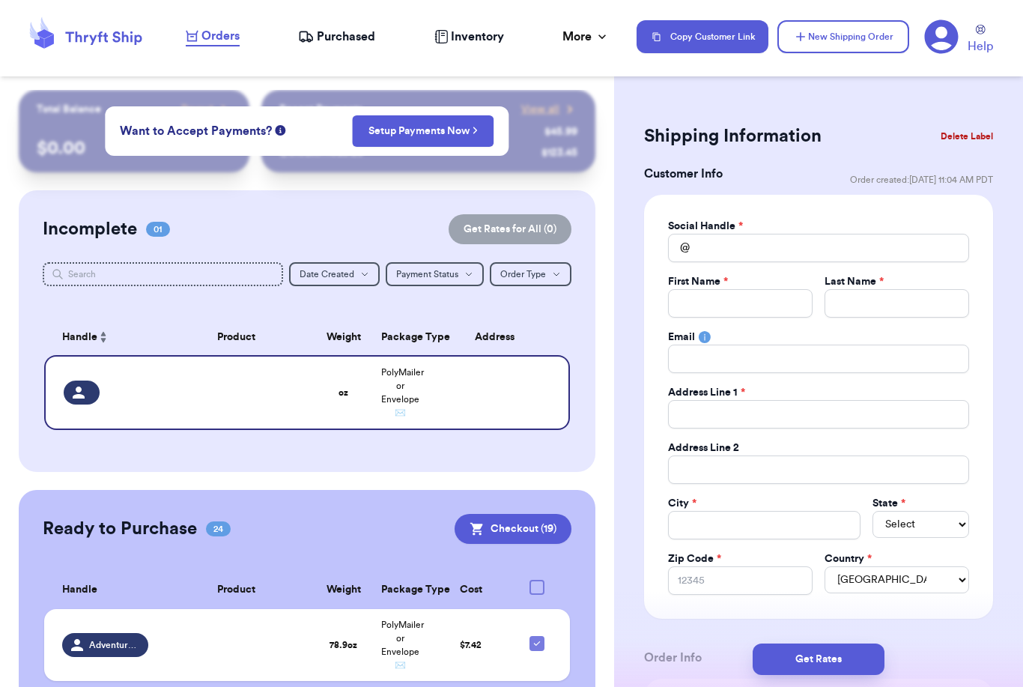
click at [955, 183] on span "Order created: [DATE] 11:04 AM PDT" at bounding box center [921, 180] width 143 height 12
click at [967, 184] on span "Order created: [DATE] 11:04 AM PDT" at bounding box center [921, 180] width 143 height 12
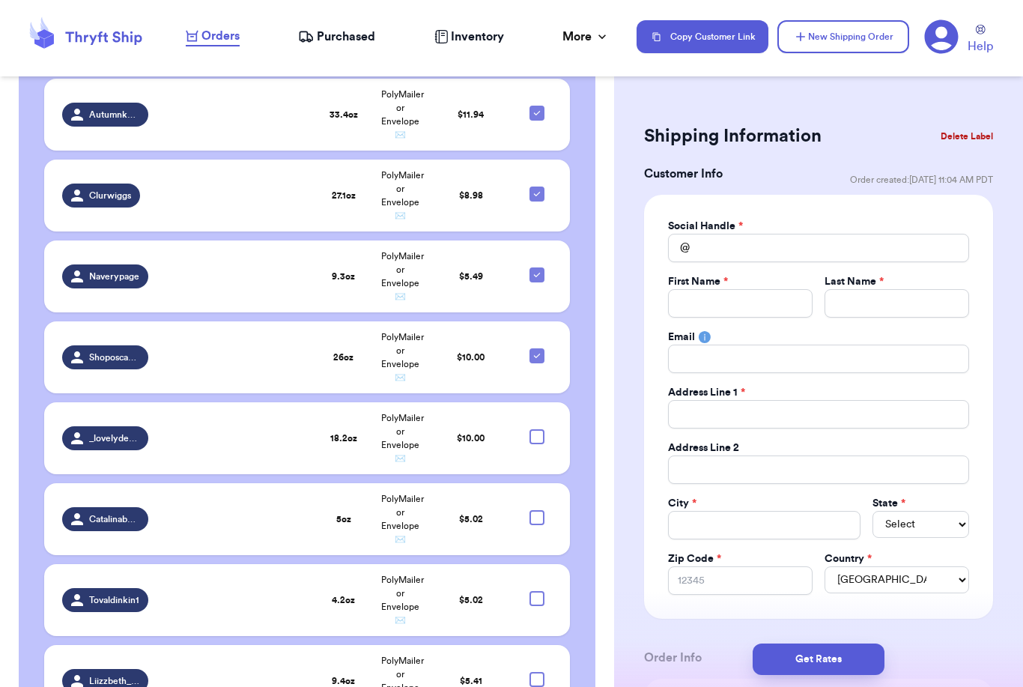
scroll to position [1791, 0]
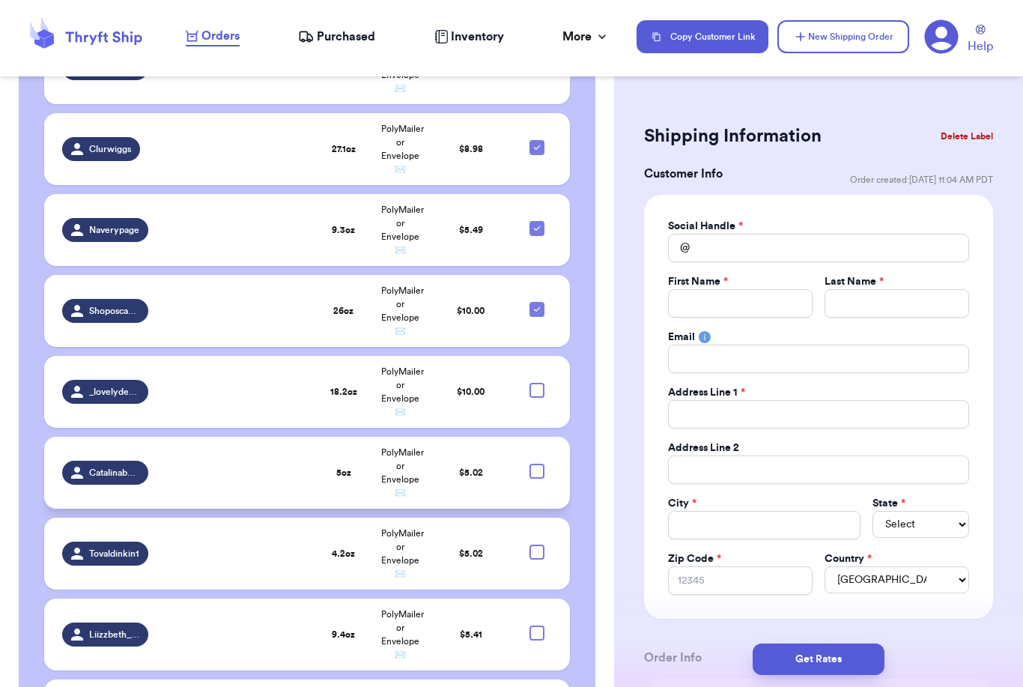
click at [305, 474] on div at bounding box center [236, 472] width 140 height 3
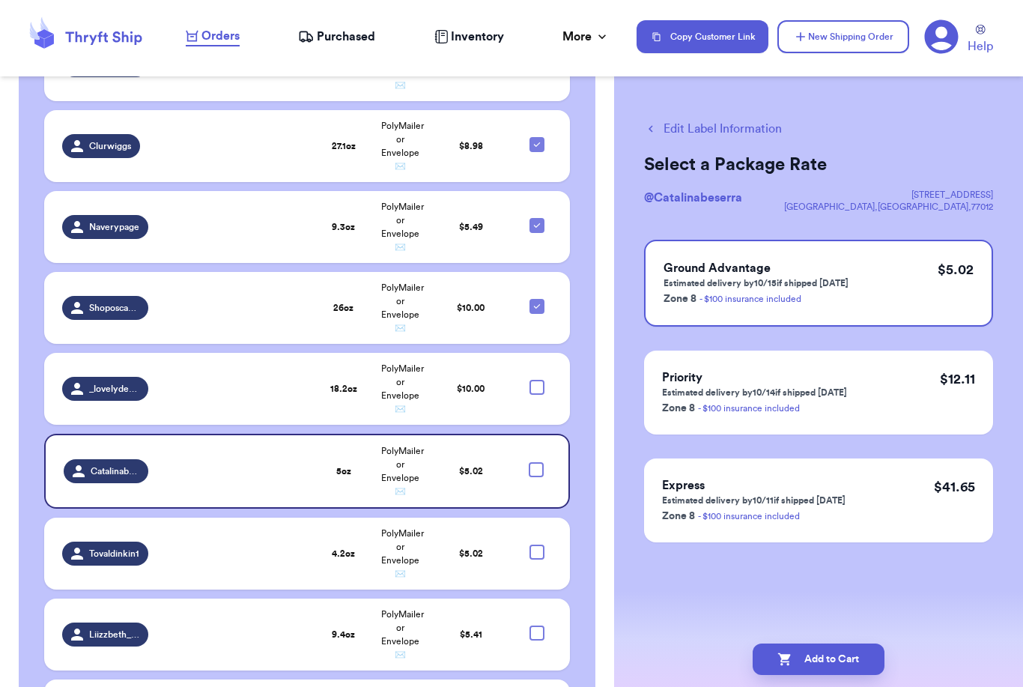
click at [694, 184] on div "Select a Package Rate @ Catalinabeserra [STREET_ADDRESS] Ground Advantage Estim…" at bounding box center [818, 348] width 349 height 390
click at [664, 175] on h2 "Select a Package Rate" at bounding box center [818, 165] width 349 height 24
click at [686, 173] on h2 "Select a Package Rate" at bounding box center [818, 165] width 349 height 24
click at [648, 181] on div "Select a Package Rate @ Catalinabeserra [STREET_ADDRESS] Ground Advantage Estim…" at bounding box center [818, 348] width 349 height 390
click at [677, 180] on div "Select a Package Rate @ Catalinabeserra [STREET_ADDRESS] Ground Advantage Estim…" at bounding box center [818, 348] width 349 height 390
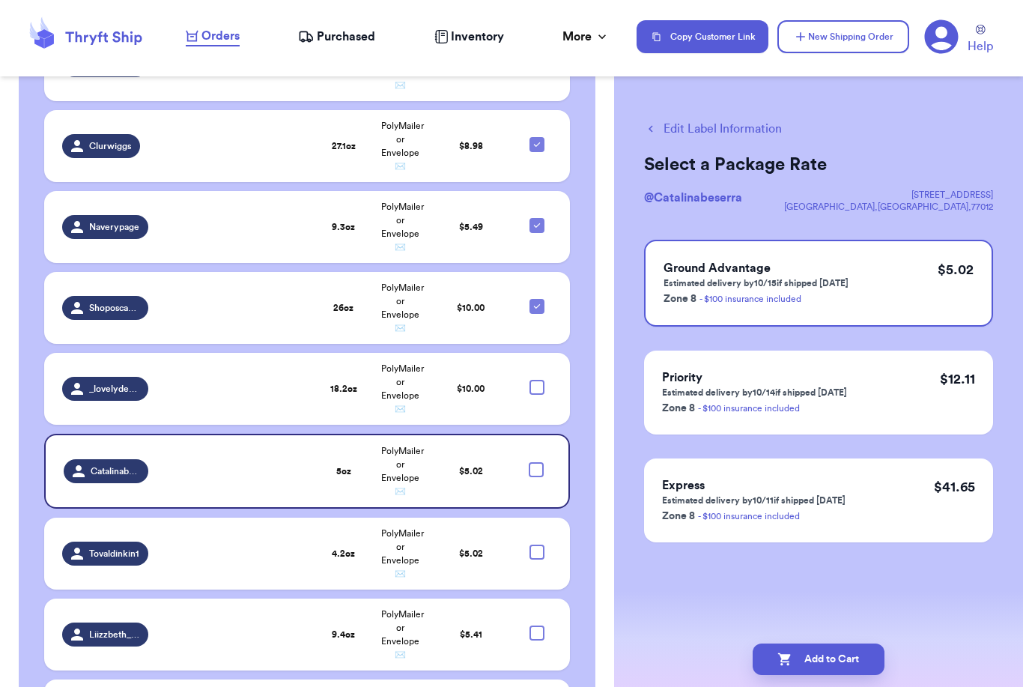
click at [677, 180] on div "Select a Package Rate @ Catalinabeserra [STREET_ADDRESS] Ground Advantage Estim…" at bounding box center [818, 348] width 349 height 390
click at [765, 178] on div "Select a Package Rate @ Catalinabeserra [STREET_ADDRESS] Ground Advantage Estim…" at bounding box center [818, 348] width 349 height 390
click at [693, 183] on div "Select a Package Rate @ Catalinabeserra [STREET_ADDRESS] Ground Advantage Estim…" at bounding box center [818, 348] width 349 height 390
click at [653, 177] on div "Select a Package Rate @ Catalinabeserra [STREET_ADDRESS] Ground Advantage Estim…" at bounding box center [818, 348] width 349 height 390
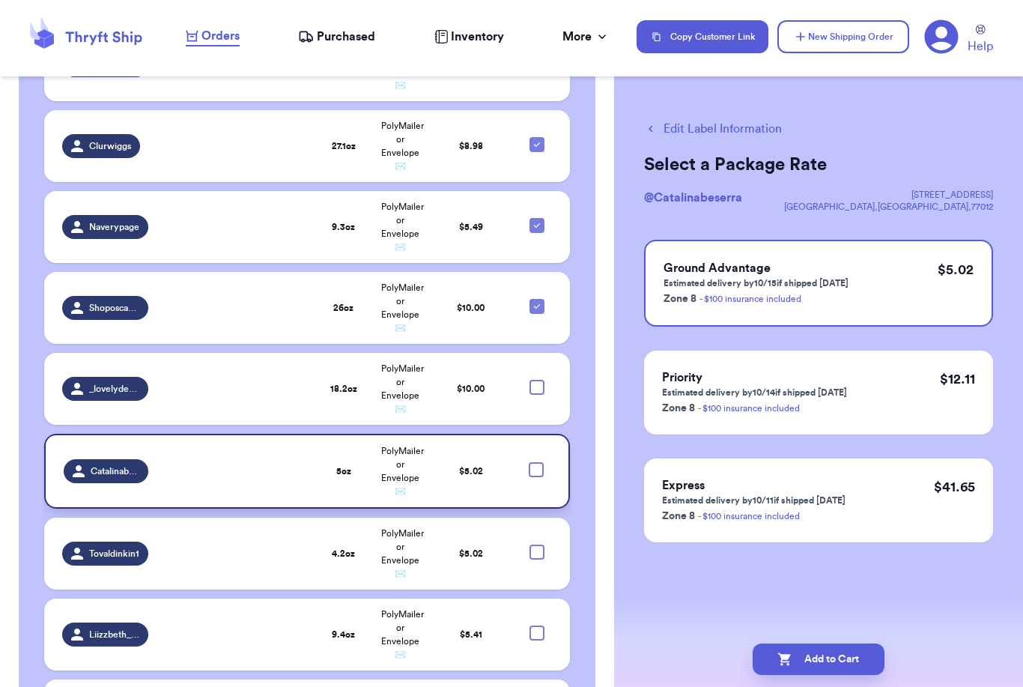
click at [438, 480] on td "$ 5.02" at bounding box center [471, 471] width 85 height 75
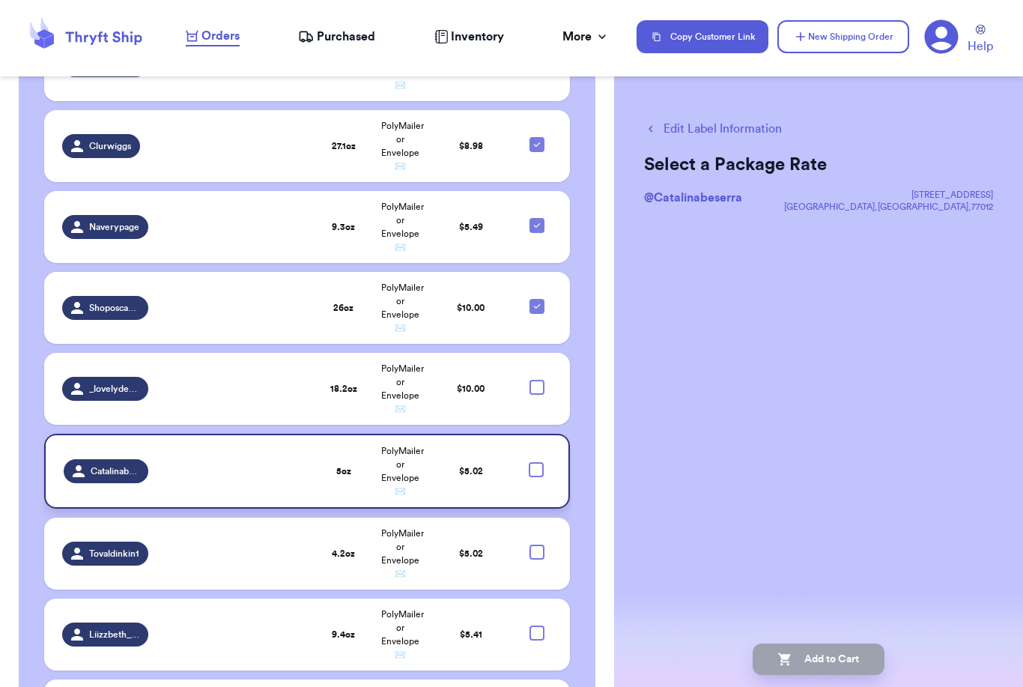
click at [539, 472] on div at bounding box center [536, 469] width 15 height 15
click at [536, 462] on input "checkbox" at bounding box center [536, 462] width 1 height 1
click at [536, 476] on icon at bounding box center [536, 470] width 12 height 12
click at [536, 462] on input "checkbox" at bounding box center [536, 462] width 1 height 1
click at [391, 480] on td "PolyMailer or Envelope ✉️" at bounding box center [400, 471] width 57 height 75
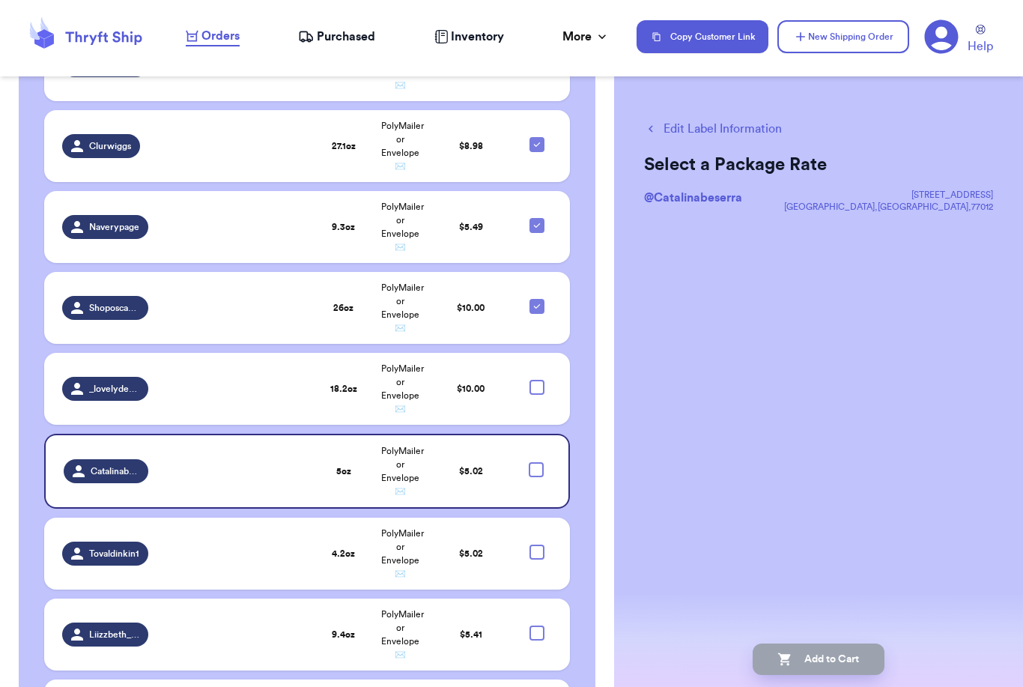
click at [541, 477] on div at bounding box center [536, 469] width 15 height 15
click at [536, 462] on input "checkbox" at bounding box center [536, 462] width 1 height 1
click at [758, 175] on h2 "Select a Package Rate" at bounding box center [818, 165] width 349 height 24
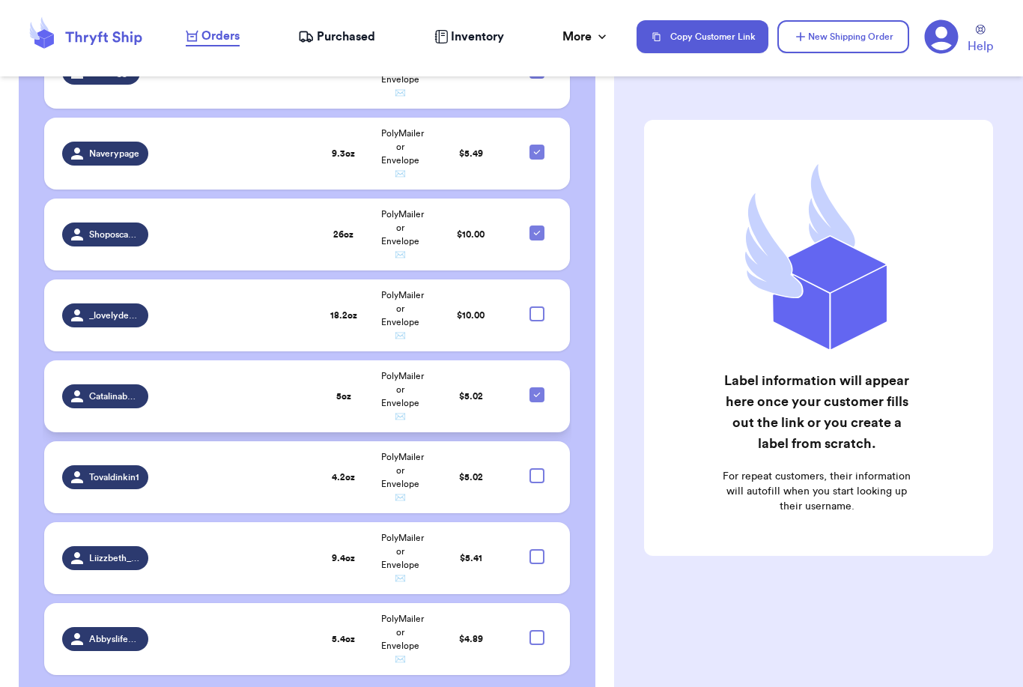
scroll to position [1863, 0]
click at [272, 414] on td at bounding box center [236, 397] width 158 height 72
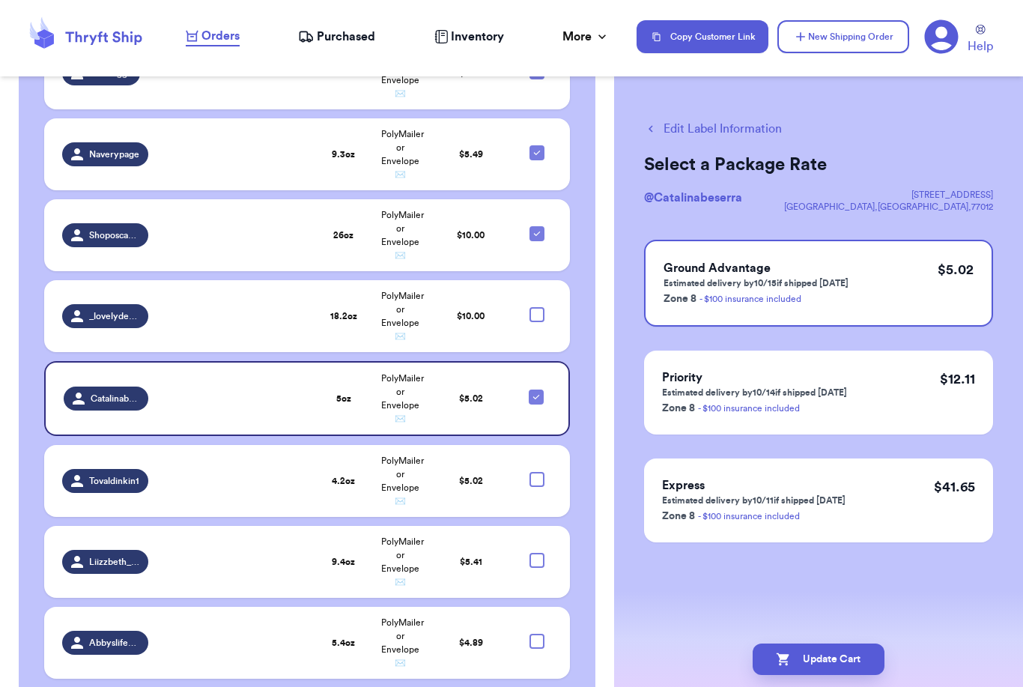
click at [676, 129] on button "Edit Label Information" at bounding box center [713, 129] width 138 height 18
checkbox input "false"
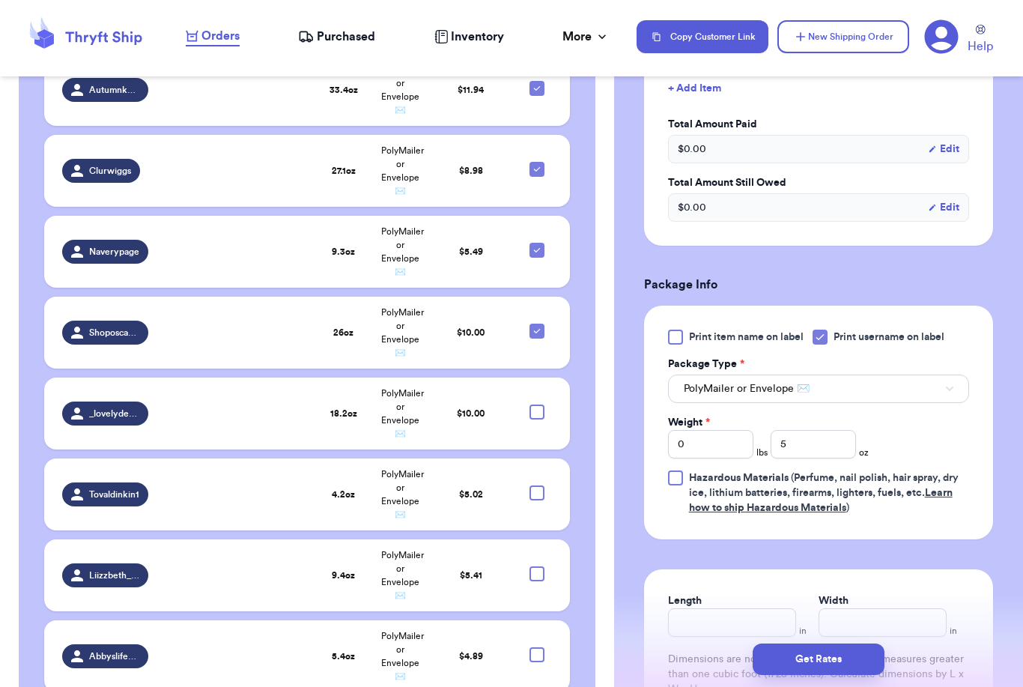
scroll to position [446, 0]
click at [778, 396] on button "PolyMailer or Envelope ✉️" at bounding box center [818, 388] width 301 height 28
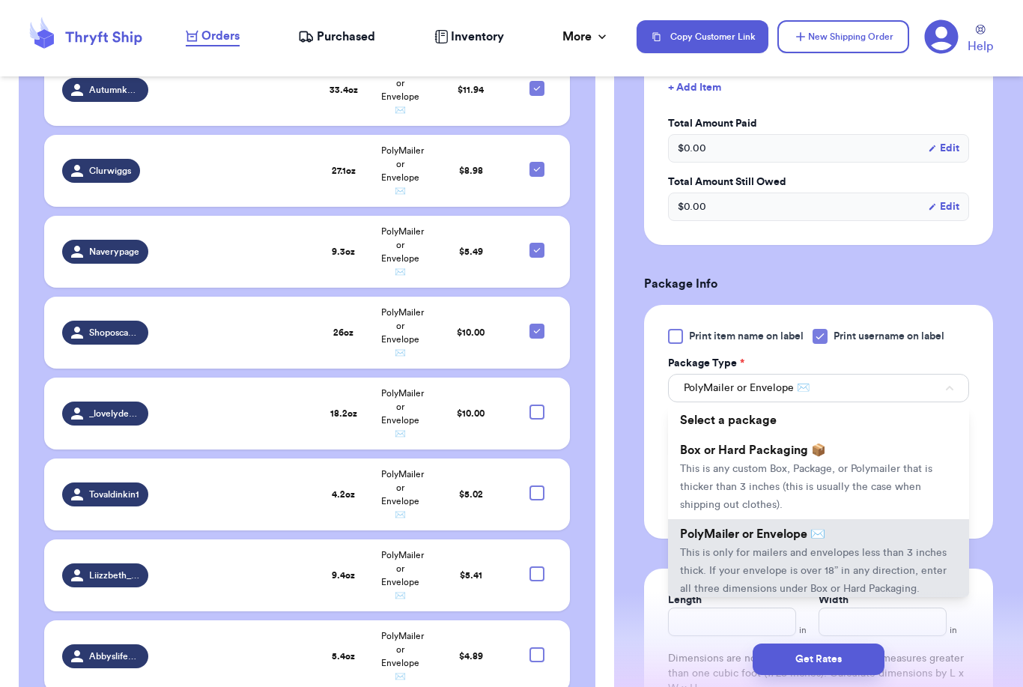
click at [748, 452] on span "Box or Hard Packaging 📦" at bounding box center [753, 450] width 146 height 12
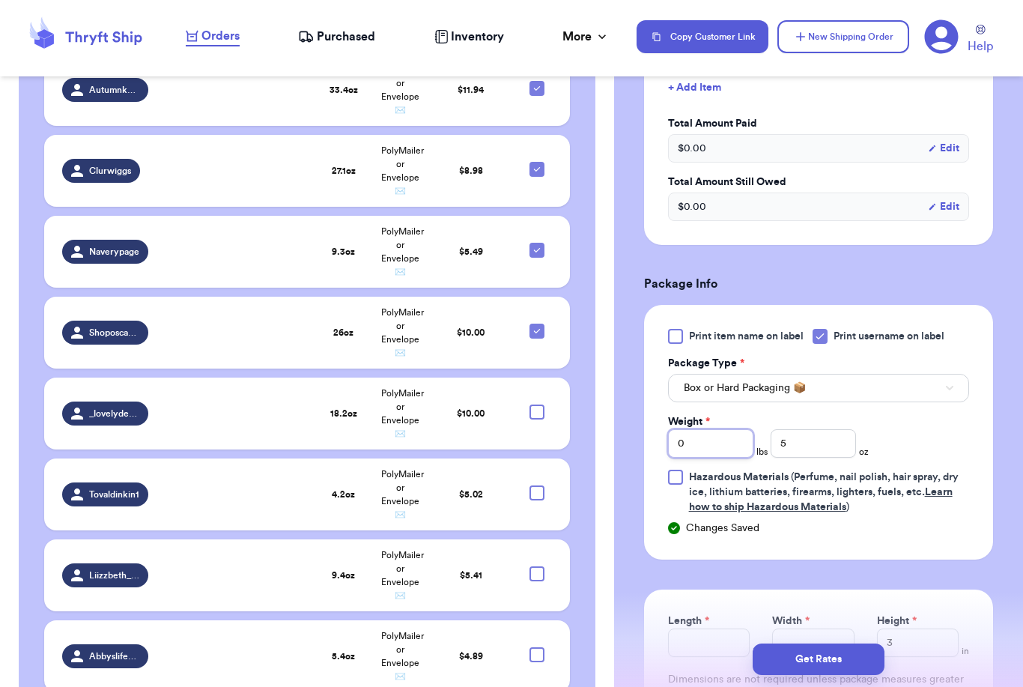
click at [730, 444] on input "0" at bounding box center [710, 443] width 85 height 28
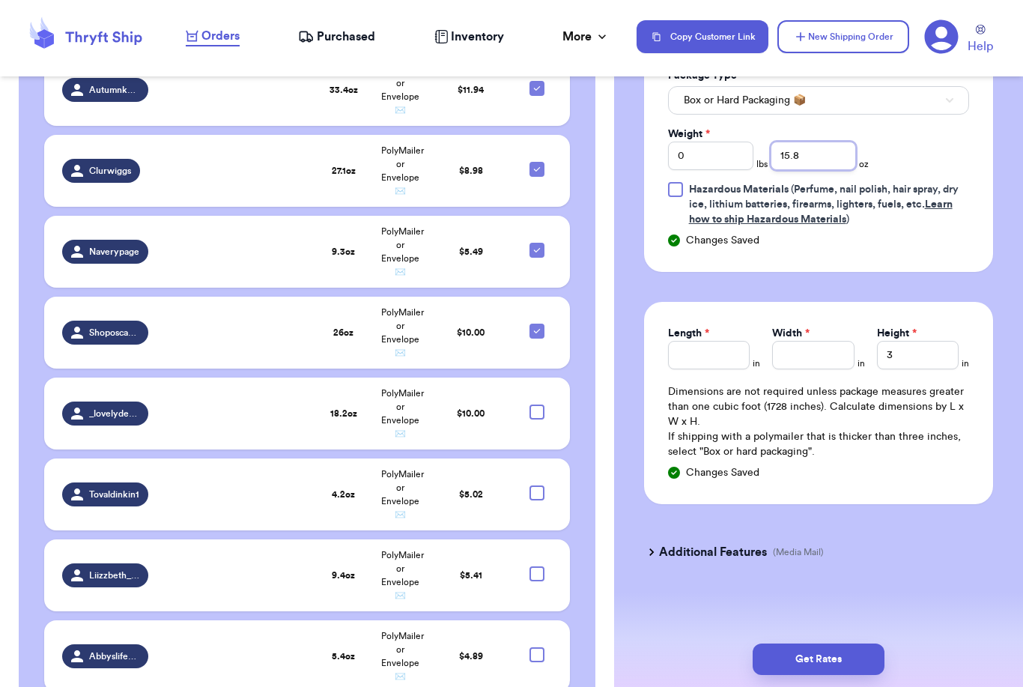
scroll to position [734, 0]
type input "15.8"
click at [708, 351] on input "Length *" at bounding box center [709, 355] width 82 height 28
type input "9"
type input "6"
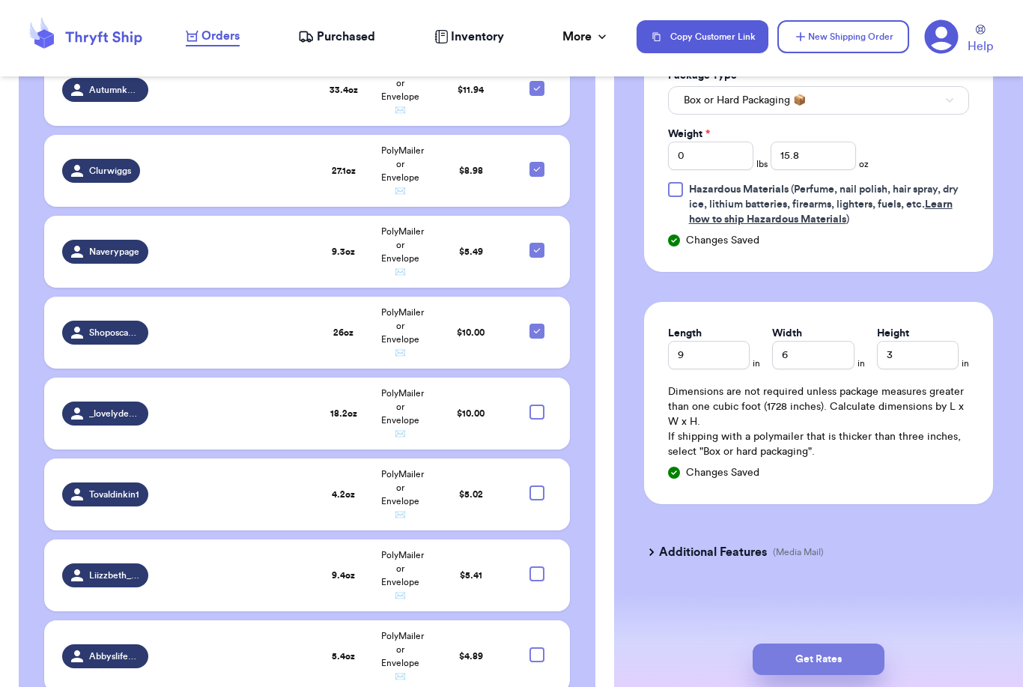
click at [852, 644] on button "Get Rates" at bounding box center [819, 659] width 132 height 31
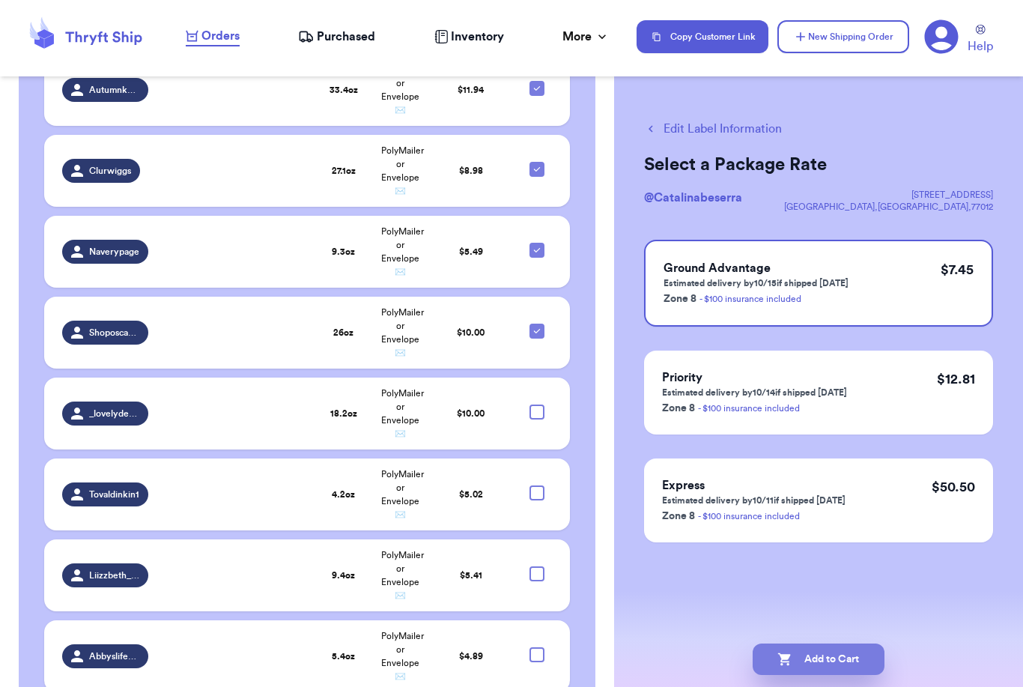
click at [793, 647] on button "Add to Cart" at bounding box center [819, 659] width 132 height 31
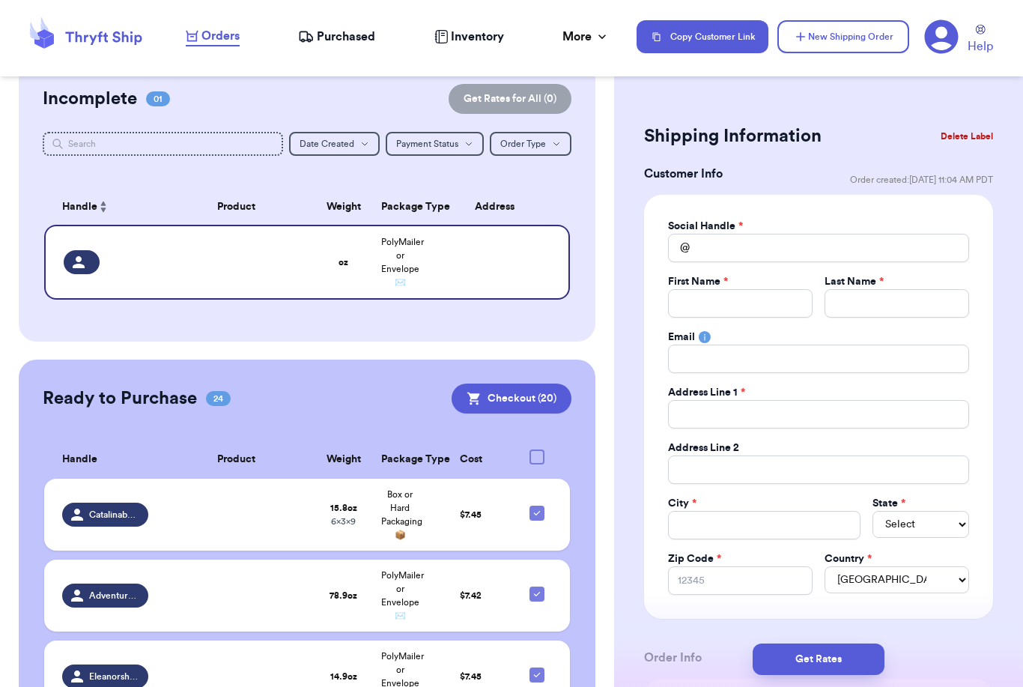
scroll to position [284, 0]
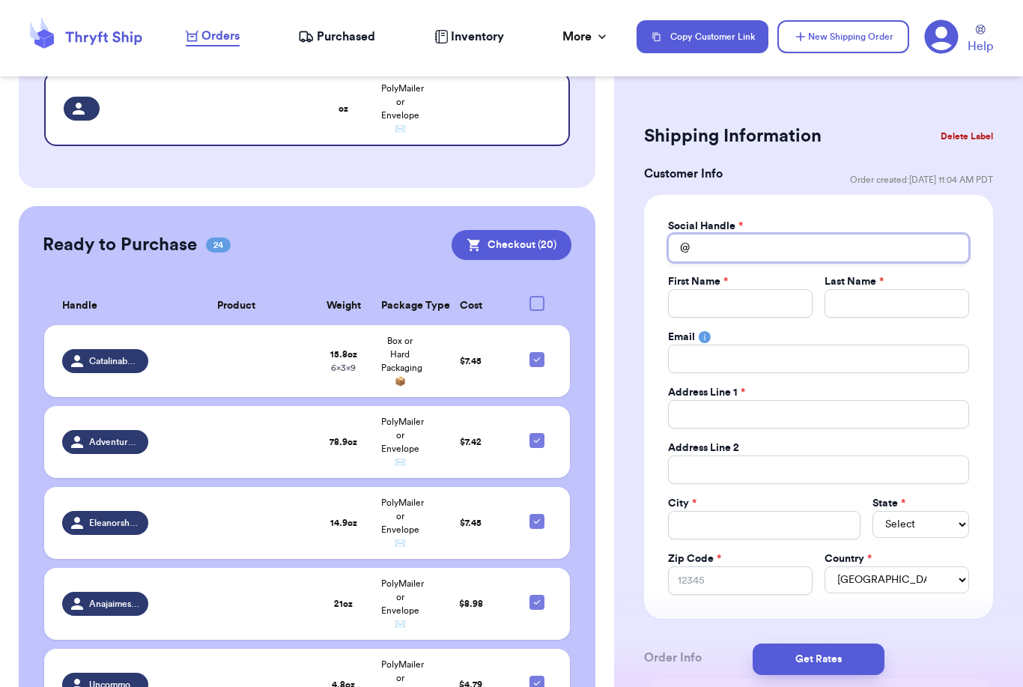
click at [753, 244] on input "Total Amount Paid" at bounding box center [818, 248] width 301 height 28
type input "T"
type input "Th"
type input "The"
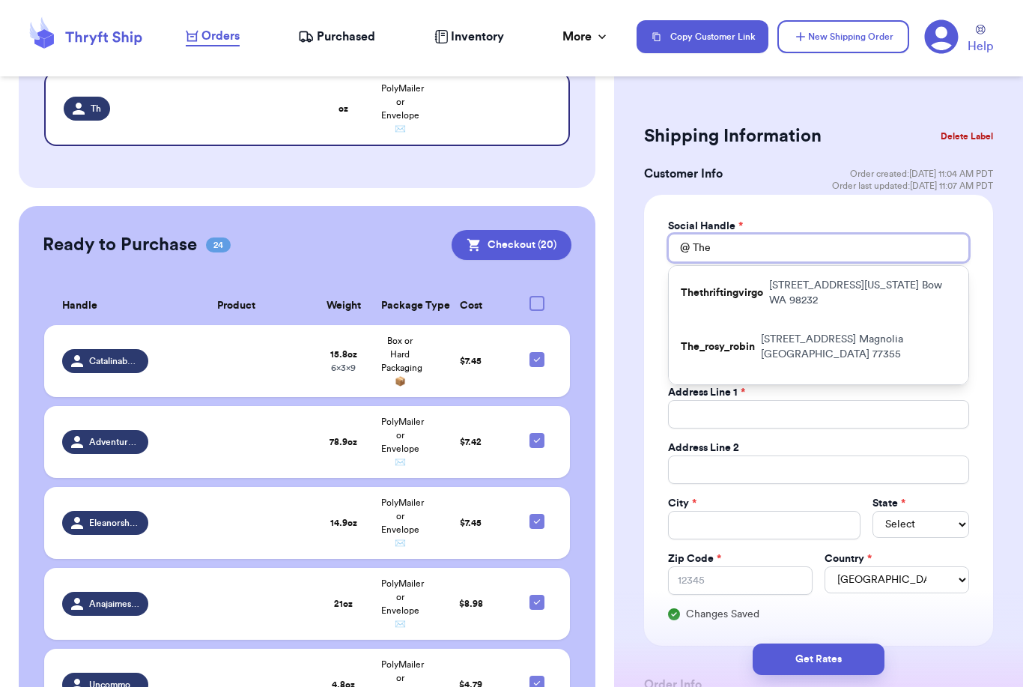
type input "Theh"
type input "Theha"
type input "Thehal"
type input "Thehalf"
type input "Thehalfg"
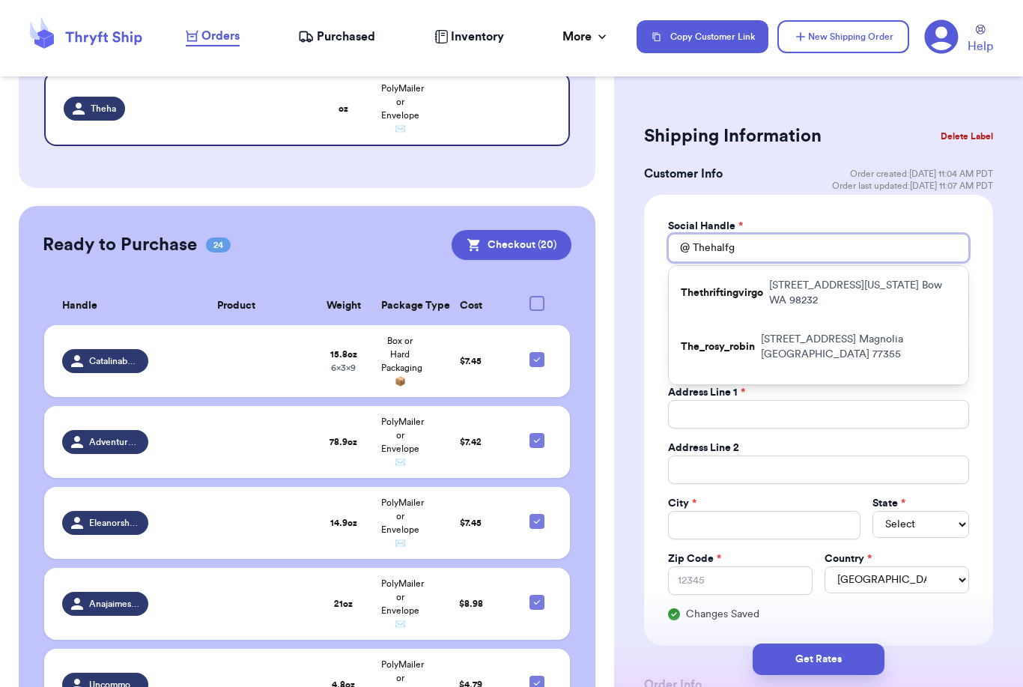
type input "Thehalfgi"
type input "Thehalfgin"
type input "Thehalfging"
type input "Thehalfginge"
type input "Thehalfginger"
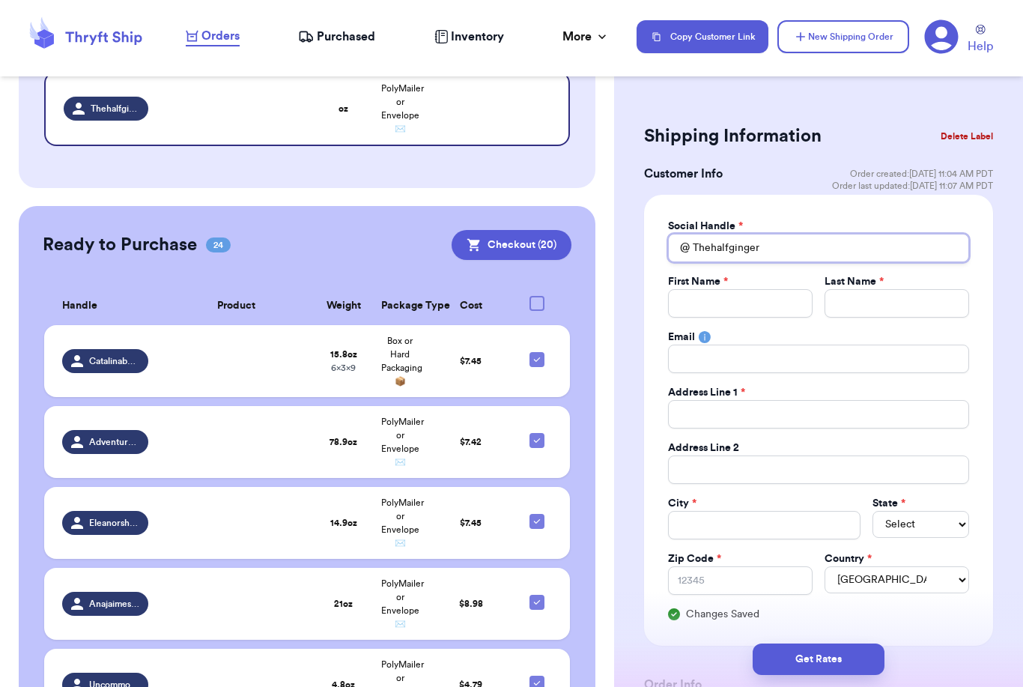
type input "Thehalfgingerg"
type input "Thehalfgingergi"
type input "Thehalfgingergir"
type input "Thehalfgingergirl"
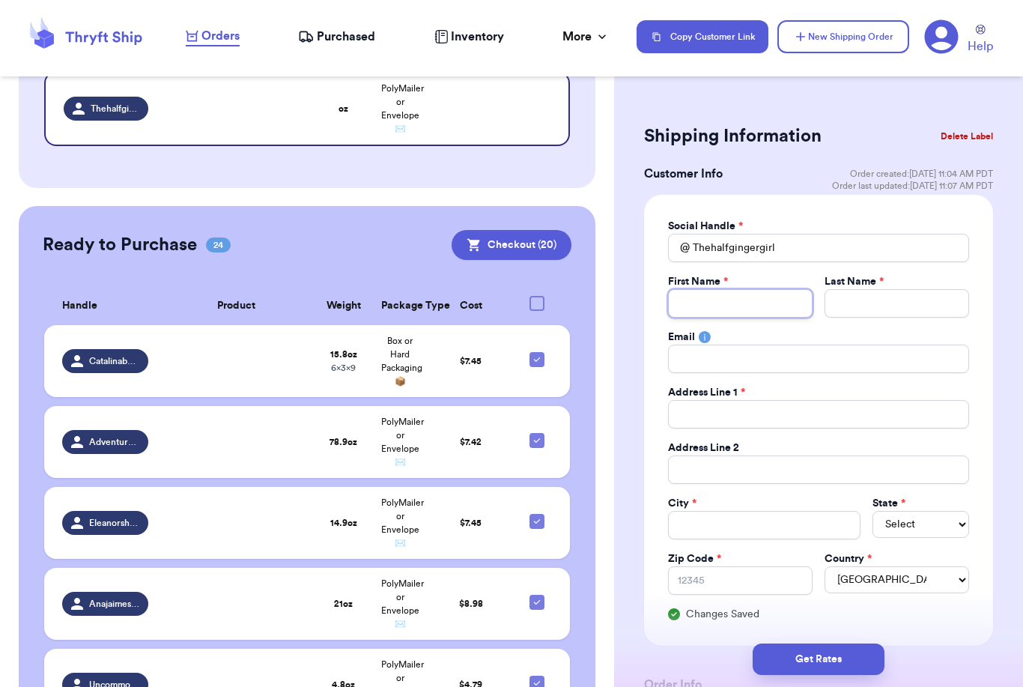
type input "A"
type input "Ai"
type input "Ais"
type input "Aisl"
type input "Aisli"
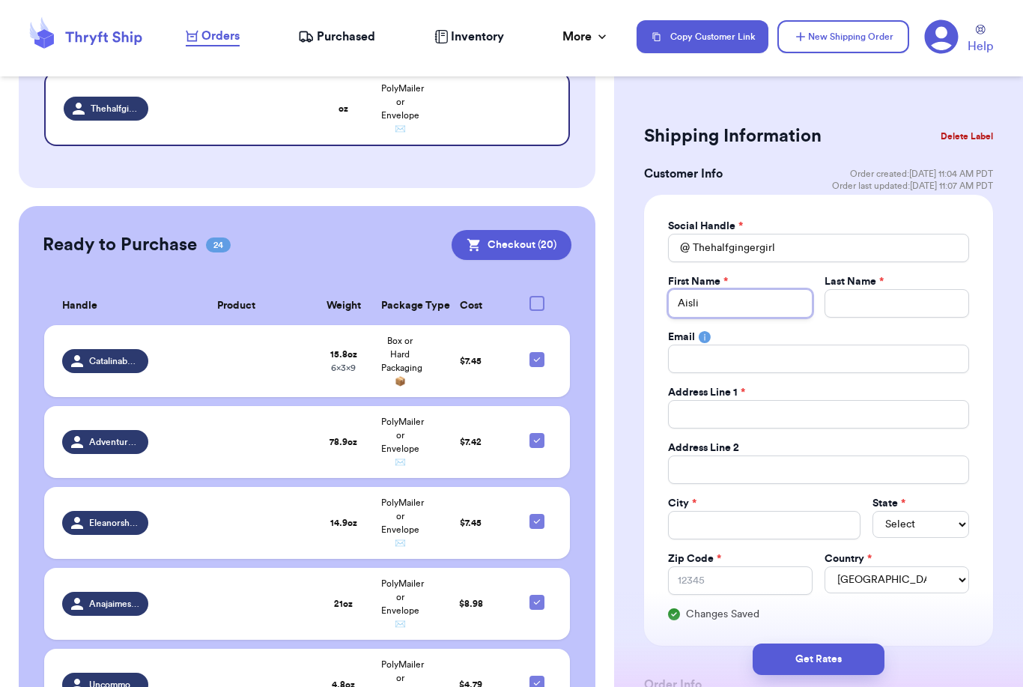
type input "Aislin"
type input "Aislinn"
type input "D"
type input "De"
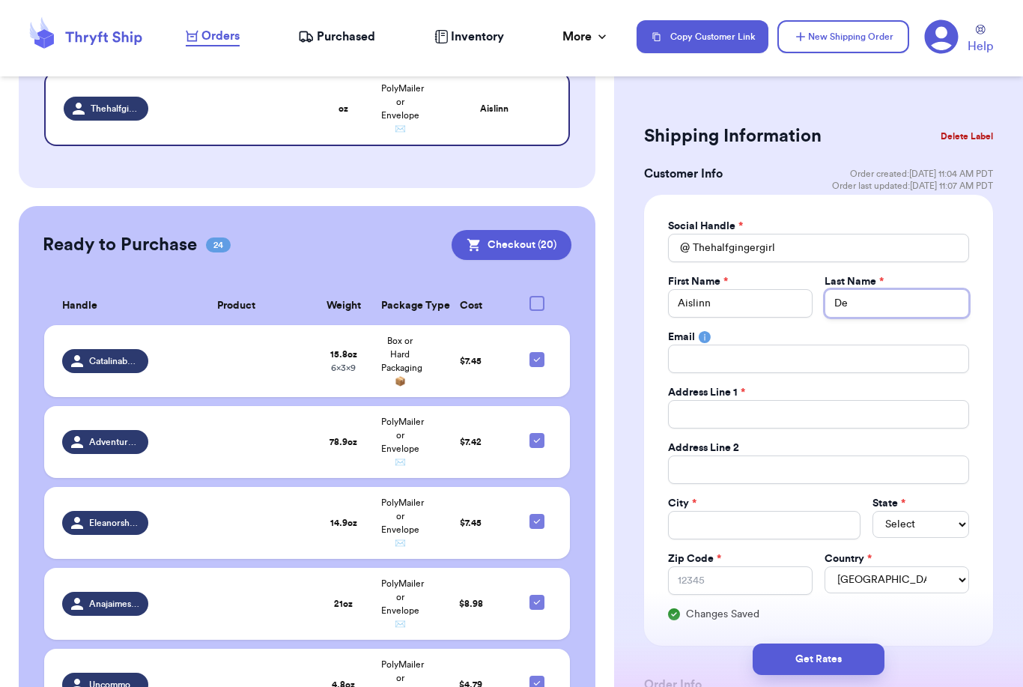
type input "DeG"
type input "DeGr"
type input "DeGra"
type input "DeGran"
type input "DeGrang"
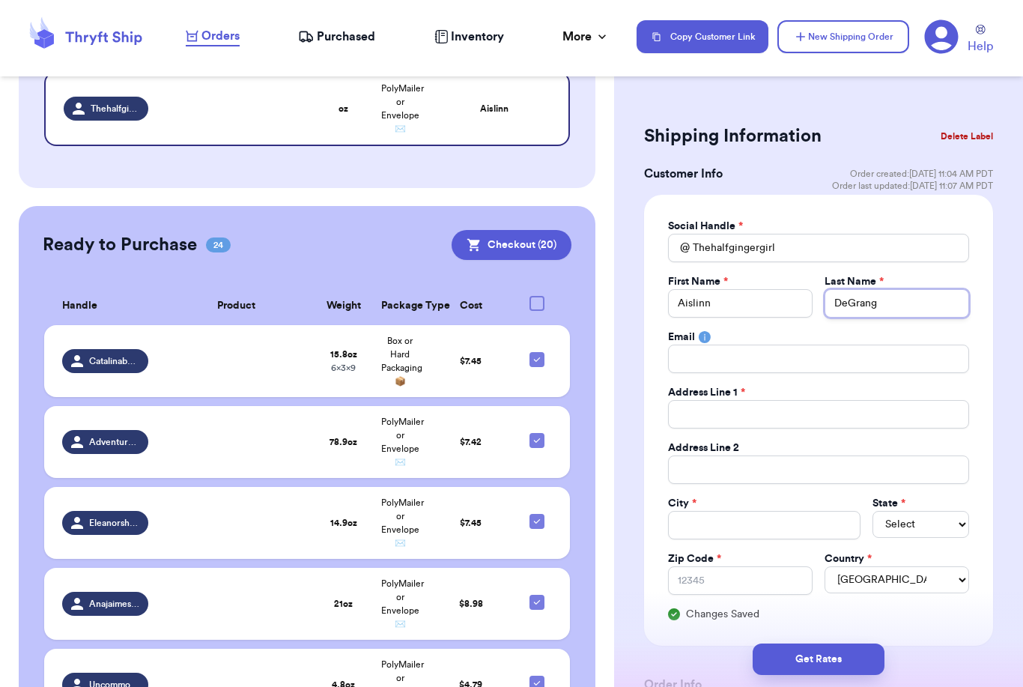
type input "DeGrange"
type input "1"
type input "10"
type input "104"
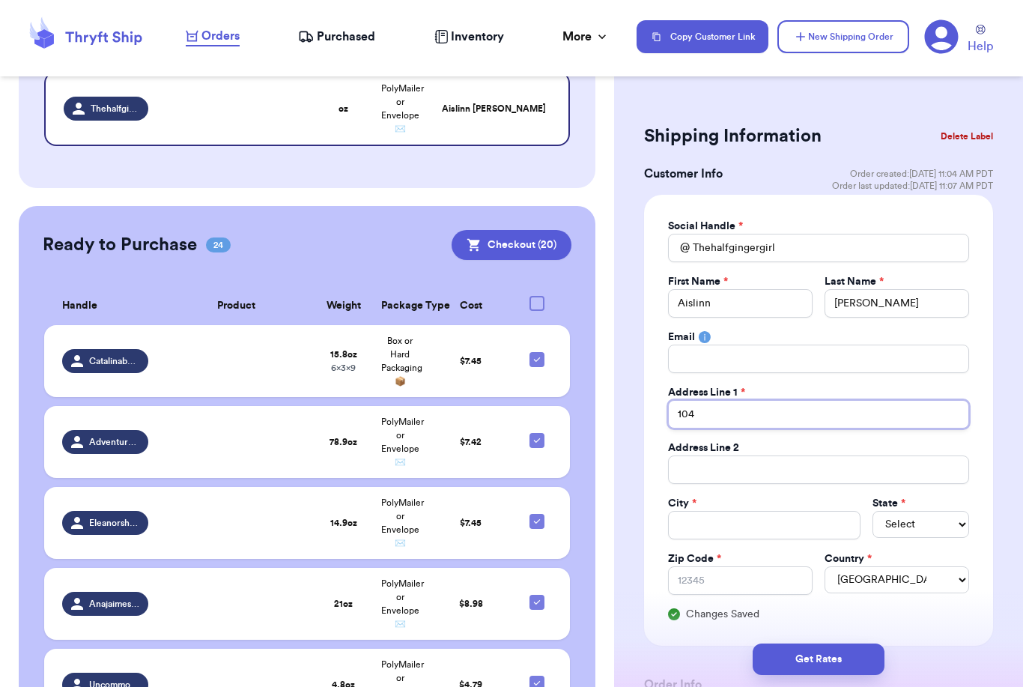
type input "104"
type input "104 S"
type input "104 Sk"
type input "104 Sky"
type input "104 Skyl"
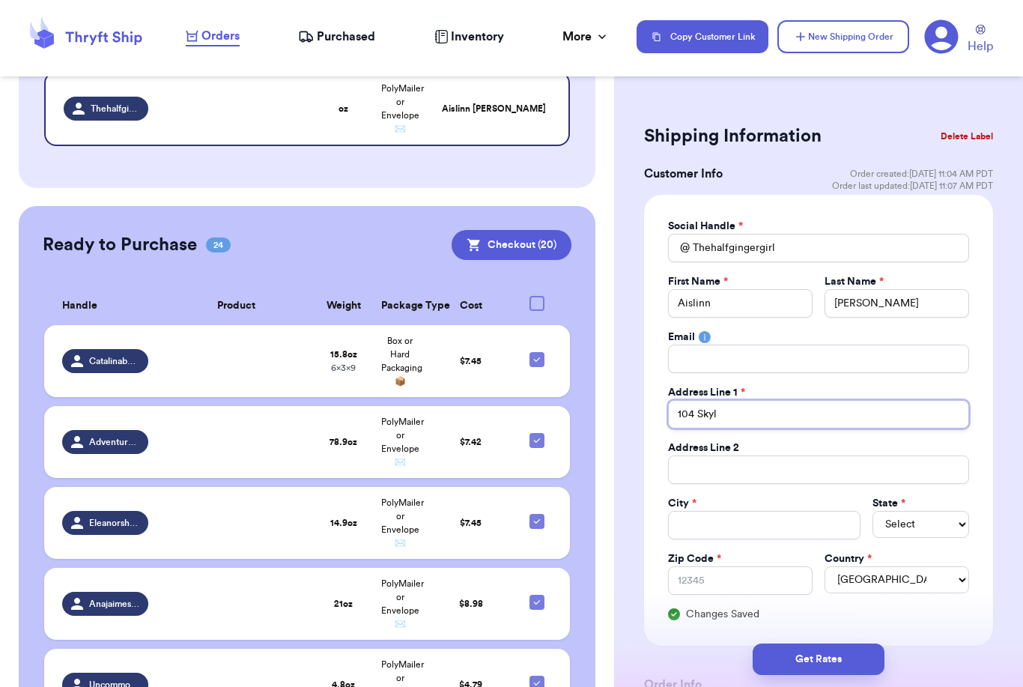
type input "104 Skyla"
type input "104 Skylan"
type input "104 Skyland"
type input "104 Skyland D"
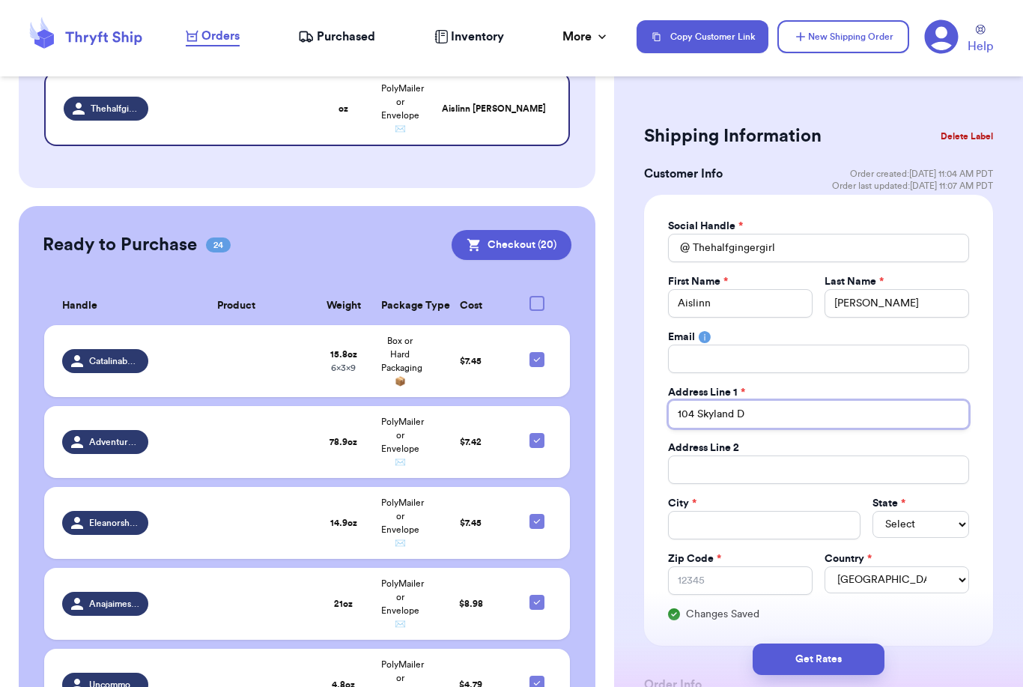
type input "104 Skyland Dr"
type input "104 Skyland Dri"
type input "104 Skyland Driv"
type input "104 Skyland Drive"
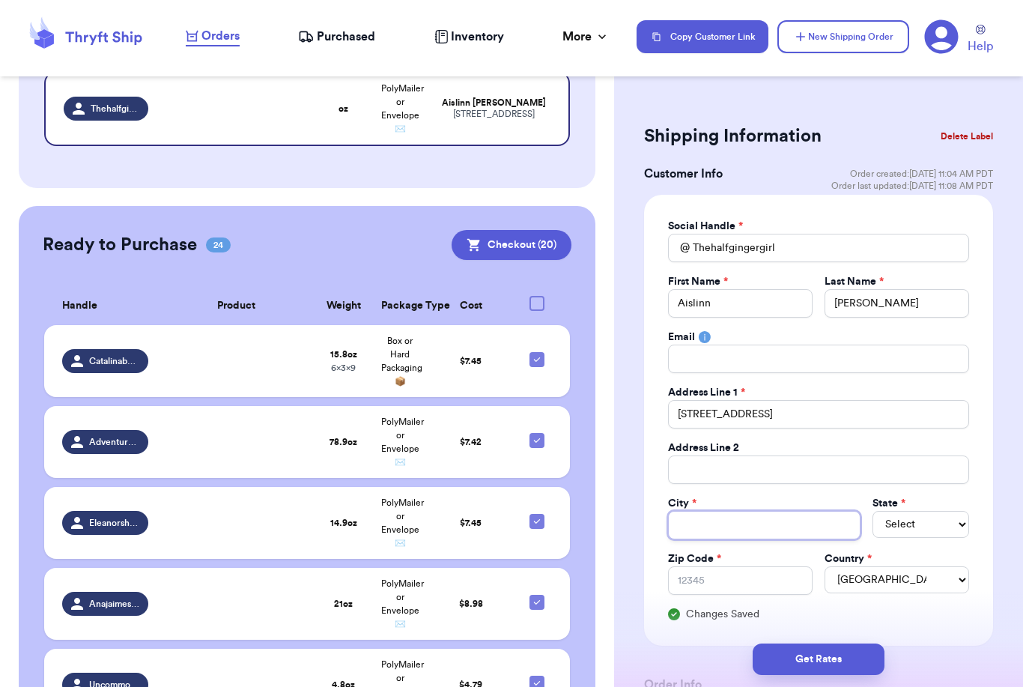
type input "E"
type input "Ea"
type input "Eas"
type input "Easl"
type input "Easle"
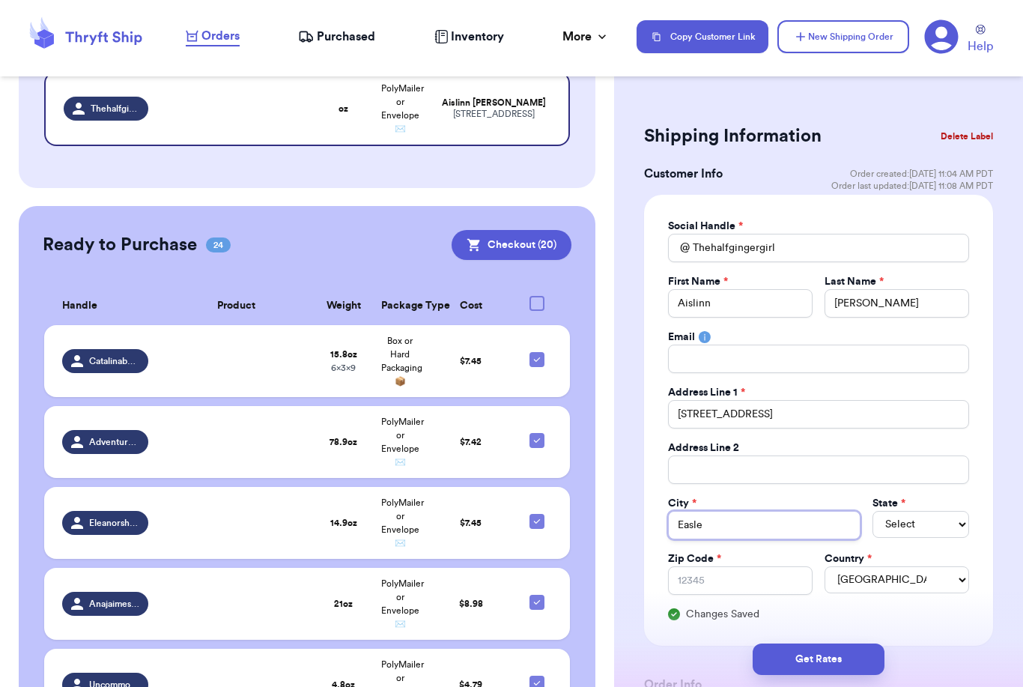
type input "Easley"
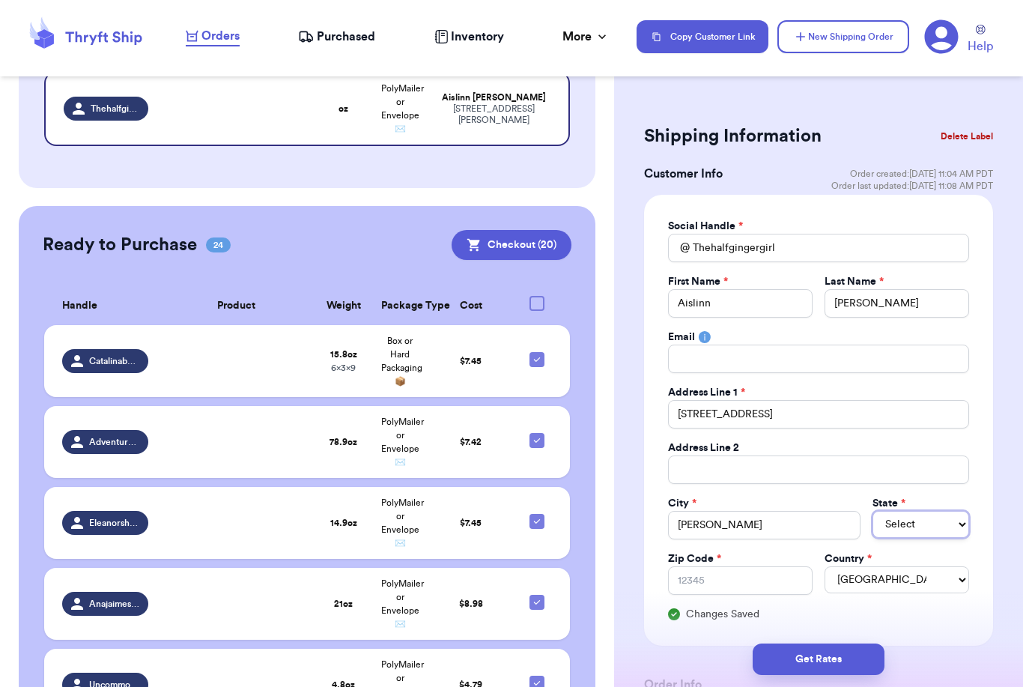
select select "SC"
click at [765, 583] on input "Zip Code *" at bounding box center [740, 580] width 145 height 28
type input "2"
type input "29"
type input "296"
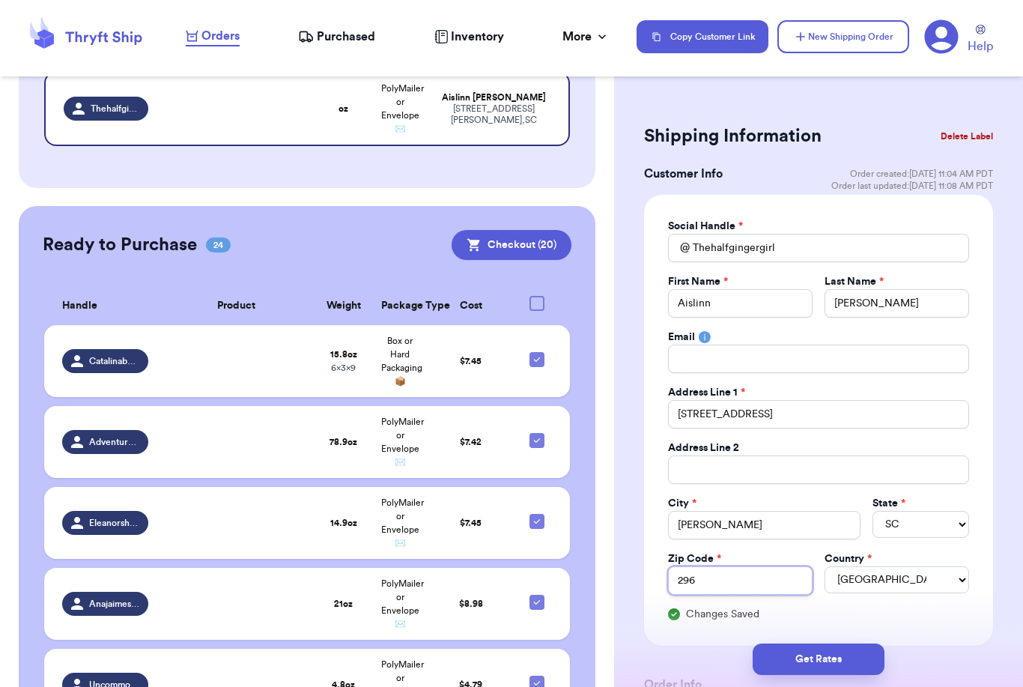
type input "2964"
type input "29640"
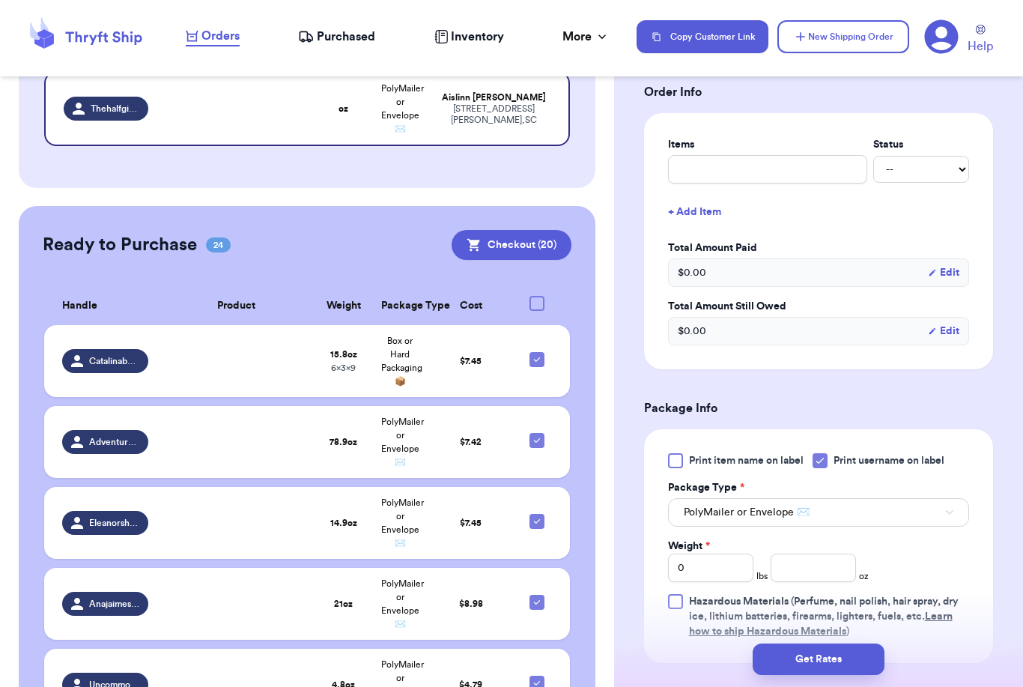
scroll to position [706, 0]
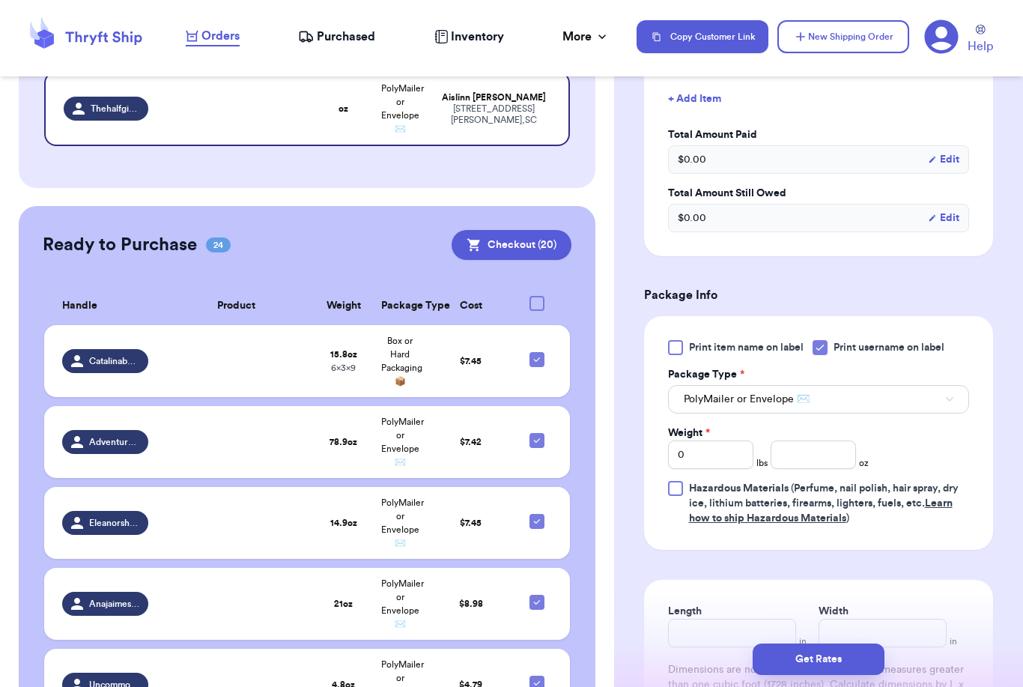
type input "29640"
click at [919, 393] on button "PolyMailer or Envelope ✉️" at bounding box center [818, 399] width 301 height 28
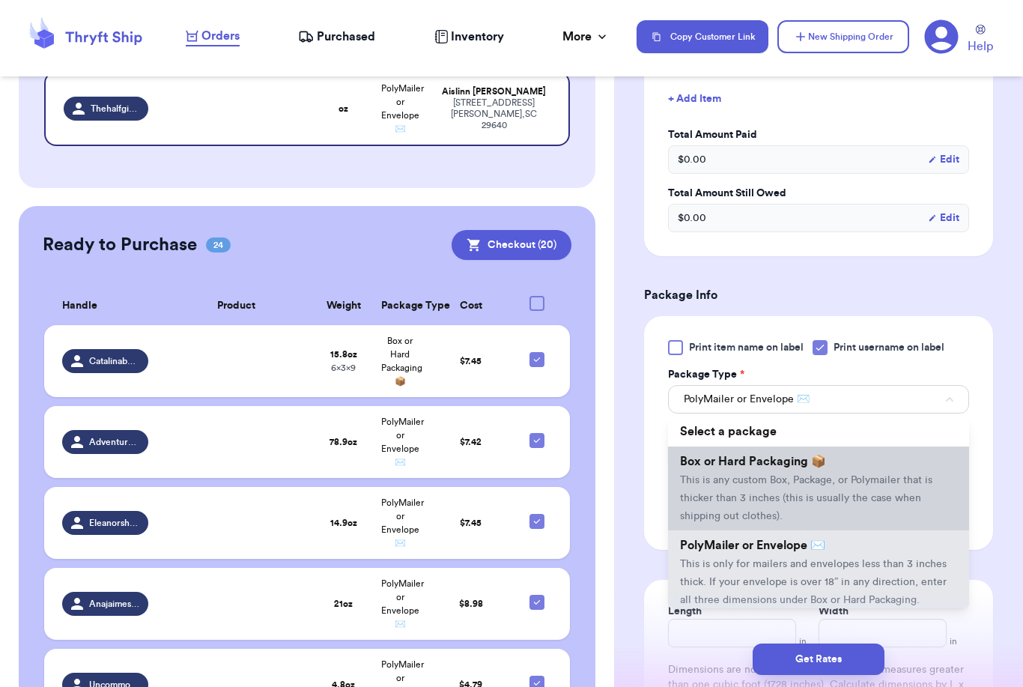
click at [843, 482] on span "This is any custom Box, Package, or Polymailer that is thicker than 3 inches (t…" at bounding box center [806, 498] width 252 height 46
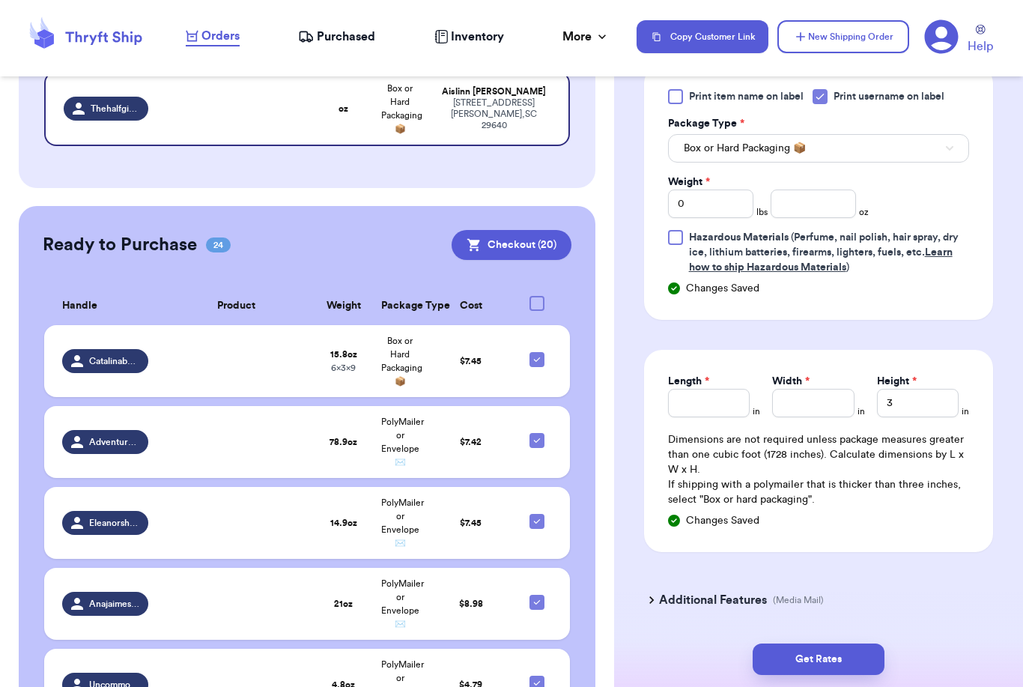
scroll to position [981, 0]
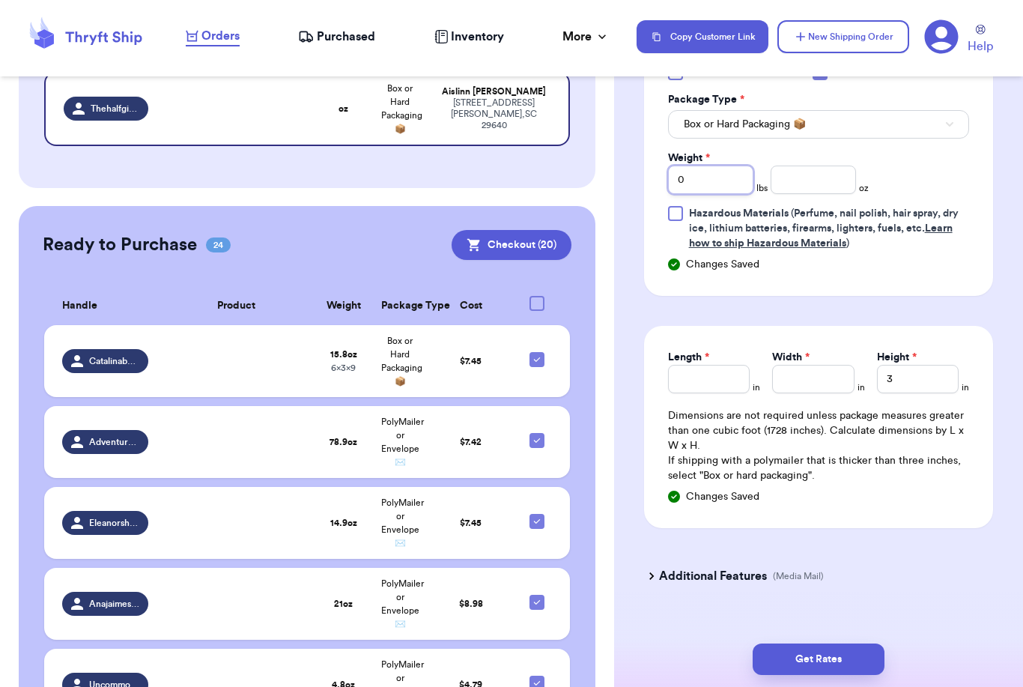
click at [731, 184] on input "0" at bounding box center [710, 180] width 85 height 28
type input "2"
type input "0"
type input "0.7"
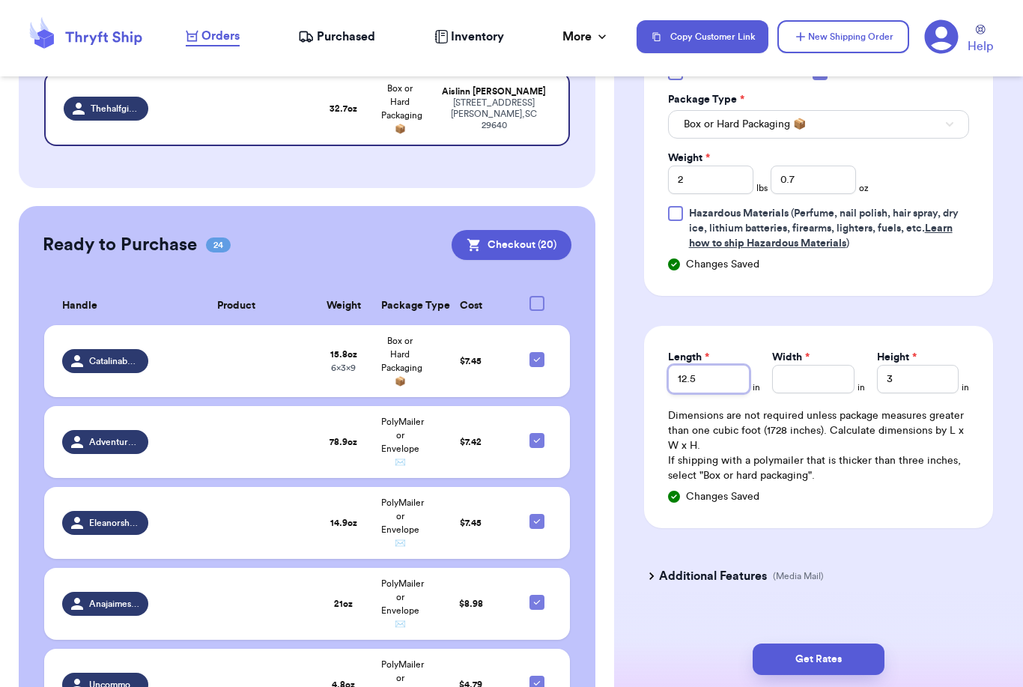
type input "12.5"
type input "8.5"
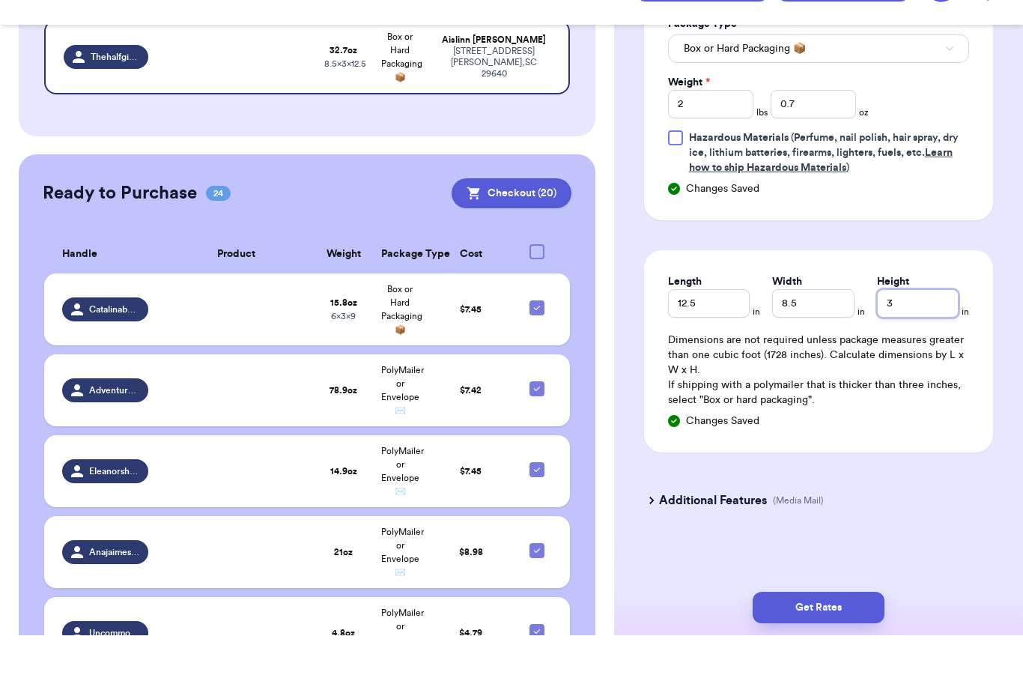
scroll to position [48, 0]
click at [849, 644] on button "Get Rates" at bounding box center [819, 659] width 132 height 31
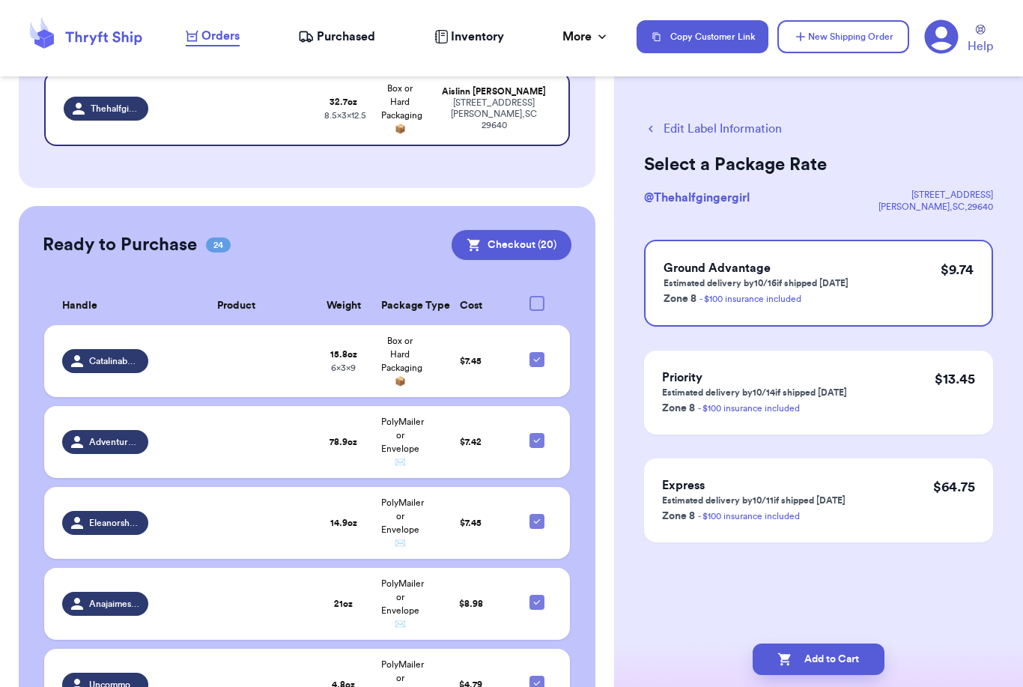
scroll to position [0, 0]
click at [799, 644] on button "Add to Cart" at bounding box center [819, 659] width 132 height 31
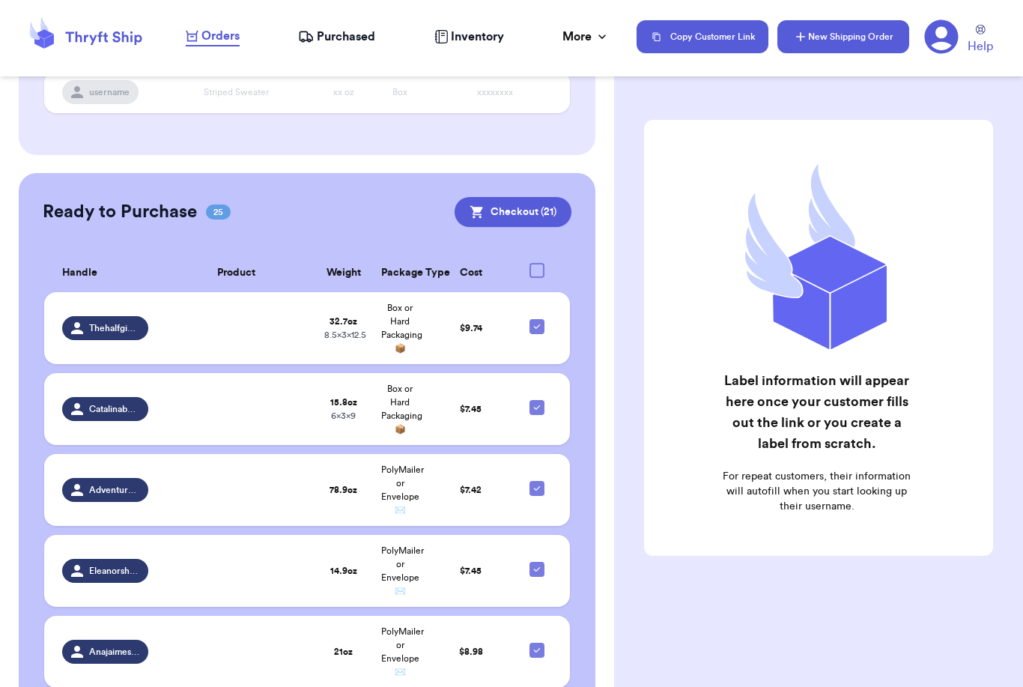
click at [859, 33] on button "New Shipping Order" at bounding box center [844, 36] width 132 height 33
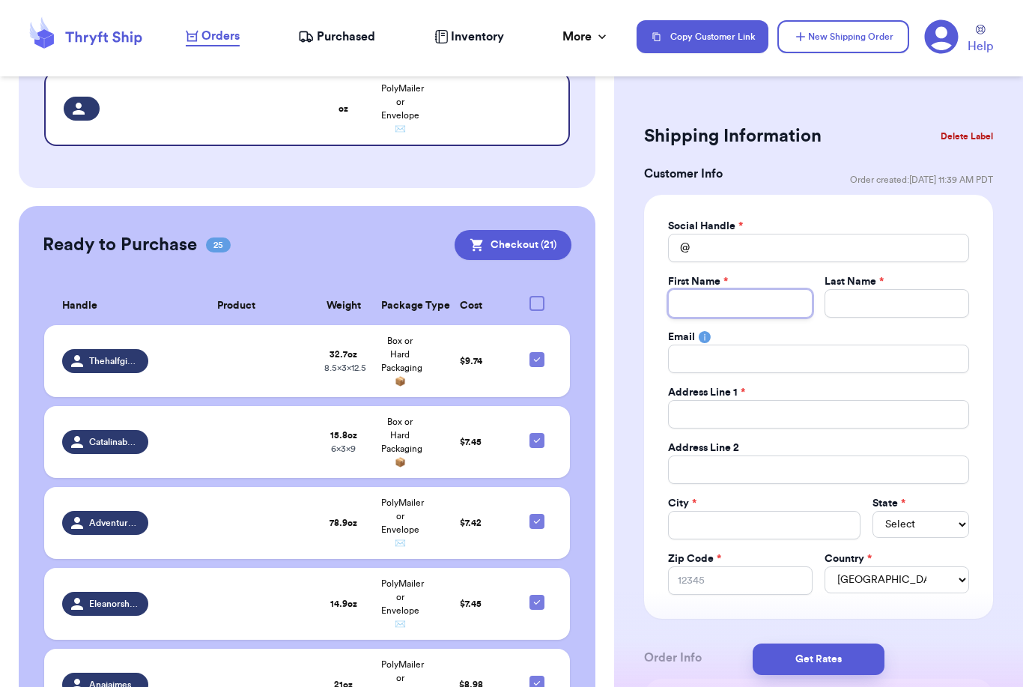
drag, startPoint x: 725, startPoint y: 302, endPoint x: 725, endPoint y: 255, distance: 47.2
click at [725, 254] on div "Social Handle * @ First Name * Last Name * Email Address Line 1 * Address Line …" at bounding box center [818, 407] width 301 height 376
click at [725, 255] on input "Total Amount Paid" at bounding box center [818, 248] width 301 height 28
type input "S"
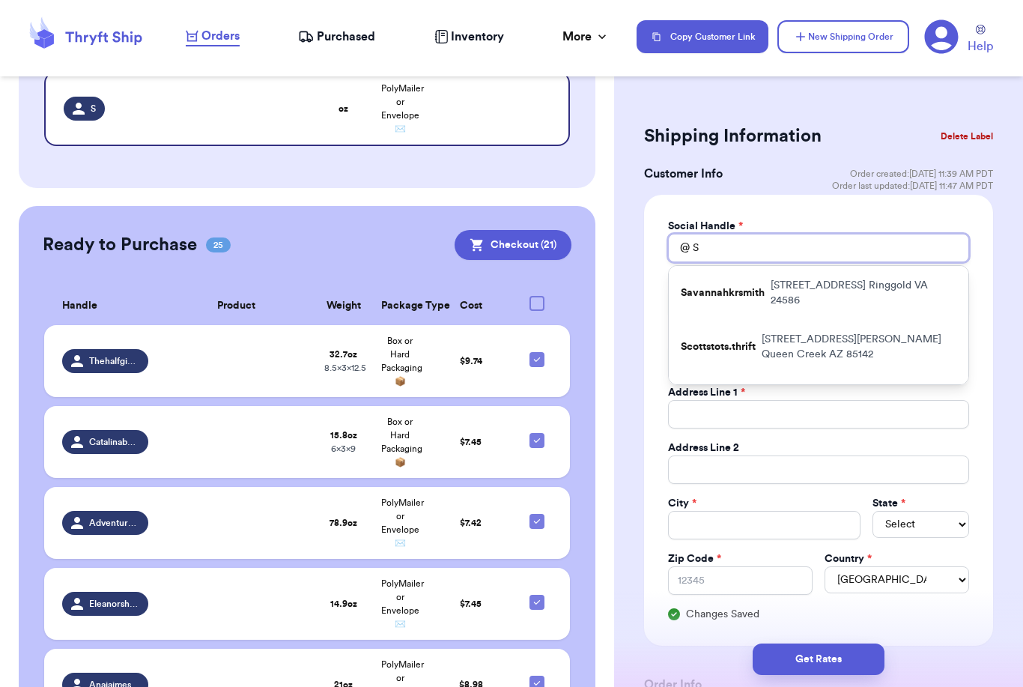
type input "Sp"
type input "Spo"
type input "Spoo"
type input "Spook"
type input "Spooky"
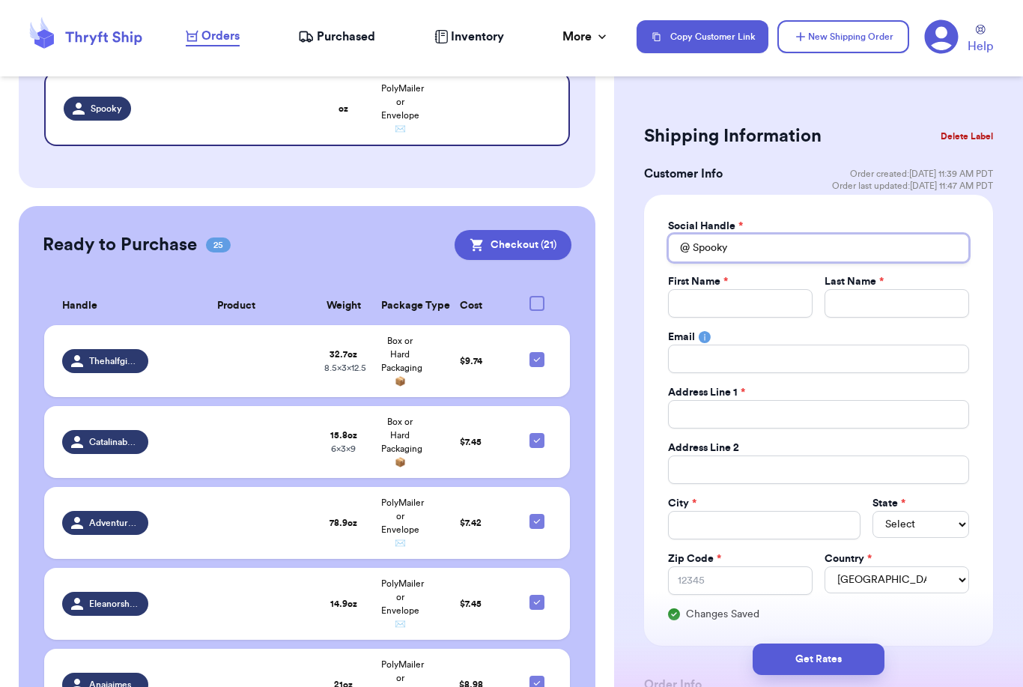
type input "Spookyy"
type input "Spookyye"
type input "Spookyyem"
type input "Spookyyemn"
type input "Spookyyemnm"
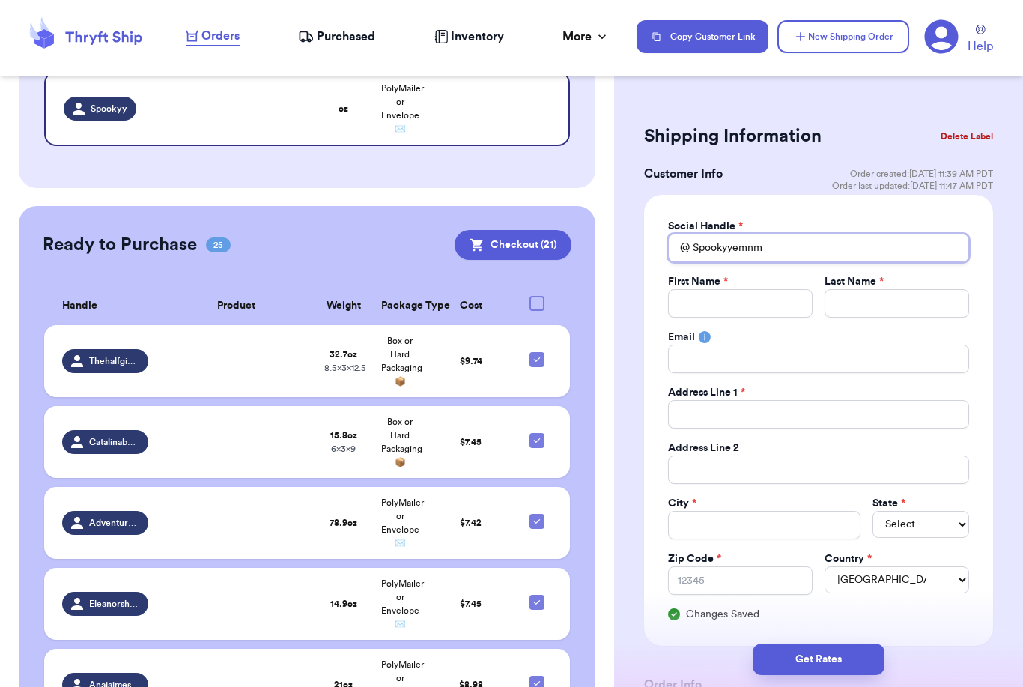
type input "Spookyyemnmy"
type input "Spookyyemnm"
type input "Spookyyemn"
type input "Spookyyem"
type input "Spookyyemm"
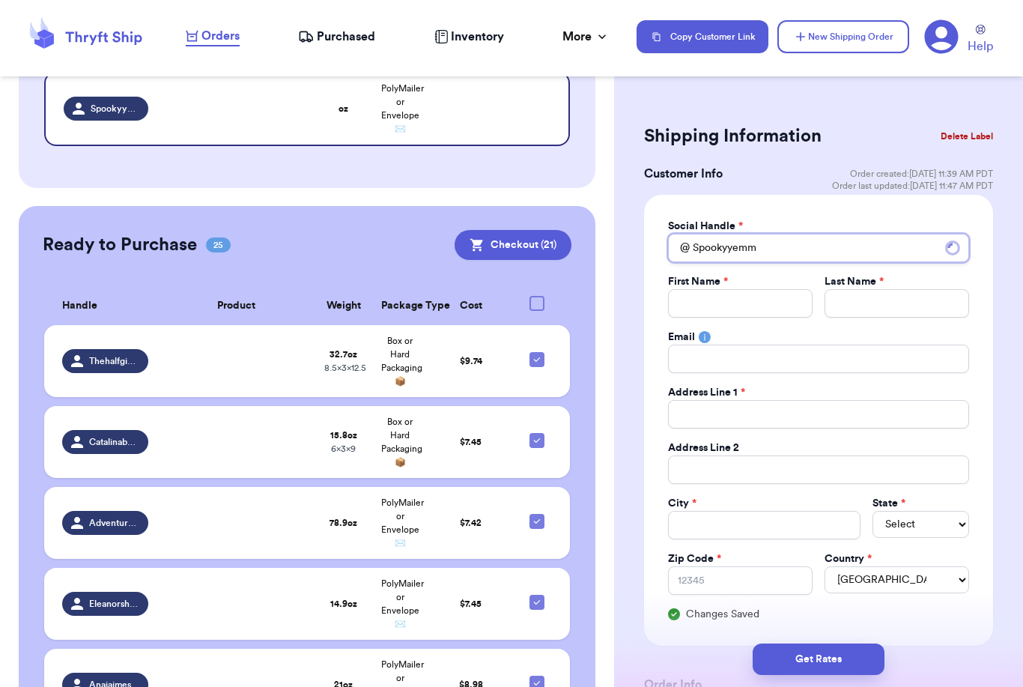
type input "Spookyyemmy"
type input "M"
type input "Mi"
type input "Mic"
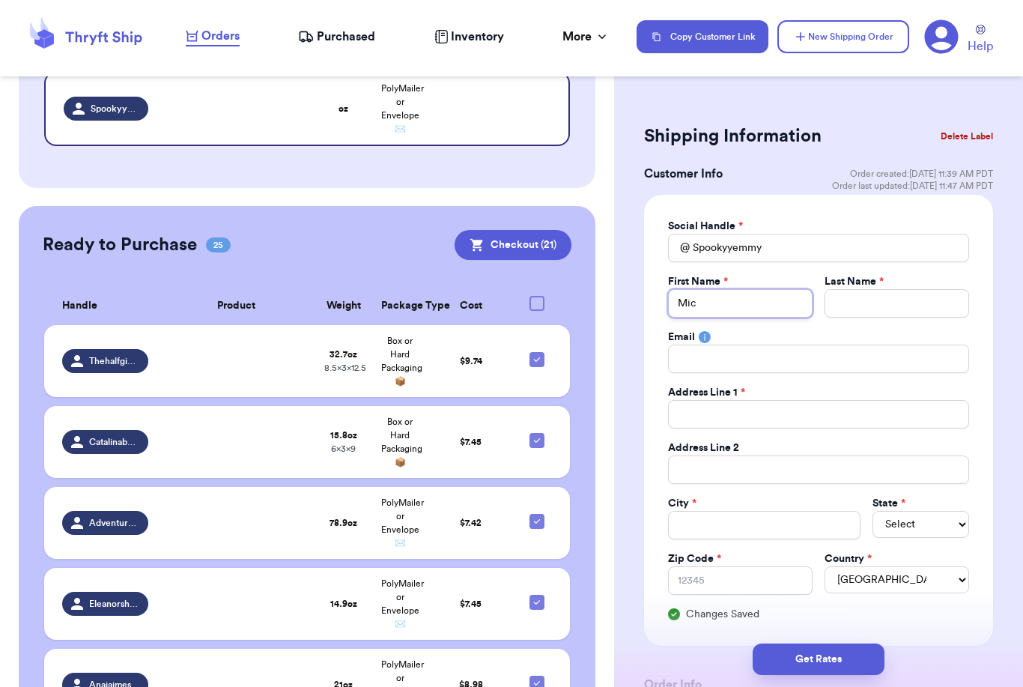
type input "Mich"
type input "Miche"
type input "Michel"
type input "Michell"
type input "Michelle"
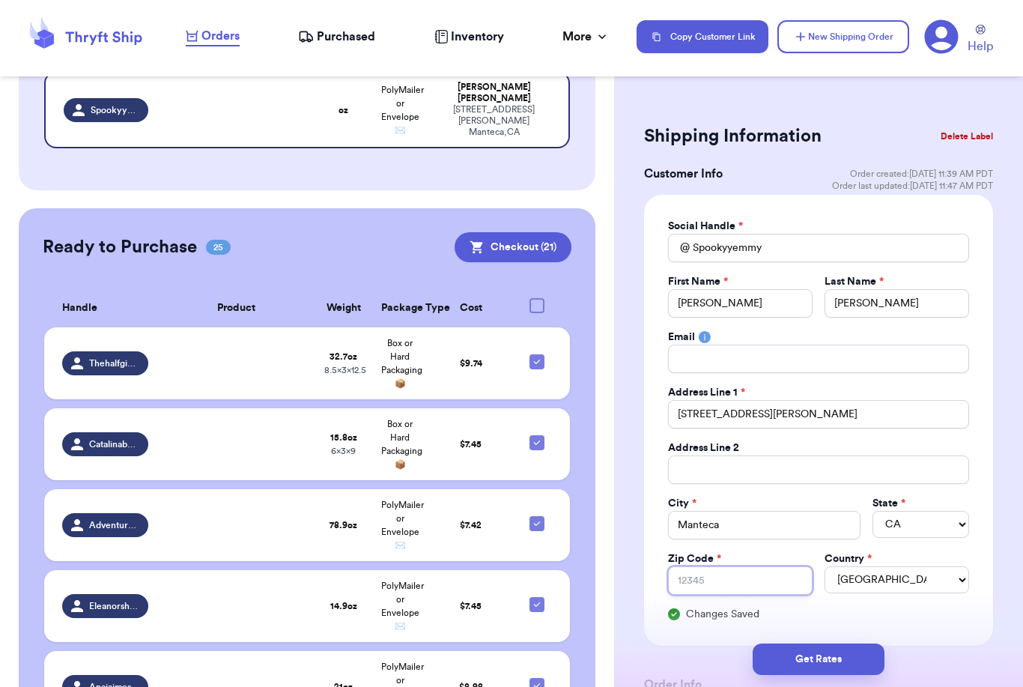
click at [761, 583] on input "Zip Code *" at bounding box center [740, 580] width 145 height 28
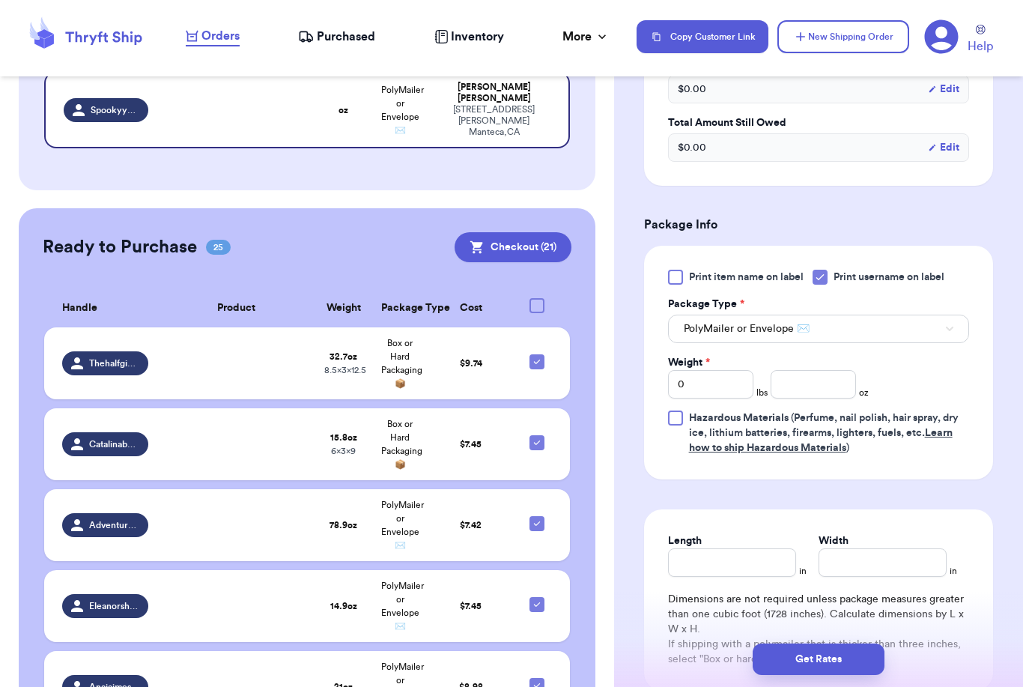
scroll to position [778, 0]
click at [728, 392] on input "0" at bounding box center [710, 383] width 85 height 28
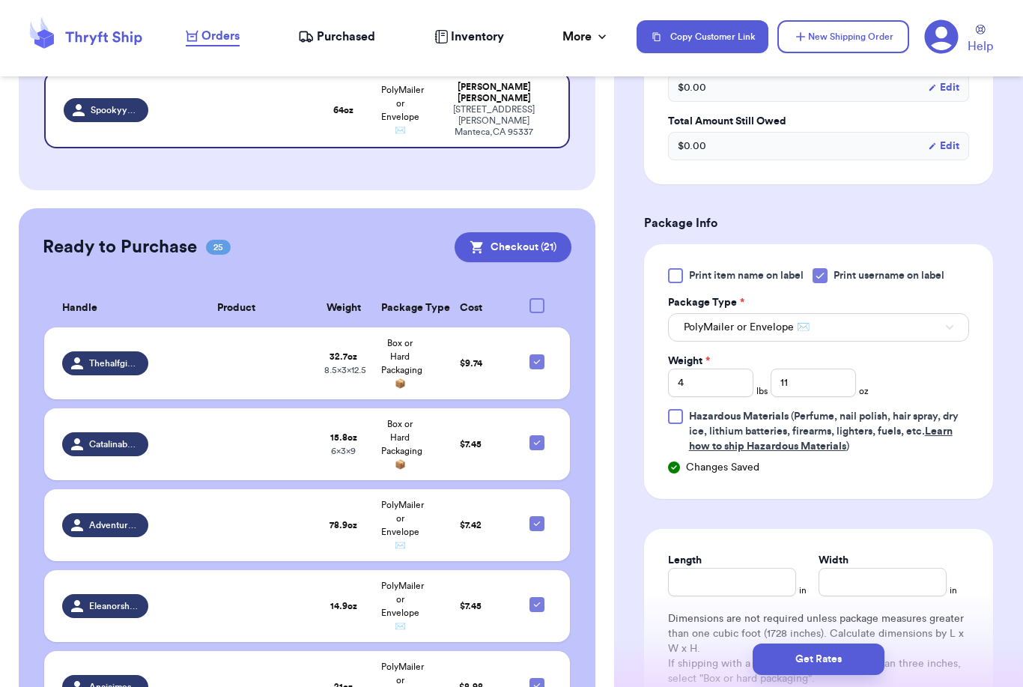
click at [735, 326] on span "PolyMailer or Envelope ✉️" at bounding box center [747, 327] width 126 height 15
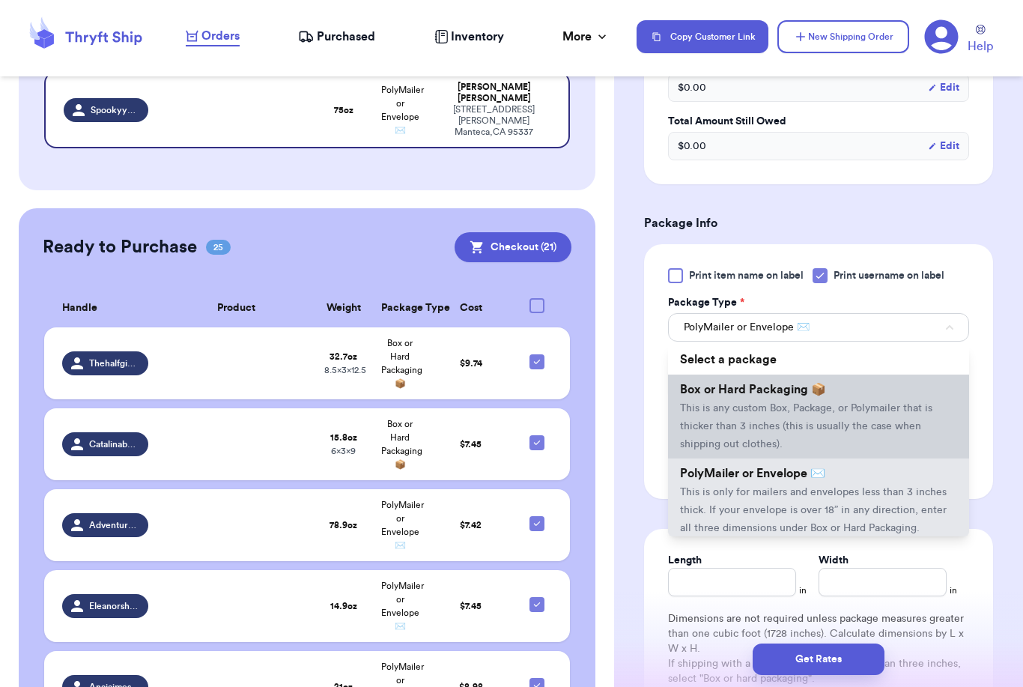
click at [734, 391] on span "Box or Hard Packaging 📦" at bounding box center [753, 390] width 146 height 12
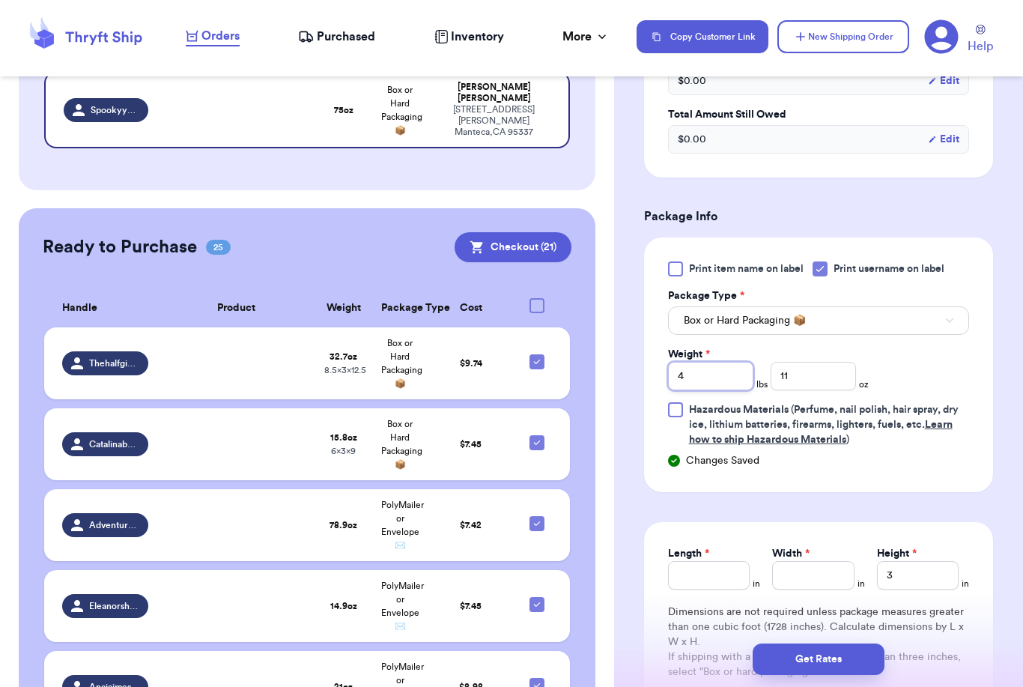
scroll to position [784, 0]
click at [719, 588] on input "Length *" at bounding box center [709, 576] width 82 height 28
click at [825, 569] on input "Width *" at bounding box center [813, 576] width 82 height 28
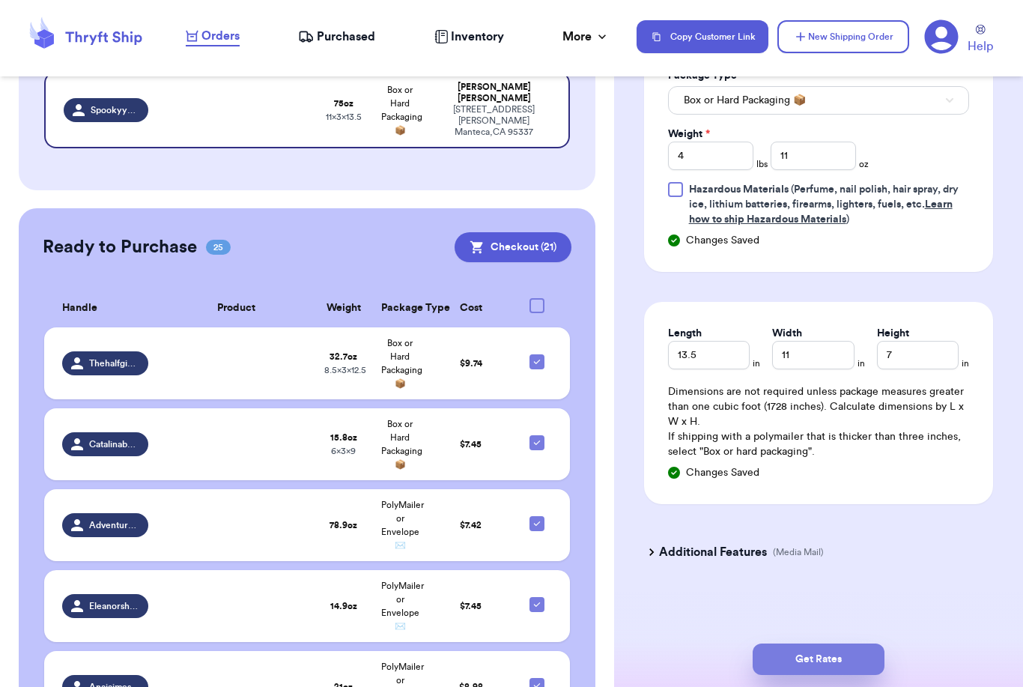
click at [866, 644] on button "Get Rates" at bounding box center [819, 659] width 132 height 31
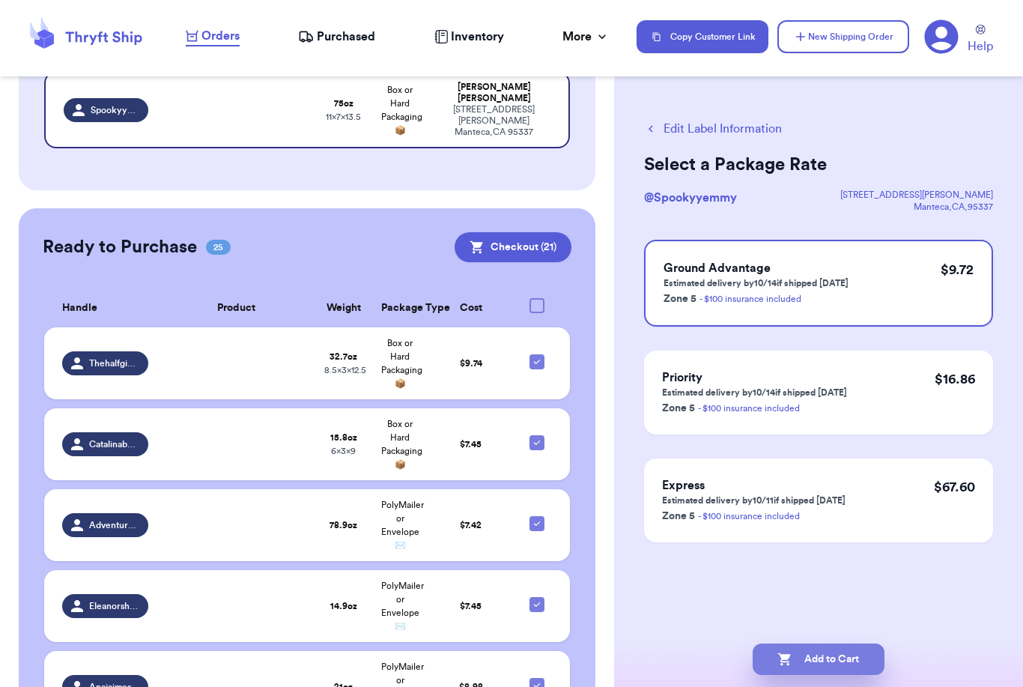
click at [829, 644] on button "Add to Cart" at bounding box center [819, 659] width 132 height 31
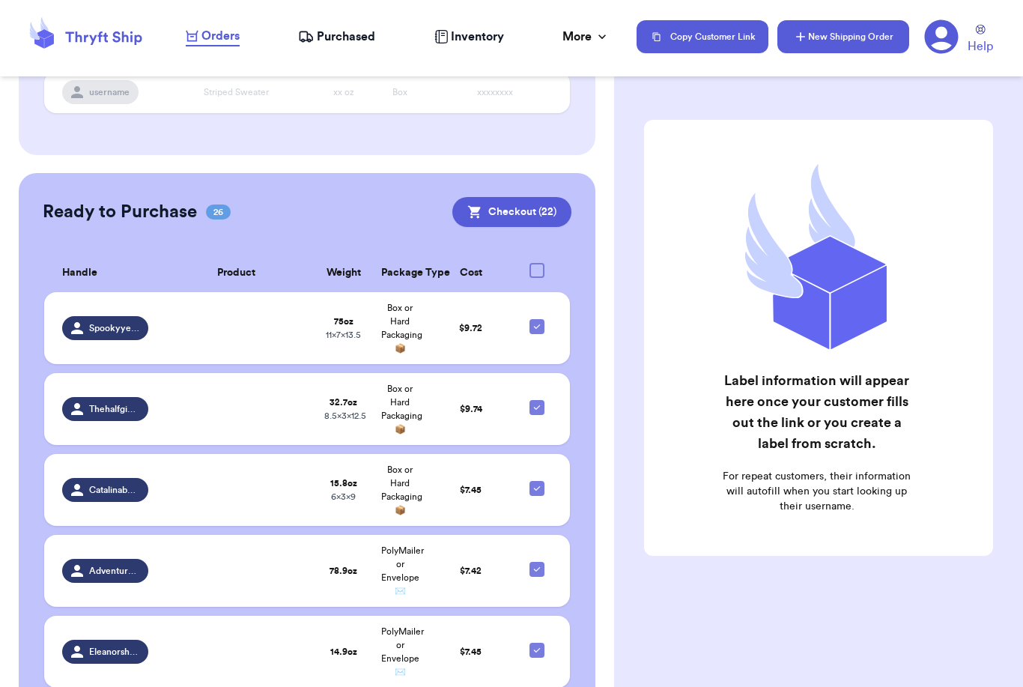
click at [861, 28] on button "New Shipping Order" at bounding box center [844, 36] width 132 height 33
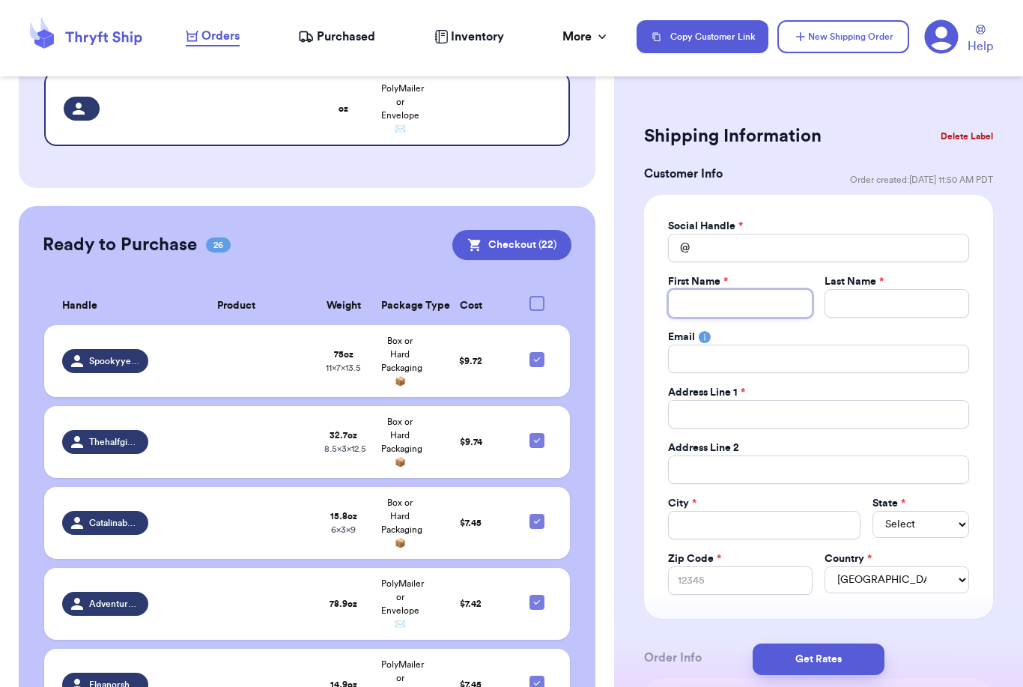
click at [757, 301] on input "Total Amount Paid" at bounding box center [740, 303] width 145 height 28
click at [764, 246] on input "Total Amount Paid" at bounding box center [818, 248] width 301 height 28
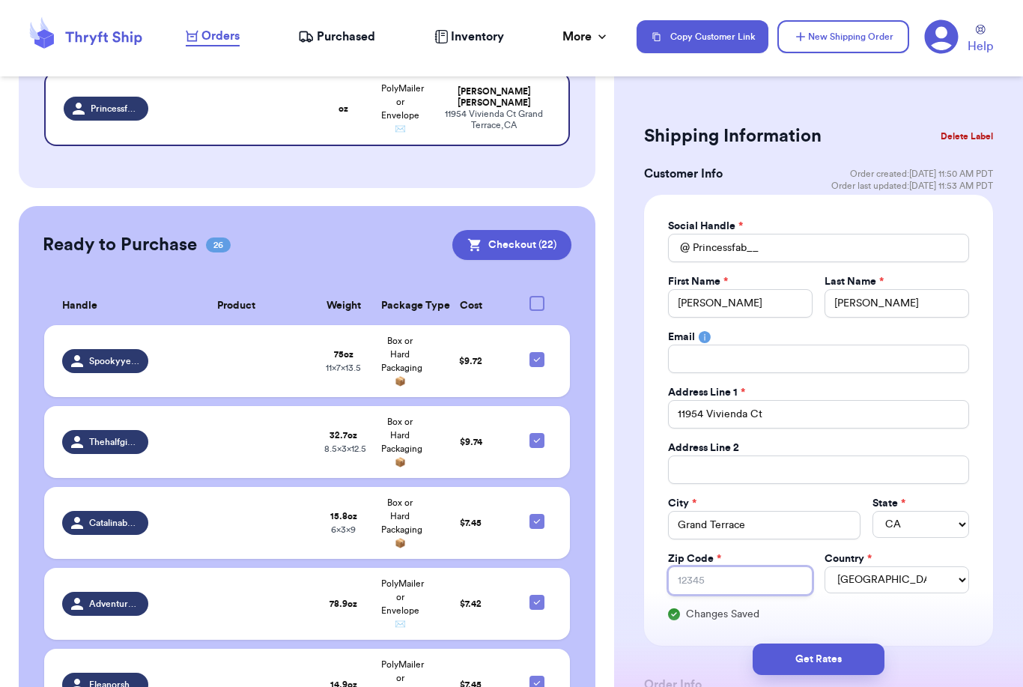
click at [739, 584] on input "Zip Code *" at bounding box center [740, 580] width 145 height 28
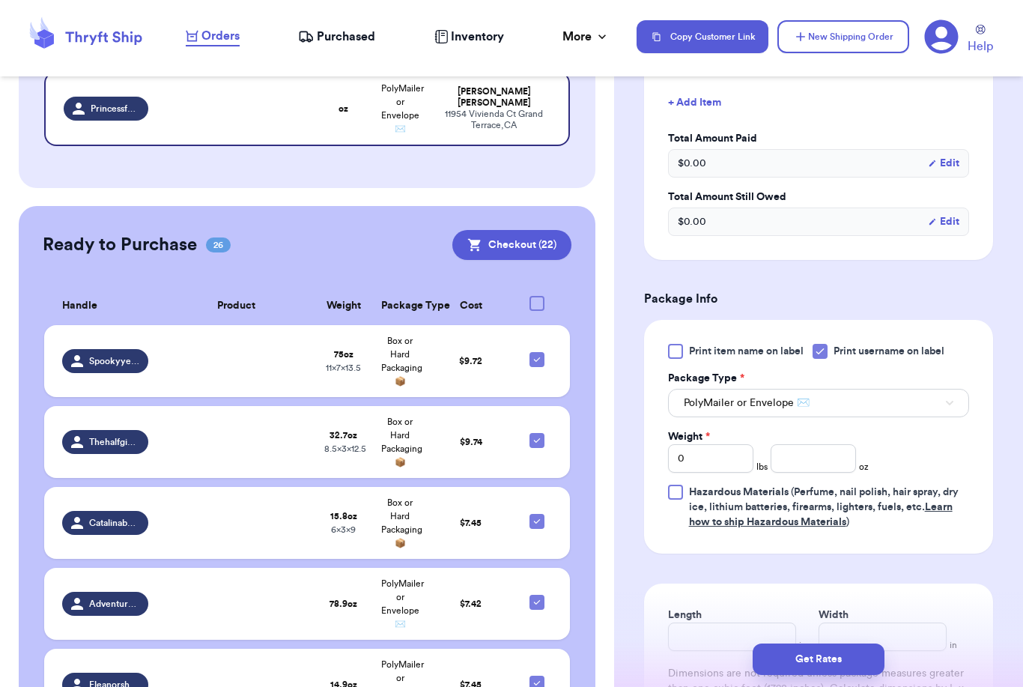
scroll to position [704, 0]
click at [725, 457] on input "0" at bounding box center [710, 457] width 85 height 28
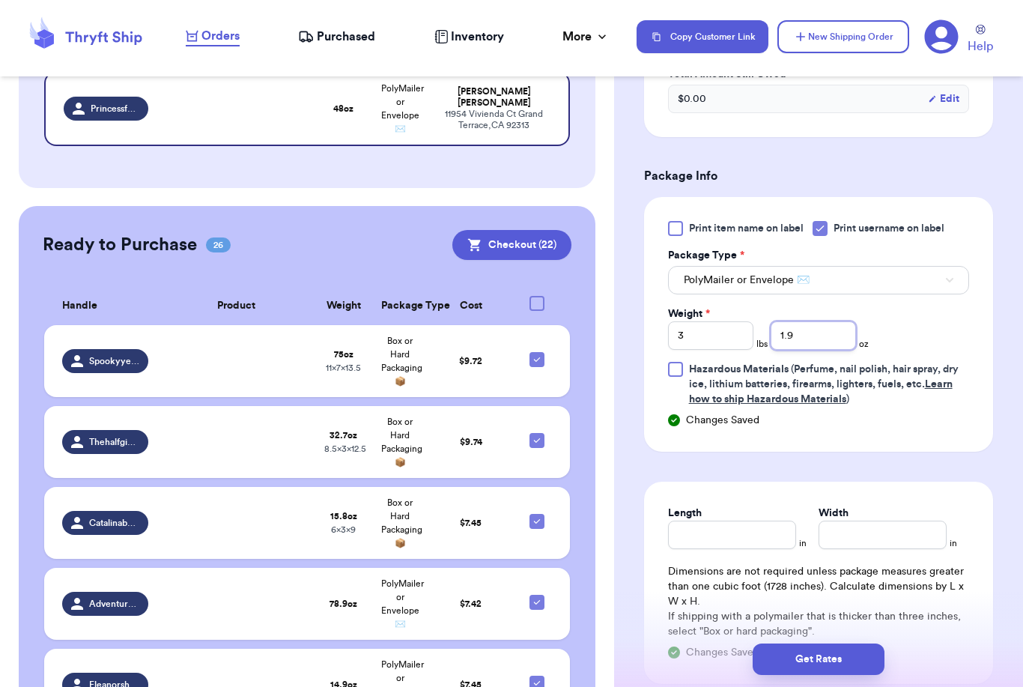
scroll to position [824, 0]
click at [859, 276] on button "PolyMailer or Envelope ✉️" at bounding box center [818, 281] width 301 height 28
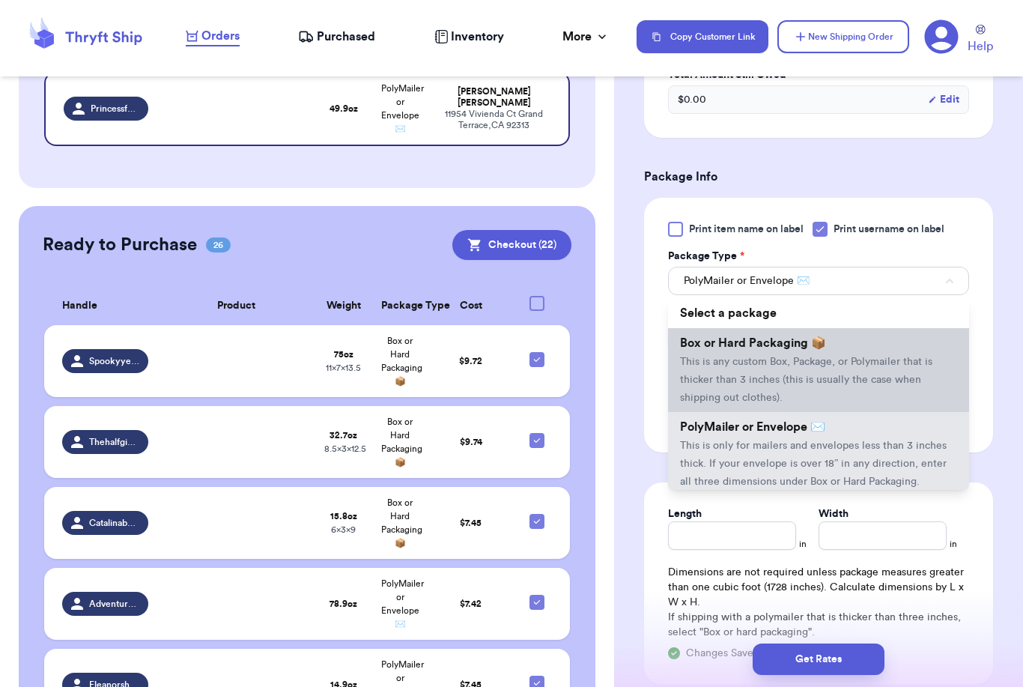
click at [830, 354] on li "Box or Hard Packaging 📦 This is any custom Box, Package, or Polymailer that is …" at bounding box center [818, 370] width 301 height 84
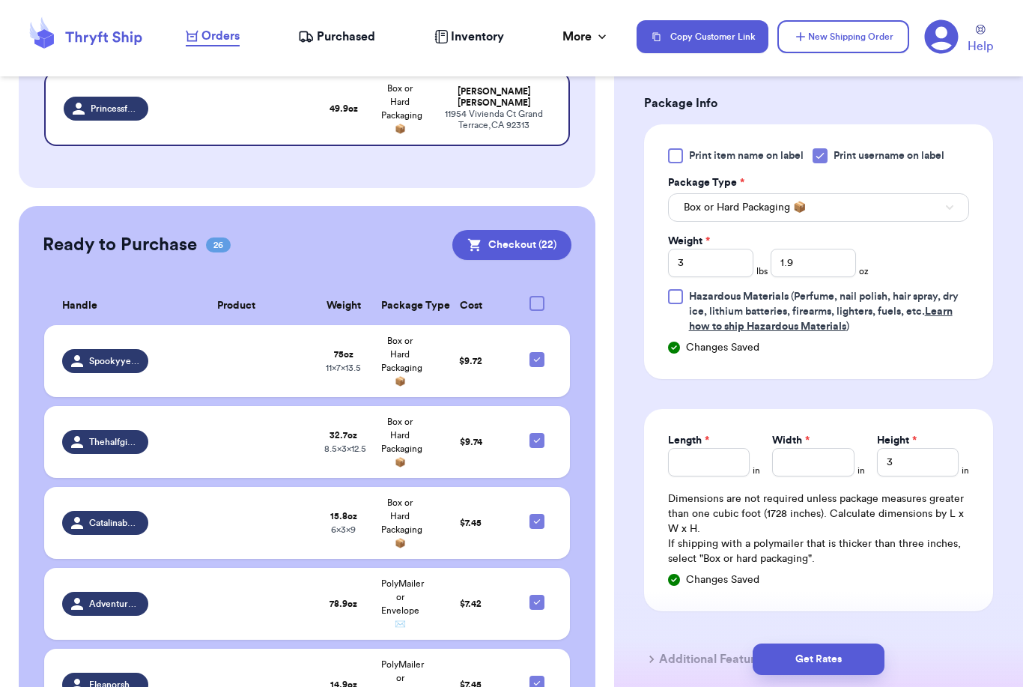
scroll to position [907, 0]
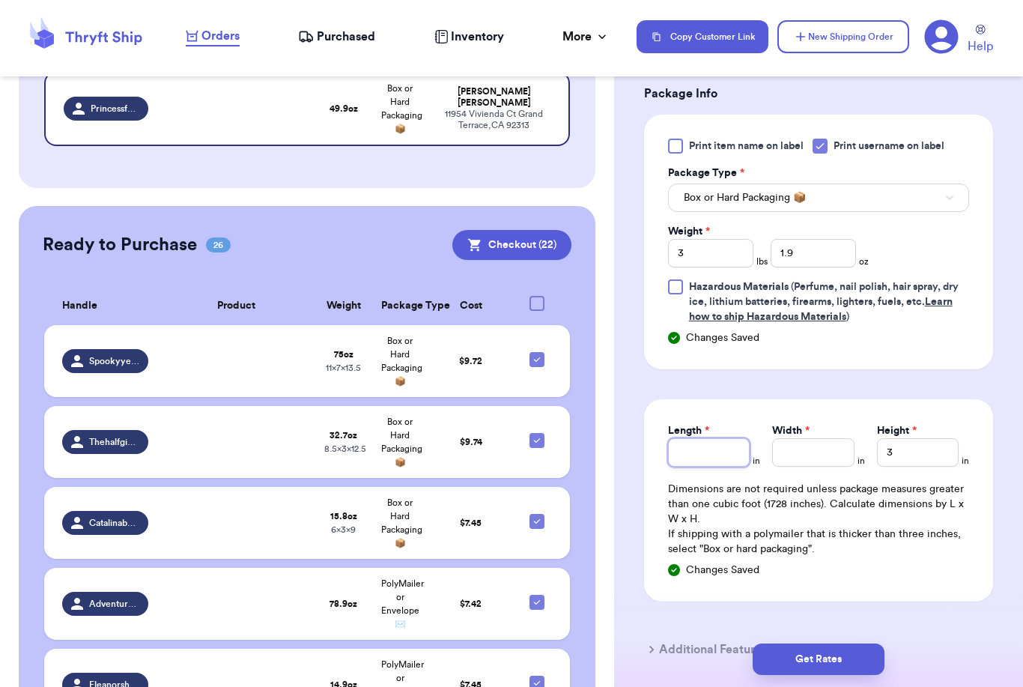
click at [701, 463] on input "Length *" at bounding box center [709, 452] width 82 height 28
click at [878, 644] on button "Get Rates" at bounding box center [819, 659] width 132 height 31
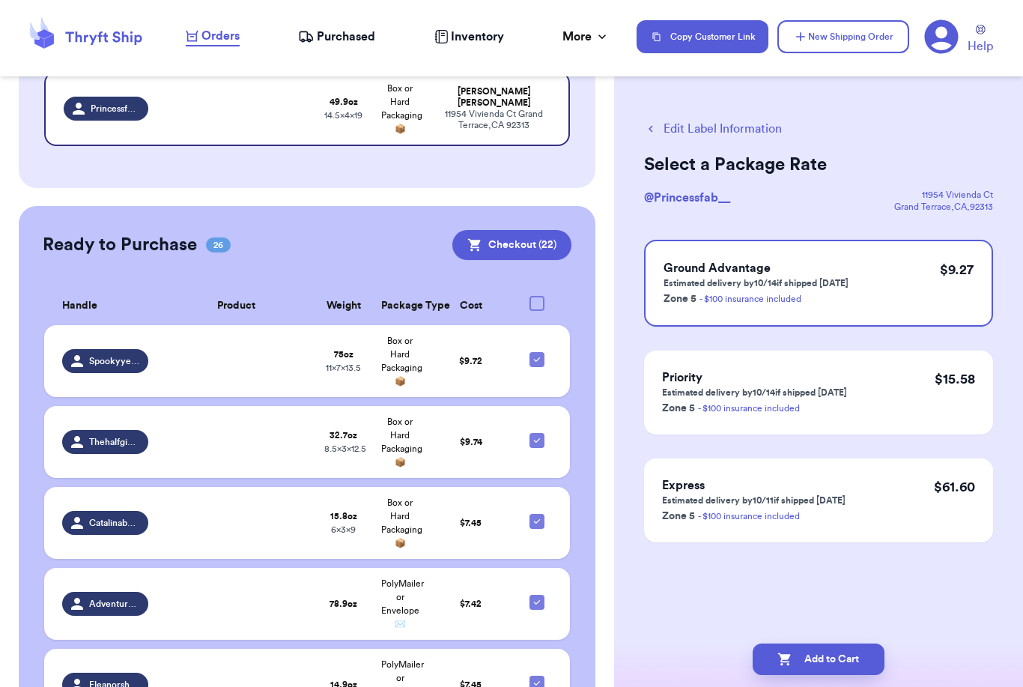
scroll to position [0, 0]
click at [847, 644] on button "Add to Cart" at bounding box center [819, 659] width 132 height 31
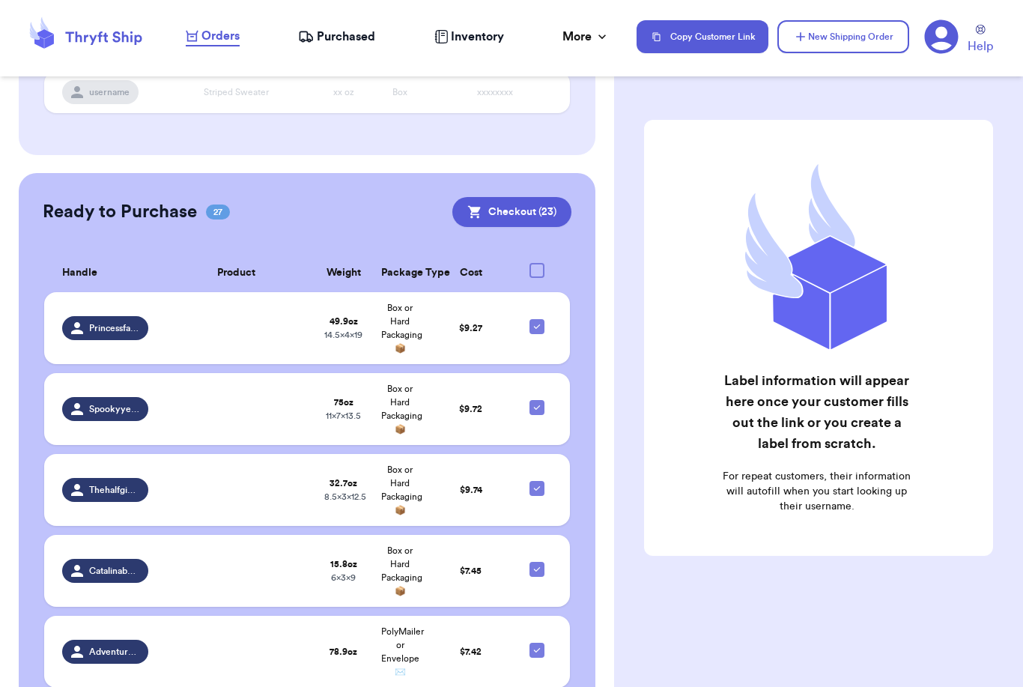
click at [539, 263] on div at bounding box center [537, 270] width 15 height 15
click at [537, 262] on input "checkbox" at bounding box center [536, 262] width 1 height 1
click at [539, 268] on icon at bounding box center [537, 270] width 6 height 4
click at [537, 262] on input "checkbox" at bounding box center [536, 262] width 1 height 1
click at [540, 319] on div at bounding box center [537, 326] width 15 height 15
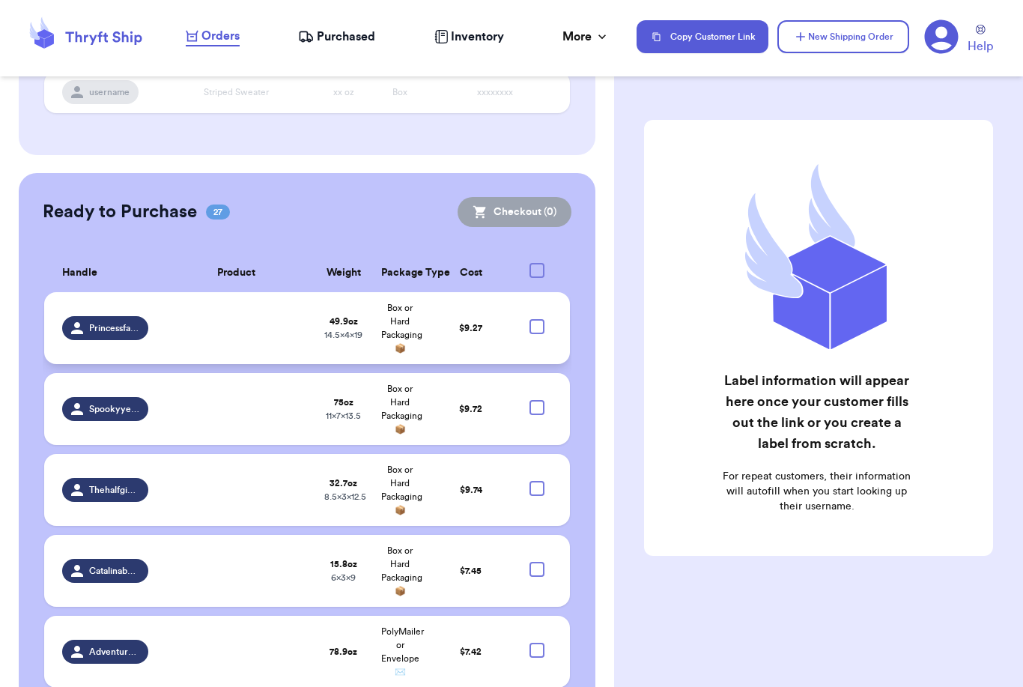
click at [537, 318] on input "checkbox" at bounding box center [536, 318] width 1 height 1
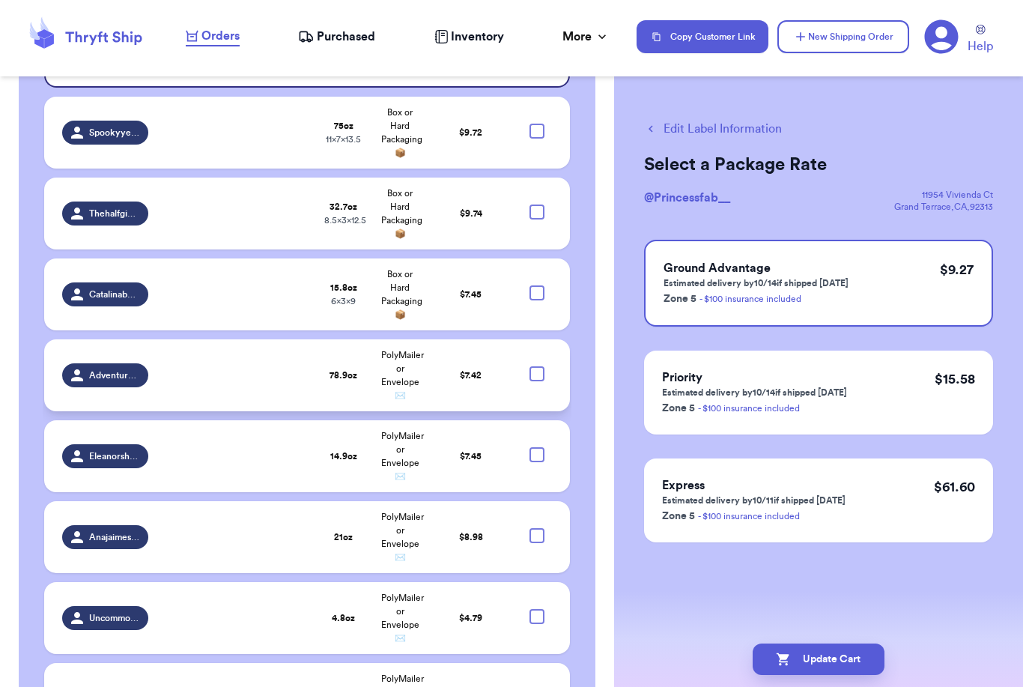
scroll to position [626, 0]
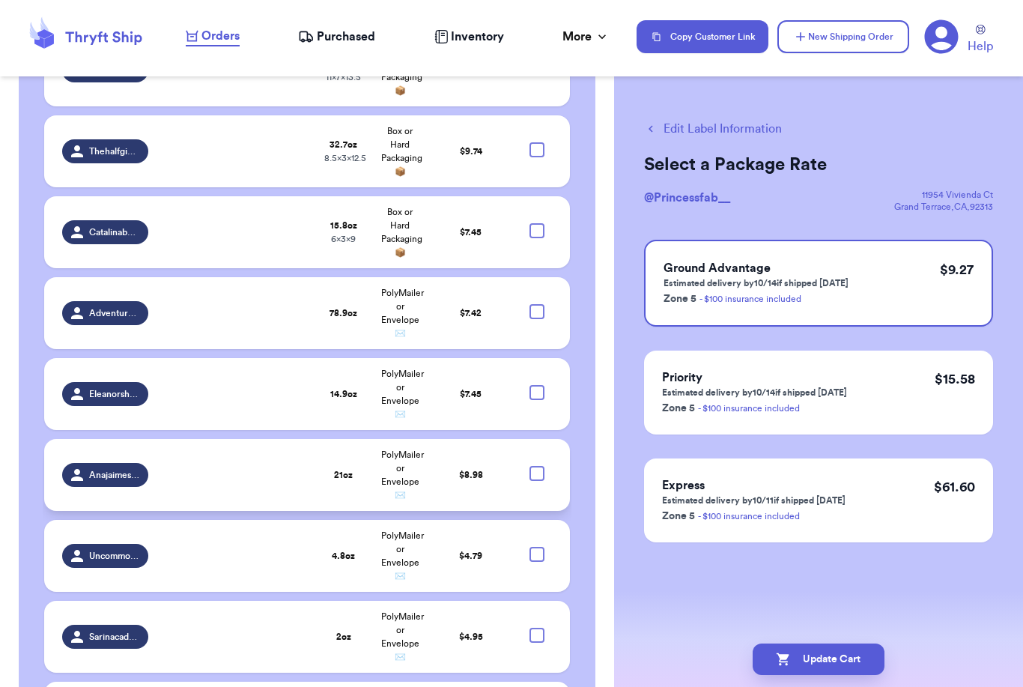
click at [537, 466] on div at bounding box center [537, 473] width 15 height 15
click at [537, 465] on input "checkbox" at bounding box center [536, 465] width 1 height 1
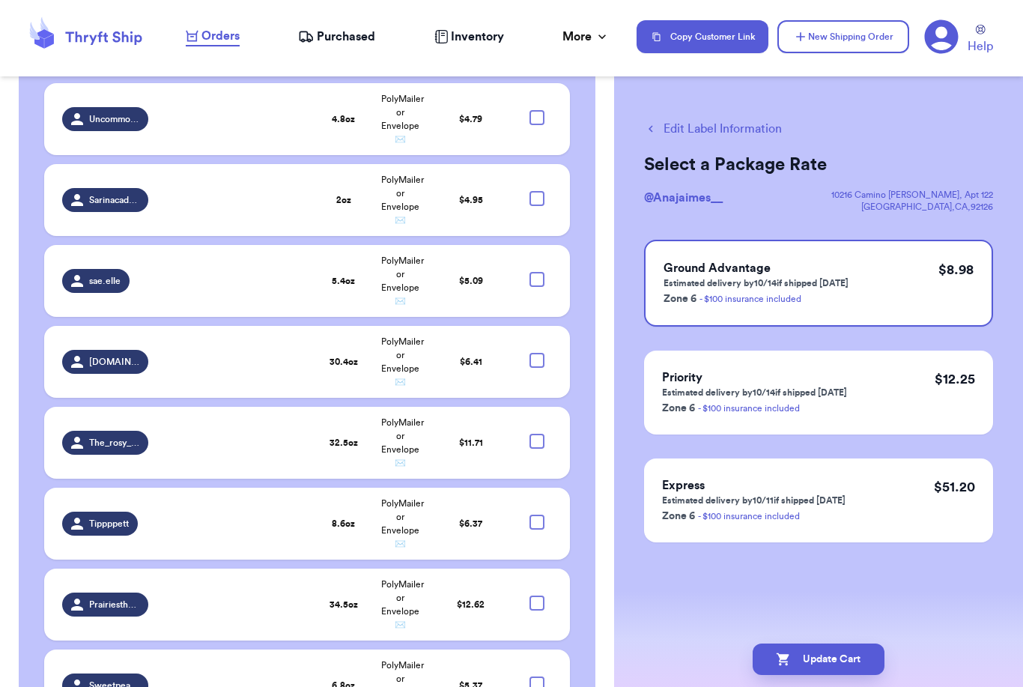
scroll to position [1063, 0]
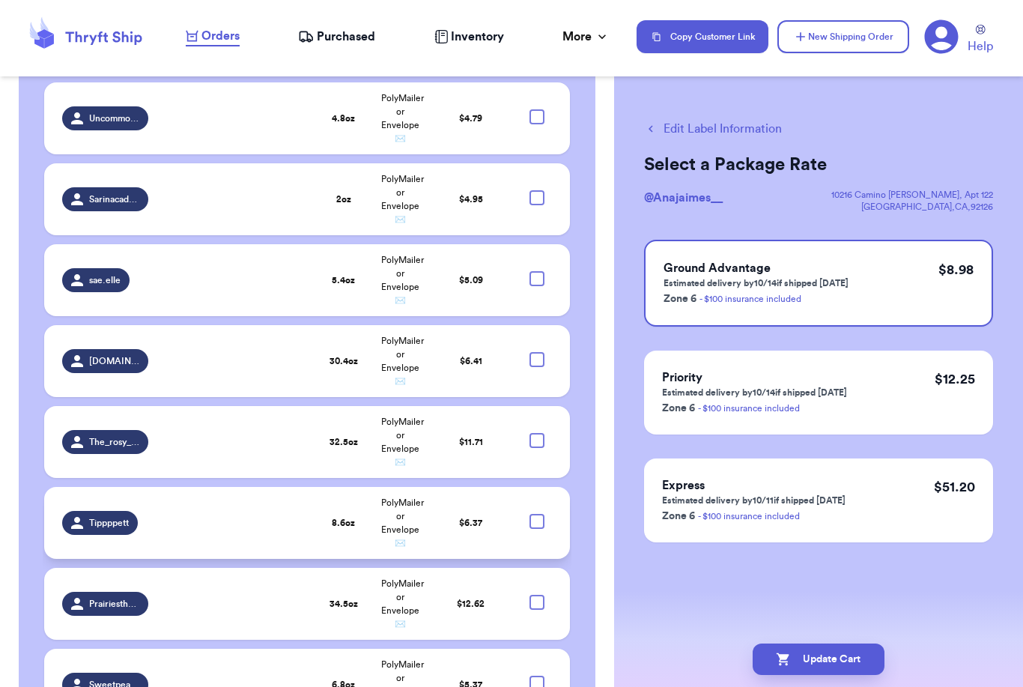
click at [542, 514] on div at bounding box center [537, 521] width 15 height 15
click at [537, 513] on input "checkbox" at bounding box center [536, 513] width 1 height 1
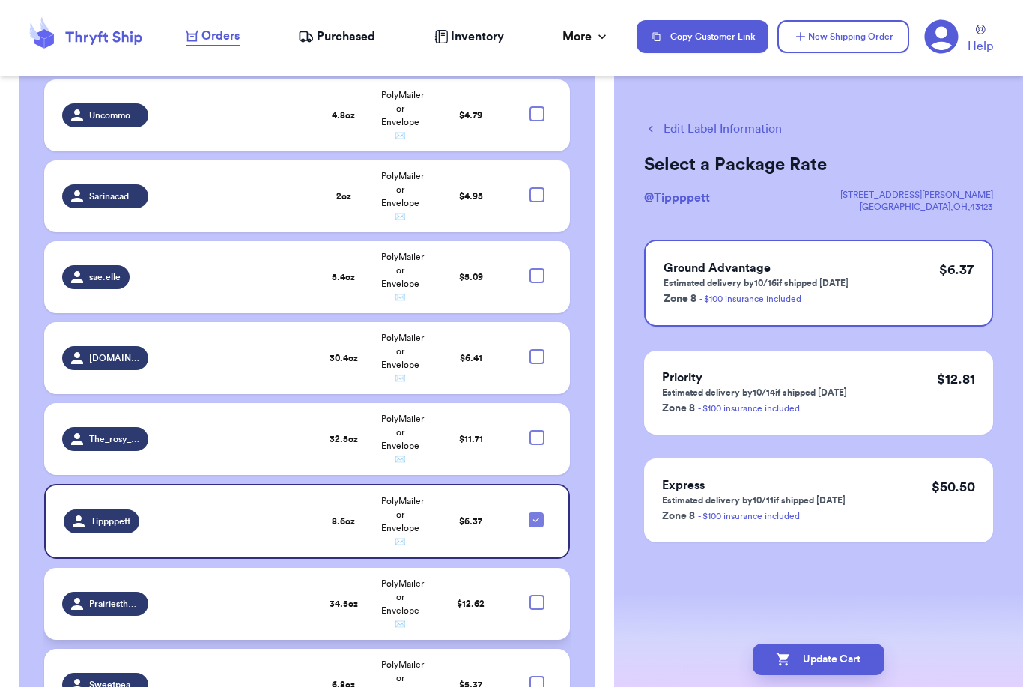
click at [539, 595] on div at bounding box center [537, 602] width 15 height 15
click at [537, 594] on input "checkbox" at bounding box center [536, 594] width 1 height 1
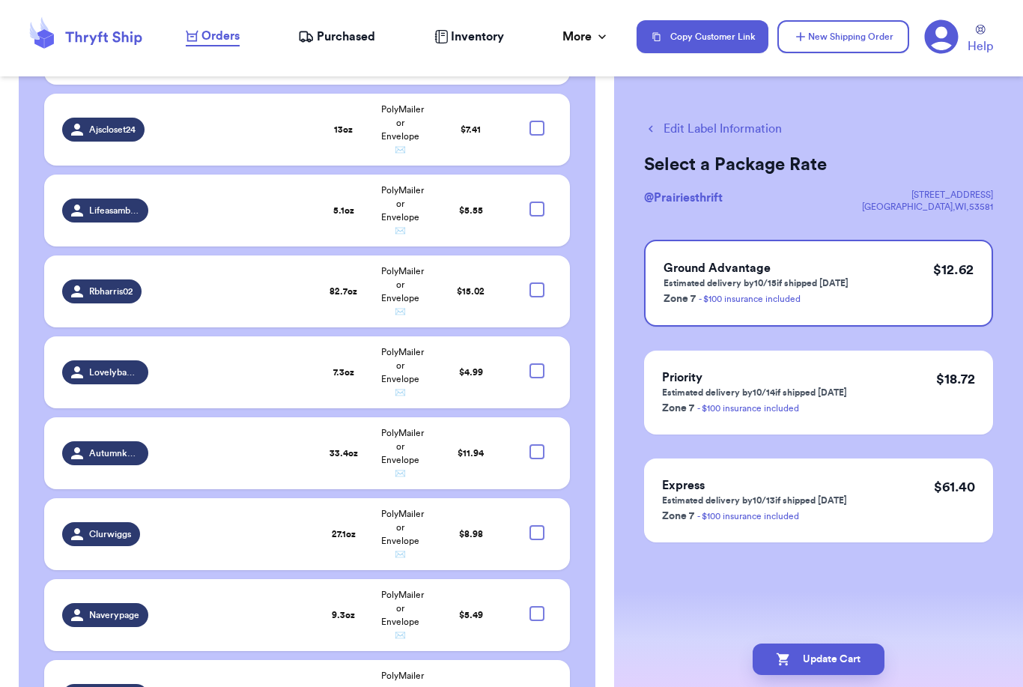
scroll to position [1879, 0]
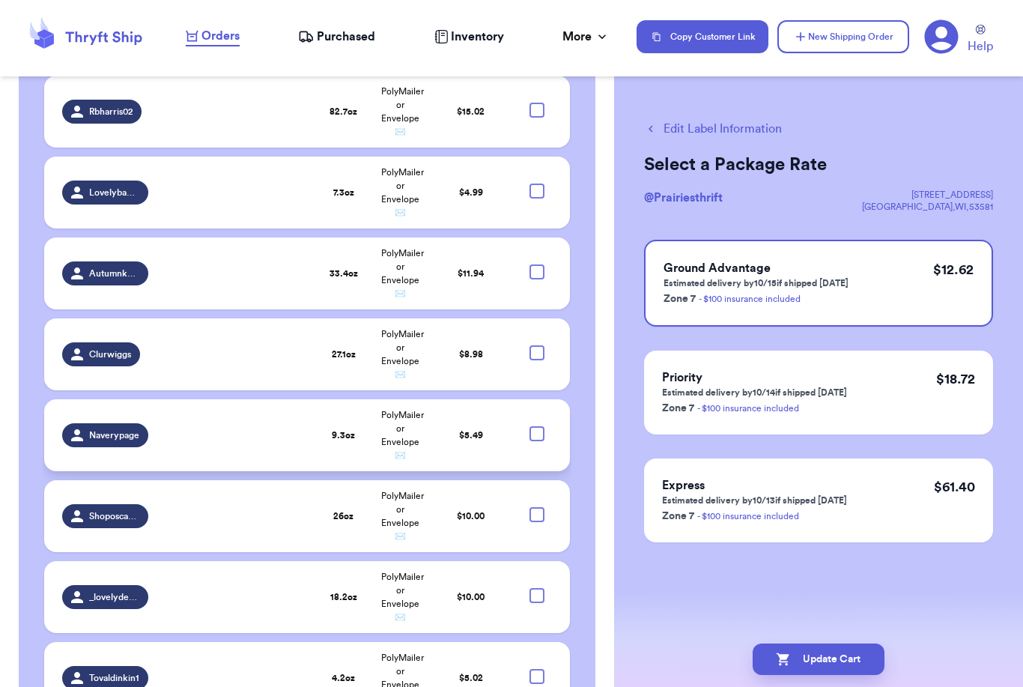
click at [534, 426] on div at bounding box center [537, 433] width 15 height 15
click at [536, 426] on input "checkbox" at bounding box center [536, 426] width 1 height 1
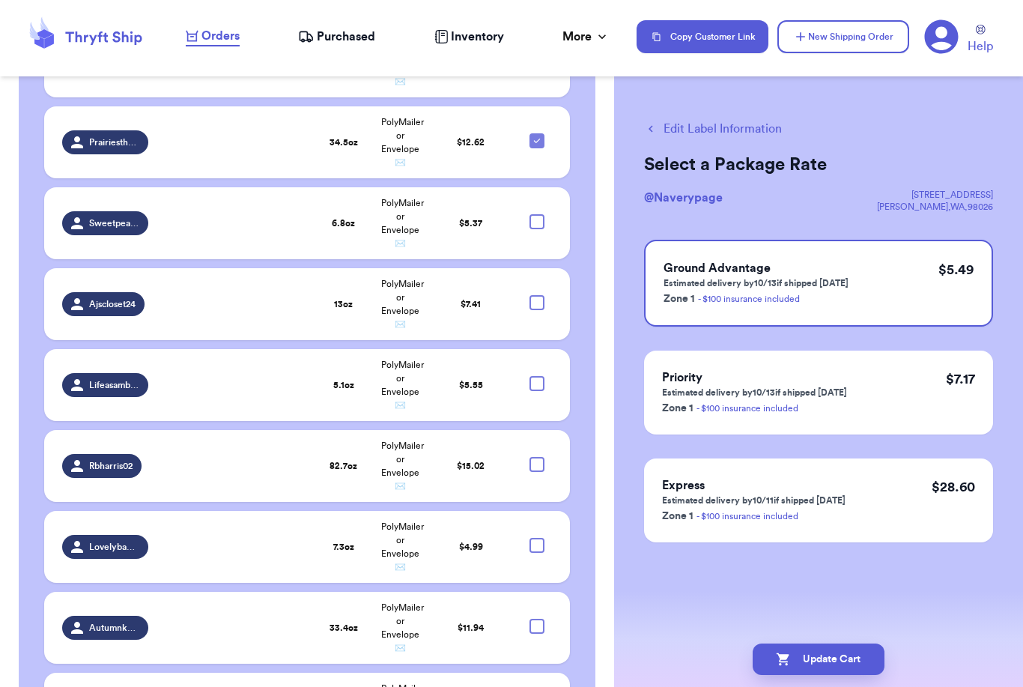
scroll to position [1395, 0]
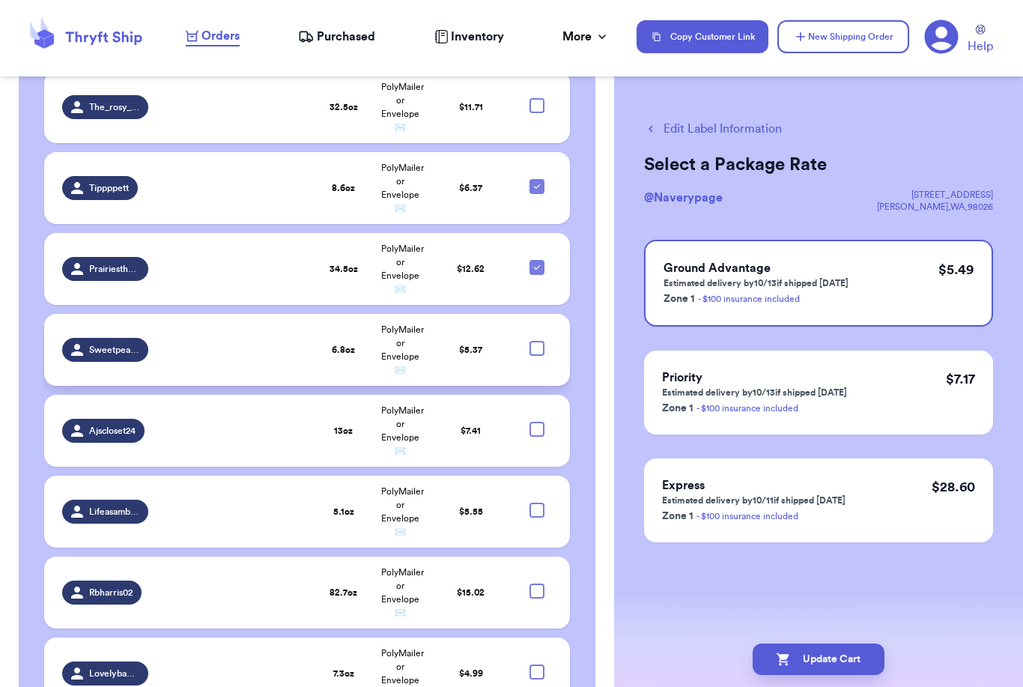
click at [540, 341] on div at bounding box center [537, 348] width 15 height 15
click at [537, 340] on input "checkbox" at bounding box center [536, 340] width 1 height 1
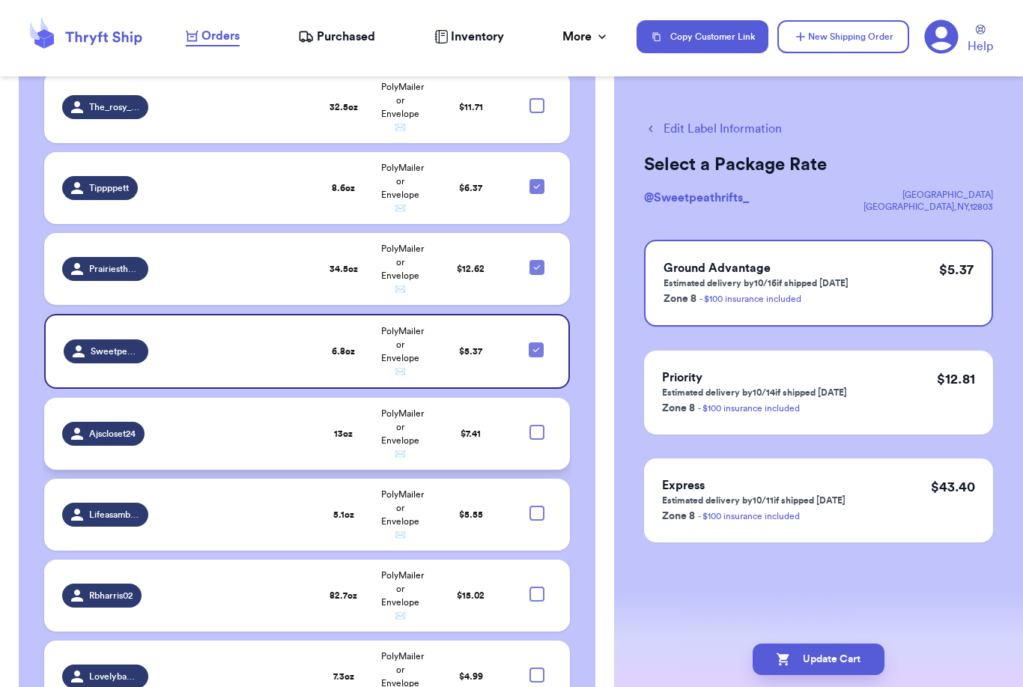
click at [541, 425] on div at bounding box center [537, 432] width 15 height 15
click at [537, 424] on input "checkbox" at bounding box center [536, 424] width 1 height 1
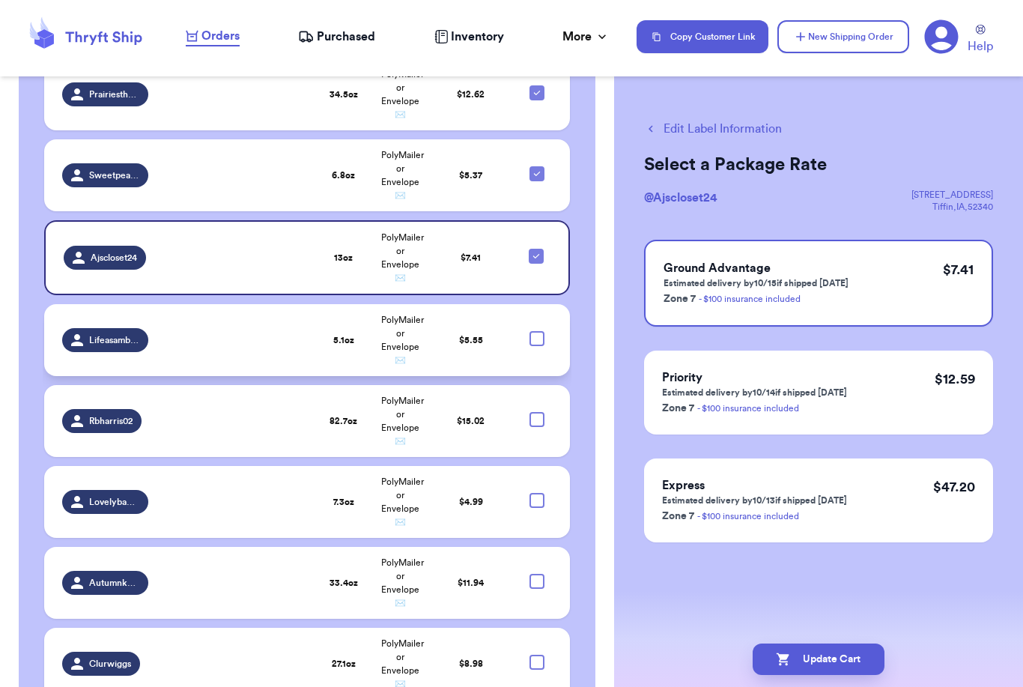
scroll to position [1645, 0]
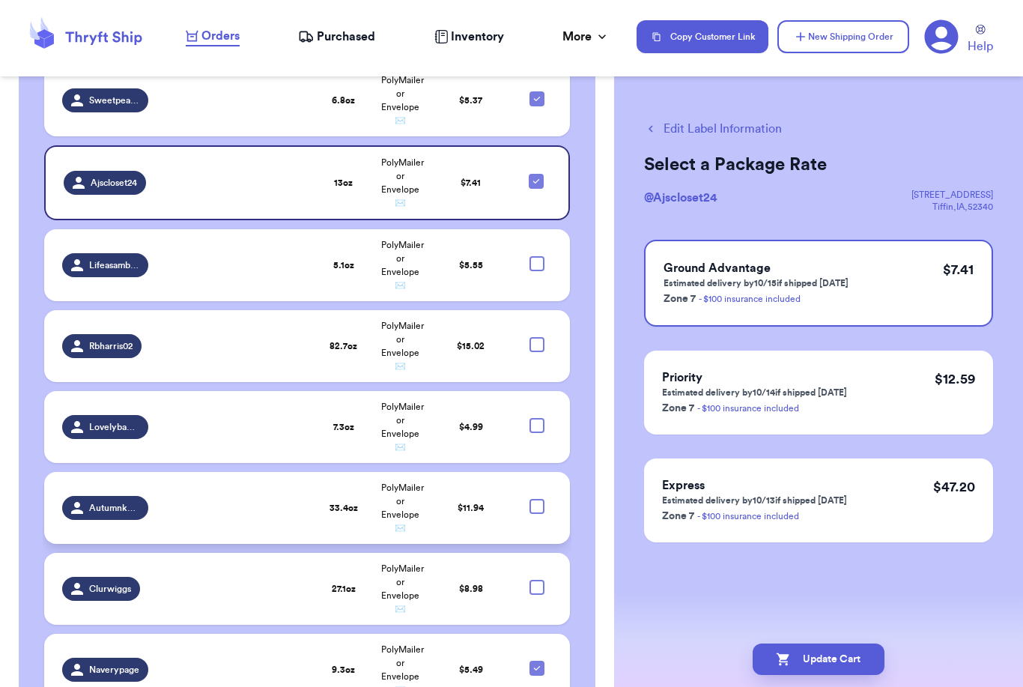
click at [536, 499] on div at bounding box center [537, 506] width 15 height 15
click at [536, 498] on input "checkbox" at bounding box center [536, 498] width 1 height 1
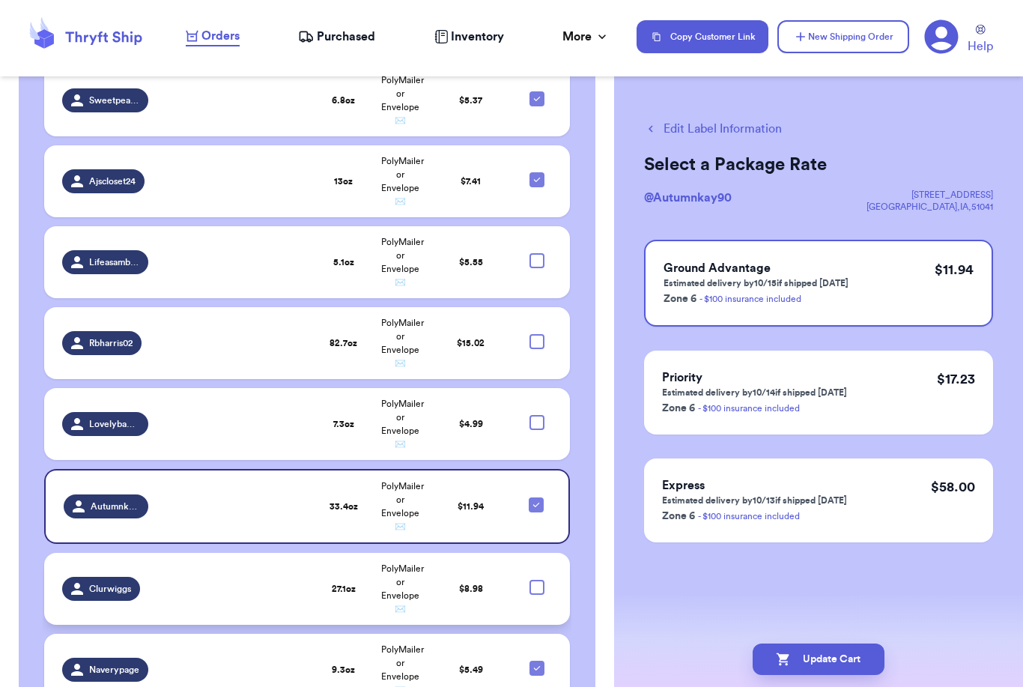
click at [539, 580] on div at bounding box center [537, 587] width 15 height 15
click at [537, 579] on input "checkbox" at bounding box center [536, 579] width 1 height 1
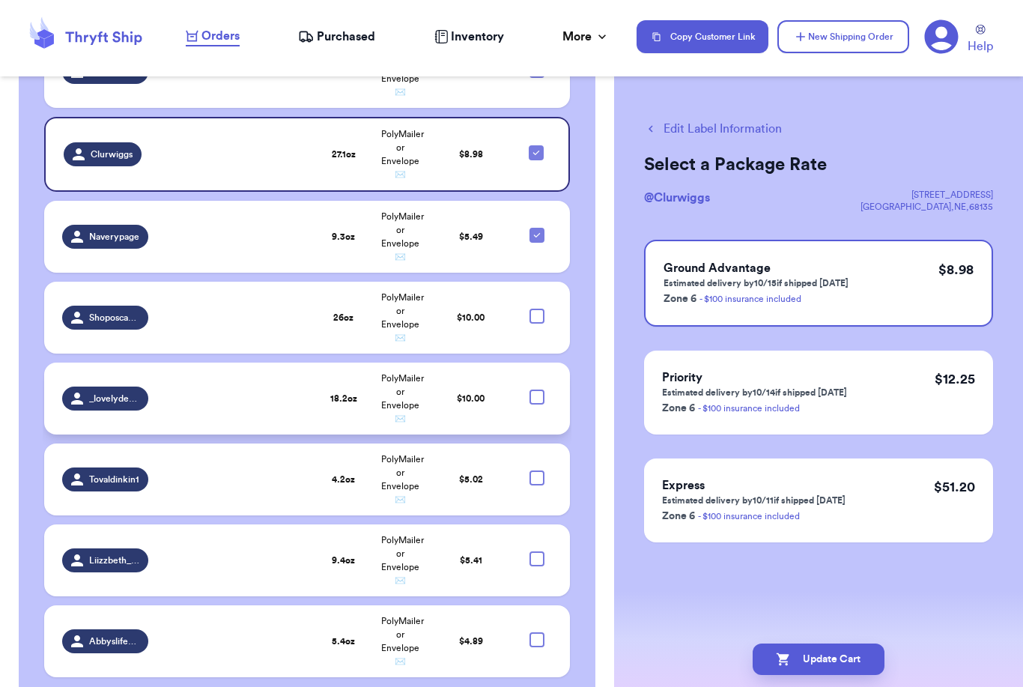
scroll to position [2012, 0]
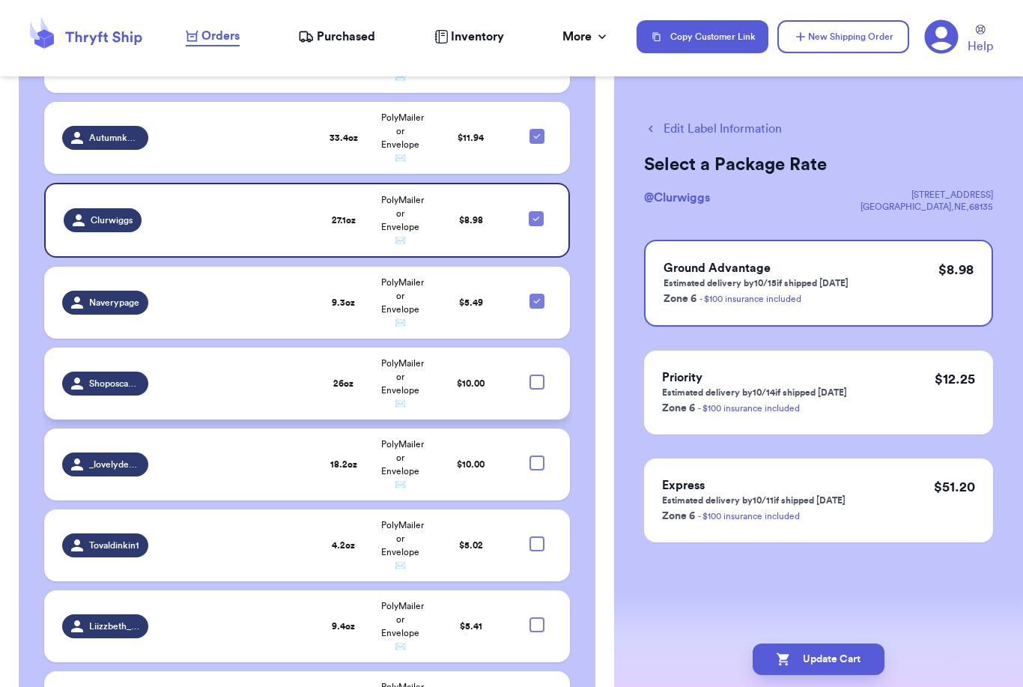
click at [538, 375] on div at bounding box center [537, 382] width 15 height 15
click at [537, 374] on input "checkbox" at bounding box center [536, 374] width 1 height 1
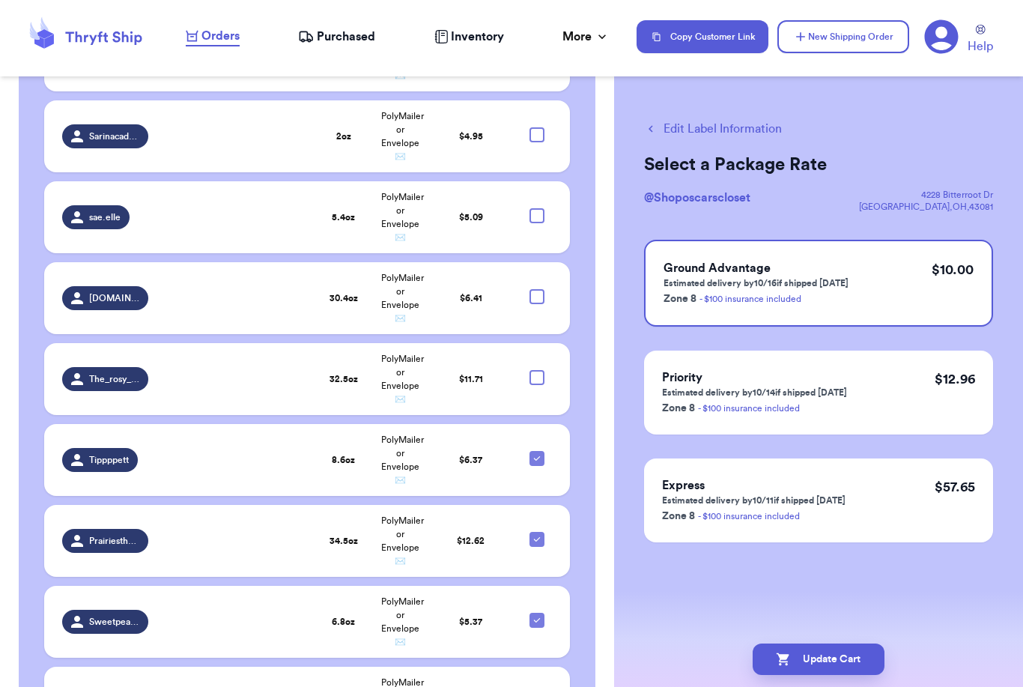
scroll to position [1122, 0]
click at [541, 371] on div at bounding box center [537, 378] width 15 height 15
click at [537, 370] on input "checkbox" at bounding box center [536, 370] width 1 height 1
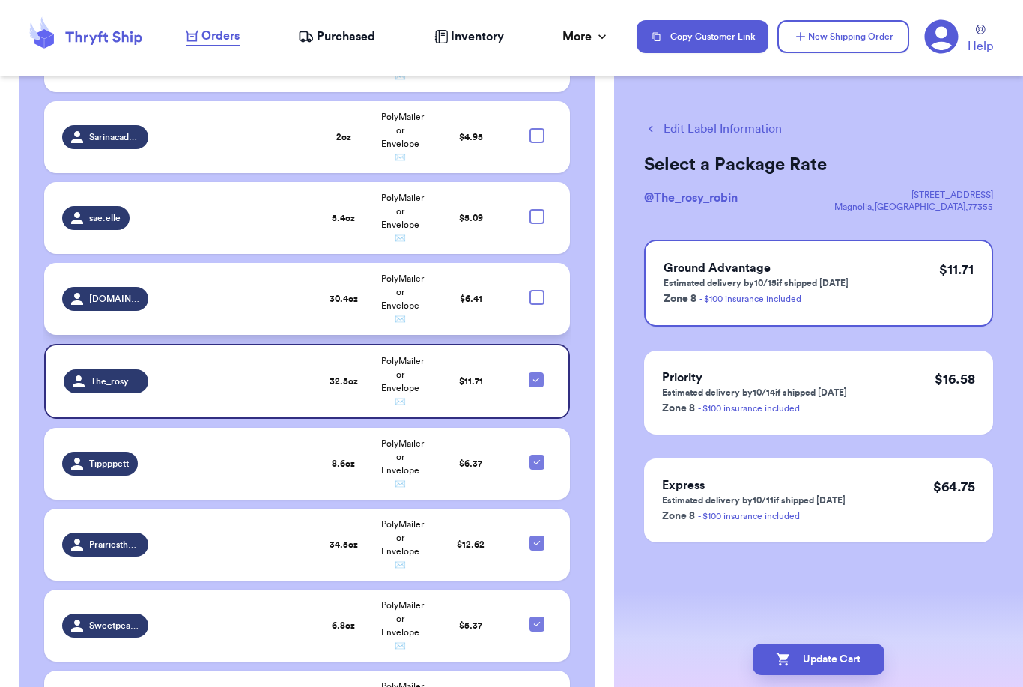
click at [536, 290] on div at bounding box center [537, 297] width 15 height 15
click at [536, 289] on input "checkbox" at bounding box center [536, 289] width 1 height 1
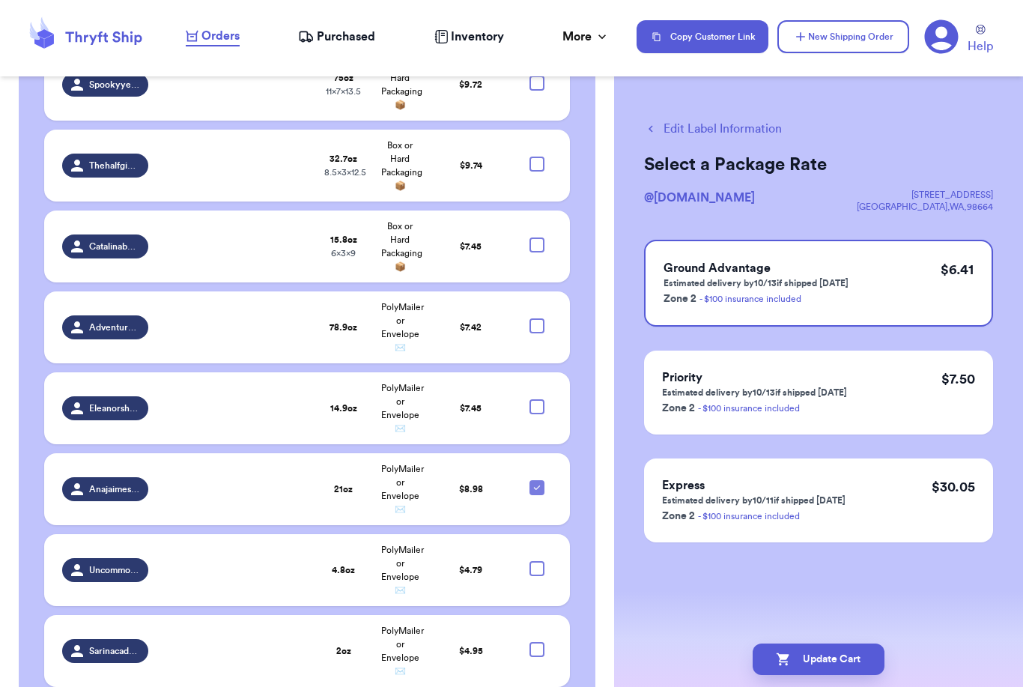
scroll to position [608, 0]
click at [542, 319] on div at bounding box center [537, 326] width 15 height 15
click at [537, 318] on input "checkbox" at bounding box center [536, 318] width 1 height 1
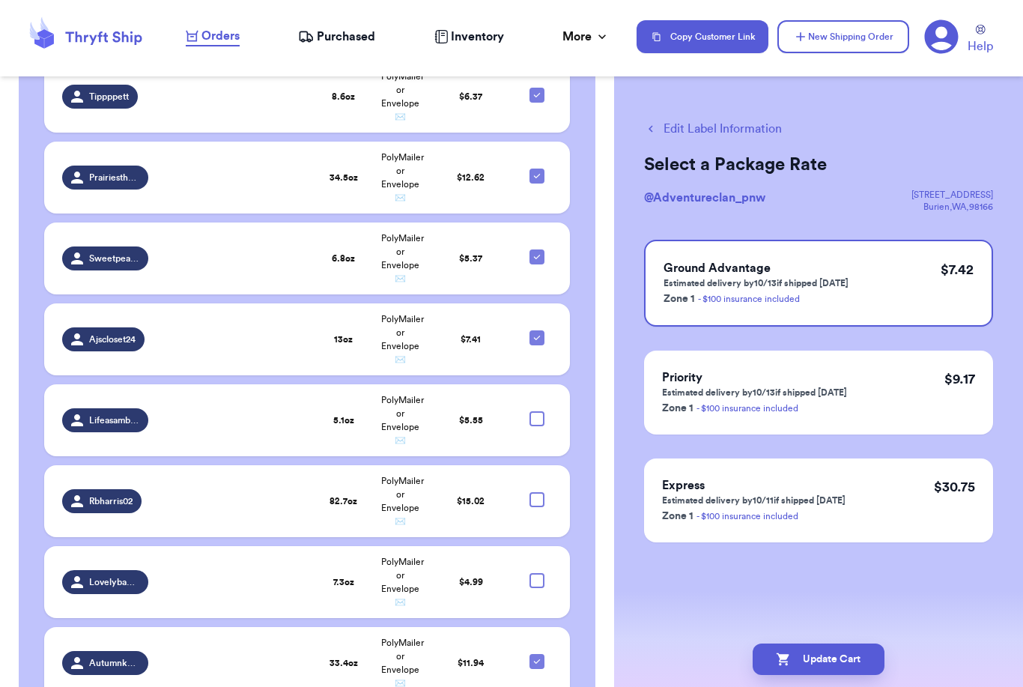
scroll to position [1490, 0]
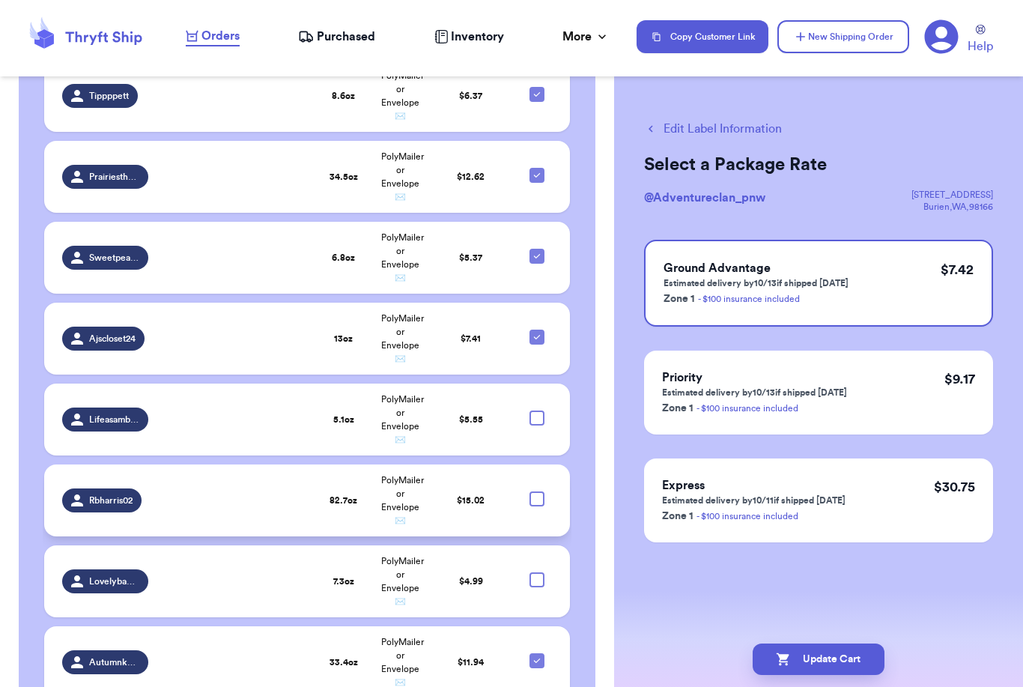
click at [540, 492] on div at bounding box center [537, 499] width 15 height 15
click at [537, 491] on input "checkbox" at bounding box center [536, 491] width 1 height 1
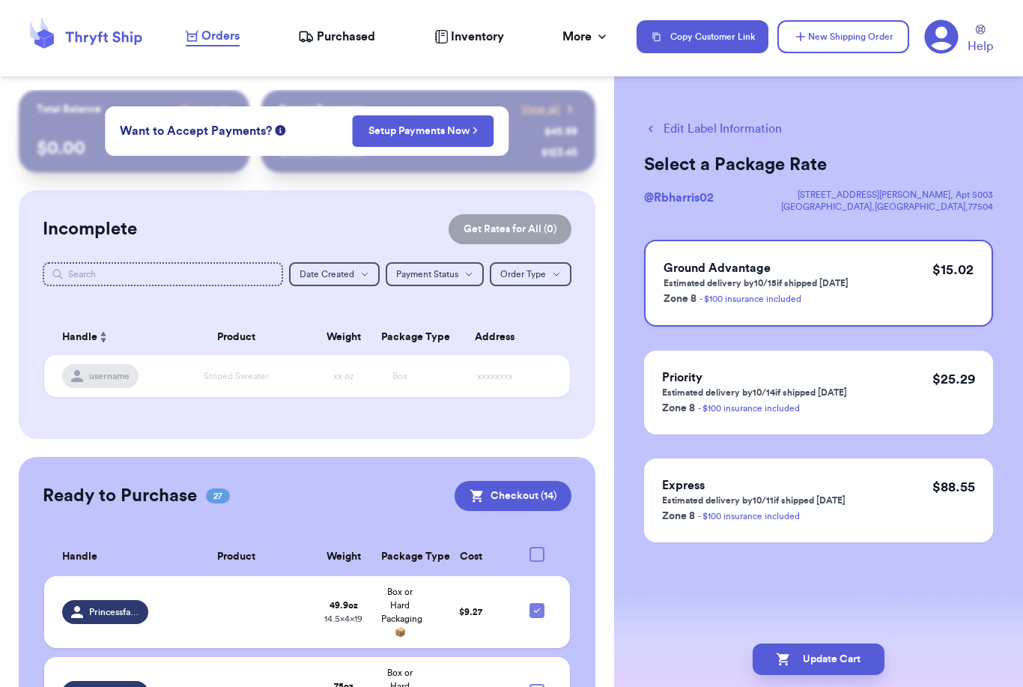
scroll to position [0, 0]
click at [507, 481] on button "Checkout ( 14 )" at bounding box center [513, 496] width 117 height 30
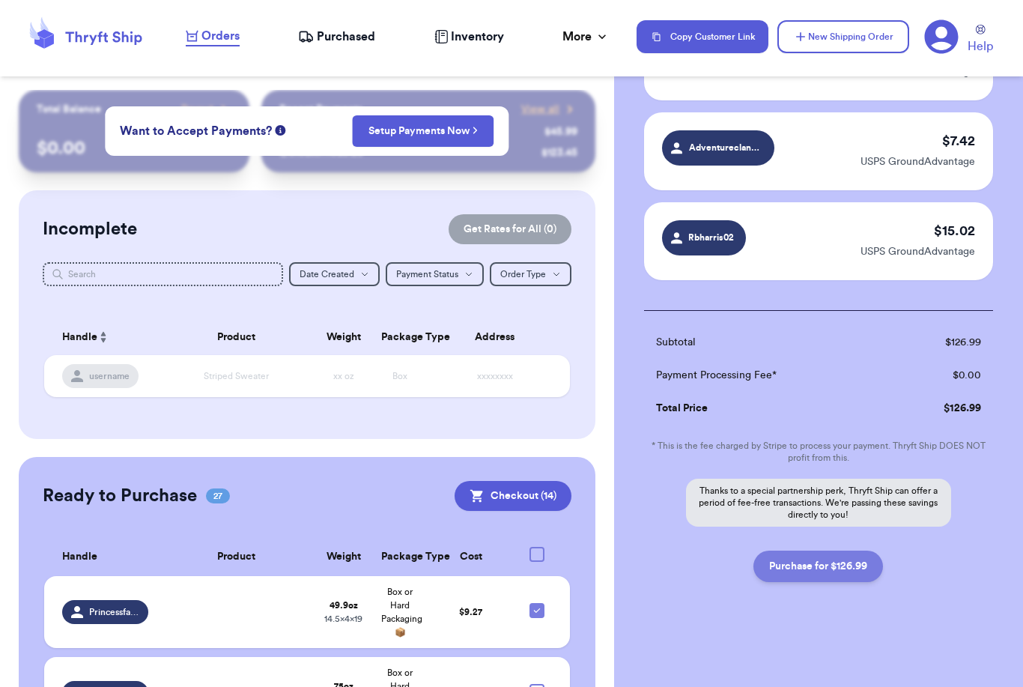
scroll to position [1152, 0]
click at [799, 566] on button "Purchase for $126.99" at bounding box center [819, 566] width 130 height 31
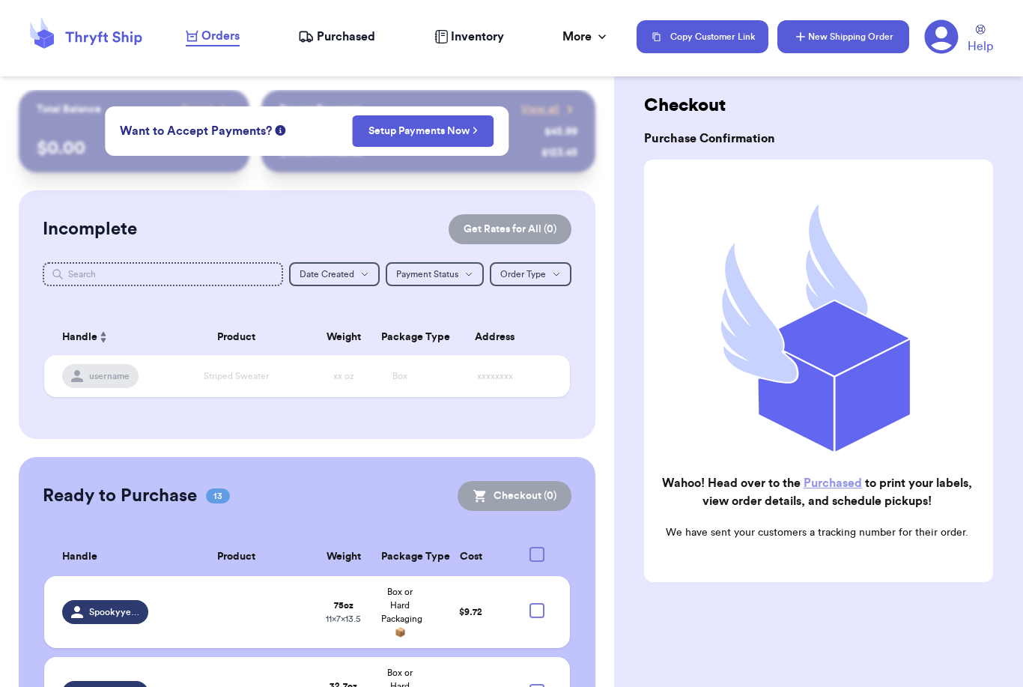
click at [867, 37] on button "New Shipping Order" at bounding box center [844, 36] width 132 height 33
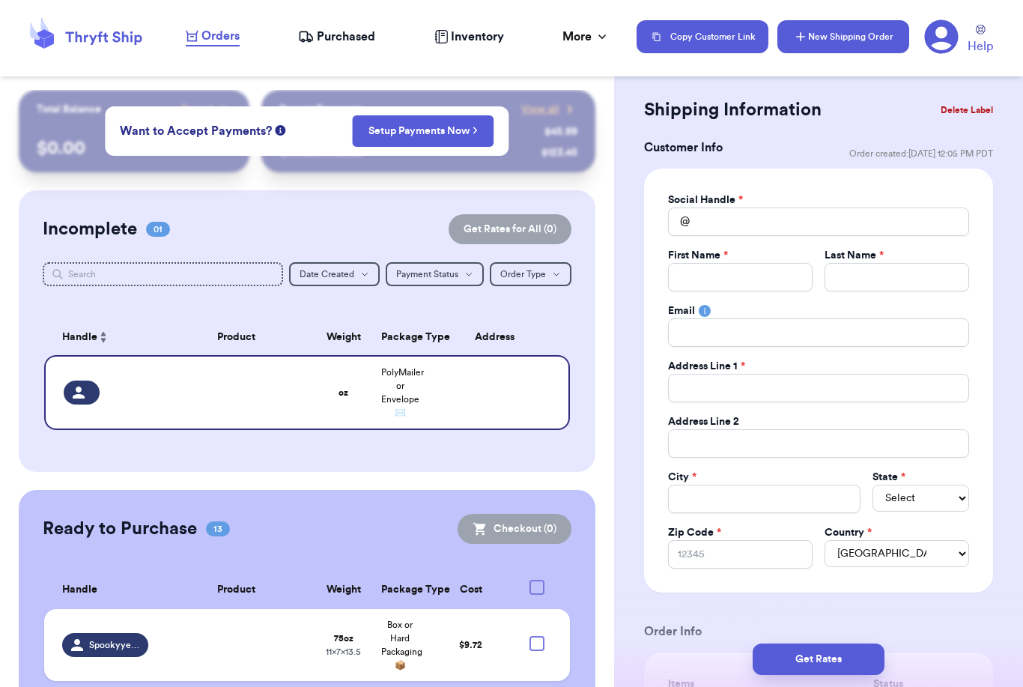
scroll to position [0, 0]
drag, startPoint x: 726, startPoint y: 267, endPoint x: 726, endPoint y: 219, distance: 48.0
click at [726, 219] on div "Social Handle * @ First Name * Last Name * Email Address Line 1 * Address Line …" at bounding box center [818, 381] width 301 height 376
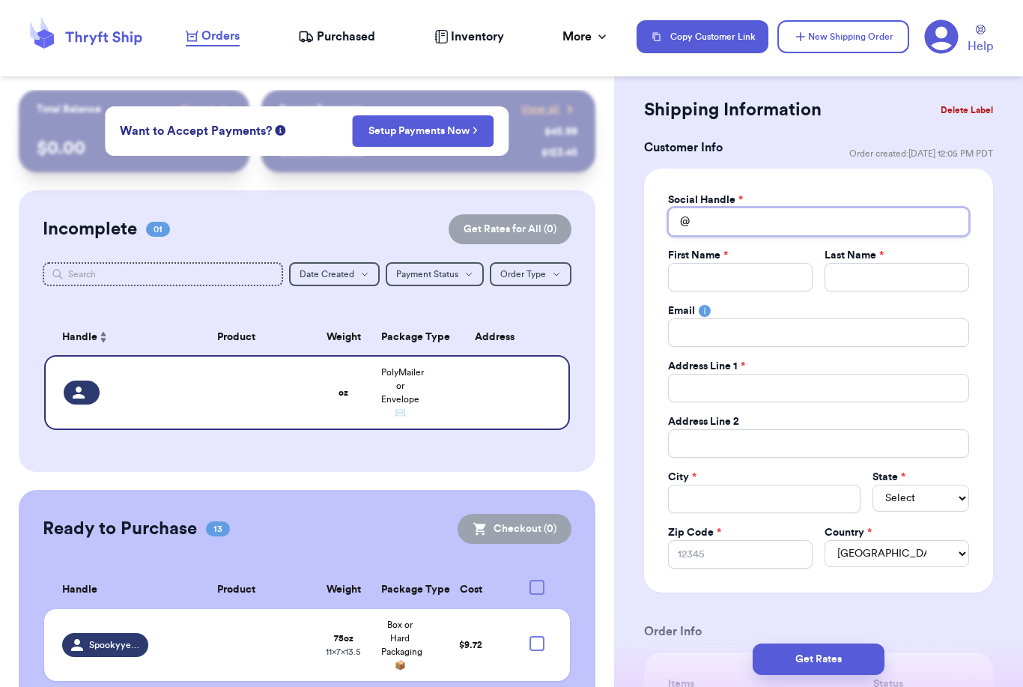
click at [726, 219] on input "Total Amount Paid" at bounding box center [818, 222] width 301 height 28
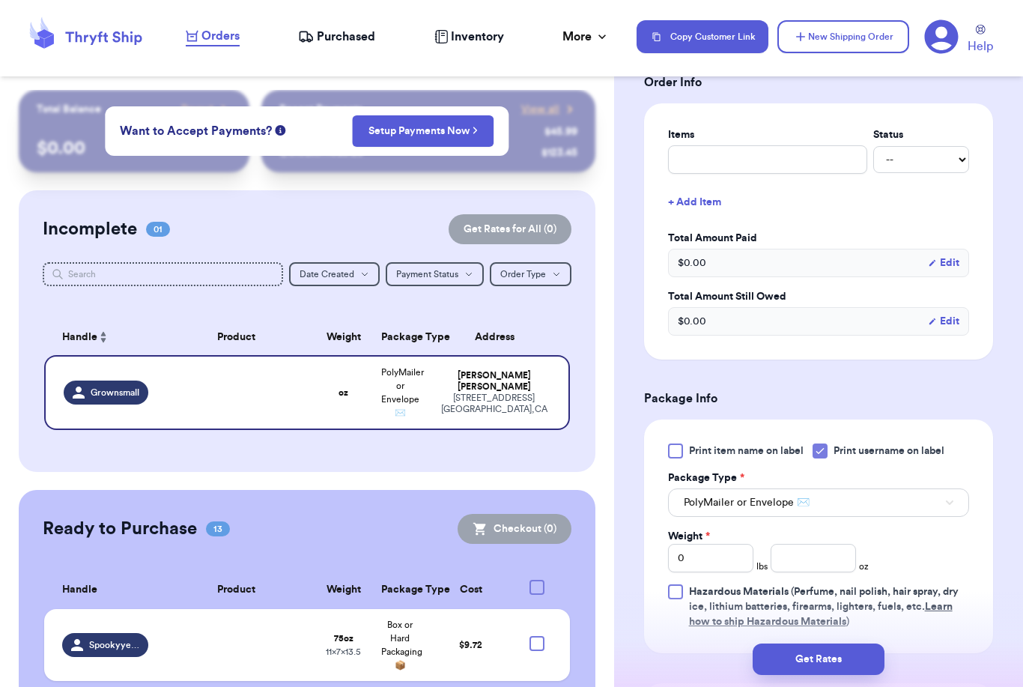
scroll to position [674, 0]
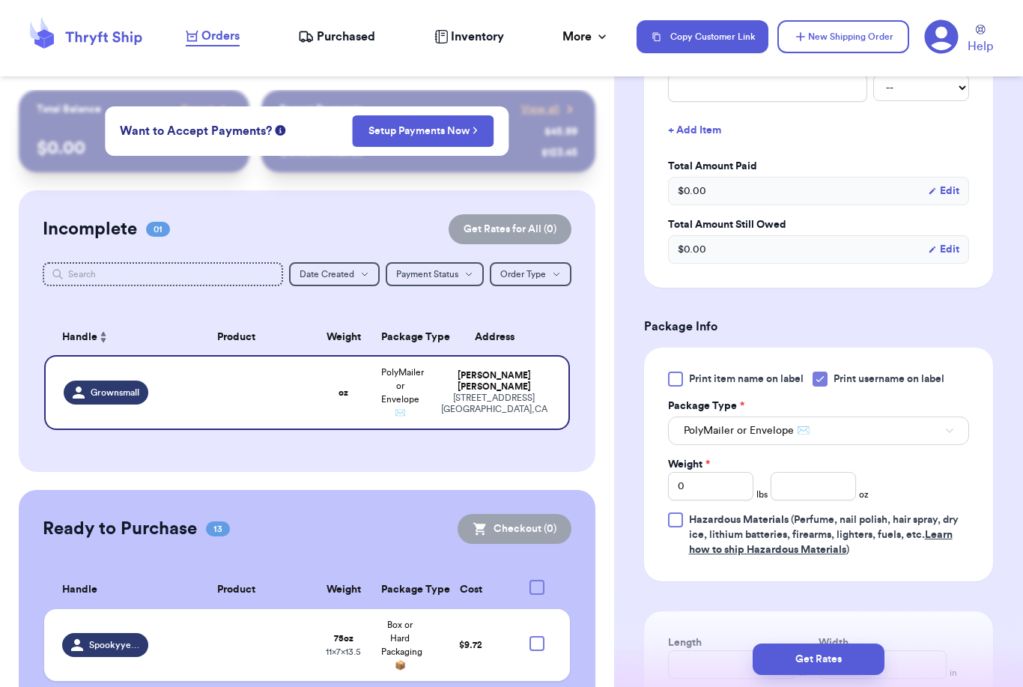
click at [832, 422] on button "PolyMailer or Envelope ✉️" at bounding box center [818, 431] width 301 height 28
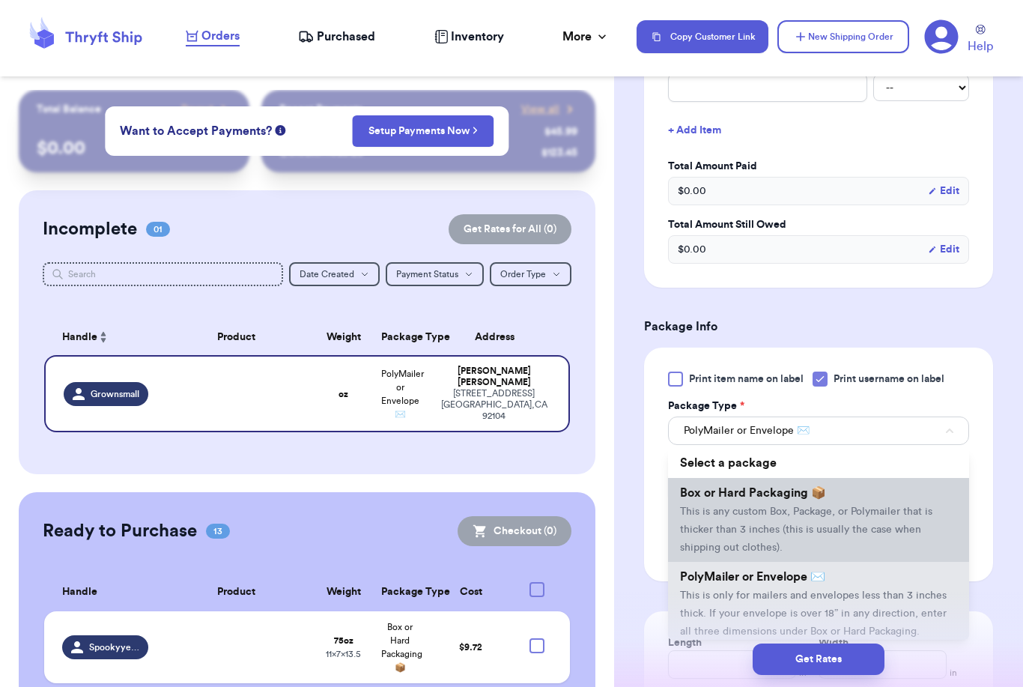
click at [802, 503] on li "Box or Hard Packaging 📦 This is any custom Box, Package, or Polymailer that is …" at bounding box center [818, 520] width 301 height 84
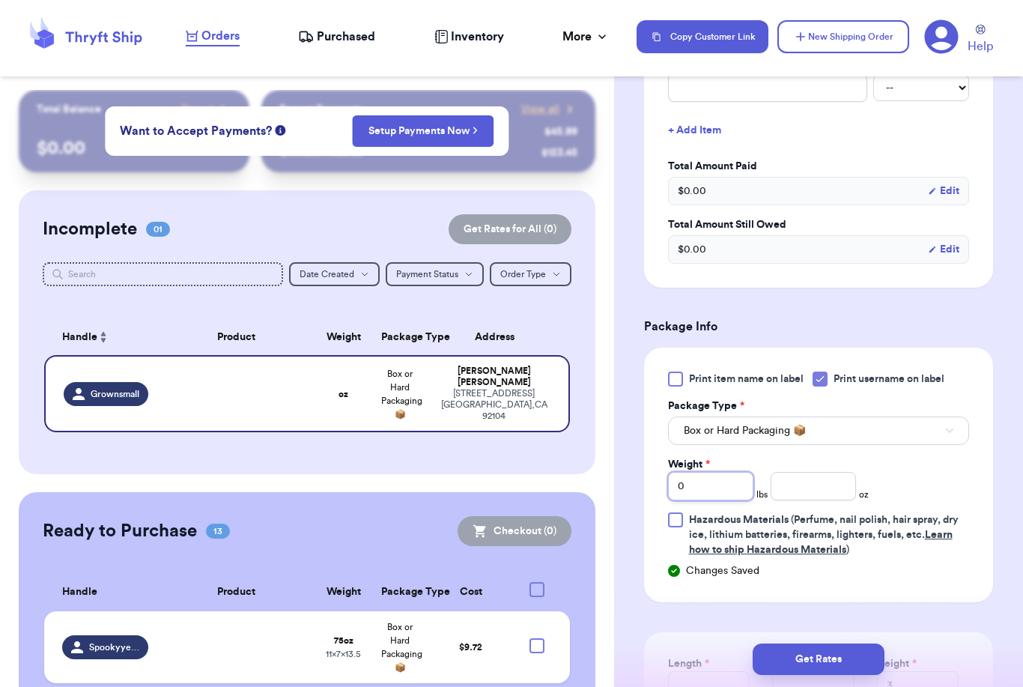
click at [713, 489] on input "0" at bounding box center [710, 486] width 85 height 28
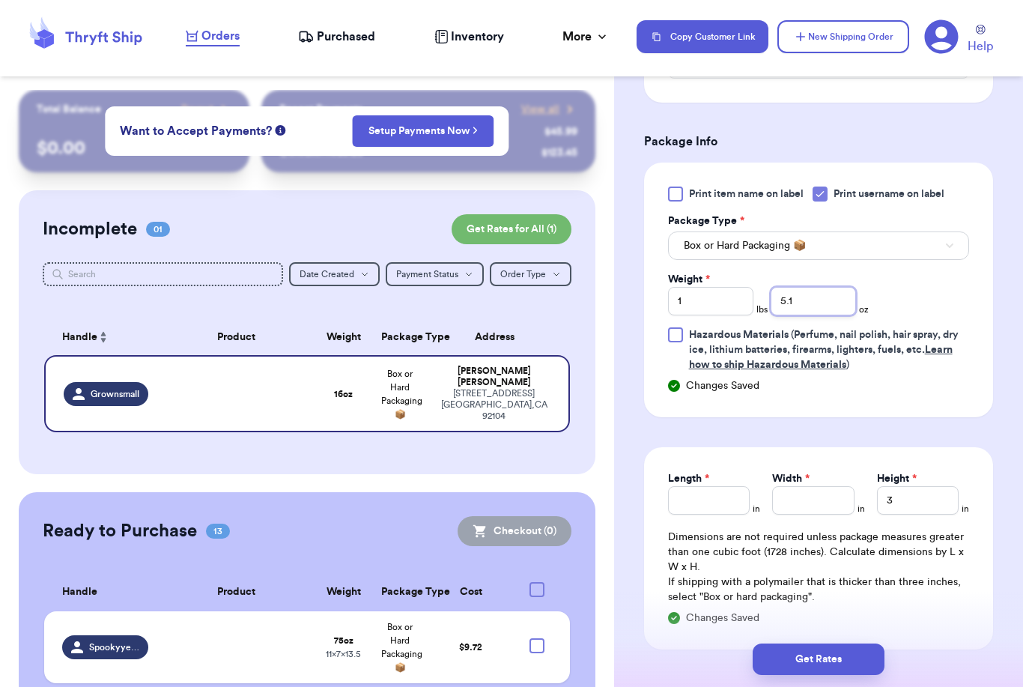
scroll to position [881, 0]
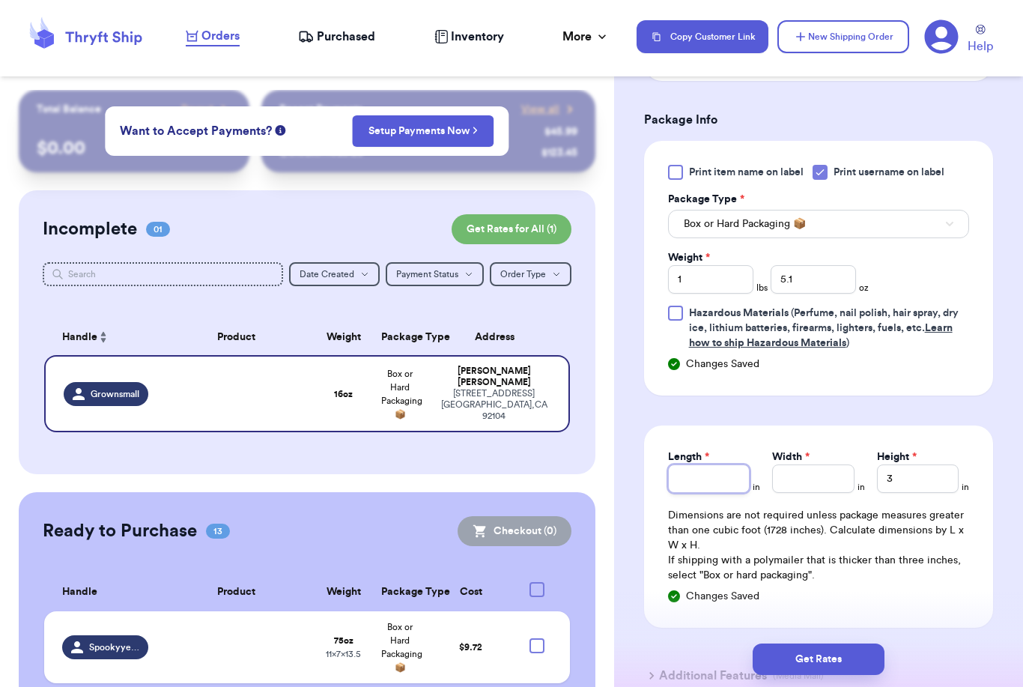
click at [726, 474] on input "Length *" at bounding box center [709, 479] width 82 height 28
click at [878, 644] on button "Get Rates" at bounding box center [819, 659] width 132 height 31
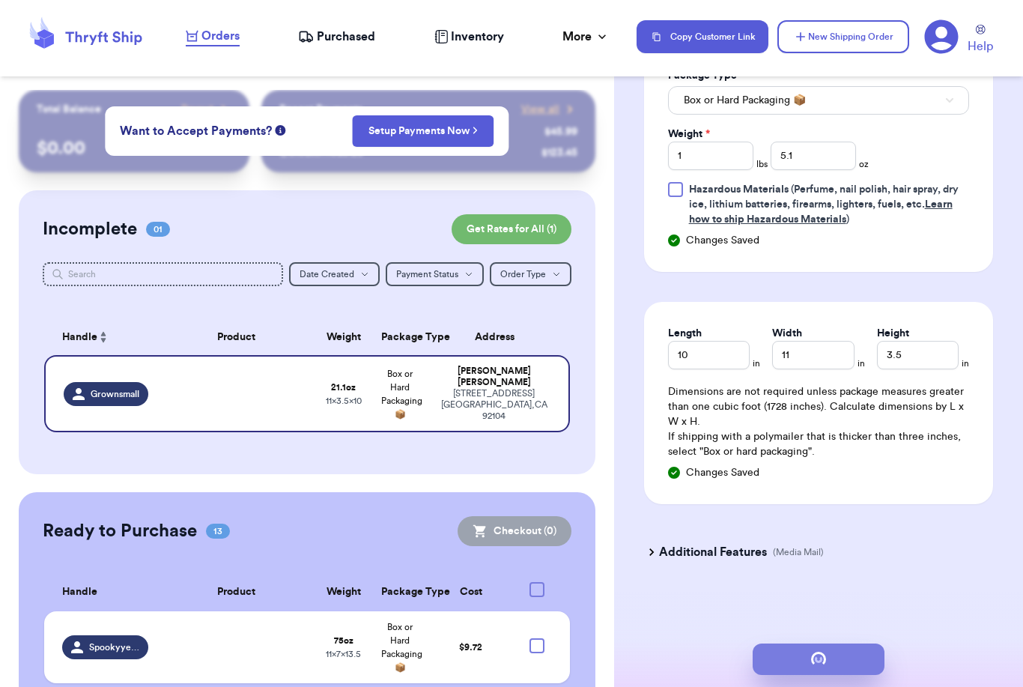
scroll to position [0, 0]
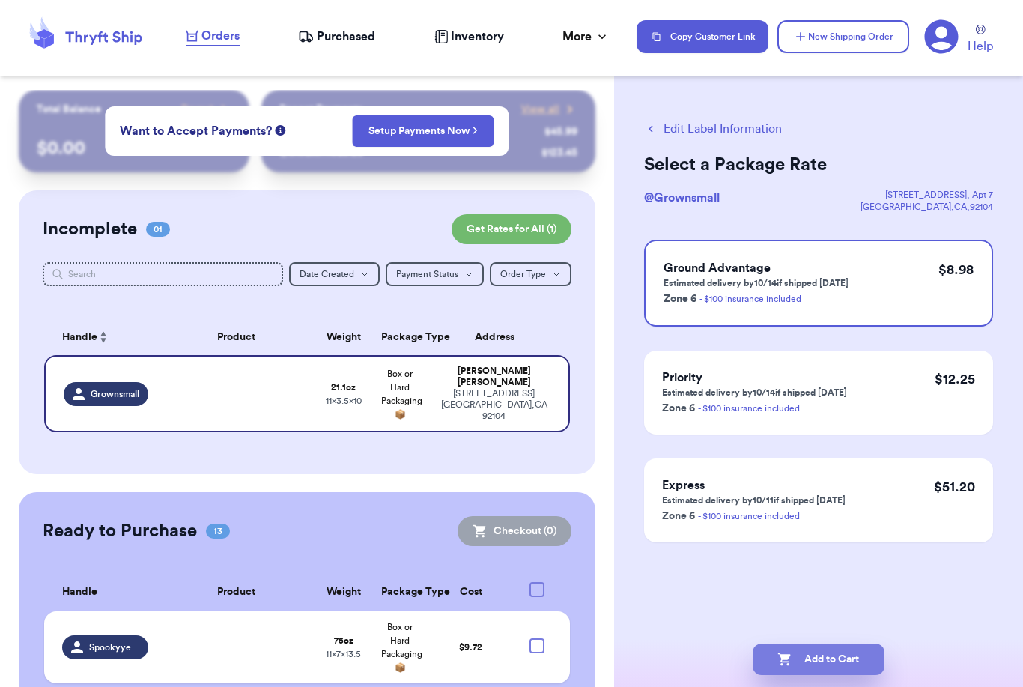
click at [825, 644] on button "Add to Cart" at bounding box center [819, 659] width 132 height 31
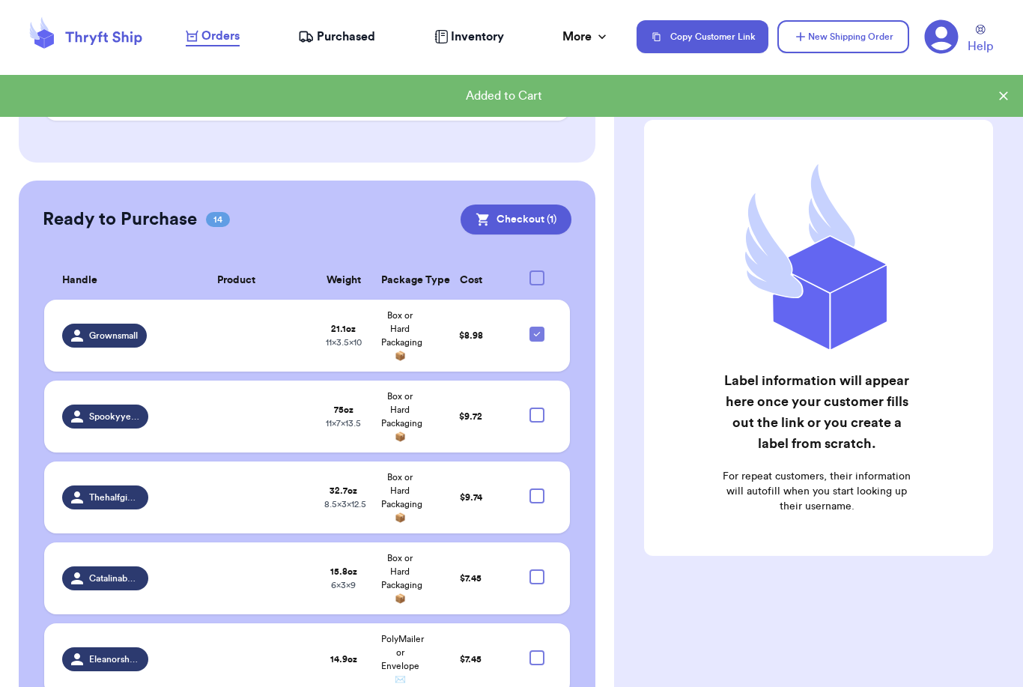
scroll to position [264, 0]
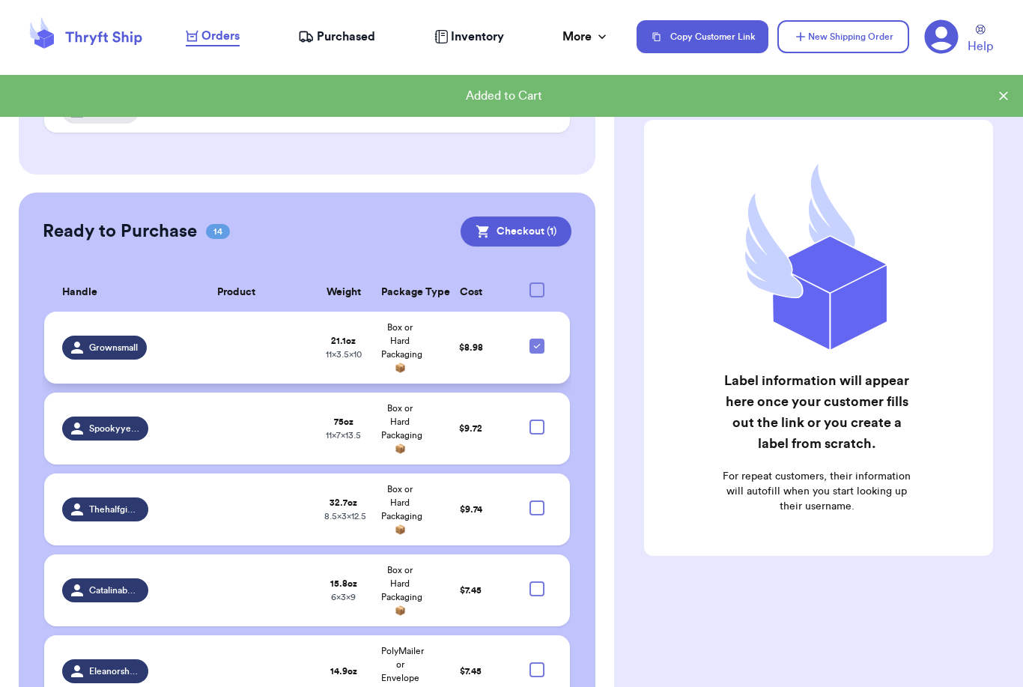
click at [539, 340] on icon at bounding box center [537, 346] width 12 height 12
click at [537, 338] on input "checkbox" at bounding box center [536, 338] width 1 height 1
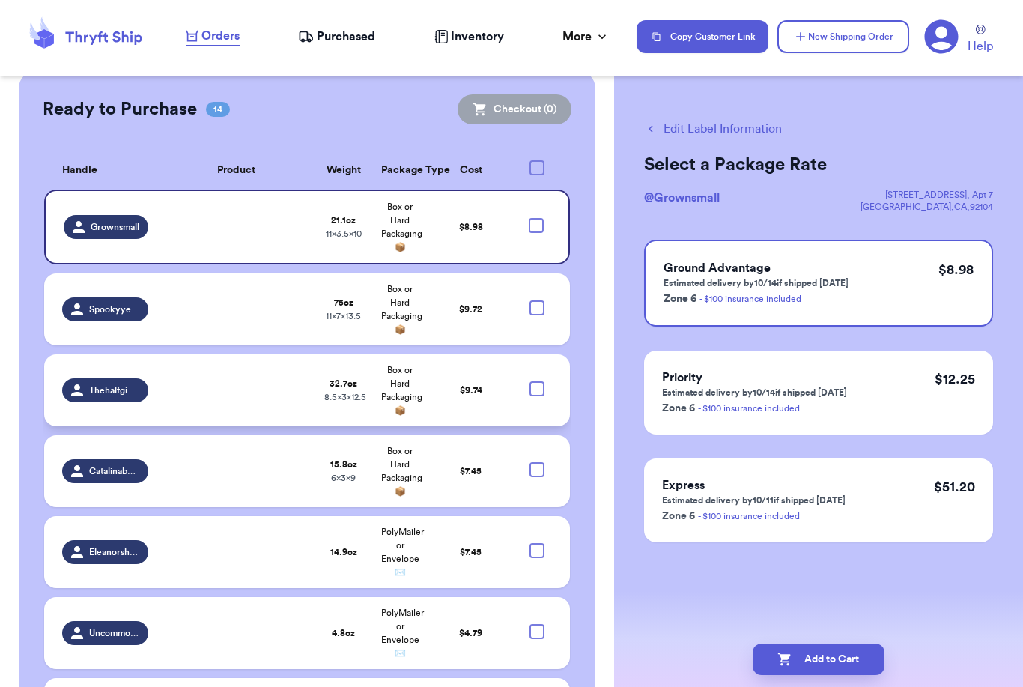
scroll to position [386, 0]
click at [542, 382] on div at bounding box center [537, 389] width 15 height 15
click at [537, 381] on input "checkbox" at bounding box center [536, 381] width 1 height 1
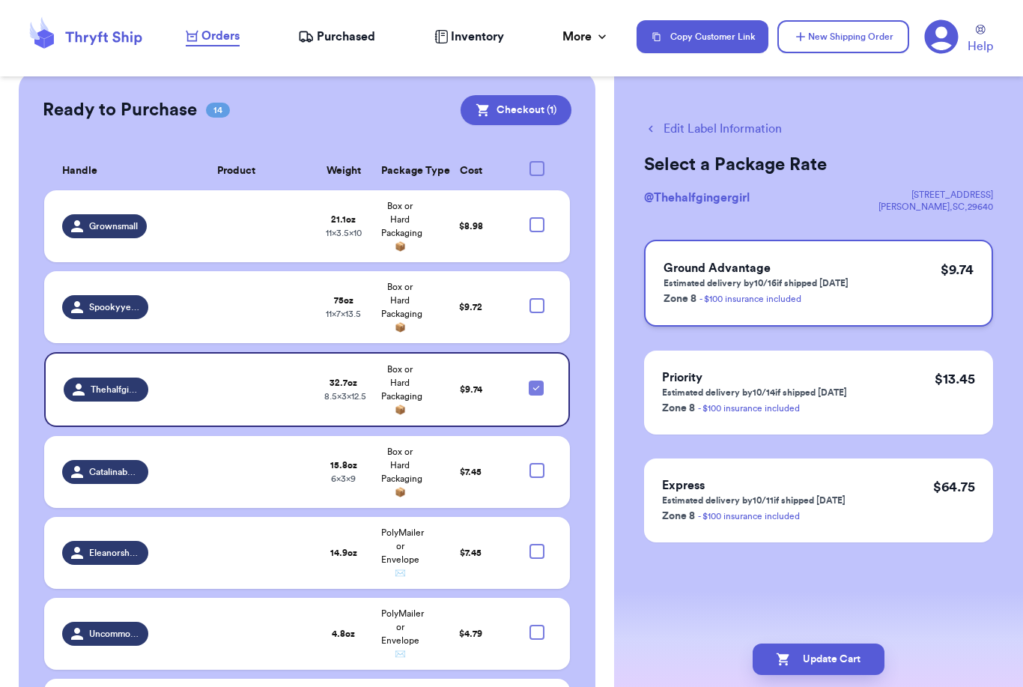
click at [881, 299] on div "Ground Advantage Estimated delivery by 10/16 if shipped today Zone 8 - $100 ins…" at bounding box center [818, 283] width 349 height 87
click at [844, 648] on button "Update Cart" at bounding box center [819, 659] width 132 height 31
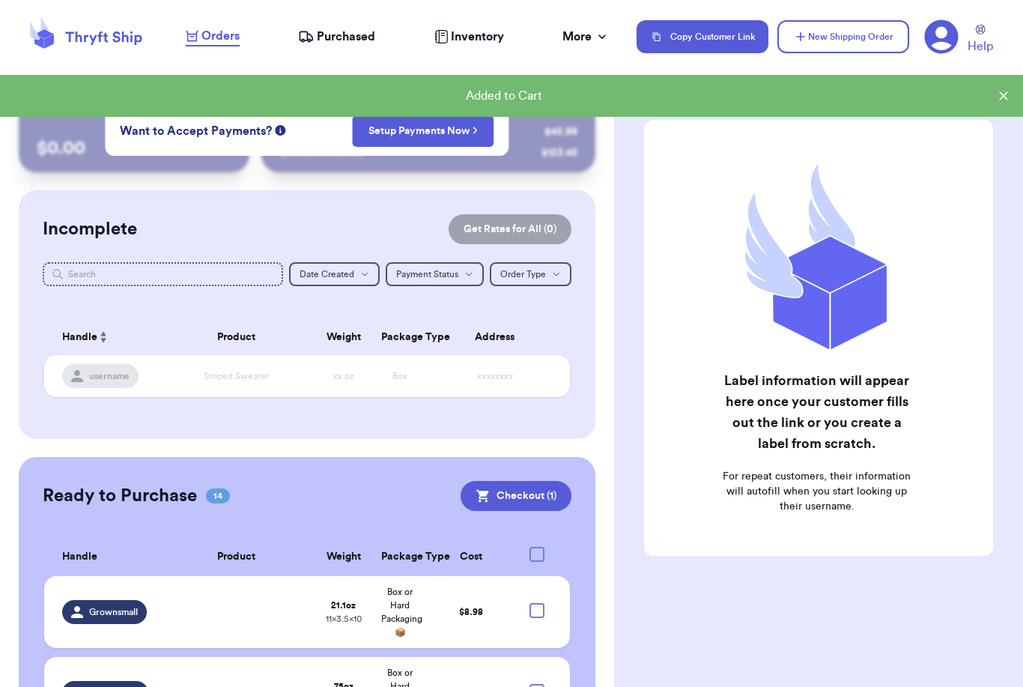
scroll to position [0, 0]
click at [523, 481] on button "Checkout ( 1 )" at bounding box center [516, 496] width 111 height 30
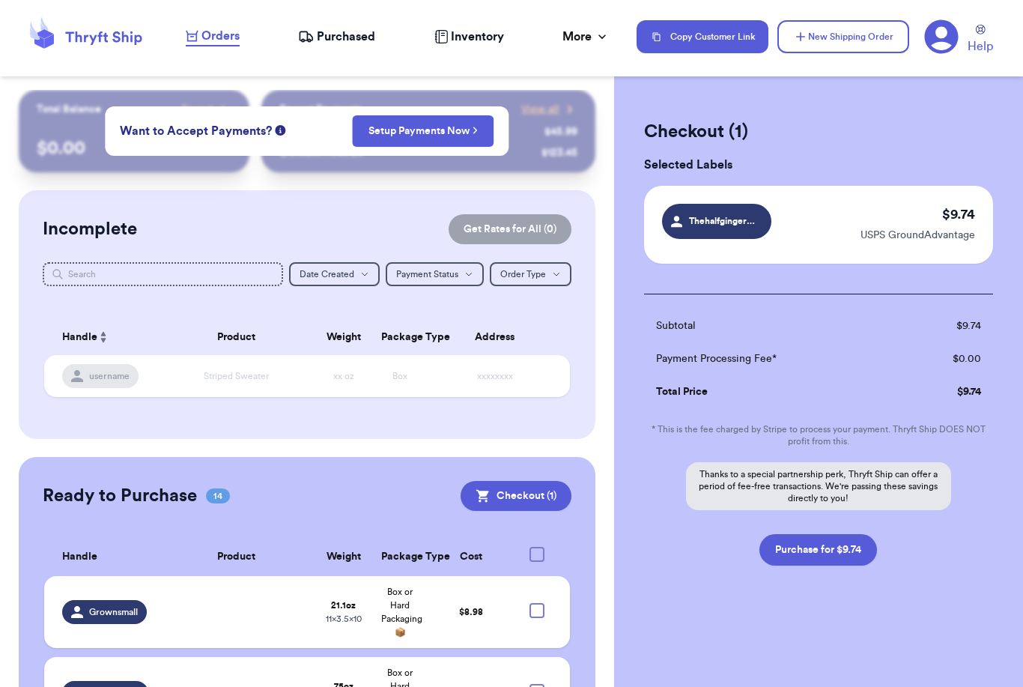
click at [782, 545] on button "Purchase for $9.74" at bounding box center [819, 549] width 118 height 31
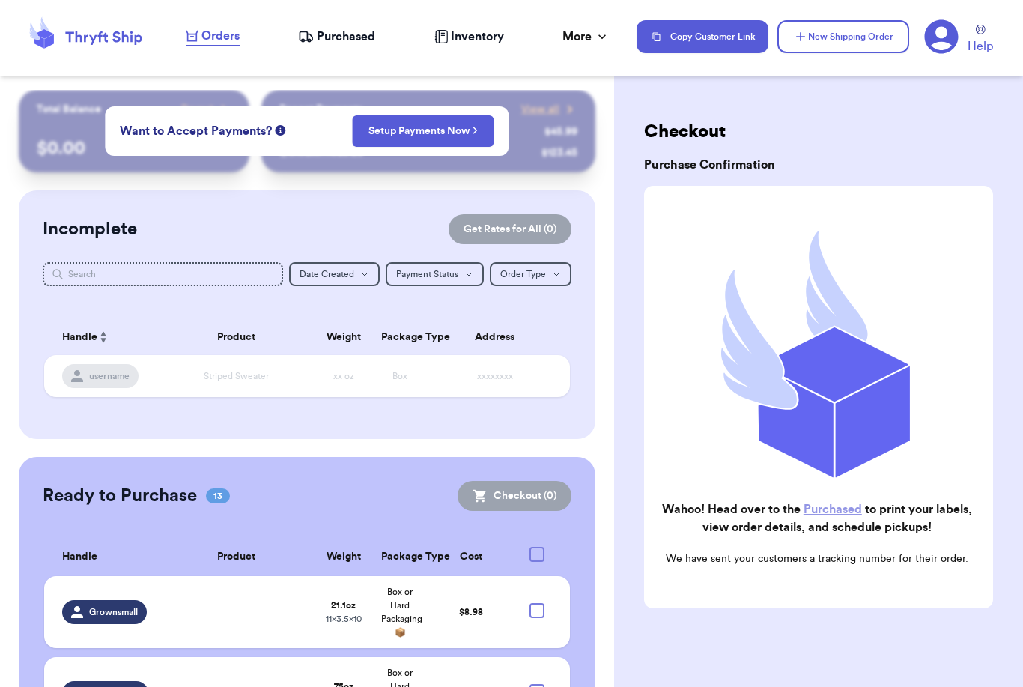
click at [331, 43] on span "Purchased" at bounding box center [346, 37] width 58 height 18
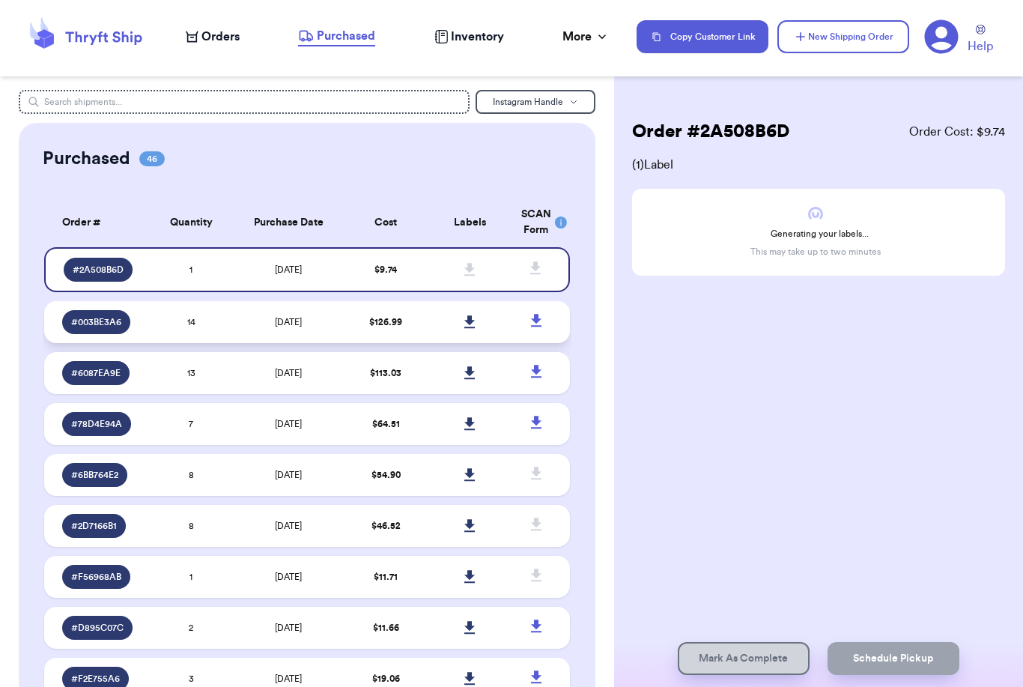
click at [470, 328] on icon at bounding box center [470, 321] width 10 height 13
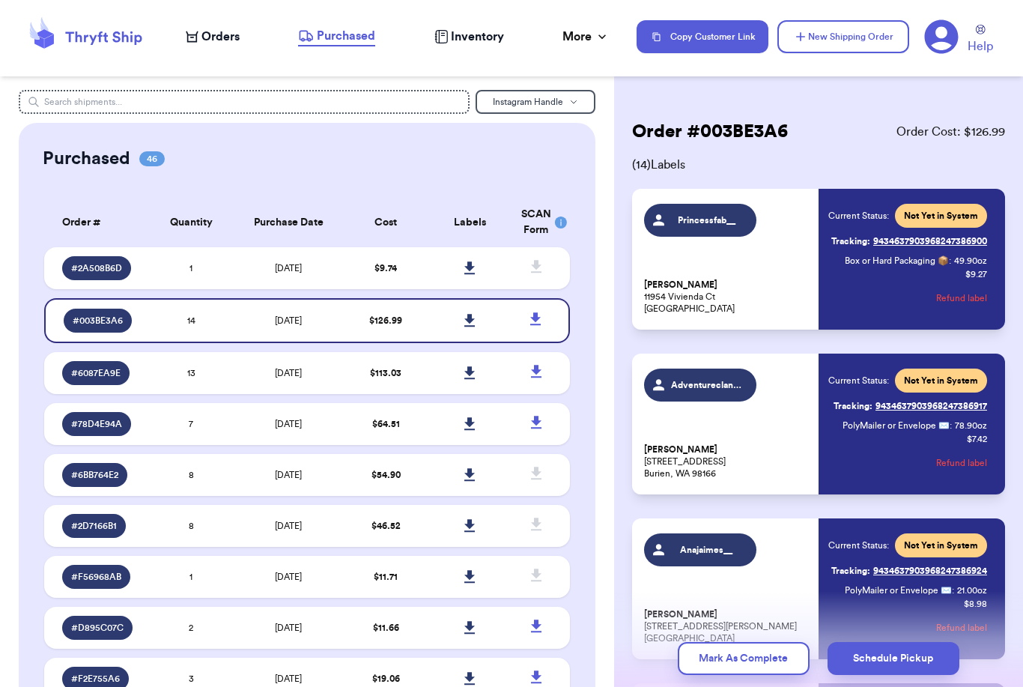
drag, startPoint x: 820, startPoint y: 67, endPoint x: -1, endPoint y: -1, distance: 823.3
click at [0, 0] on html "Orders Purchased Inventory More Stats Completed Orders Payments Payouts Copy Cu…" at bounding box center [511, 343] width 1023 height 687
click at [468, 274] on icon at bounding box center [470, 267] width 10 height 13
